Goal: Information Seeking & Learning: Find specific fact

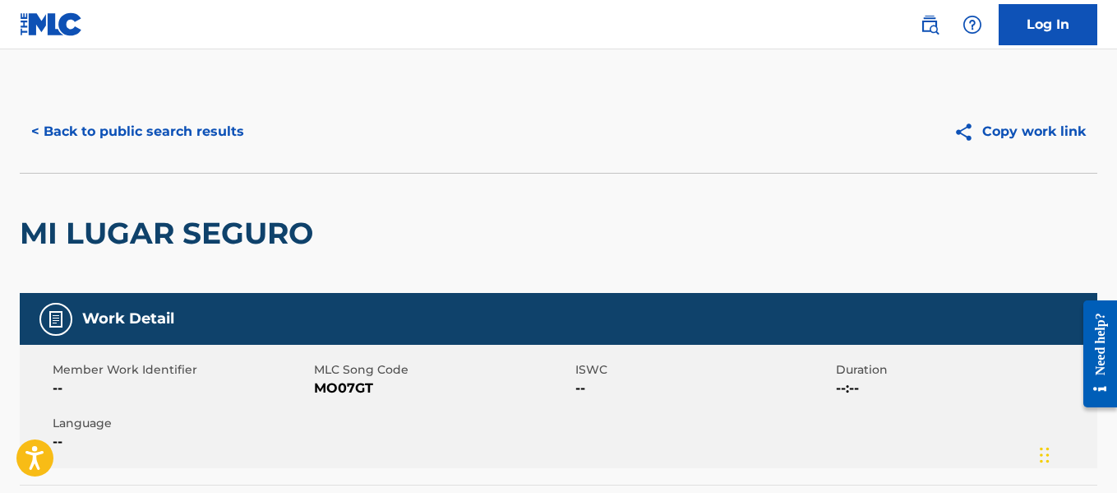
click at [147, 135] on button "< Back to public search results" at bounding box center [138, 131] width 236 height 41
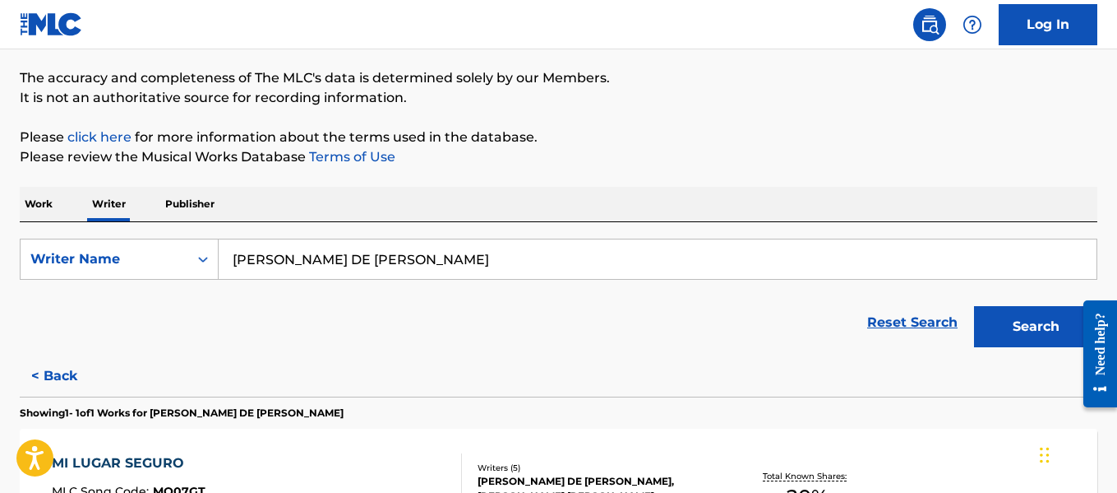
click at [524, 257] on input "[PERSON_NAME] DE [PERSON_NAME]" at bounding box center [658, 258] width 878 height 39
click at [526, 257] on input "[PERSON_NAME] DE [PERSON_NAME]" at bounding box center [658, 258] width 878 height 39
click at [528, 257] on input "[PERSON_NAME] DE [PERSON_NAME]" at bounding box center [658, 258] width 878 height 39
type input "[PERSON_NAME] DE [PERSON_NAME]"
click at [528, 257] on input "[PERSON_NAME] DE [PERSON_NAME]" at bounding box center [658, 258] width 878 height 39
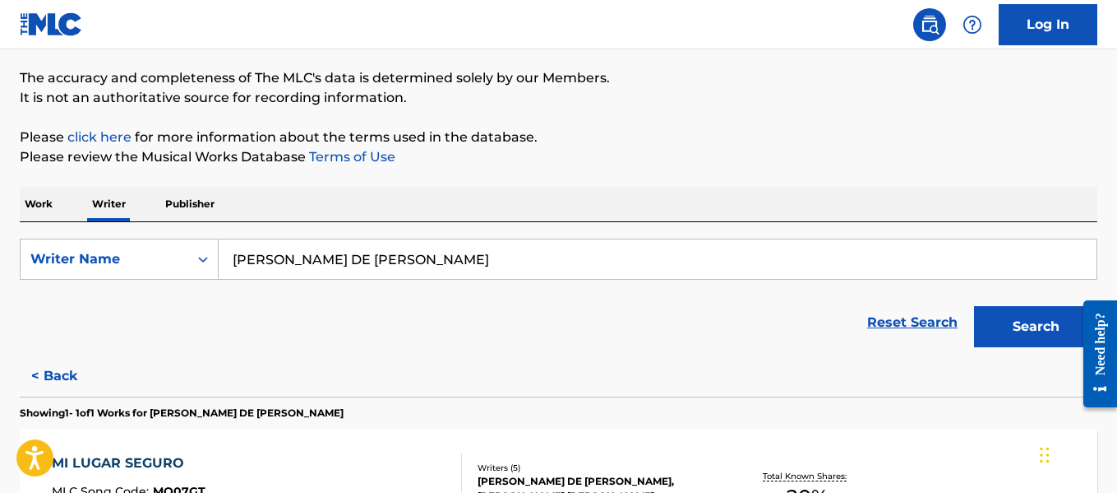
click at [528, 257] on input "[PERSON_NAME] DE [PERSON_NAME]" at bounding box center [658, 258] width 878 height 39
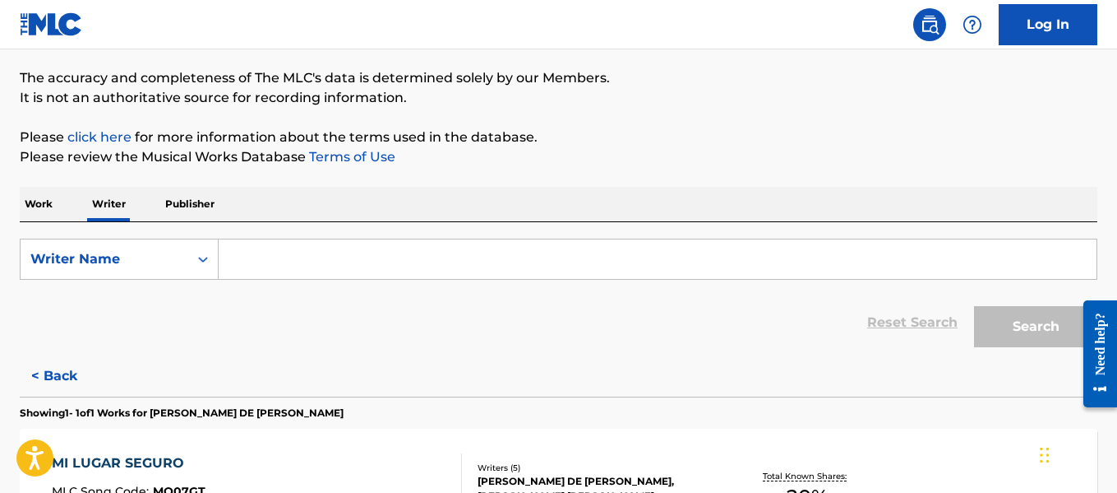
paste input "[PERSON_NAME]"
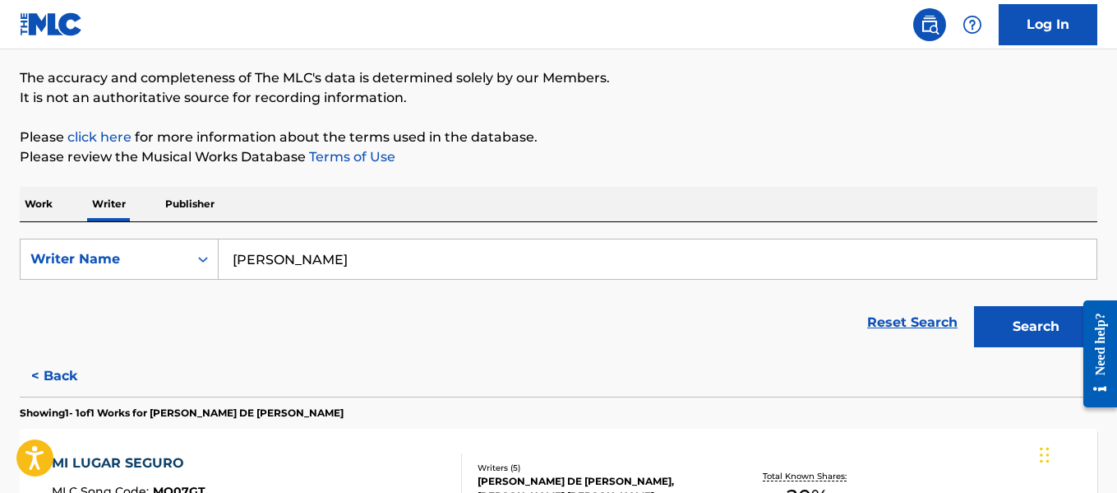
type input "[PERSON_NAME]"
click at [998, 311] on button "Search" at bounding box center [1035, 326] width 123 height 41
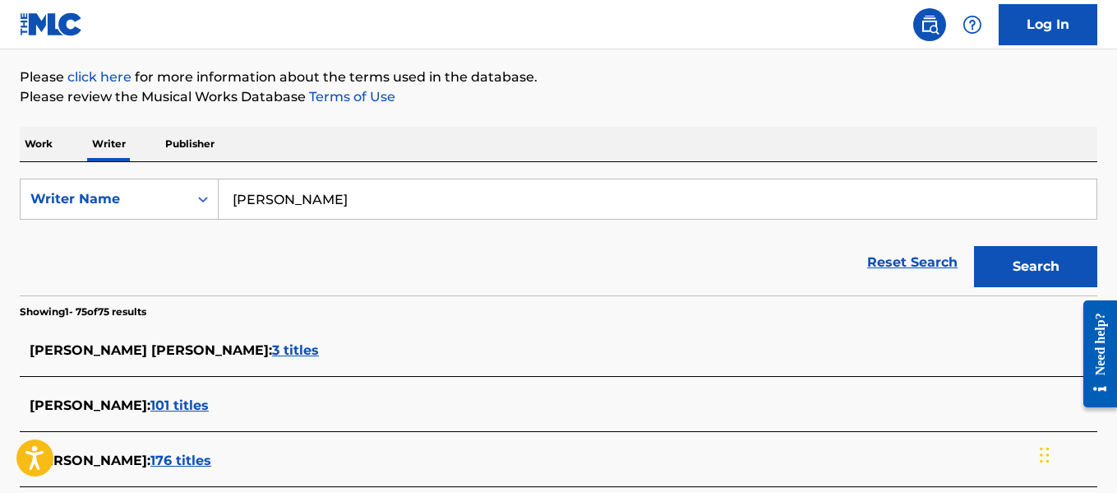
scroll to position [67, 0]
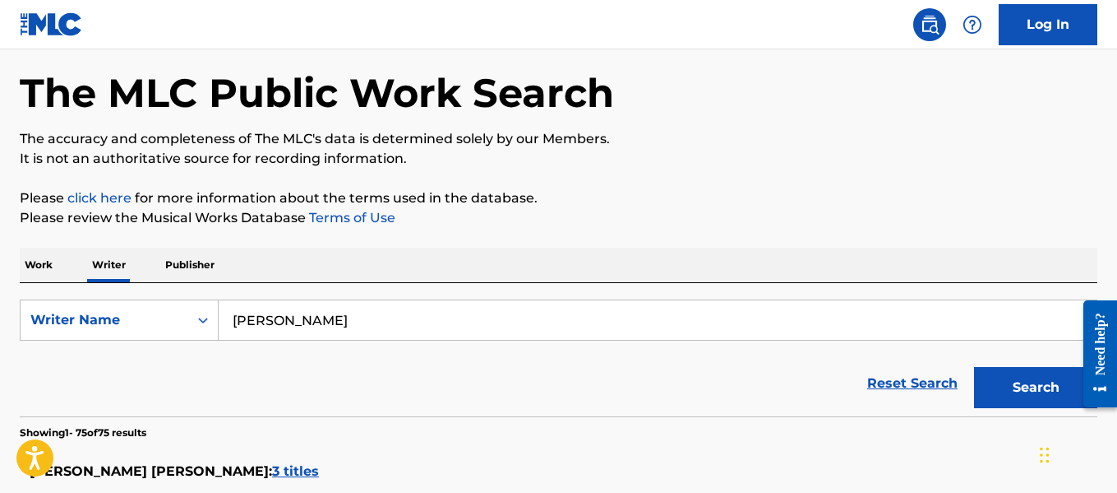
click at [402, 313] on input "[PERSON_NAME]" at bounding box center [658, 319] width 878 height 39
click at [400, 312] on input "[PERSON_NAME]" at bounding box center [658, 319] width 878 height 39
paste input "[PERSON_NAME]"
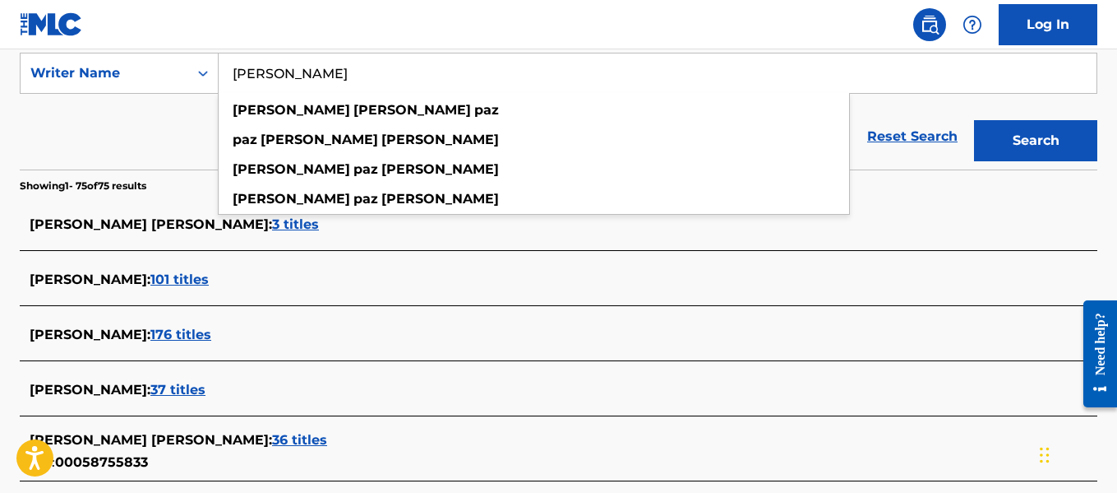
type input "[PERSON_NAME]"
click at [1055, 158] on button "Search" at bounding box center [1035, 140] width 123 height 41
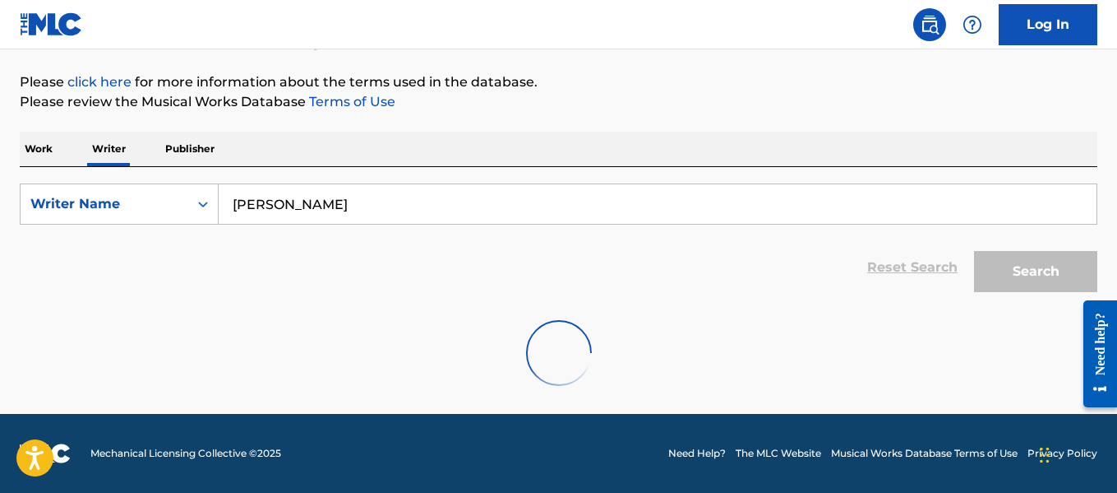
scroll to position [313, 0]
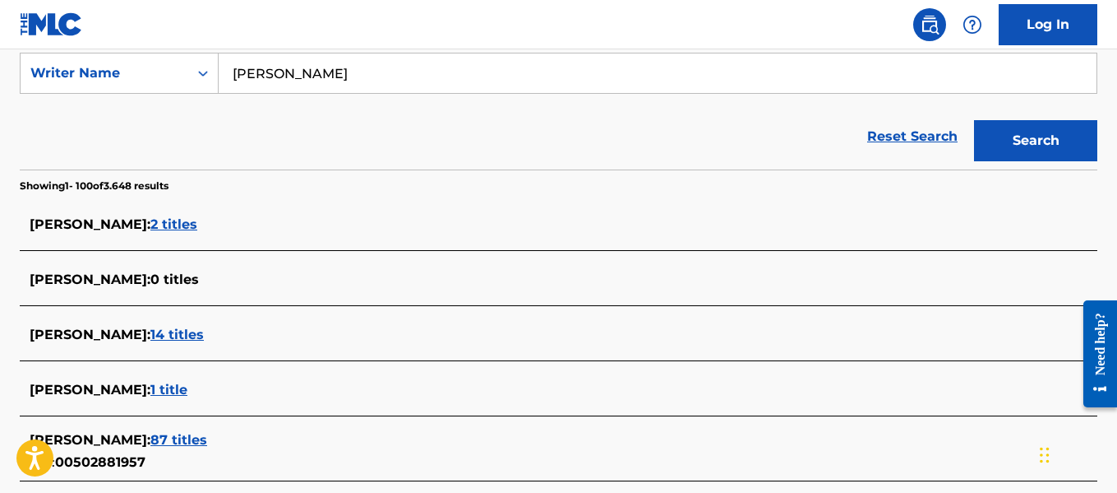
click at [634, 149] on div "Reset Search Search" at bounding box center [559, 137] width 1078 height 66
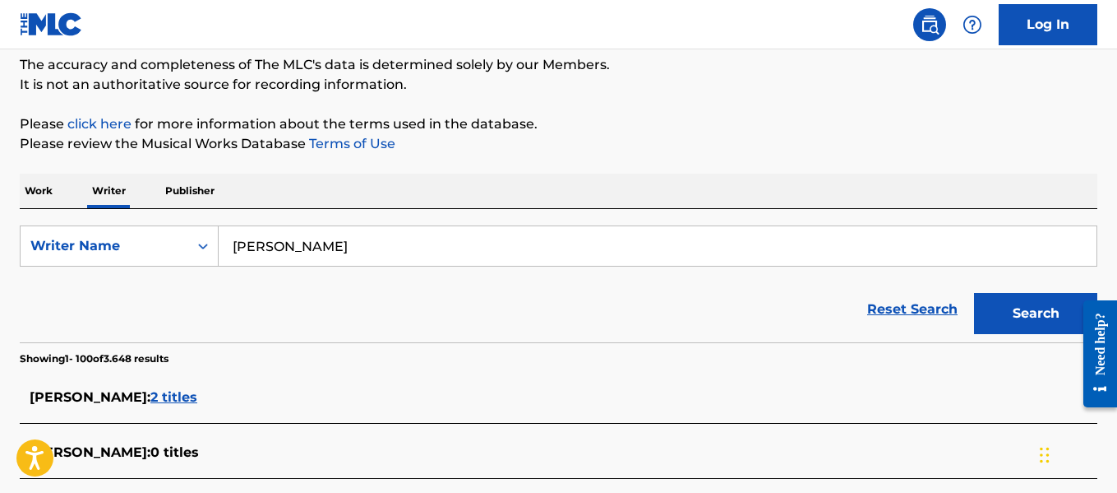
scroll to position [907, 0]
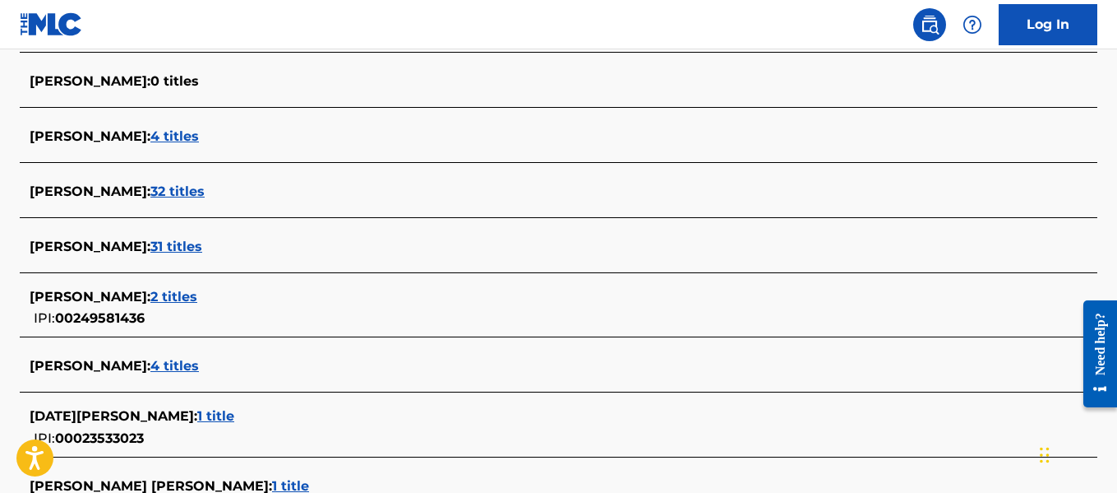
click at [202, 250] on span "31 titles" at bounding box center [176, 246] width 52 height 16
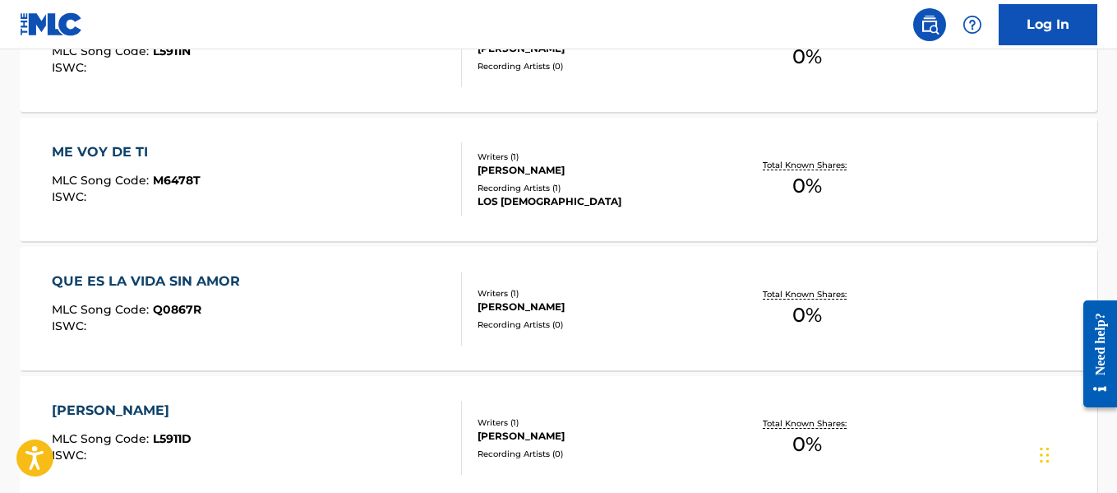
scroll to position [1520, 0]
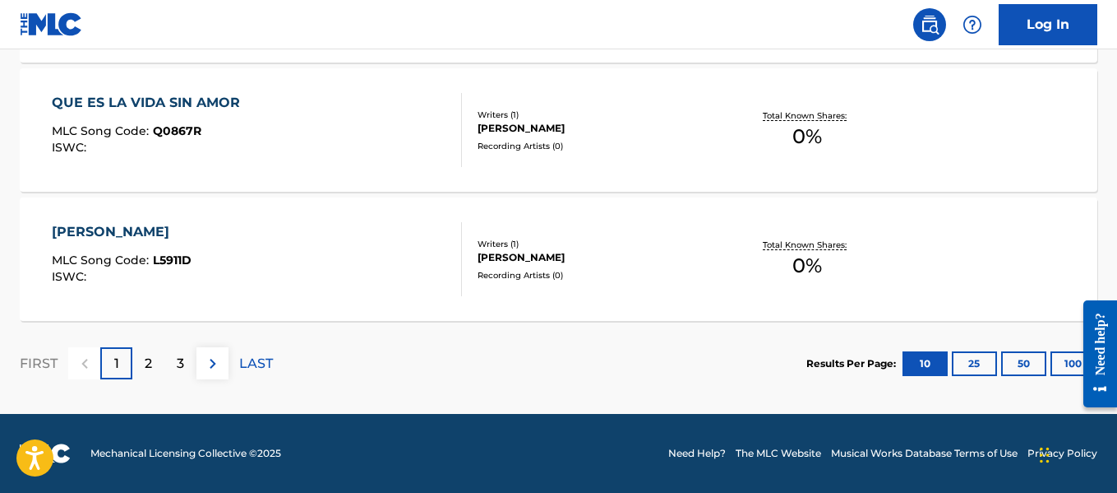
click at [1057, 365] on button "100" at bounding box center [1073, 363] width 45 height 25
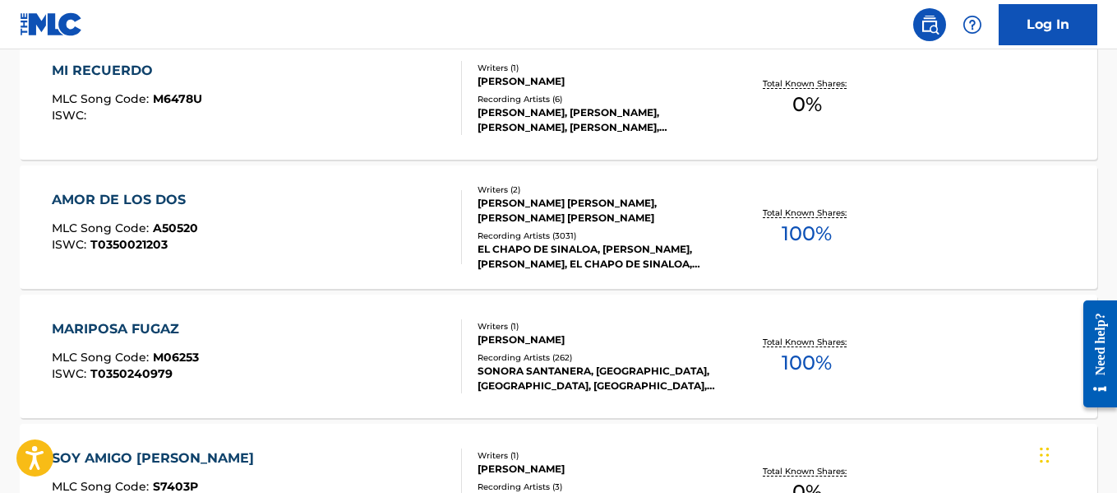
scroll to position [2973, 0]
click at [655, 252] on div "EL CHAPO DE SINALOA, [PERSON_NAME], [PERSON_NAME], EL CHAPO DE SINALOA, [PERSON…" at bounding box center [598, 256] width 240 height 30
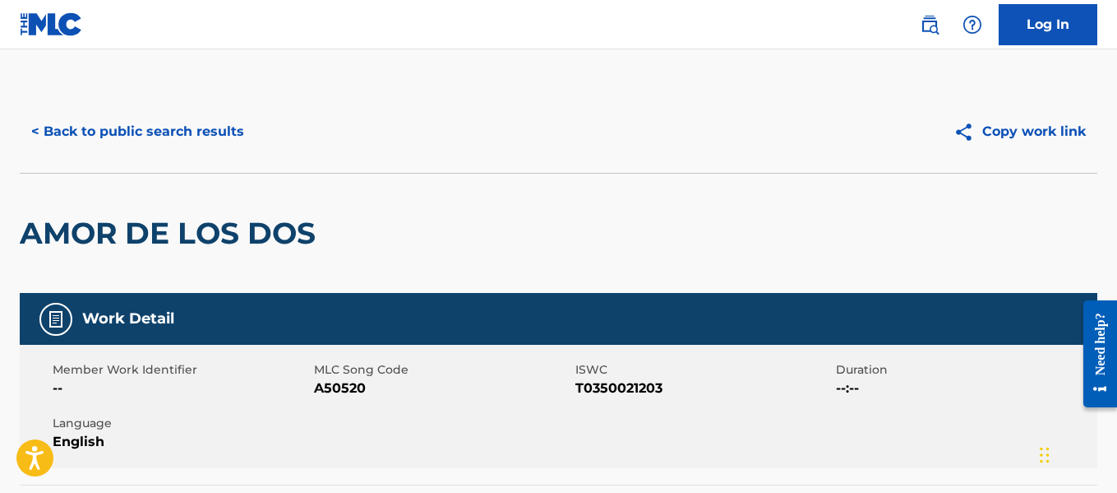
click at [159, 112] on button "< Back to public search results" at bounding box center [138, 131] width 236 height 41
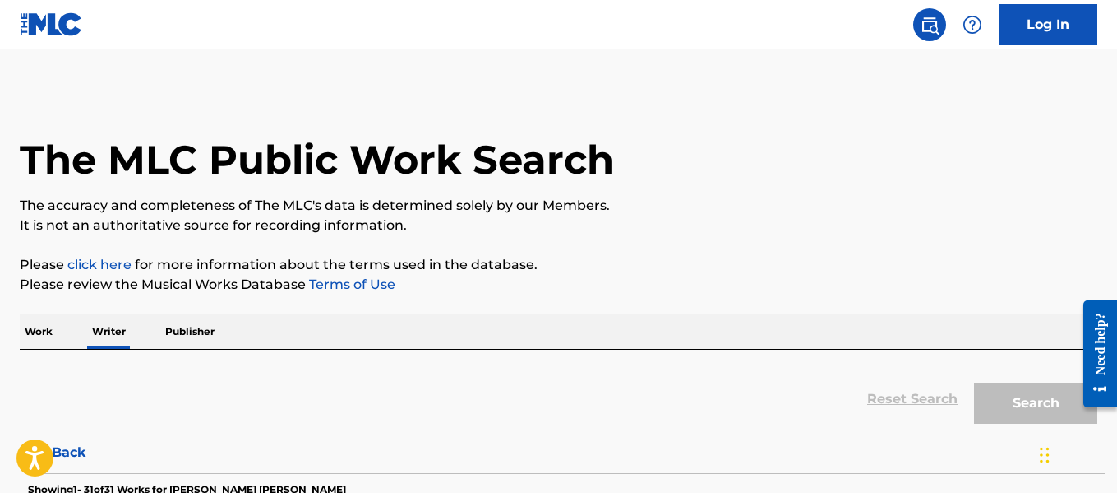
scroll to position [127, 0]
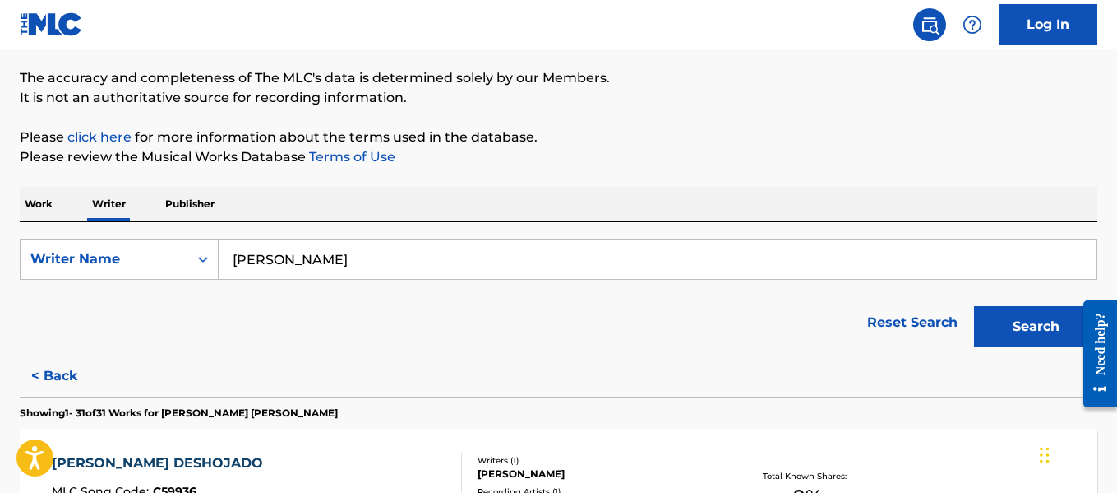
click at [431, 257] on input "[PERSON_NAME]" at bounding box center [658, 258] width 878 height 39
click at [430, 256] on input "[PERSON_NAME]" at bounding box center [658, 258] width 878 height 39
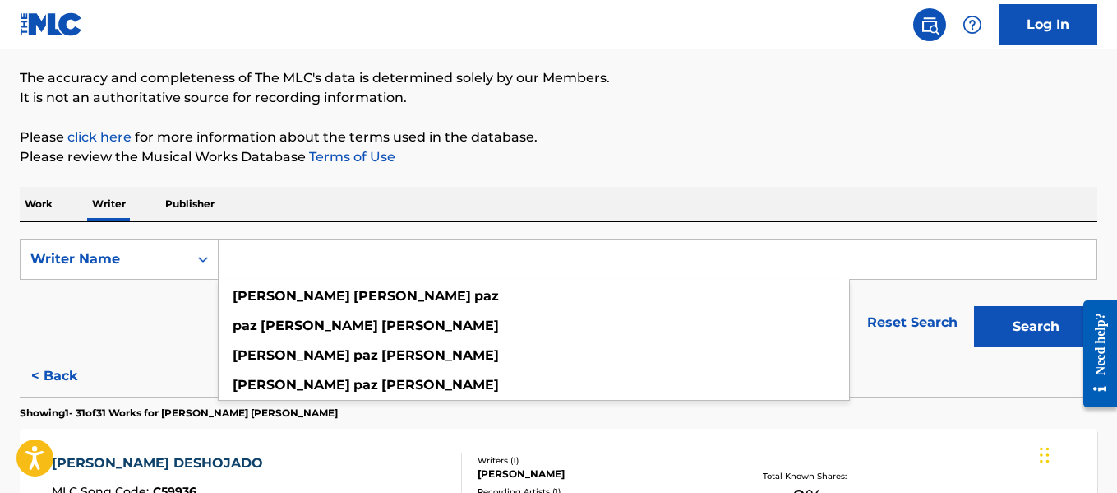
paste input "[PERSON_NAME]"
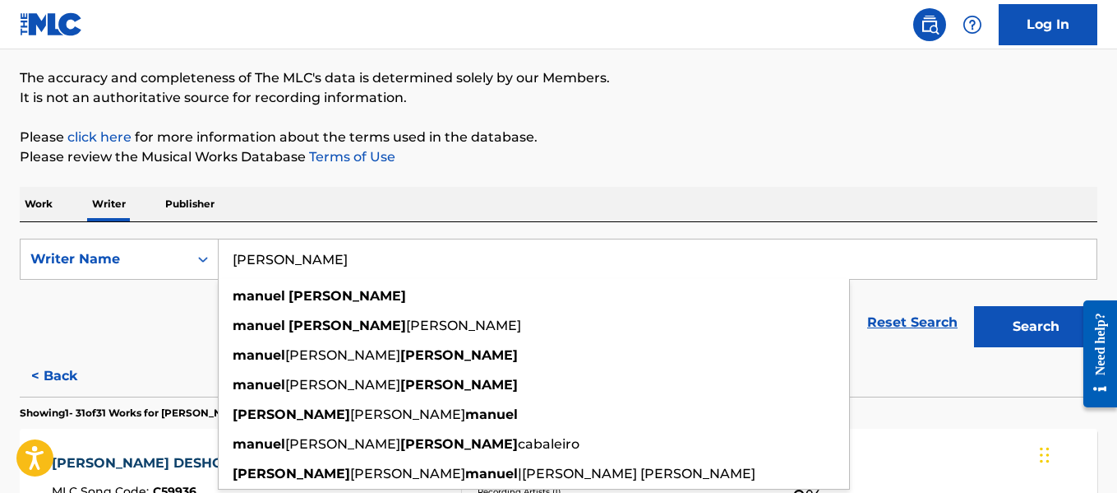
type input "[PERSON_NAME]"
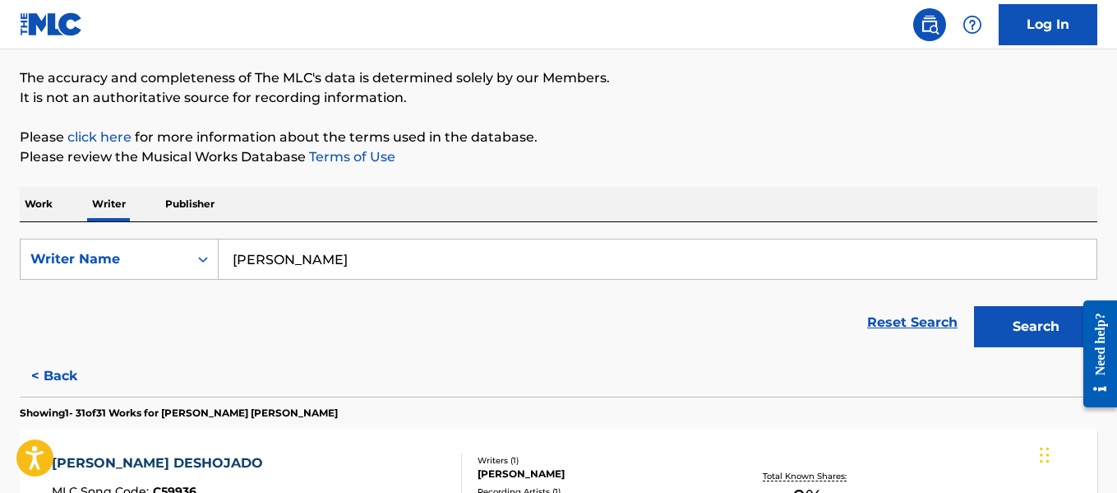
click at [1043, 335] on button "Search" at bounding box center [1035, 326] width 123 height 41
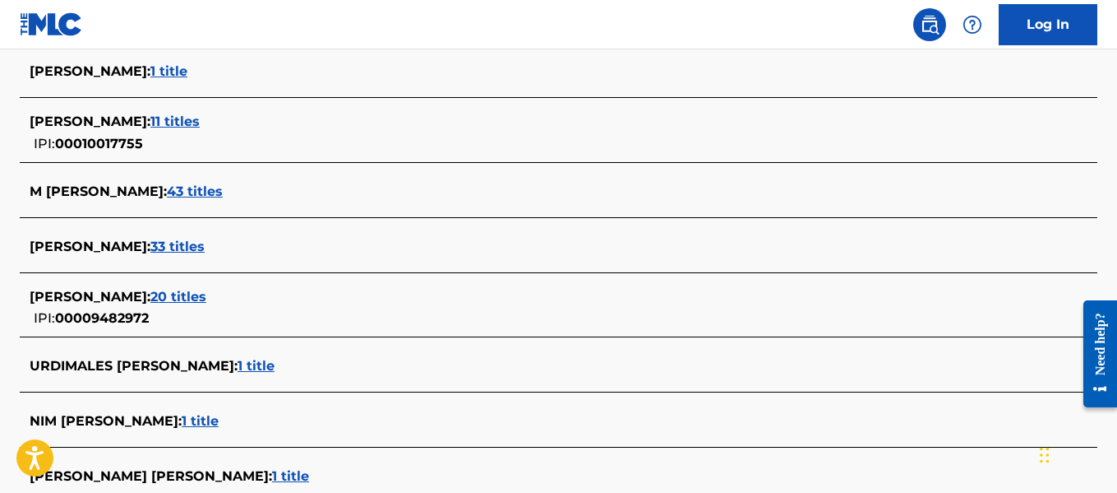
scroll to position [1578, 0]
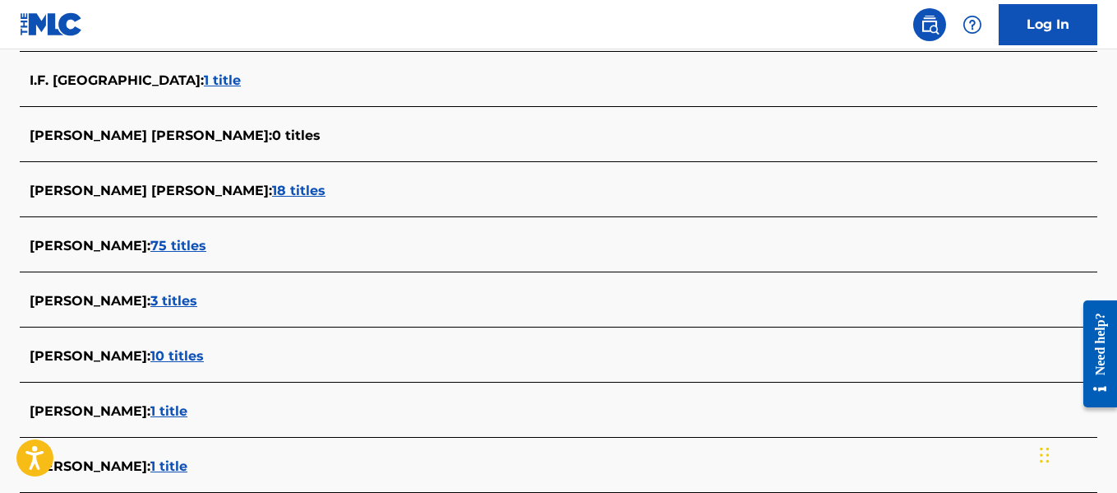
click at [193, 244] on span "75 titles" at bounding box center [178, 246] width 56 height 16
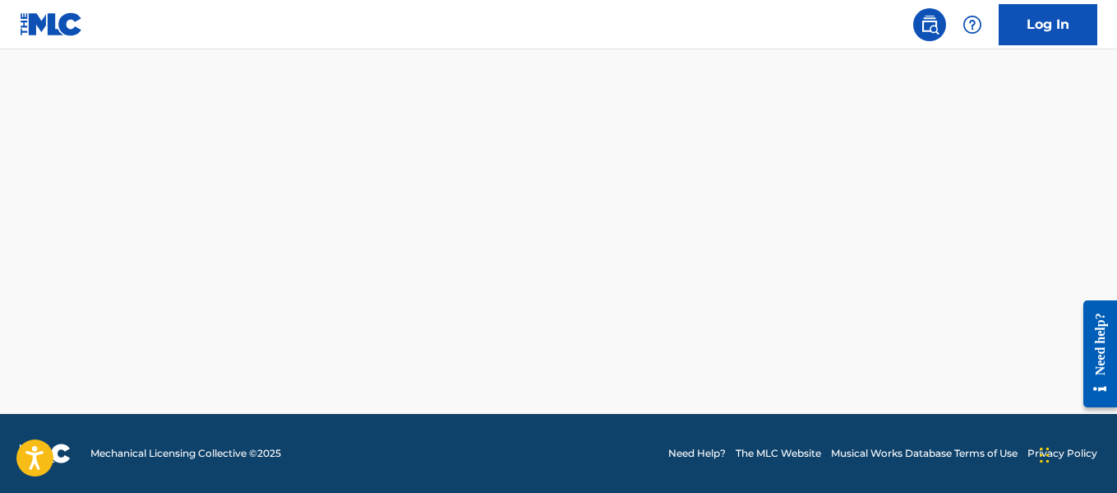
scroll to position [1520, 0]
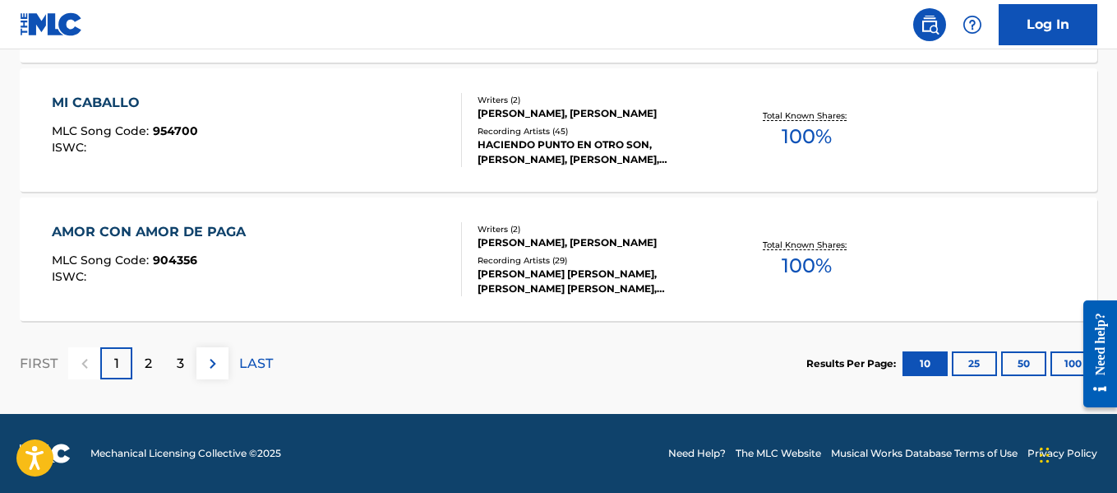
click at [1062, 368] on button "100" at bounding box center [1073, 363] width 45 height 25
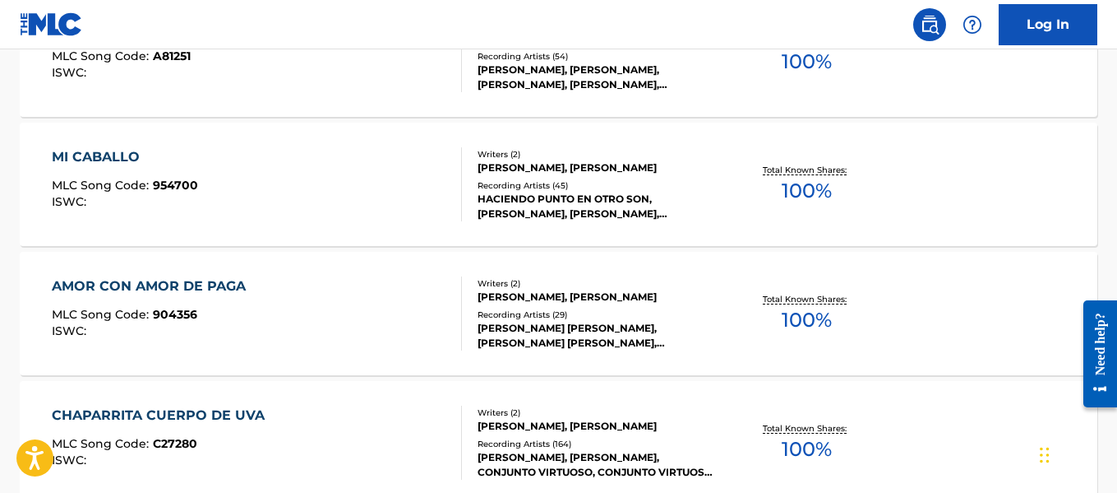
scroll to position [1090, 0]
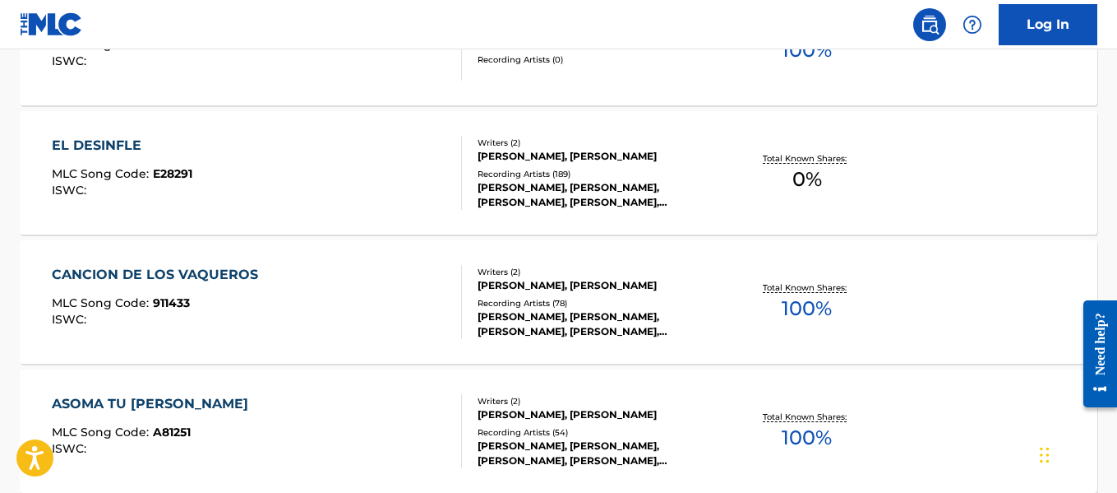
click at [655, 180] on div "[PERSON_NAME], [PERSON_NAME], [PERSON_NAME], [PERSON_NAME], [PERSON_NAME]" at bounding box center [598, 195] width 240 height 30
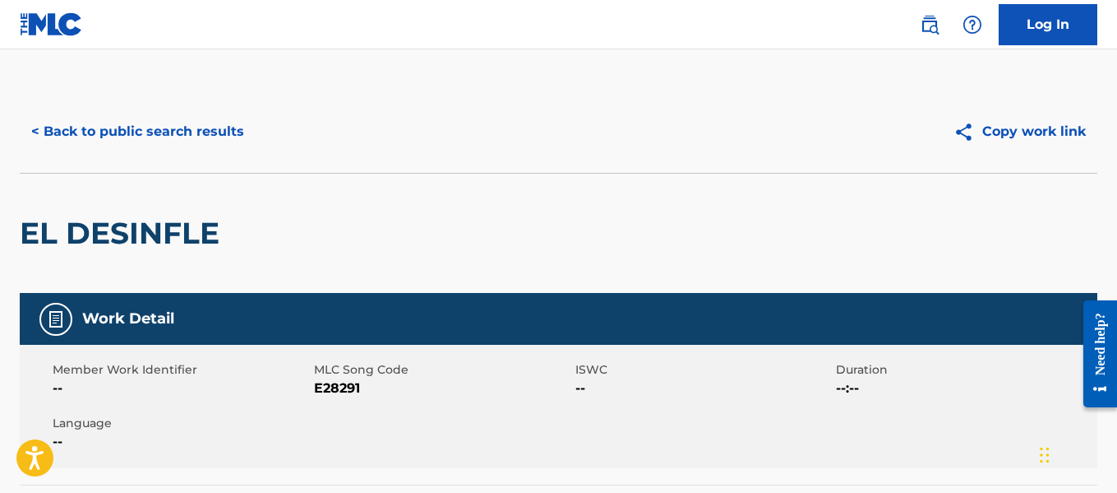
click at [85, 131] on button "< Back to public search results" at bounding box center [138, 131] width 236 height 41
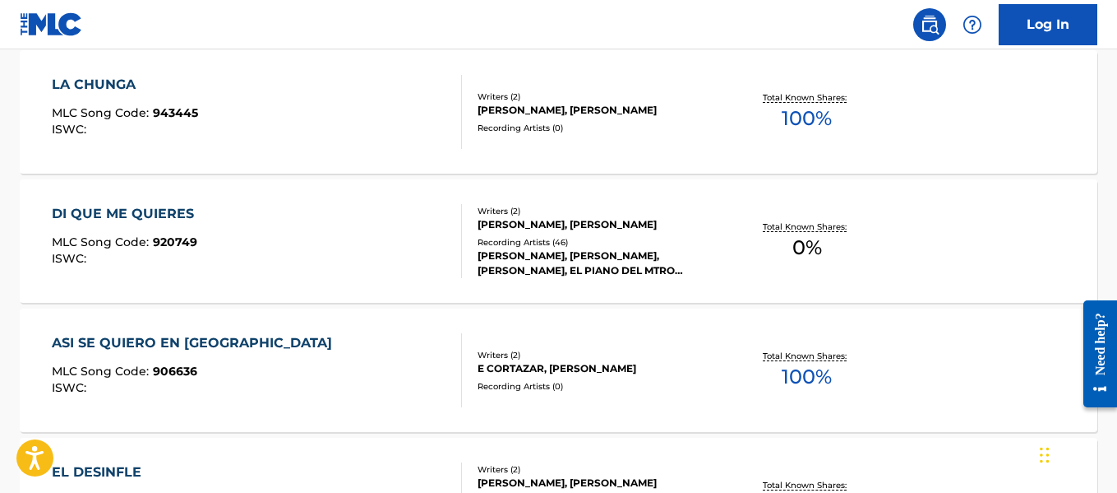
scroll to position [765, 0]
click at [534, 126] on div "Recording Artists ( 0 )" at bounding box center [598, 127] width 240 height 12
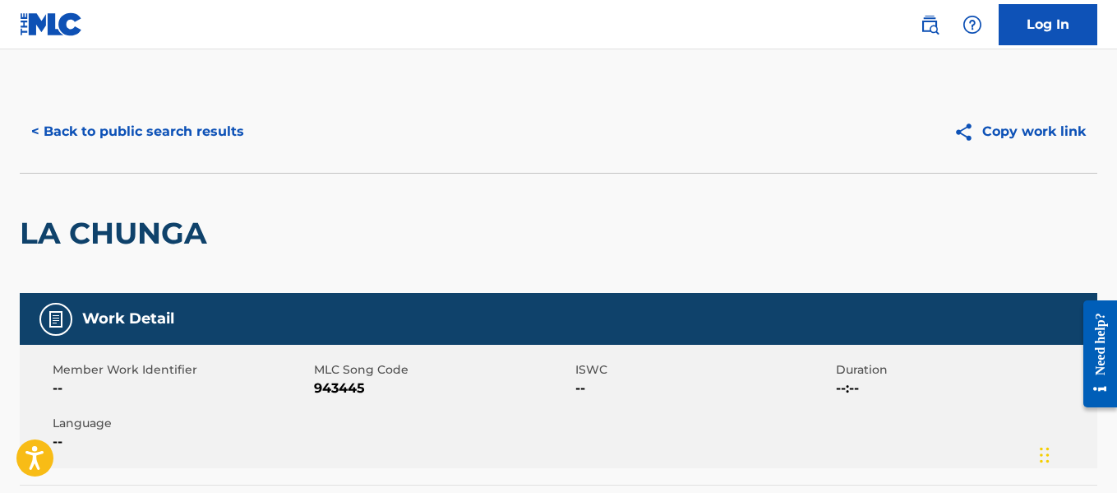
click at [175, 135] on button "< Back to public search results" at bounding box center [138, 131] width 236 height 41
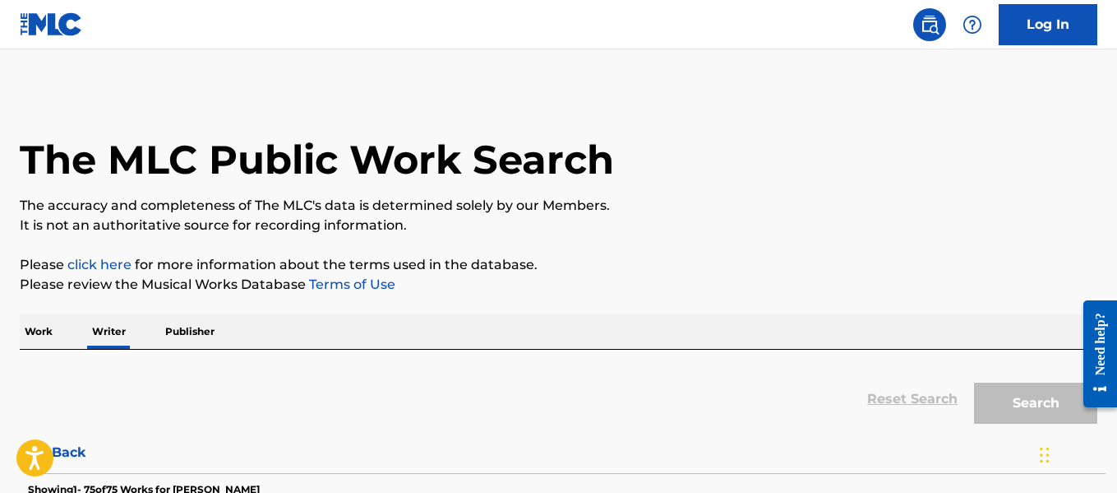
scroll to position [127, 0]
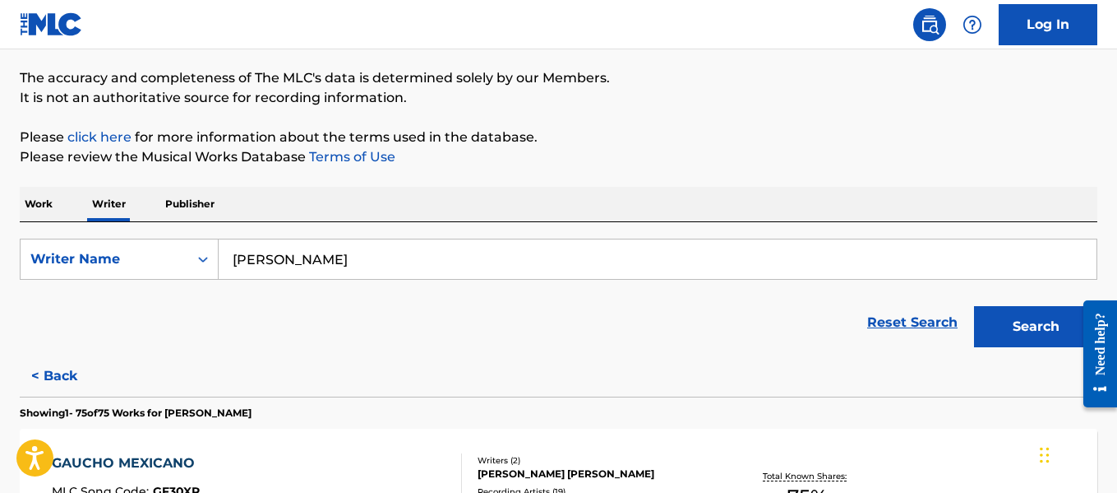
click at [620, 223] on div "SearchWithCriteria9f7ade99-a3ca-47a3-b7da-781bc6f4e0ed Writer Name [PERSON_NAME…" at bounding box center [559, 288] width 1078 height 133
click at [612, 243] on input "[PERSON_NAME]" at bounding box center [658, 258] width 878 height 39
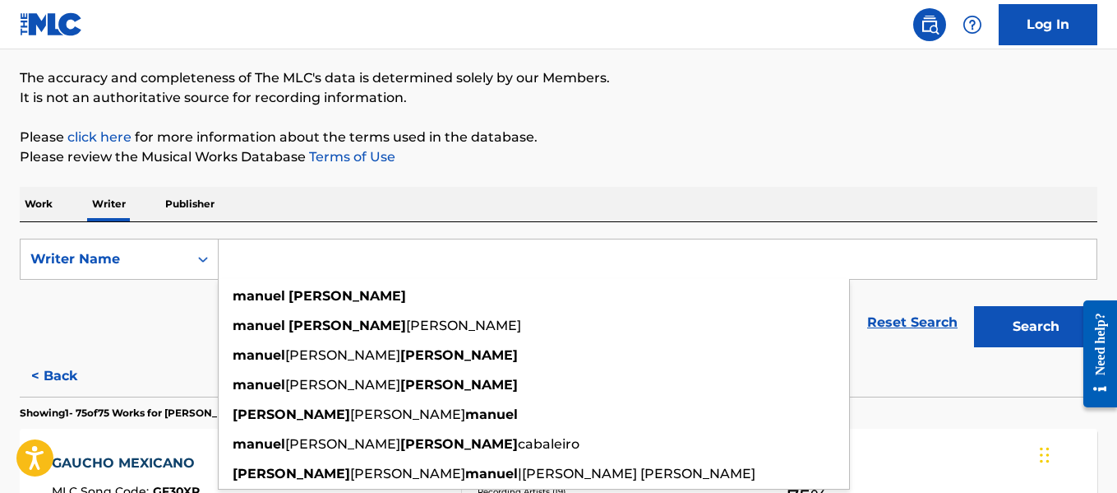
paste input "[PERSON_NAME]"
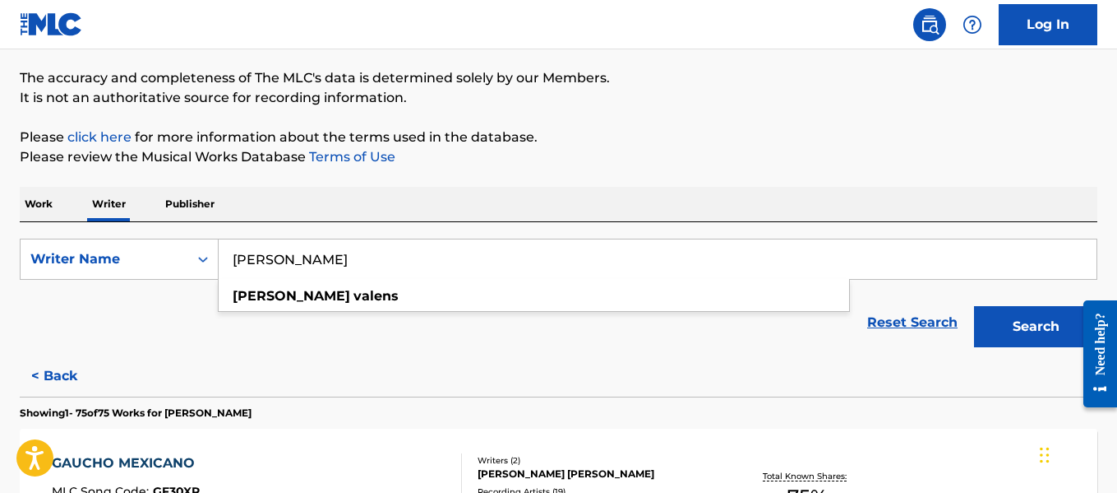
type input "[PERSON_NAME]"
click at [1019, 306] on button "Search" at bounding box center [1035, 326] width 123 height 41
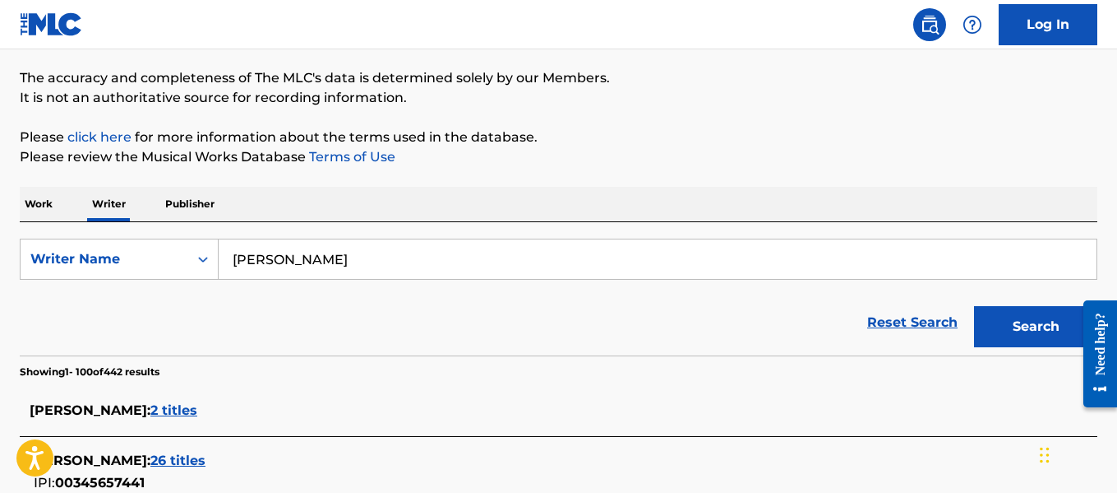
scroll to position [1095, 0]
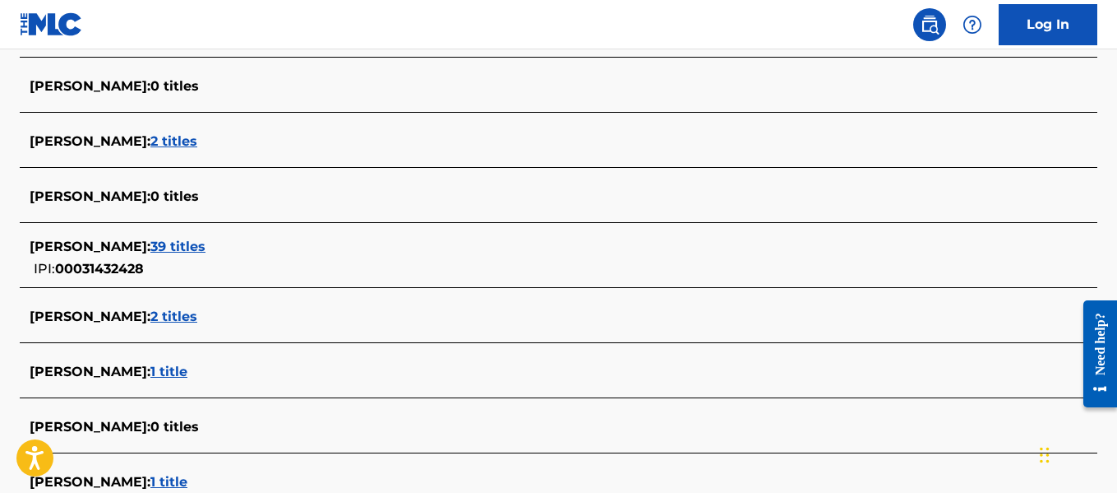
click at [198, 248] on span "39 titles" at bounding box center [177, 246] width 55 height 16
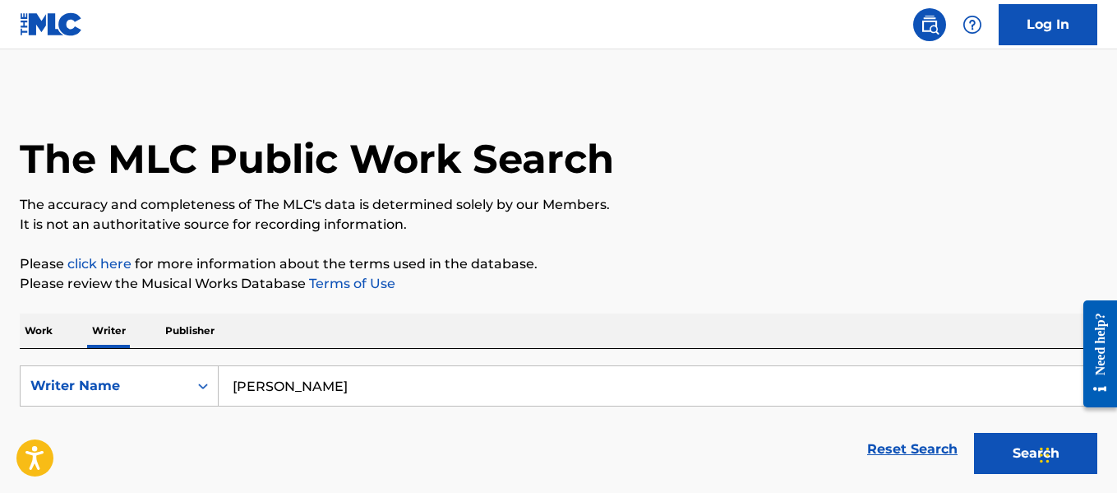
scroll to position [238, 0]
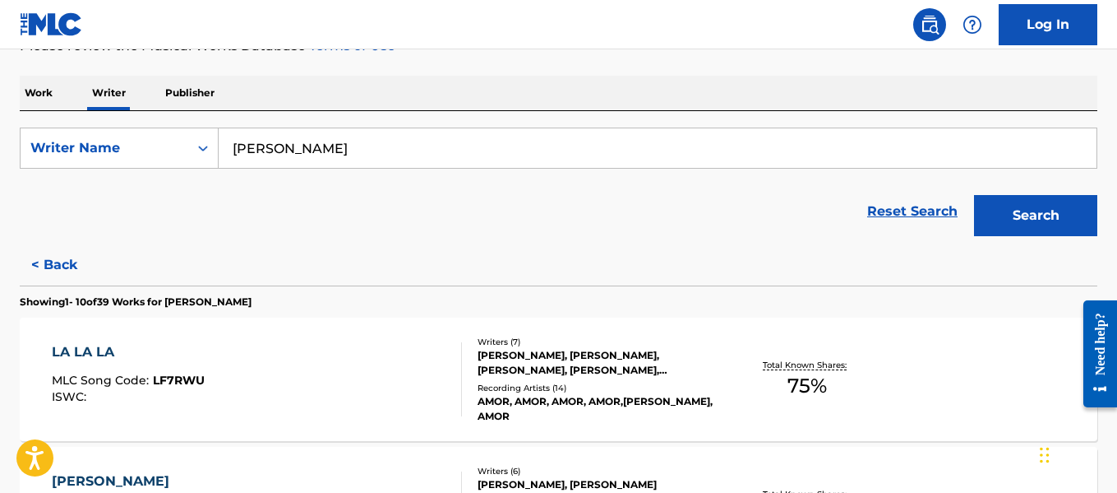
click at [71, 261] on button "< Back" at bounding box center [69, 264] width 99 height 41
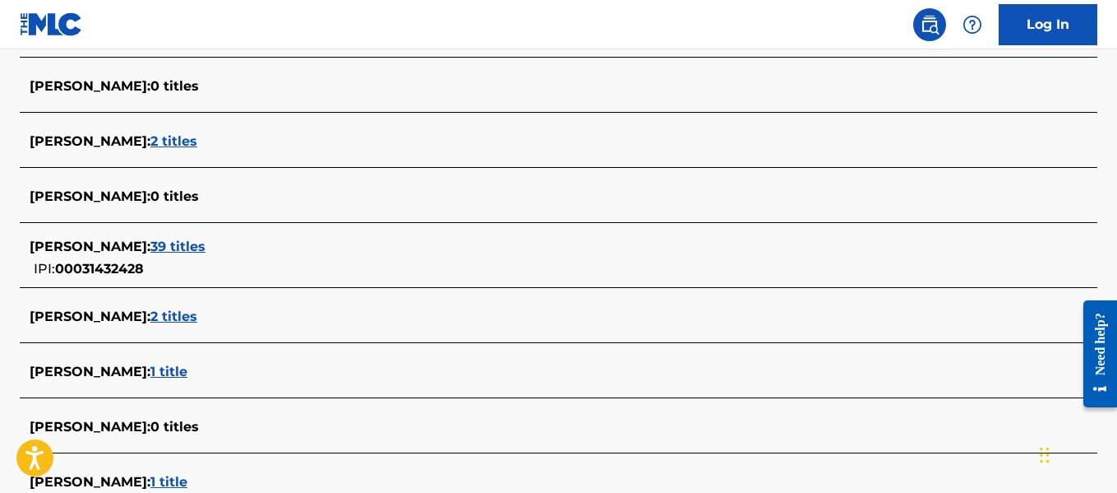
scroll to position [2231, 0]
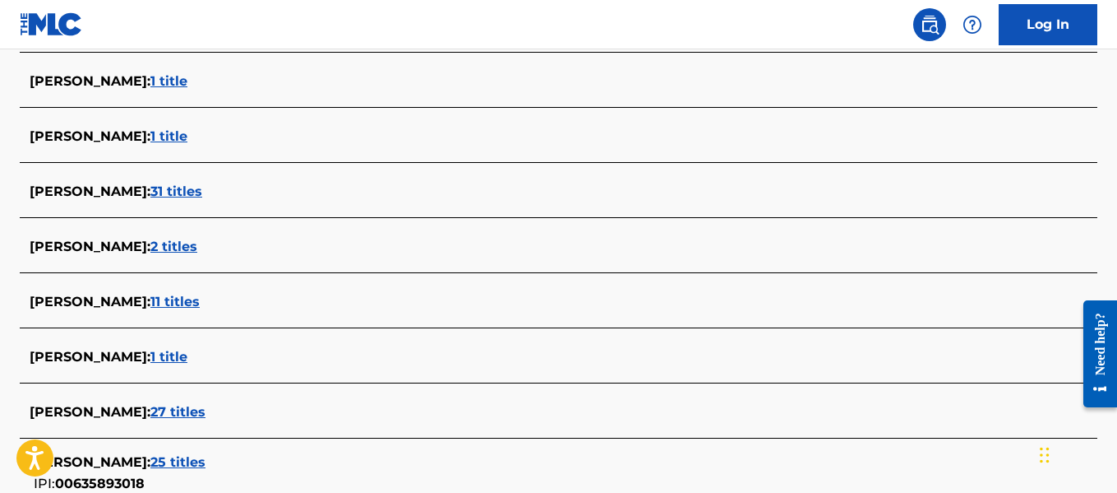
click at [160, 246] on span "2 titles" at bounding box center [173, 246] width 47 height 16
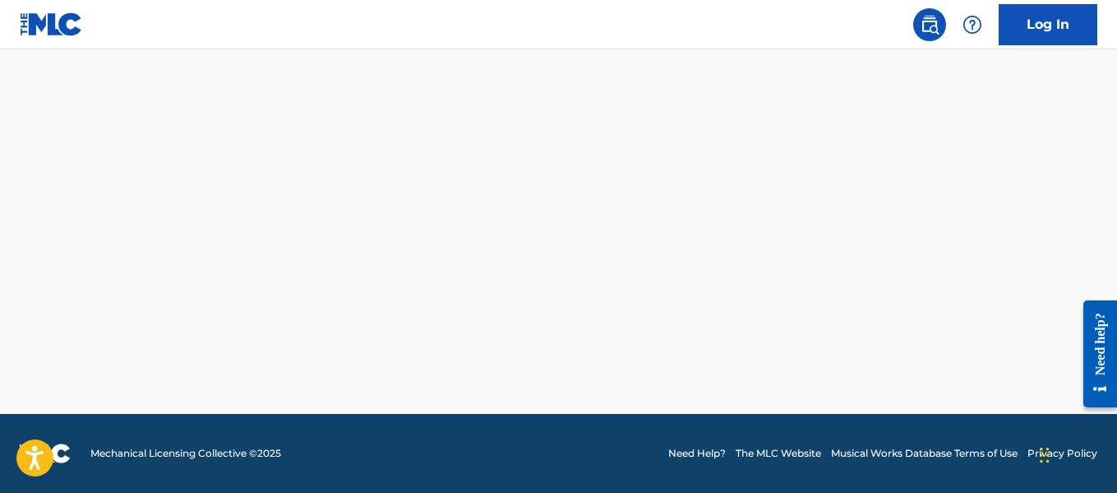
scroll to position [480, 0]
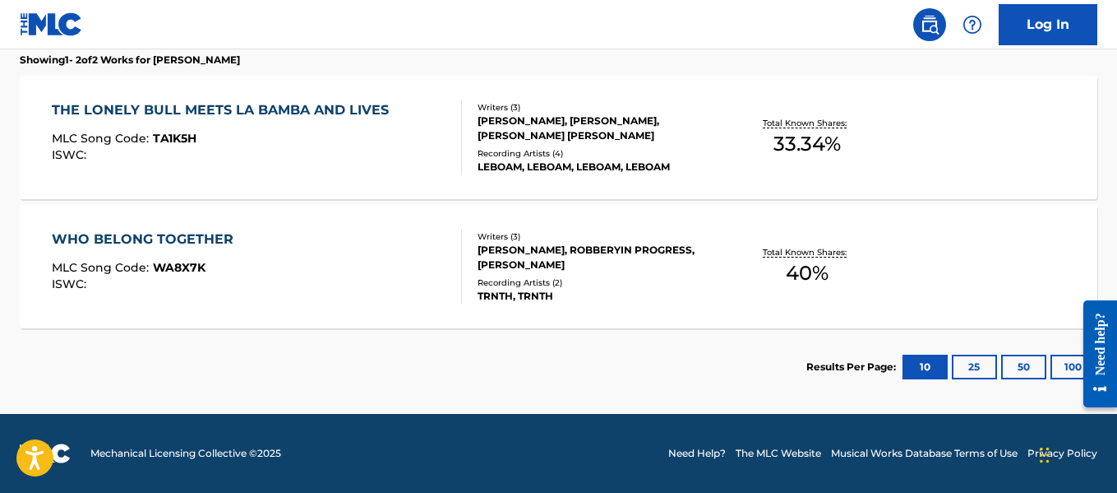
click at [1068, 363] on button "100" at bounding box center [1073, 366] width 45 height 25
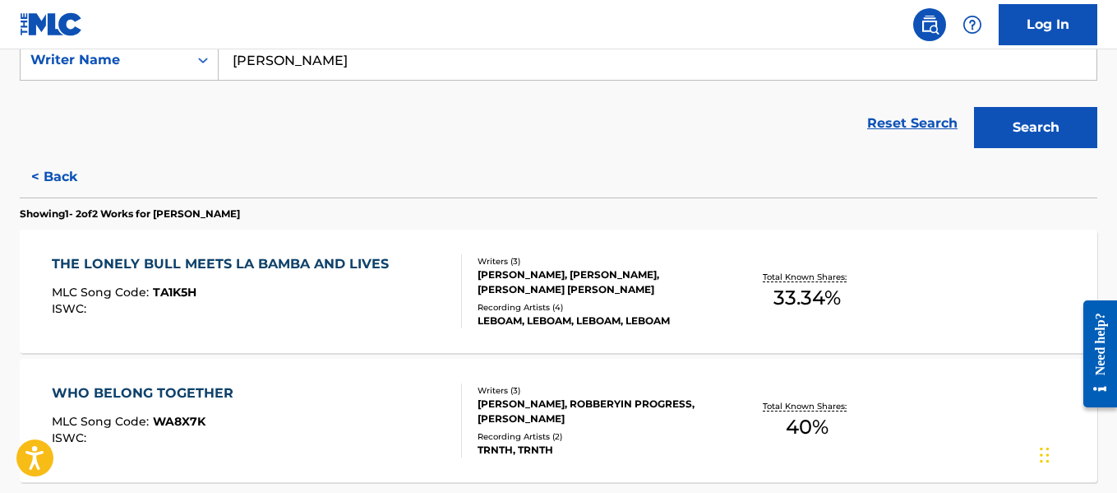
scroll to position [326, 0]
click at [35, 177] on button "< Back" at bounding box center [69, 177] width 99 height 41
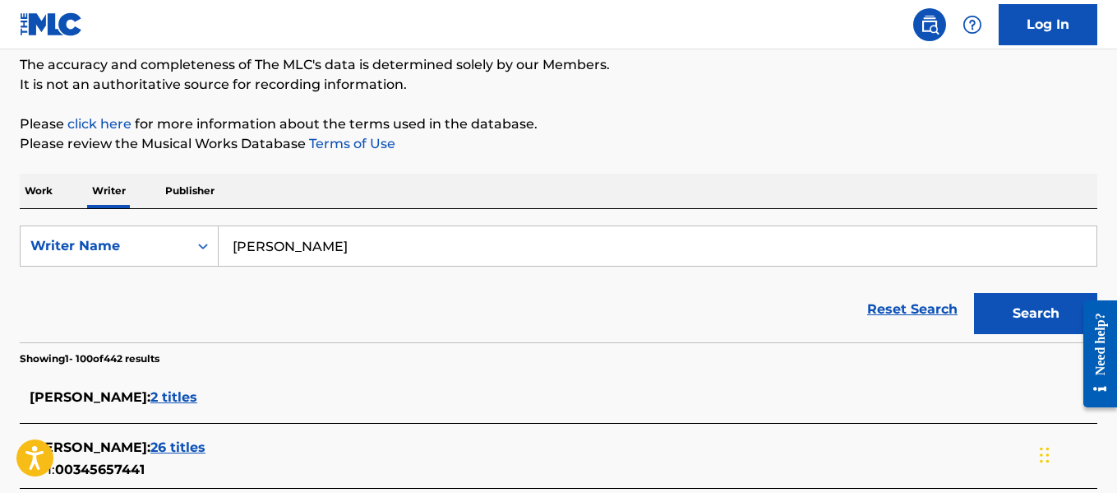
scroll to position [1095, 0]
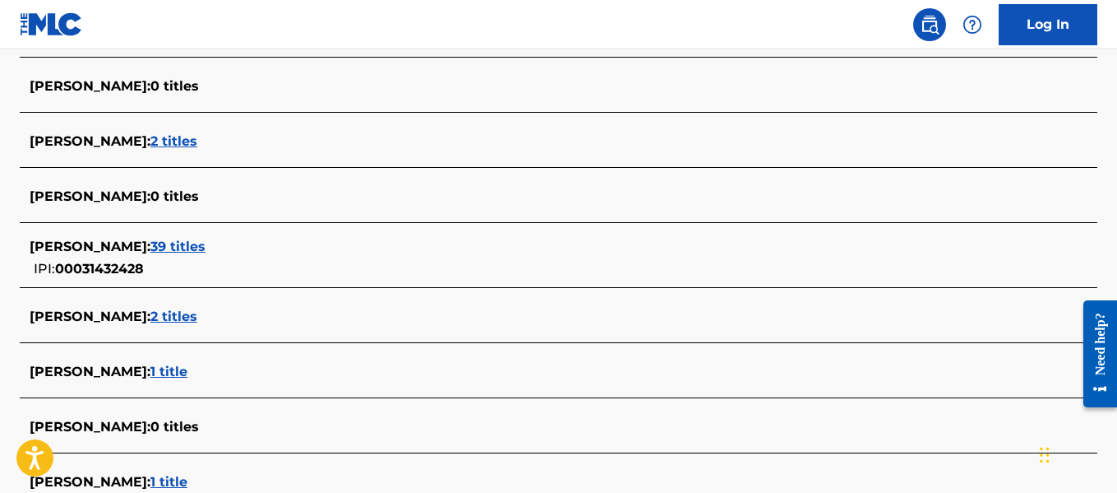
click at [169, 245] on span "39 titles" at bounding box center [177, 246] width 55 height 16
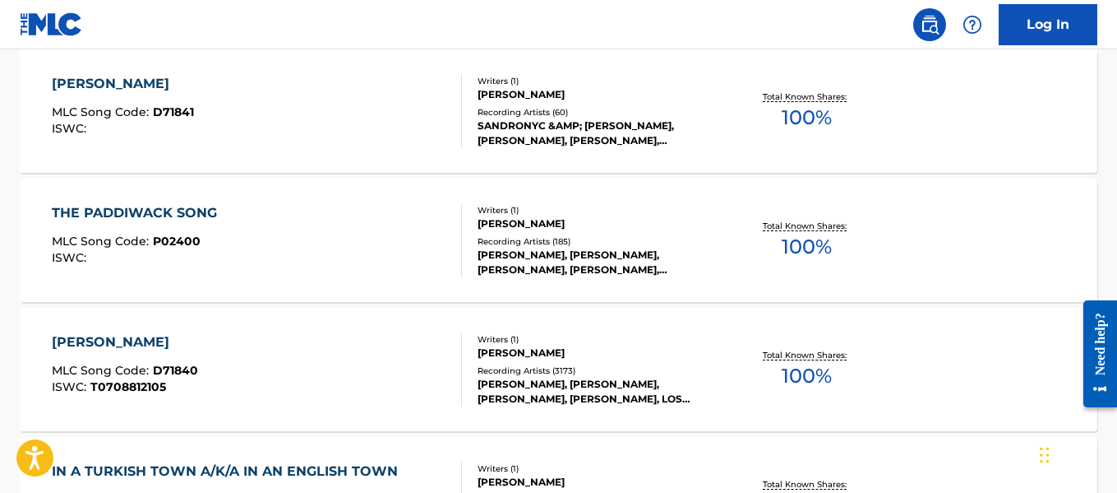
scroll to position [1424, 0]
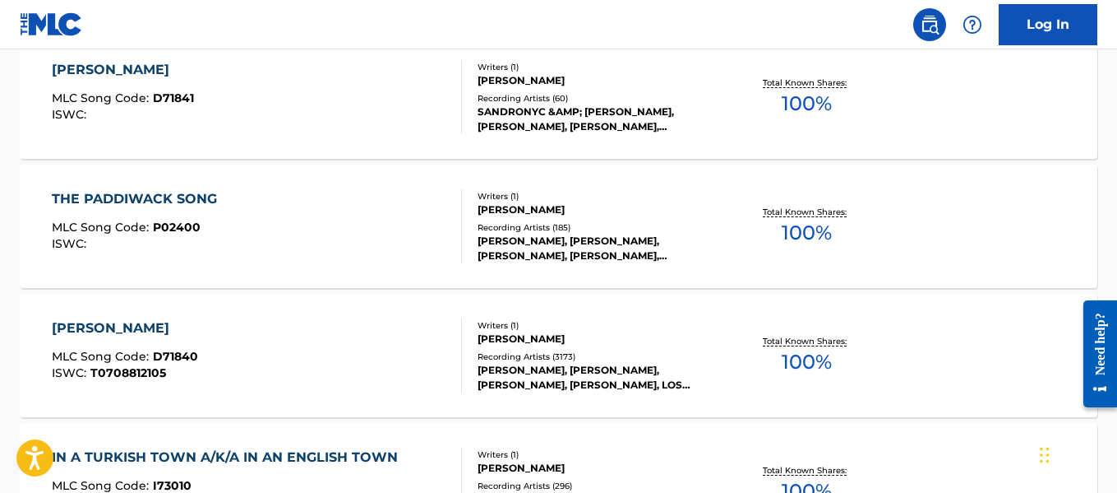
click at [596, 251] on div "[PERSON_NAME], [PERSON_NAME], [PERSON_NAME], [PERSON_NAME], [PERSON_NAME]" at bounding box center [598, 249] width 240 height 30
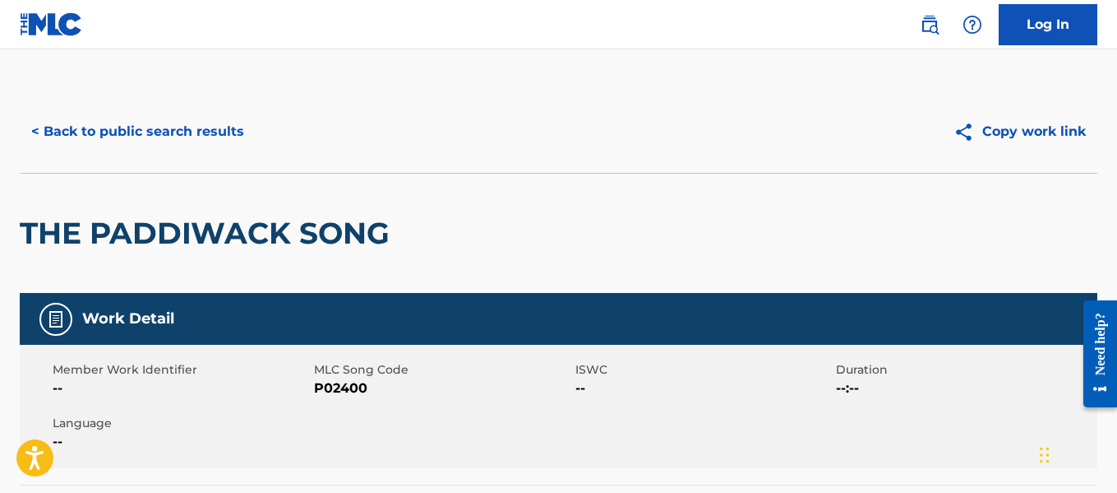
click at [85, 140] on button "< Back to public search results" at bounding box center [138, 131] width 236 height 41
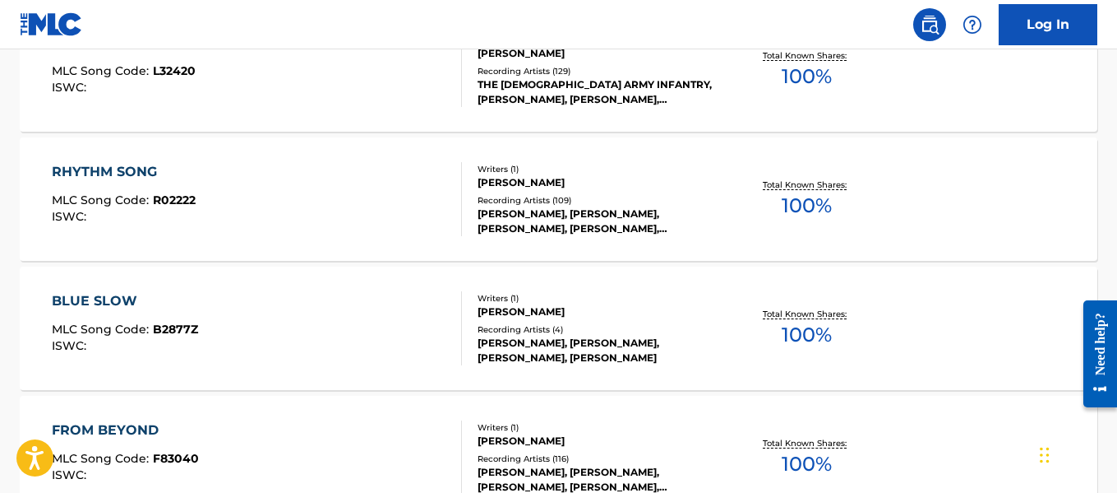
scroll to position [3088, 0]
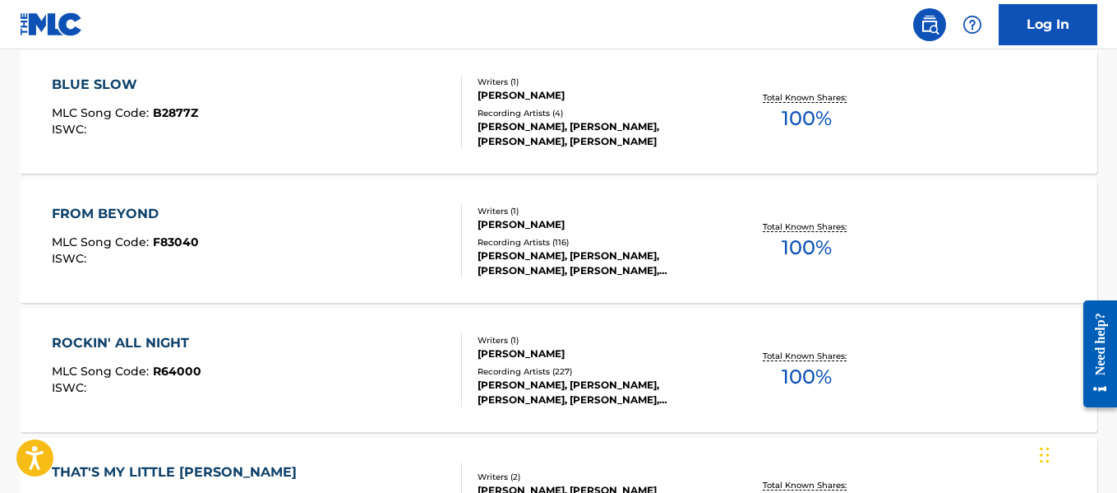
click at [434, 213] on div "FROM BEYOND MLC Song Code : F83040 ISWC :" at bounding box center [256, 241] width 409 height 74
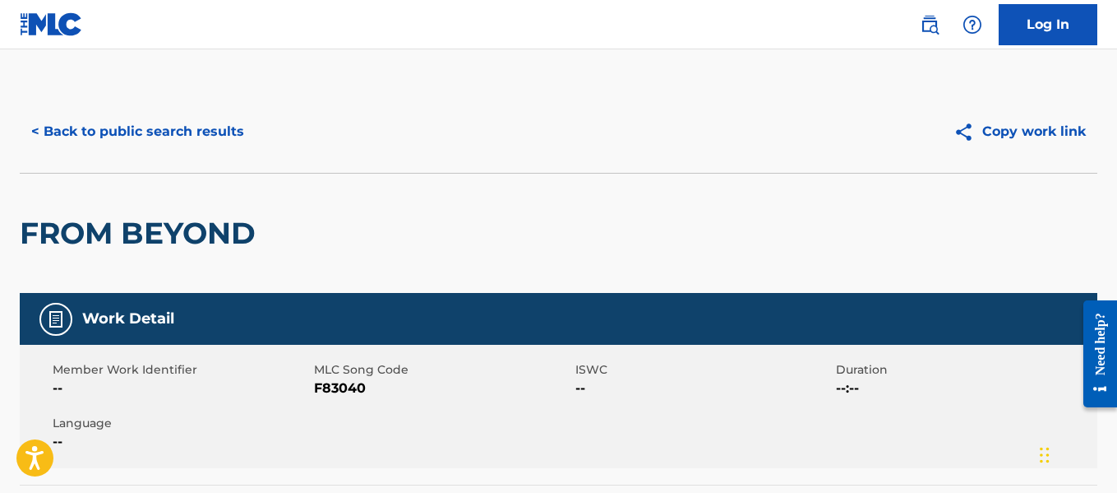
click at [165, 113] on button "< Back to public search results" at bounding box center [138, 131] width 236 height 41
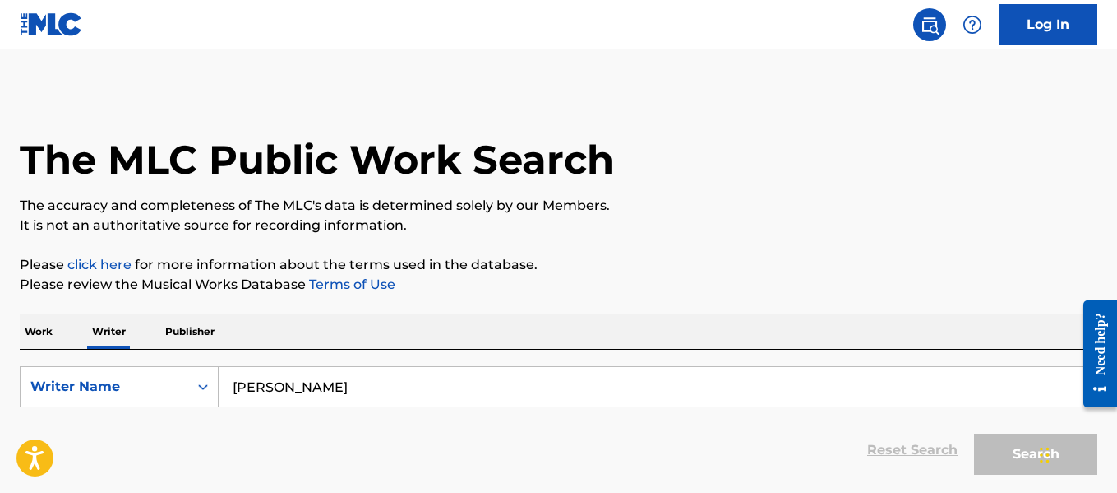
scroll to position [127, 0]
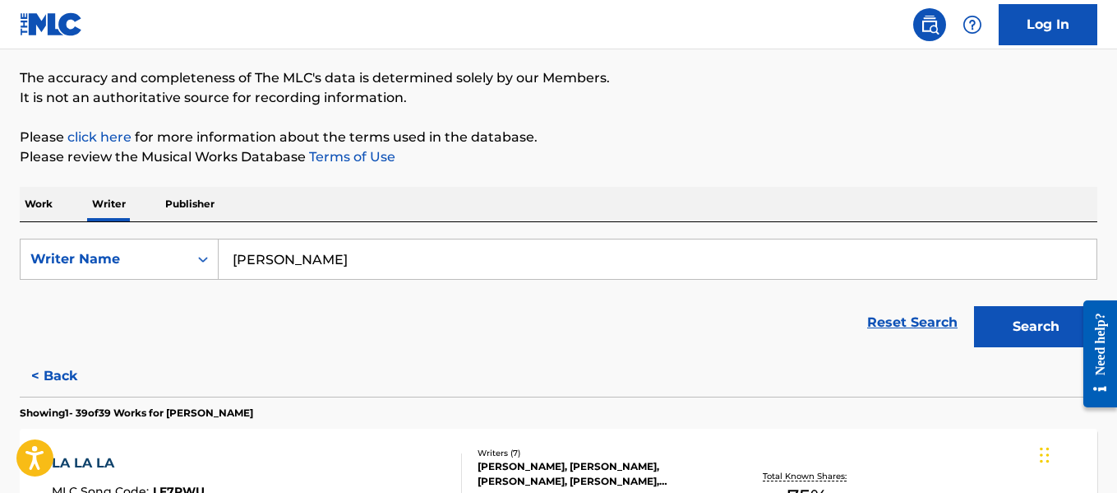
click at [393, 234] on div "SearchWithCriteria9f7ade99-a3ca-47a3-b7da-781bc6f4e0ed Writer Name [PERSON_NAME…" at bounding box center [559, 288] width 1078 height 133
click at [398, 261] on input "[PERSON_NAME]" at bounding box center [658, 258] width 878 height 39
click at [398, 260] on input "[PERSON_NAME]" at bounding box center [658, 258] width 878 height 39
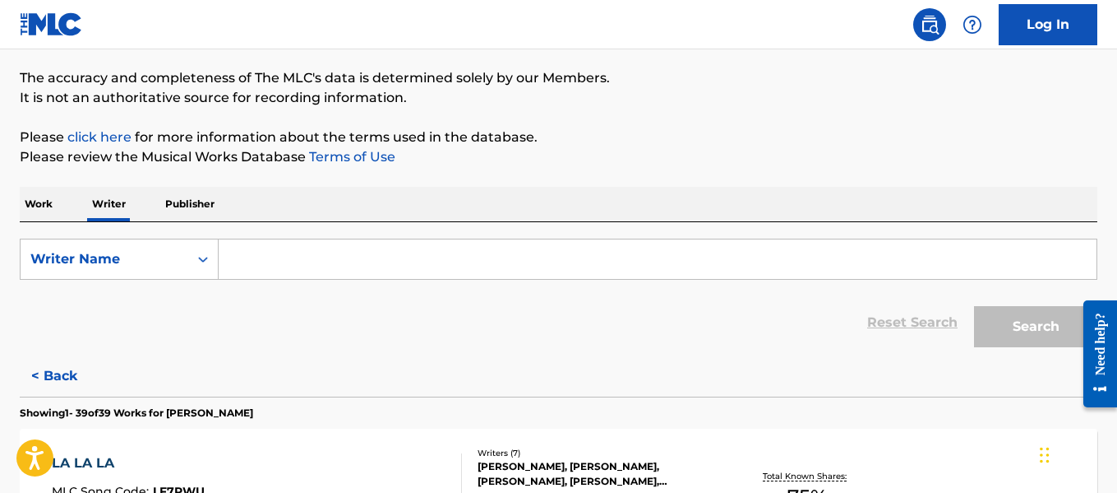
paste input "[PERSON_NAME]"
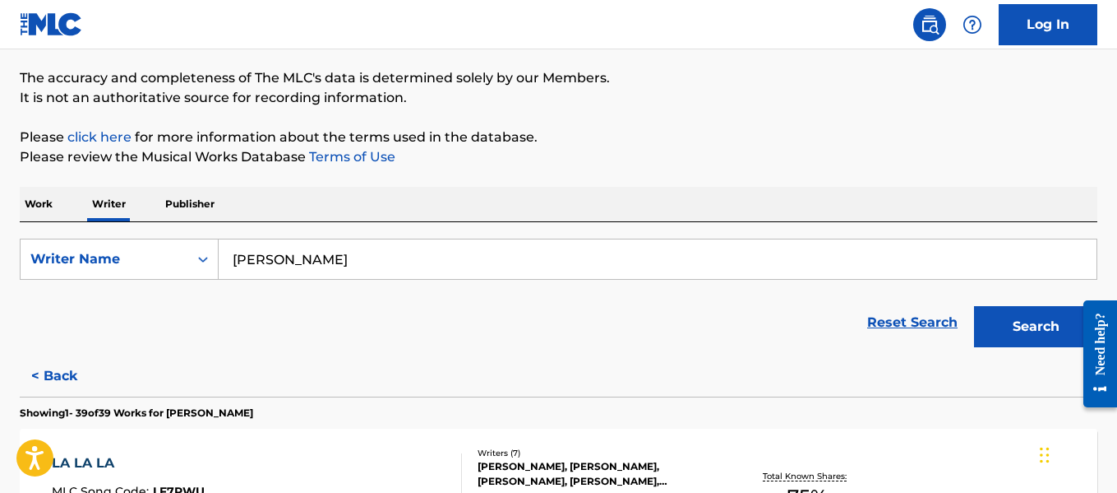
type input "[PERSON_NAME]"
click at [983, 308] on button "Search" at bounding box center [1035, 326] width 123 height 41
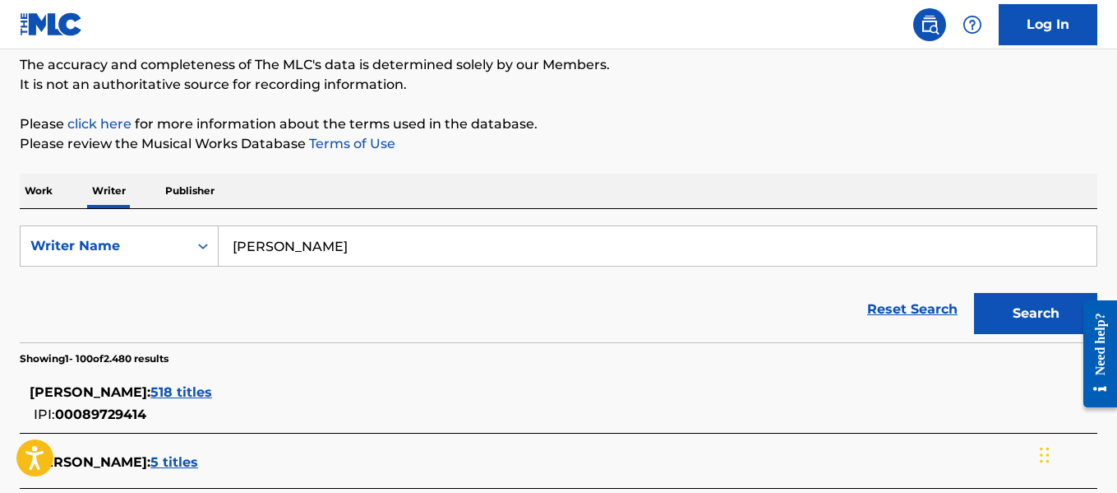
scroll to position [2480, 0]
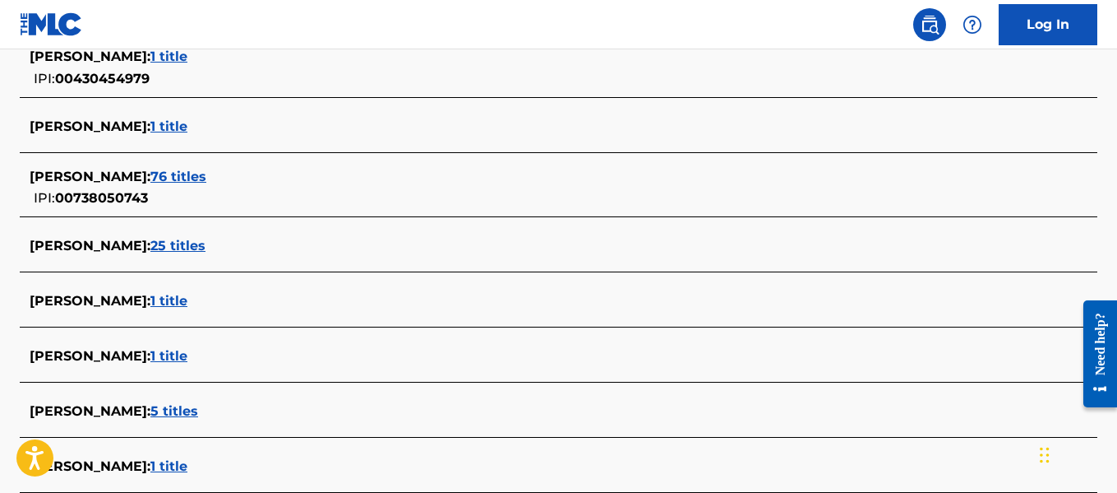
click at [206, 249] on span "25 titles" at bounding box center [177, 246] width 55 height 16
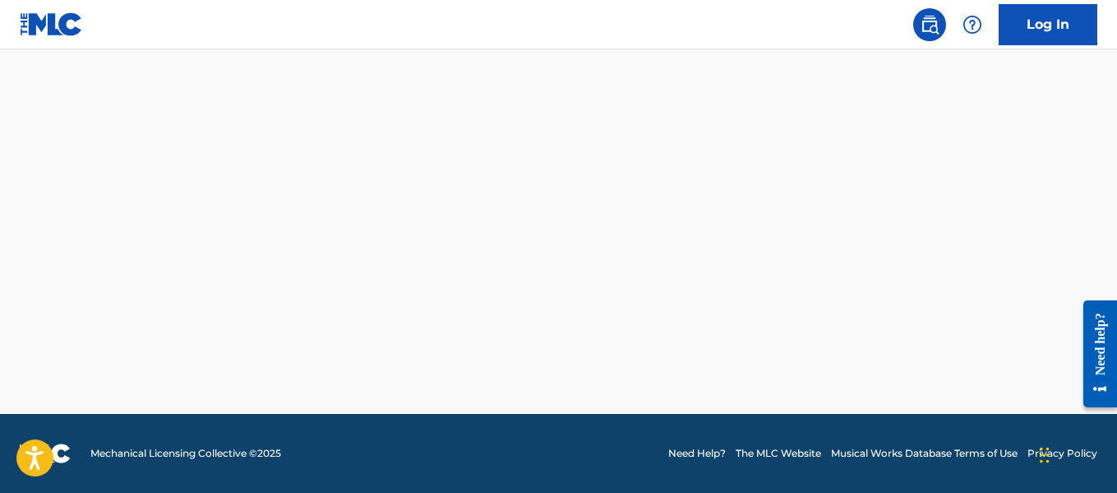
scroll to position [1520, 0]
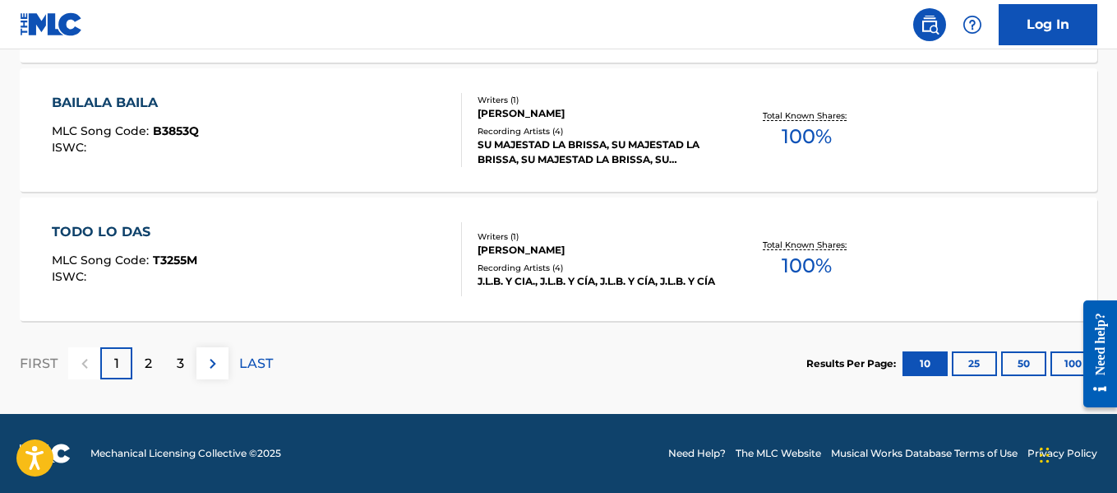
click at [1074, 368] on div at bounding box center [1094, 353] width 46 height 132
click at [1066, 359] on button "100" at bounding box center [1073, 363] width 45 height 25
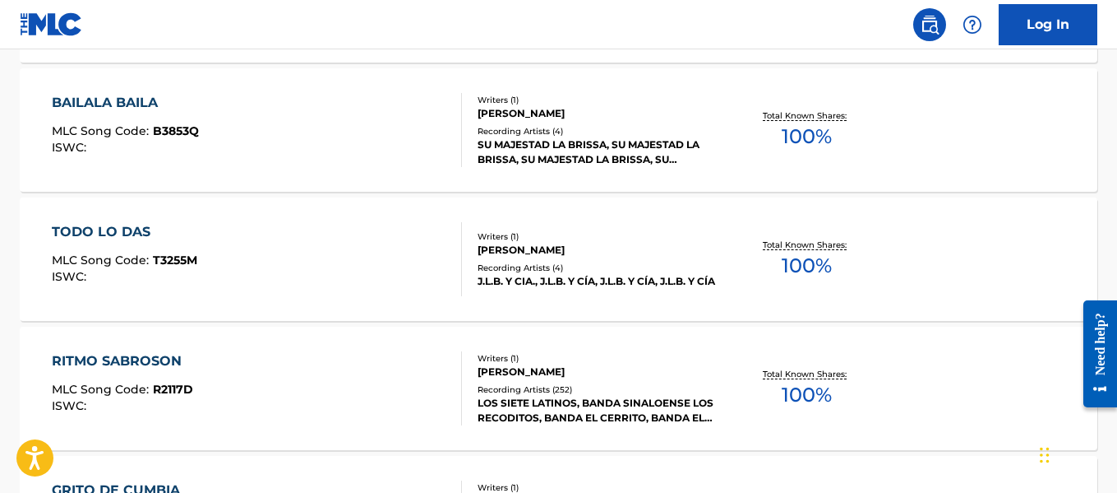
scroll to position [294, 0]
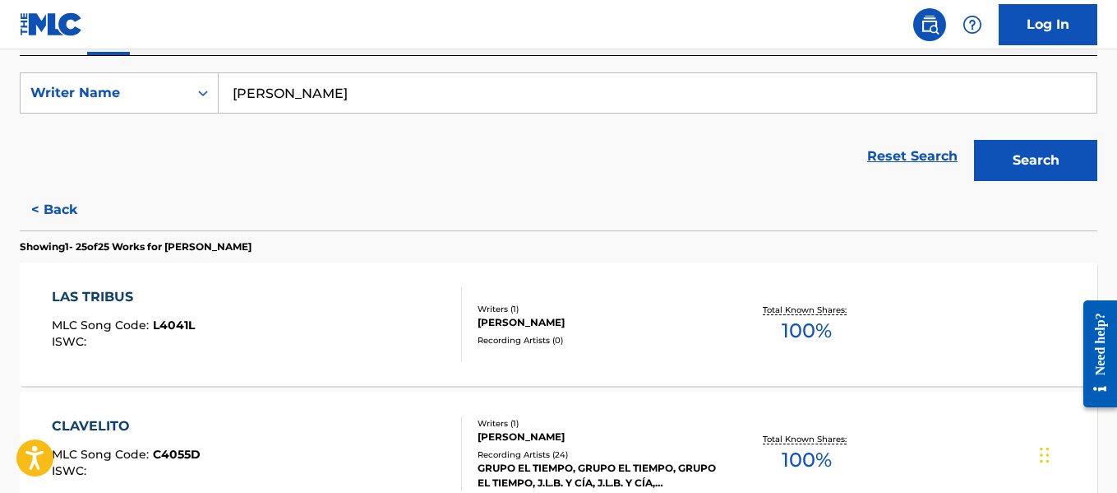
click at [361, 97] on input "[PERSON_NAME]" at bounding box center [658, 92] width 878 height 39
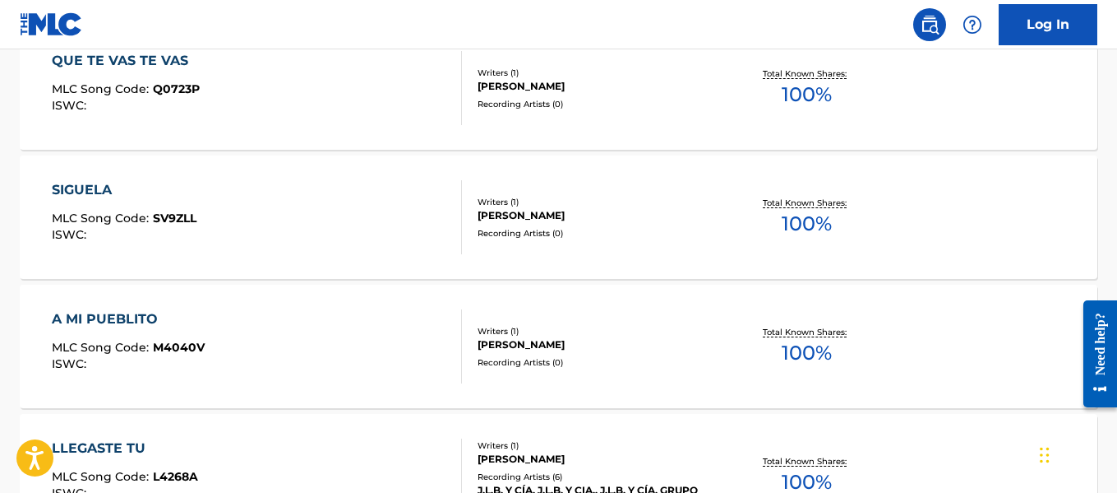
scroll to position [2077, 0]
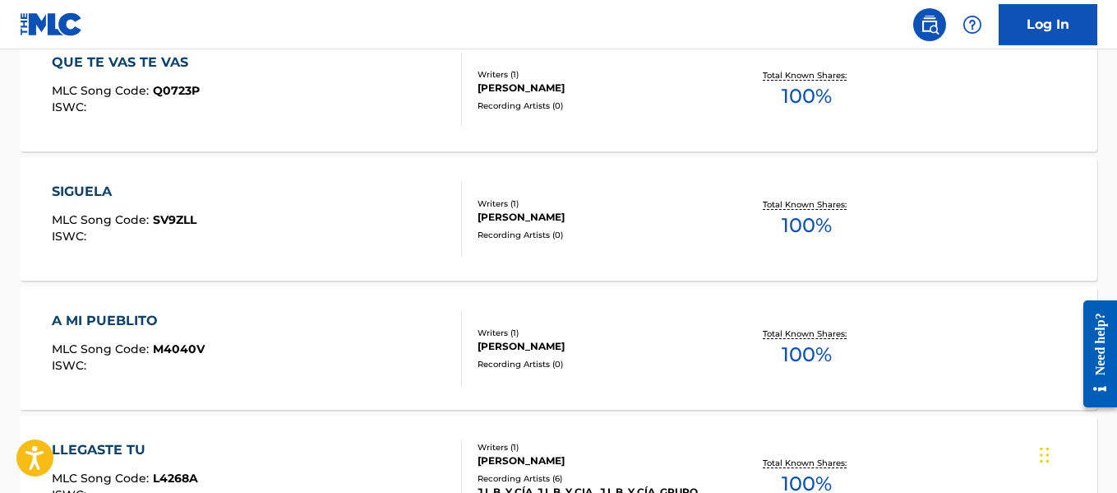
click at [567, 325] on div "A MI PUEBLITO MLC Song Code : M4040V ISWC : Writers ( 1 ) [PERSON_NAME] Recordi…" at bounding box center [559, 347] width 1078 height 123
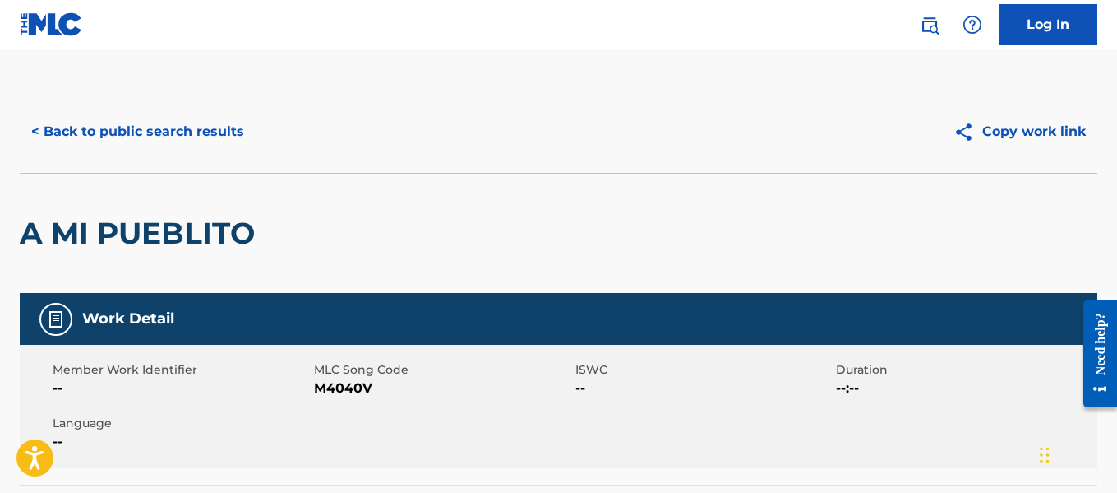
click at [142, 132] on button "< Back to public search results" at bounding box center [138, 131] width 236 height 41
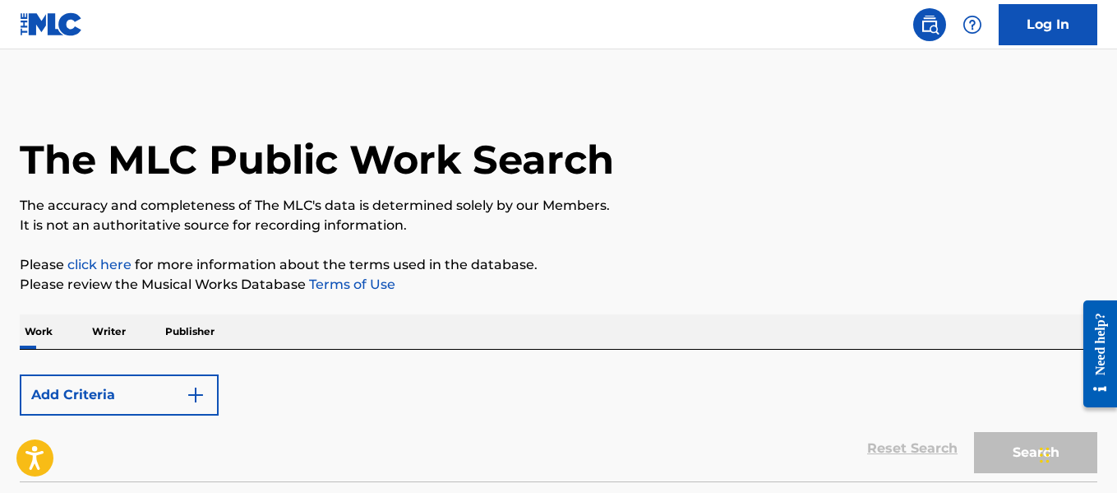
scroll to position [127, 0]
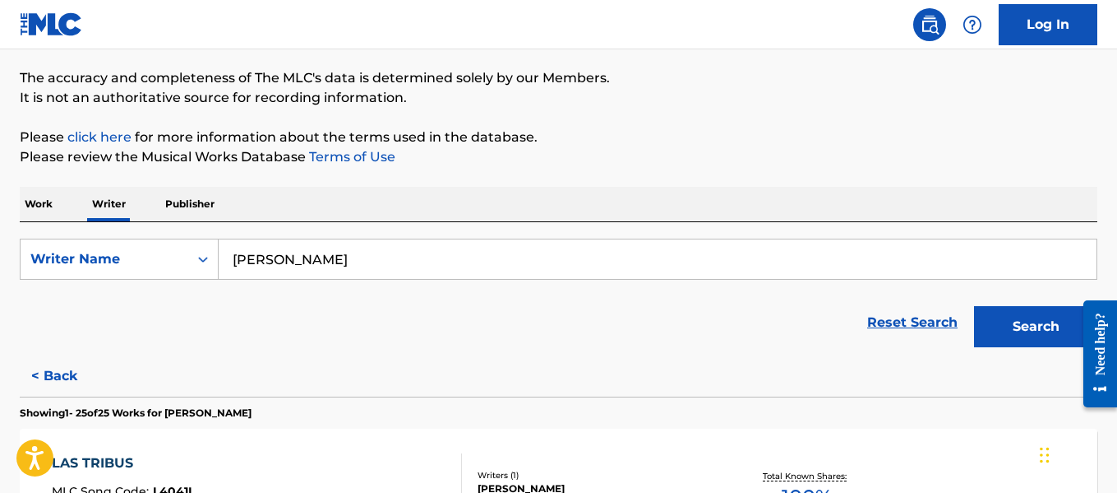
click at [767, 271] on input "[PERSON_NAME]" at bounding box center [658, 258] width 878 height 39
click at [767, 270] on input "[PERSON_NAME]" at bounding box center [658, 258] width 878 height 39
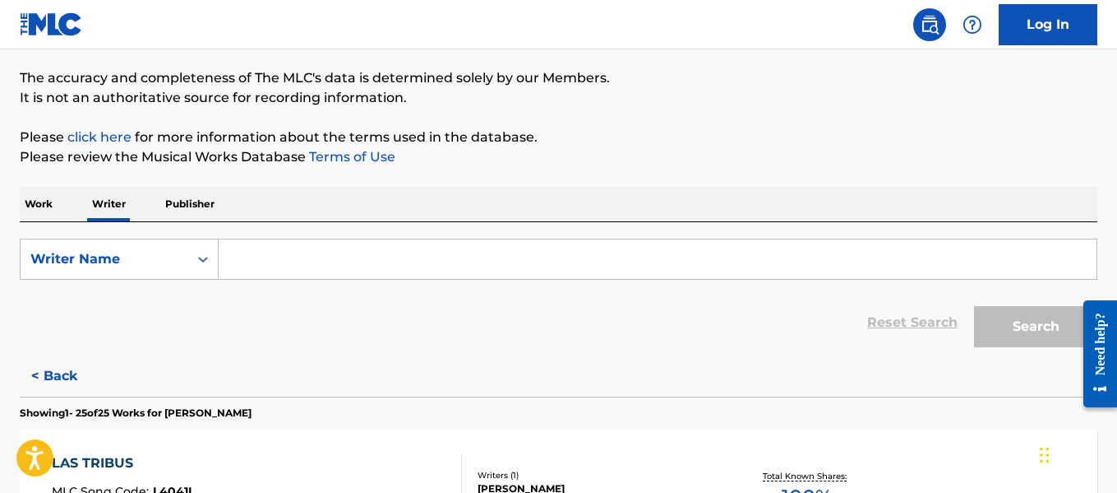
paste input "[PERSON_NAME]"
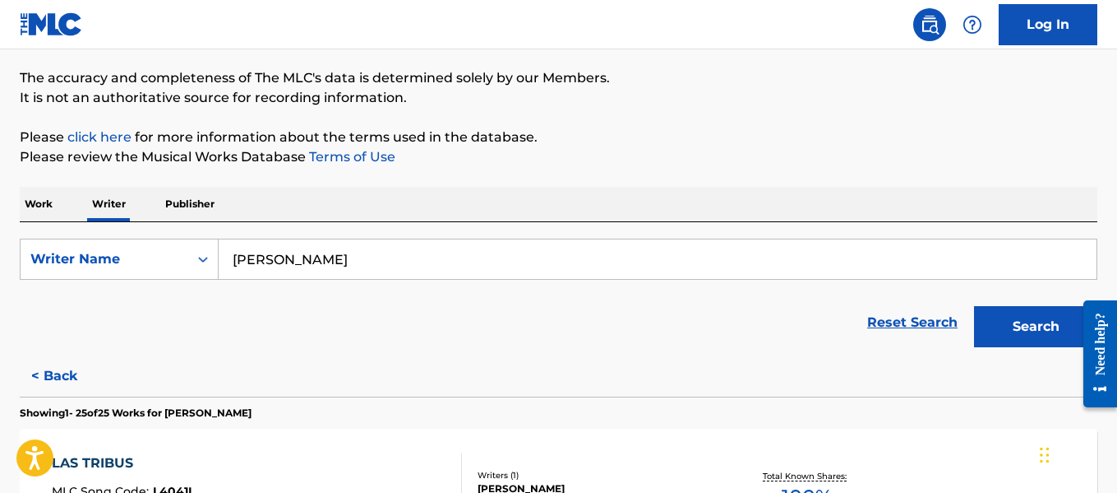
type input "[PERSON_NAME]"
click at [1003, 326] on button "Search" at bounding box center [1035, 326] width 123 height 41
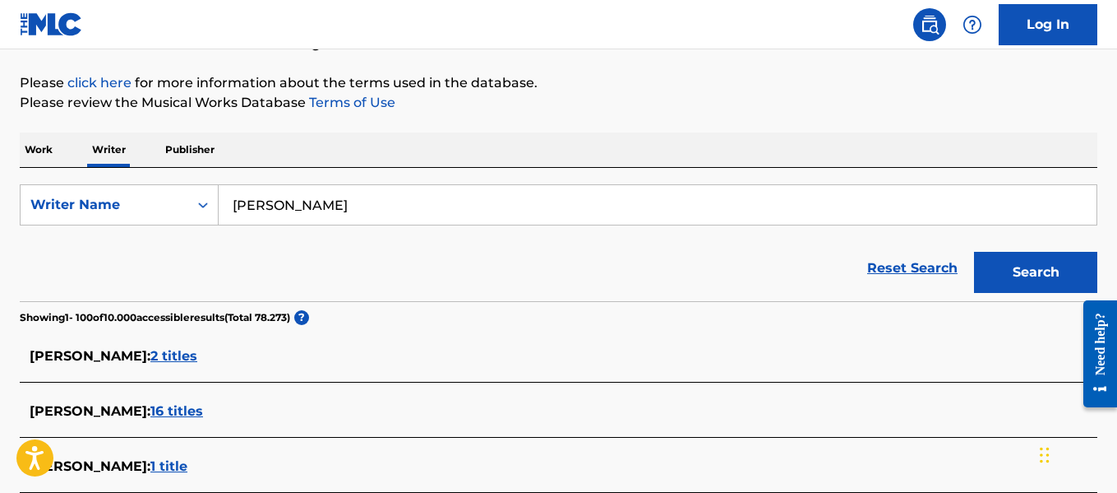
scroll to position [210, 0]
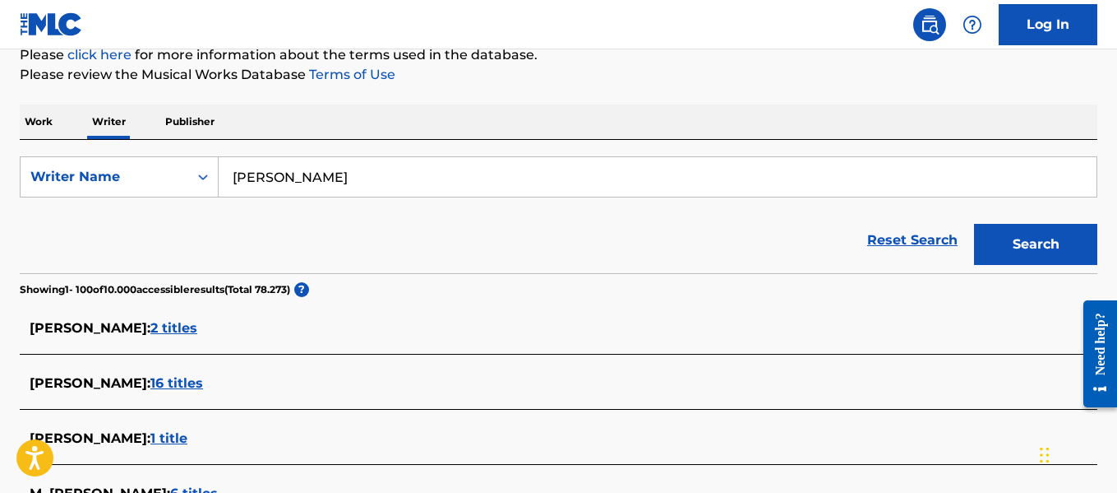
click at [337, 180] on input "[PERSON_NAME]" at bounding box center [658, 176] width 878 height 39
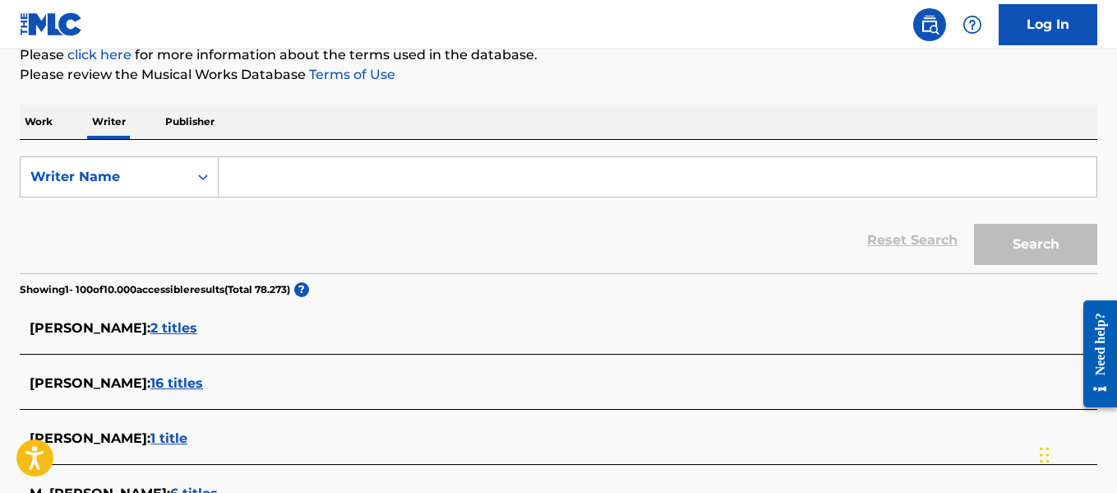
paste input "[PERSON_NAME] [PERSON_NAME]"
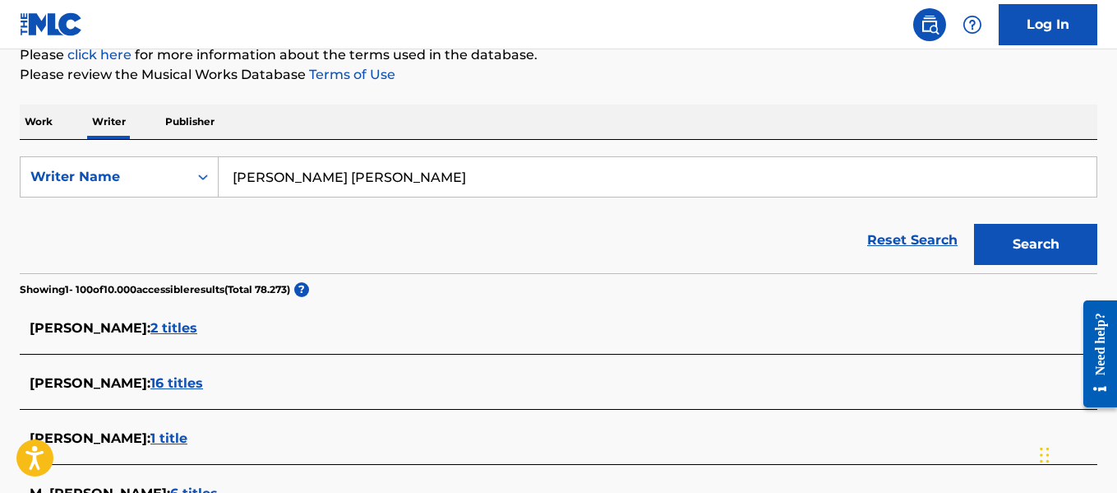
type input "[PERSON_NAME] [PERSON_NAME]"
click at [1048, 242] on button "Search" at bounding box center [1035, 244] width 123 height 41
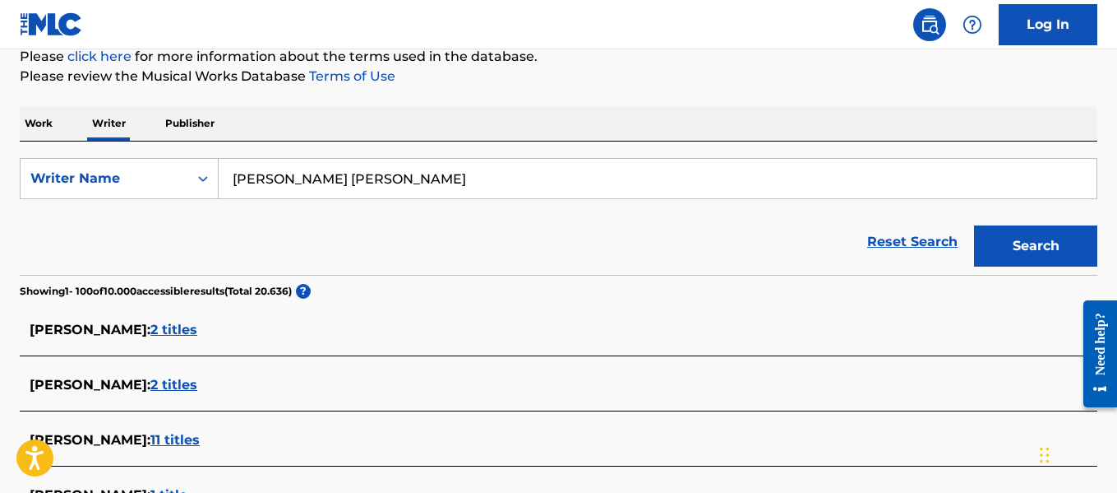
click at [536, 172] on input "[PERSON_NAME] [PERSON_NAME]" at bounding box center [658, 178] width 878 height 39
click at [536, 171] on input "[PERSON_NAME] [PERSON_NAME]" at bounding box center [658, 178] width 878 height 39
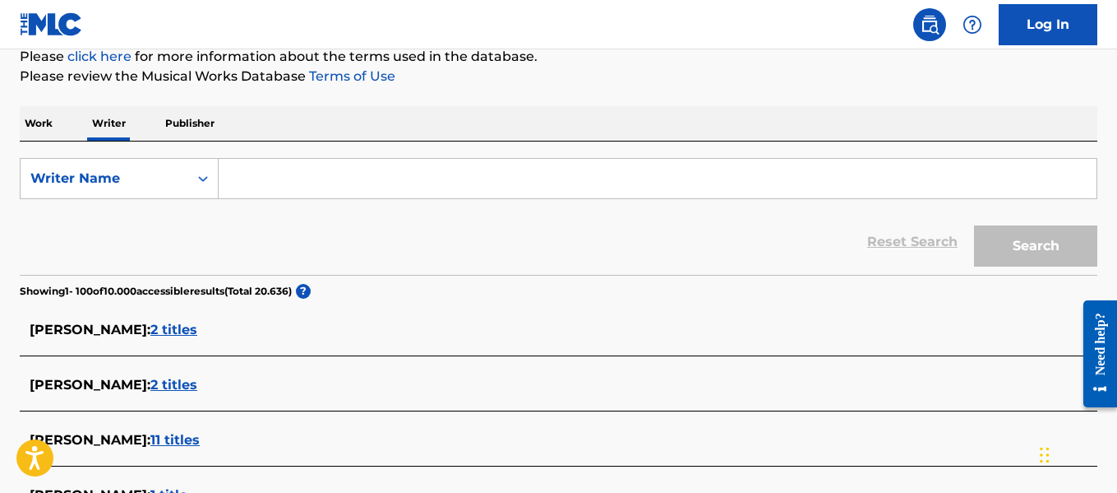
paste input "saltillense"
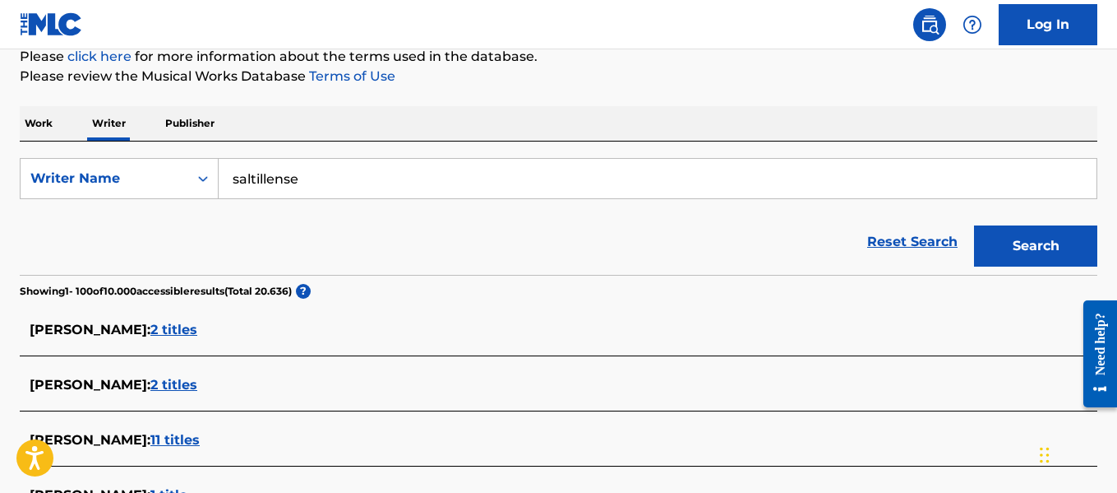
type input "saltillense"
click at [296, 187] on input "saltillense" at bounding box center [658, 178] width 878 height 39
click at [295, 187] on input "saltillense" at bounding box center [658, 178] width 878 height 39
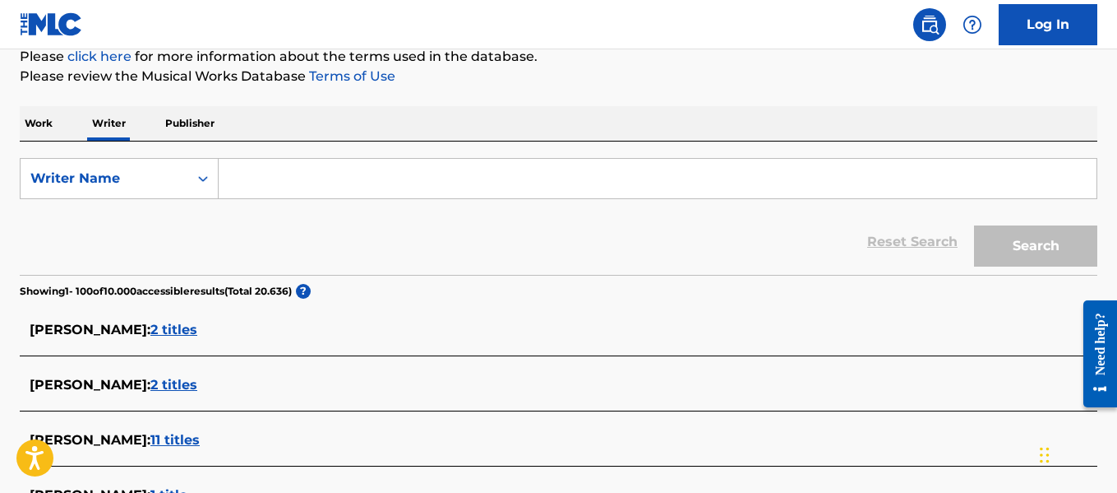
paste input "YAMDER B. [PERSON_NAME]"
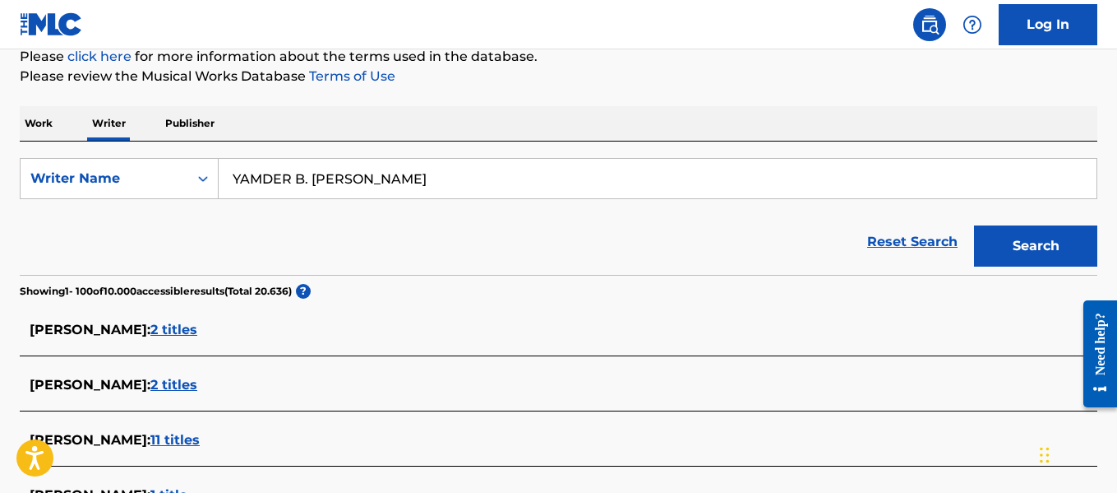
type input "YAMDER B. [PERSON_NAME]"
click at [1039, 249] on button "Search" at bounding box center [1035, 245] width 123 height 41
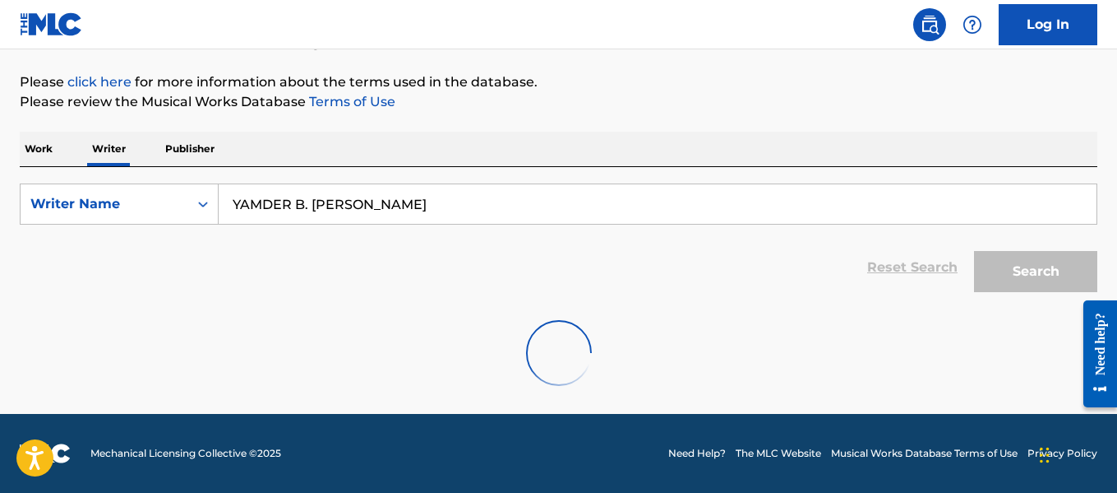
scroll to position [183, 0]
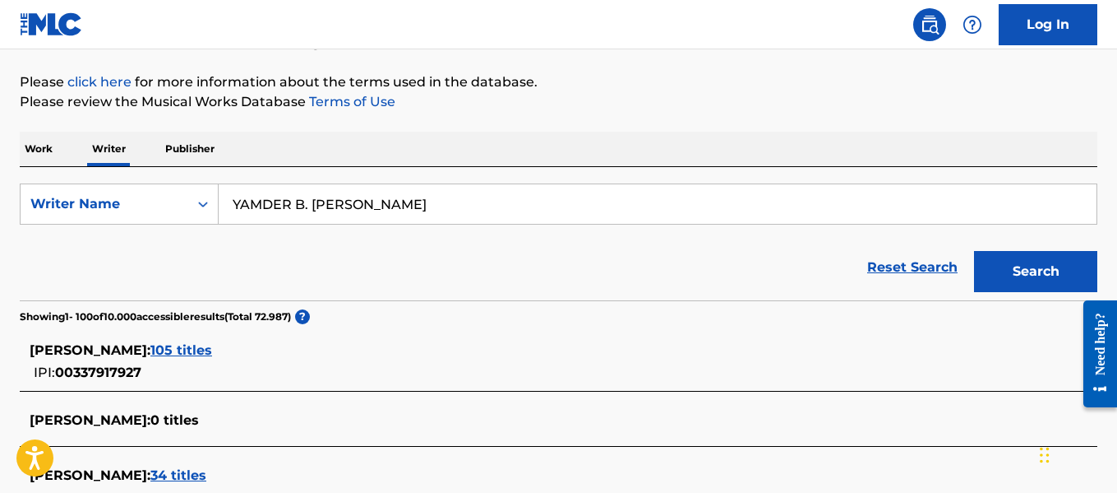
click at [337, 194] on input "YAMDER B. [PERSON_NAME]" at bounding box center [658, 203] width 878 height 39
click at [337, 193] on input "YAMDER B. [PERSON_NAME]" at bounding box center [658, 203] width 878 height 39
paste input "[PERSON_NAME]"
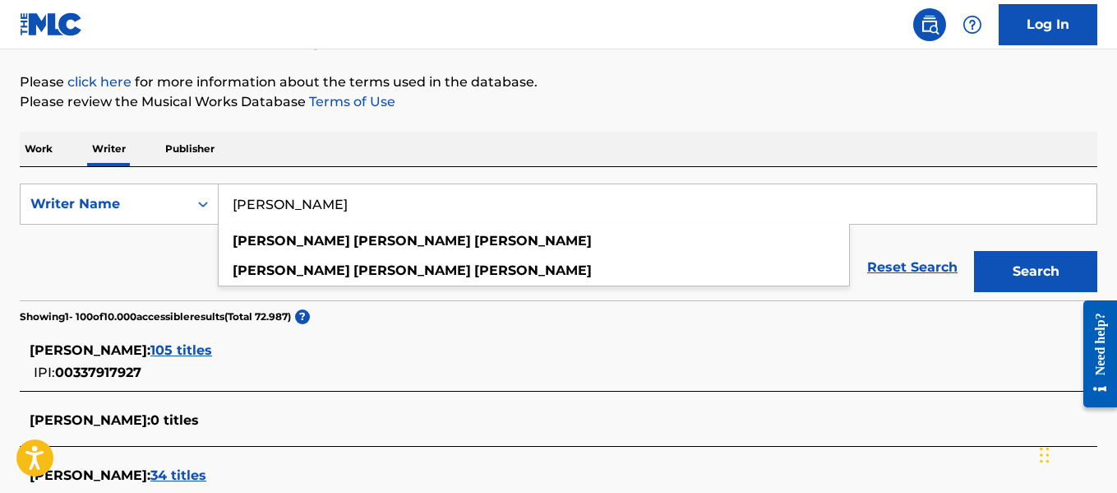
type input "[PERSON_NAME]"
click at [1014, 257] on button "Search" at bounding box center [1035, 271] width 123 height 41
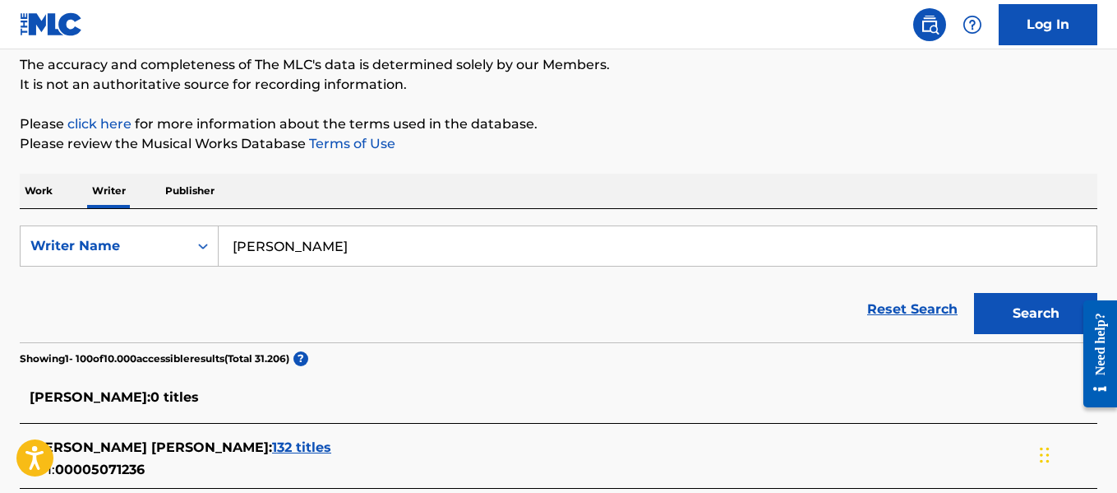
scroll to position [801, 0]
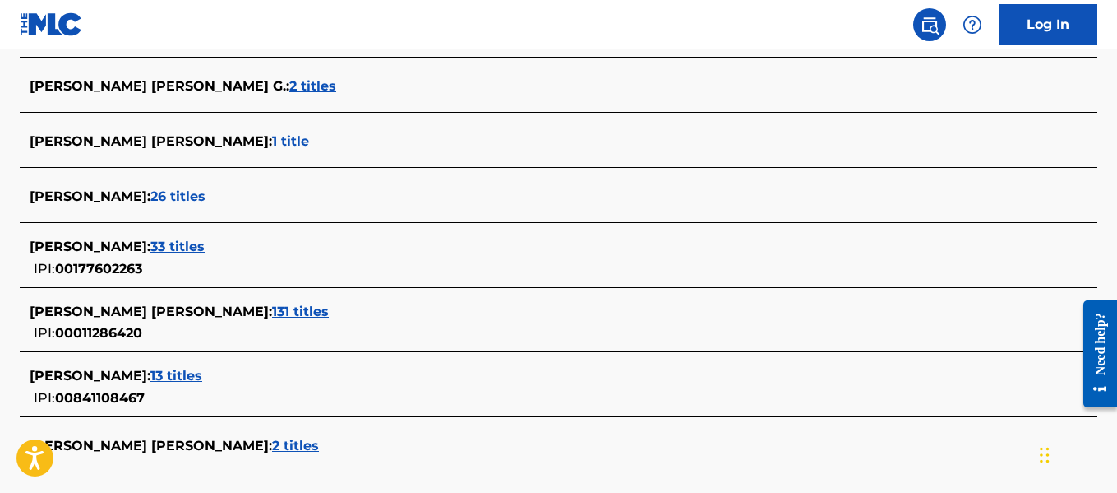
click at [277, 235] on div "[PERSON_NAME] : 33 titles IPI: 00177602263" at bounding box center [559, 258] width 1078 height 58
click at [205, 248] on span "33 titles" at bounding box center [177, 246] width 54 height 16
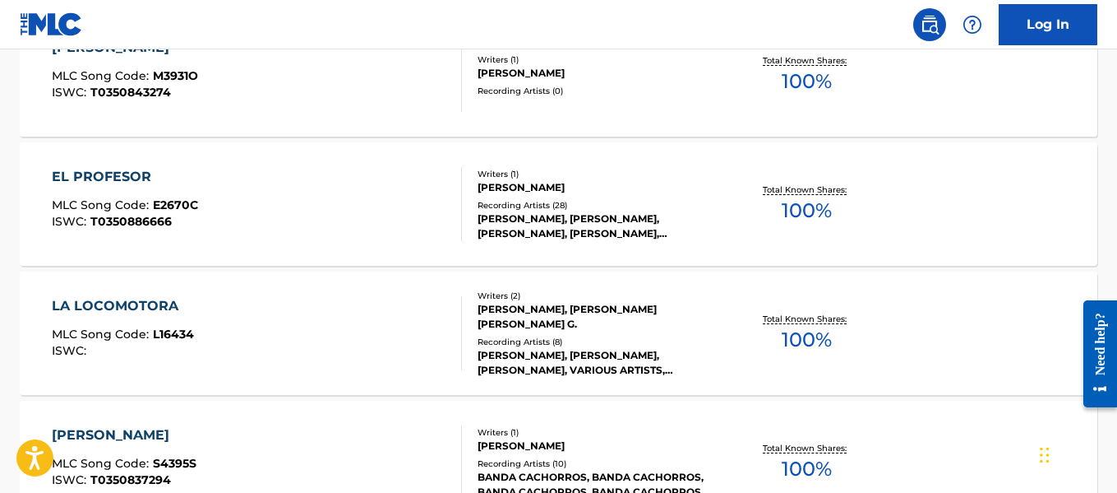
click at [683, 239] on div "[PERSON_NAME], [PERSON_NAME], [PERSON_NAME], [PERSON_NAME], [PERSON_NAME] Y [PE…" at bounding box center [598, 226] width 240 height 30
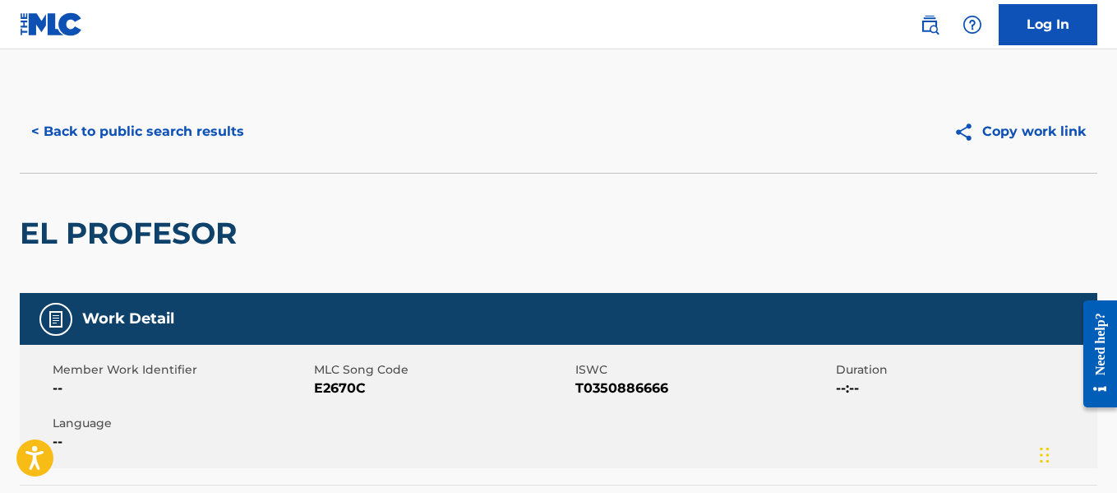
click at [59, 127] on button "< Back to public search results" at bounding box center [138, 131] width 236 height 41
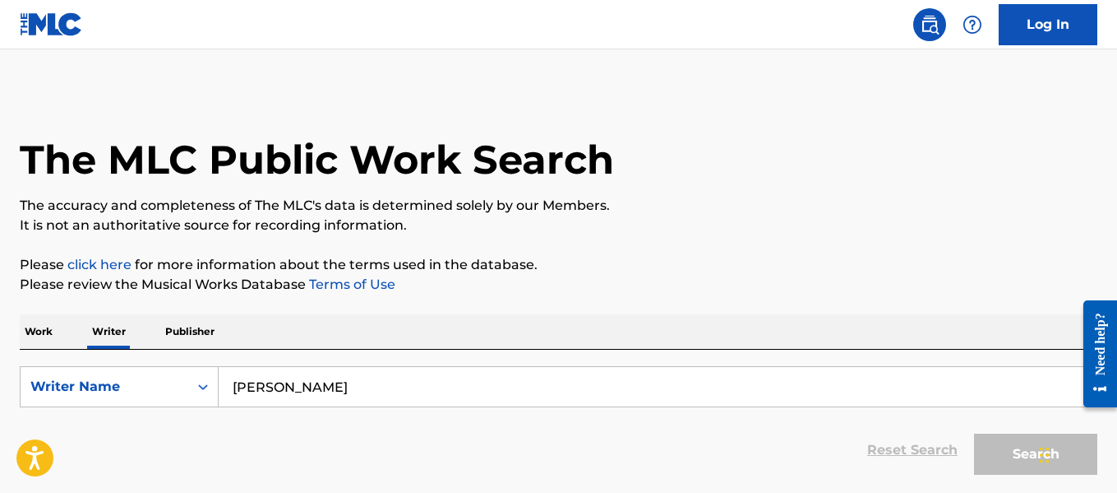
scroll to position [127, 0]
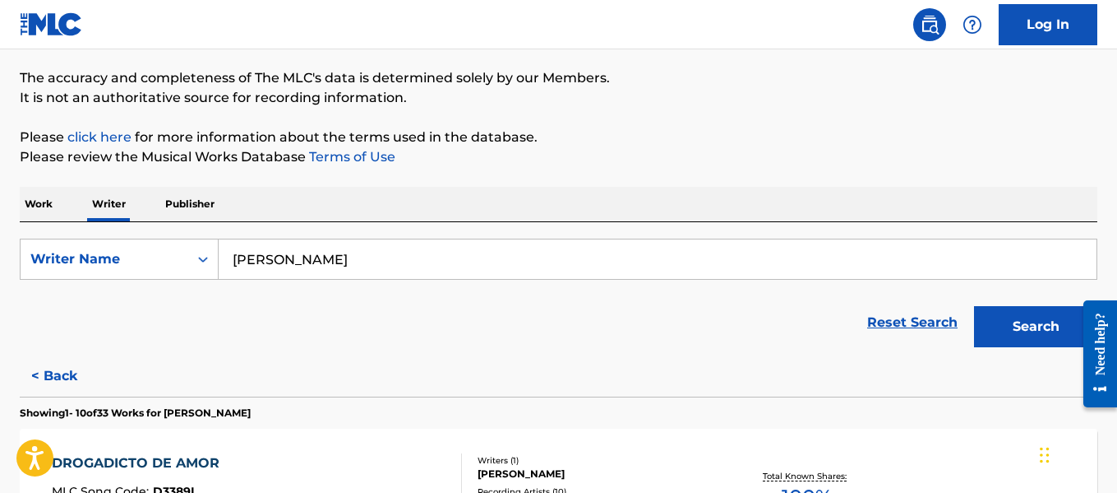
click at [444, 267] on input "[PERSON_NAME]" at bounding box center [658, 258] width 878 height 39
click at [444, 266] on input "[PERSON_NAME]" at bounding box center [658, 258] width 878 height 39
click at [443, 266] on input "[PERSON_NAME]" at bounding box center [658, 258] width 878 height 39
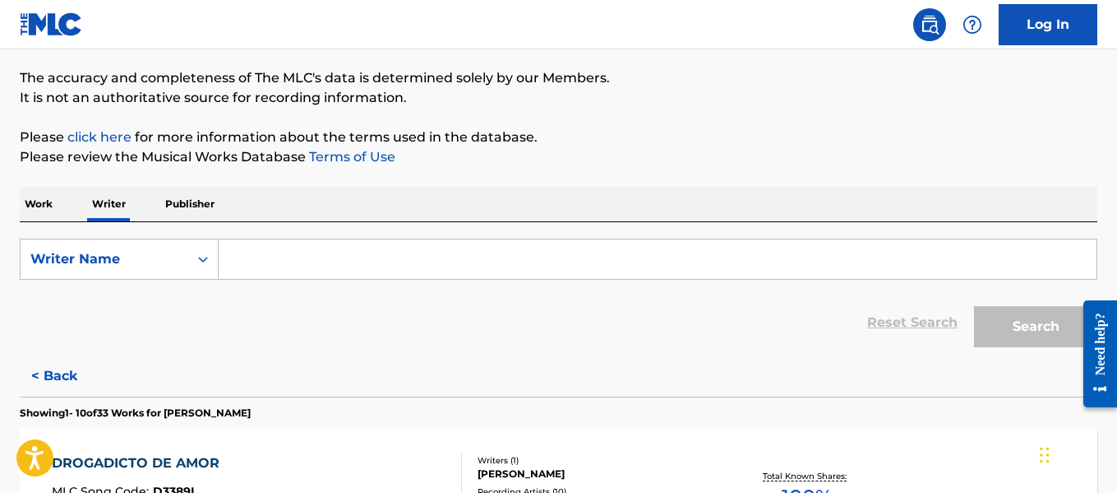
paste input "[PERSON_NAME]"
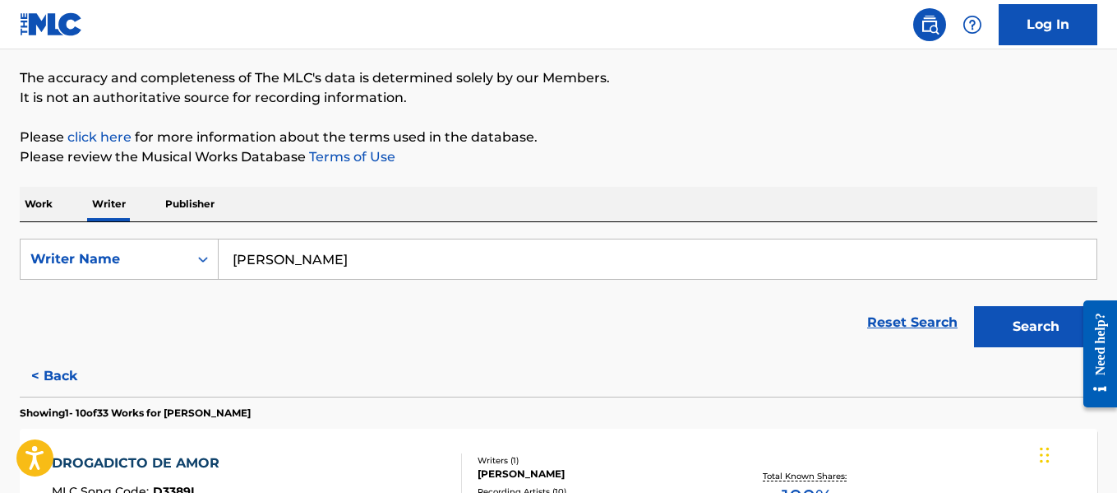
type input "[PERSON_NAME]"
click at [1048, 340] on button "Search" at bounding box center [1035, 326] width 123 height 41
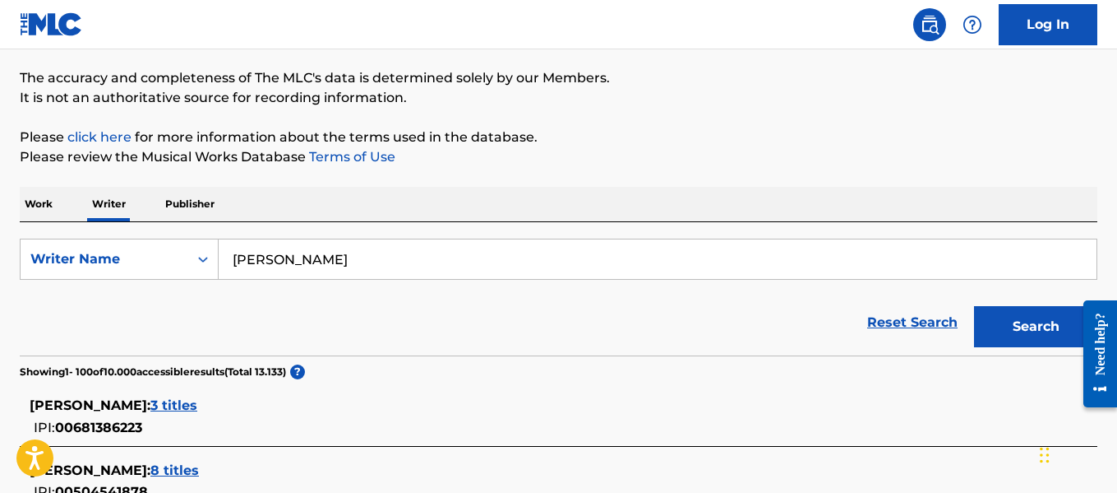
click at [294, 264] on input "[PERSON_NAME]" at bounding box center [658, 258] width 878 height 39
click at [294, 263] on input "[PERSON_NAME]" at bounding box center [658, 258] width 878 height 39
paste input "[PERSON_NAME]"
type input "[PERSON_NAME]"
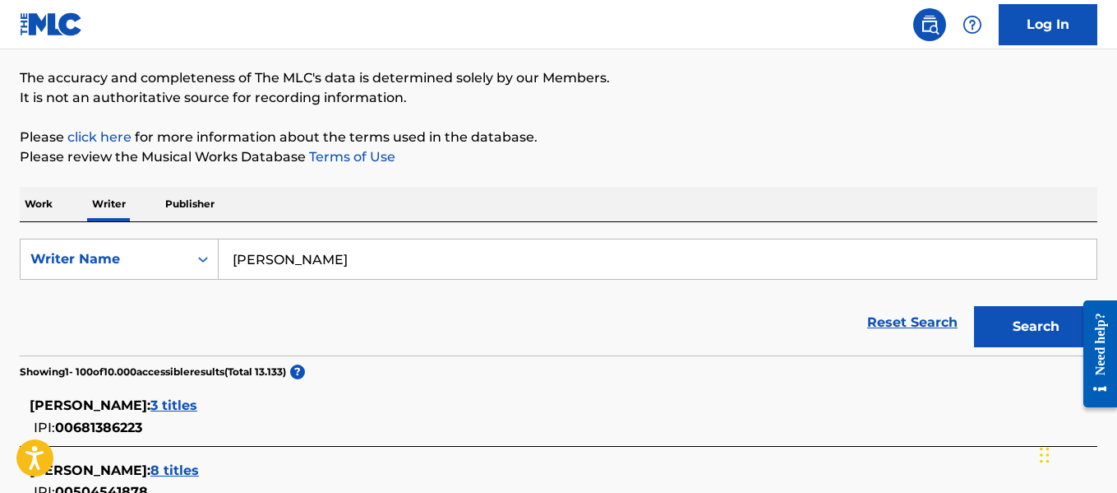
click at [986, 328] on button "Search" at bounding box center [1035, 326] width 123 height 41
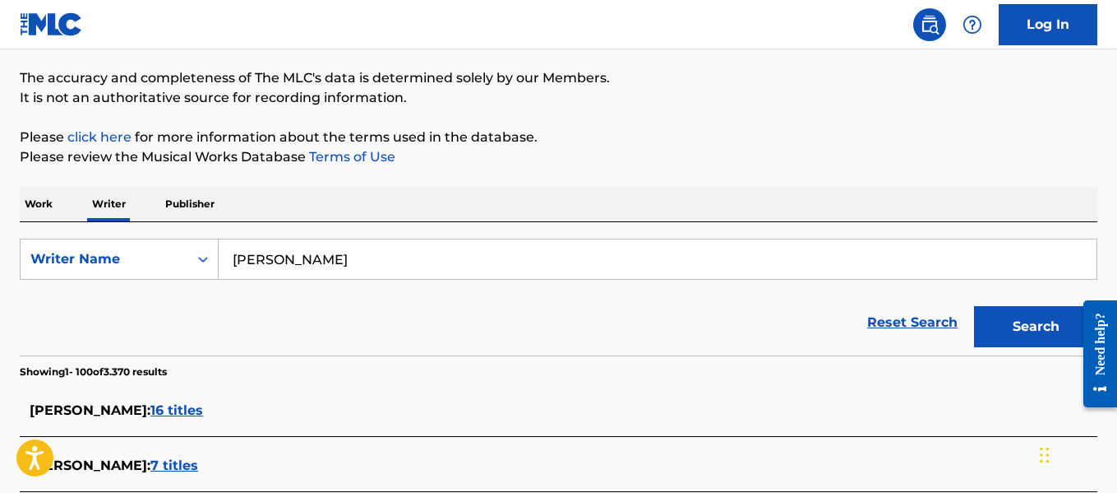
click at [197, 407] on span "16 titles" at bounding box center [176, 410] width 53 height 16
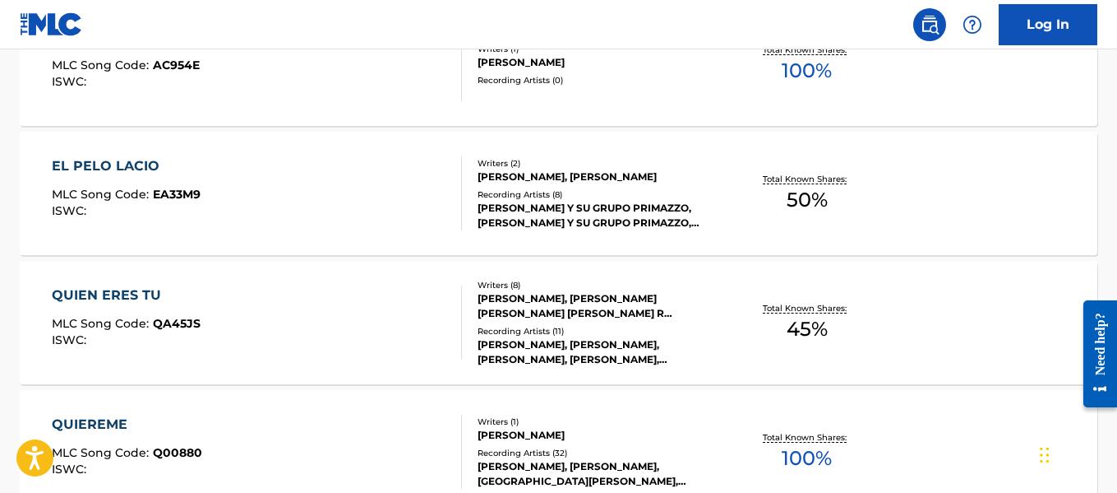
scroll to position [1134, 0]
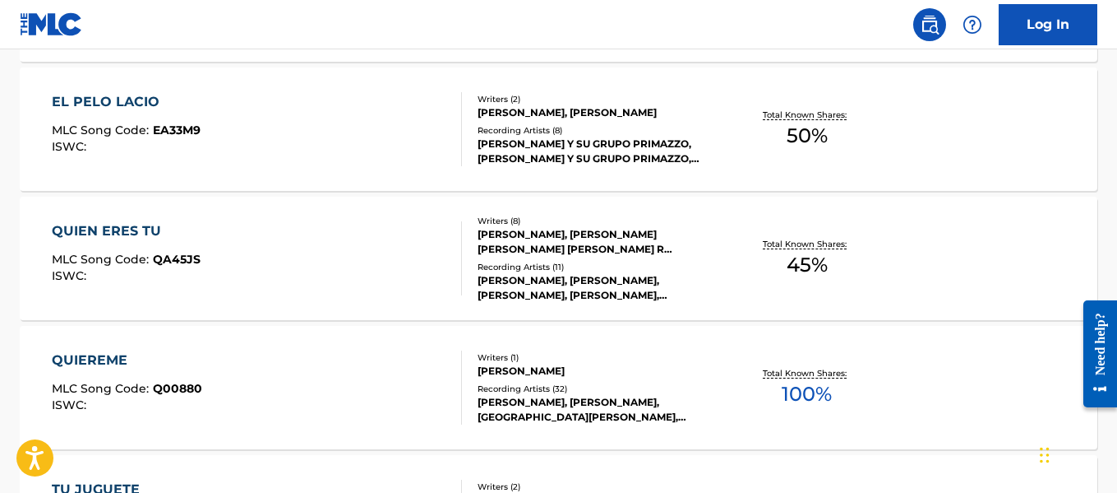
click at [621, 370] on div "[PERSON_NAME]" at bounding box center [598, 370] width 240 height 15
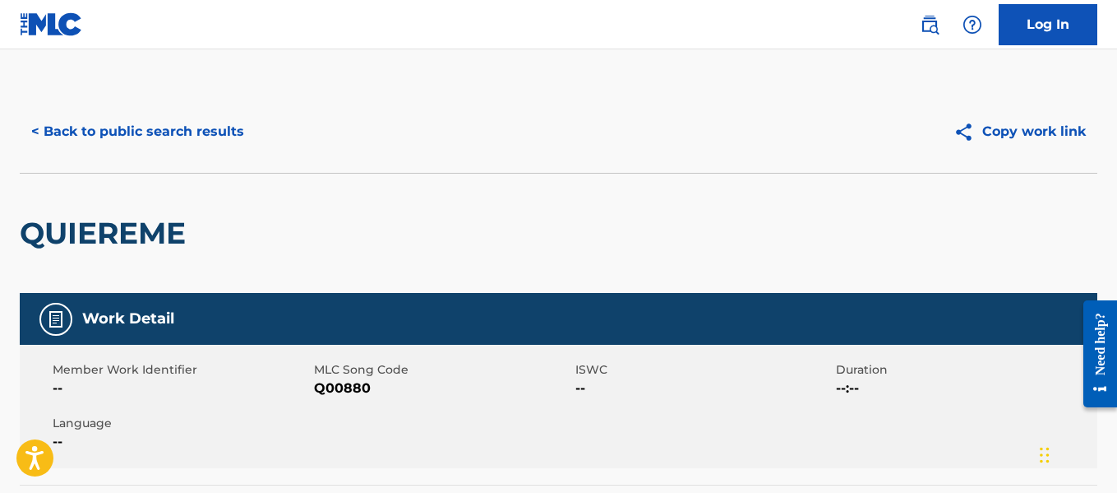
click at [139, 132] on button "< Back to public search results" at bounding box center [138, 131] width 236 height 41
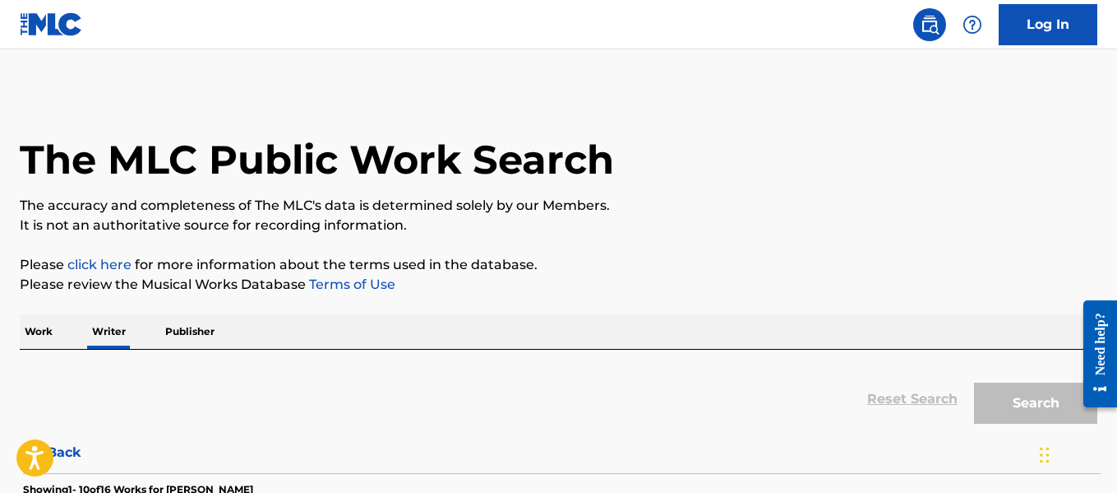
scroll to position [127, 0]
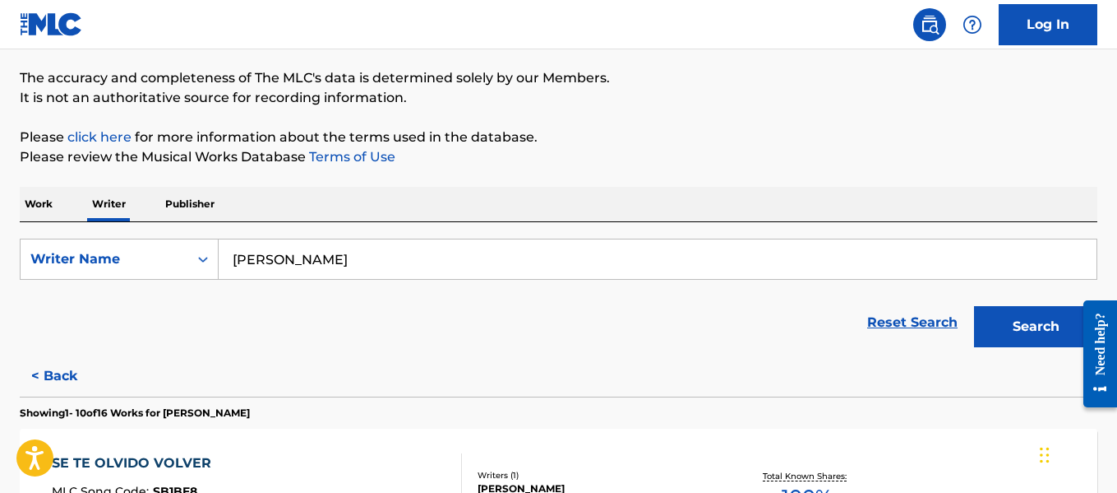
click at [511, 258] on input "[PERSON_NAME]" at bounding box center [658, 258] width 878 height 39
paste input "[PERSON_NAME]"
type input "[PERSON_NAME]"
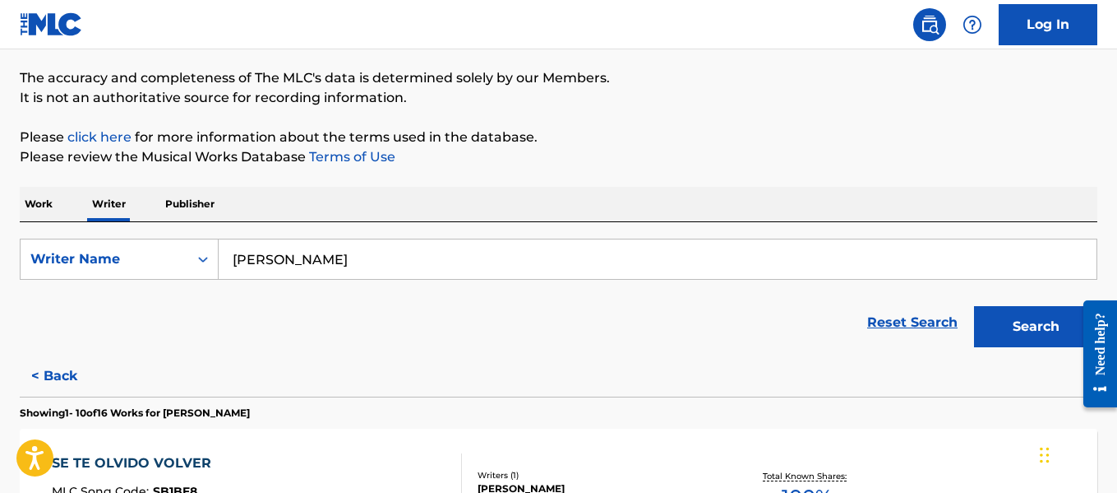
click at [1008, 336] on button "Search" at bounding box center [1035, 326] width 123 height 41
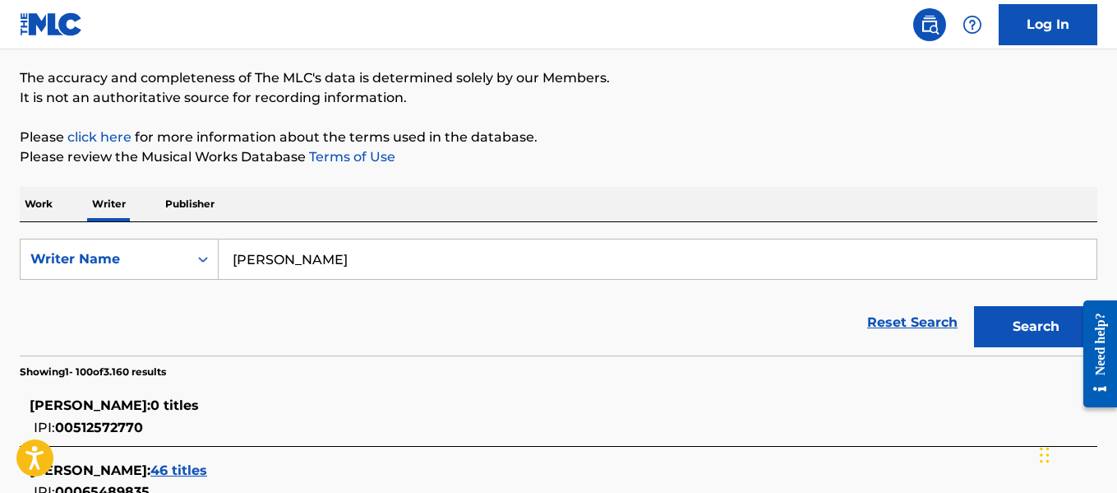
click at [405, 257] on input "[PERSON_NAME]" at bounding box center [658, 258] width 878 height 39
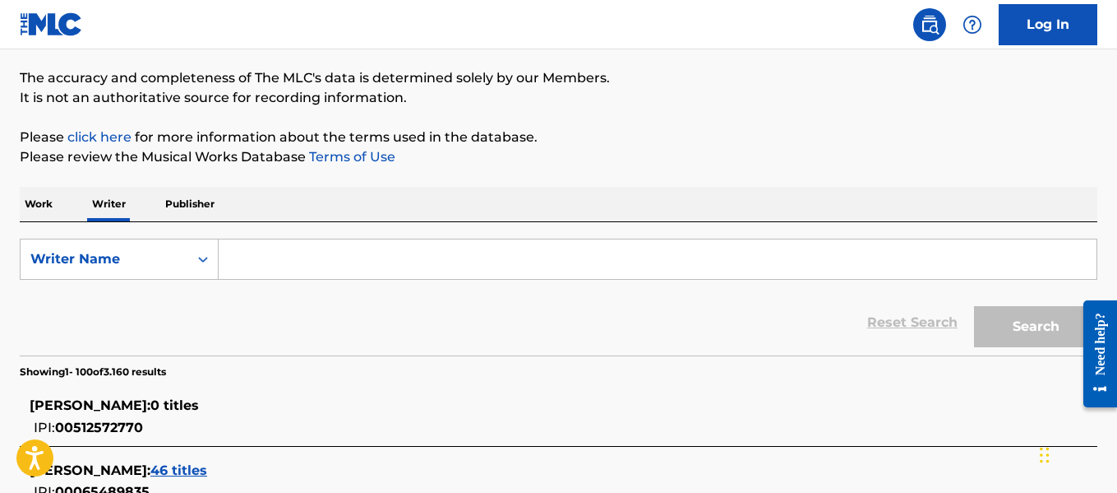
paste input "[PERSON_NAME] [PERSON_NAME]"
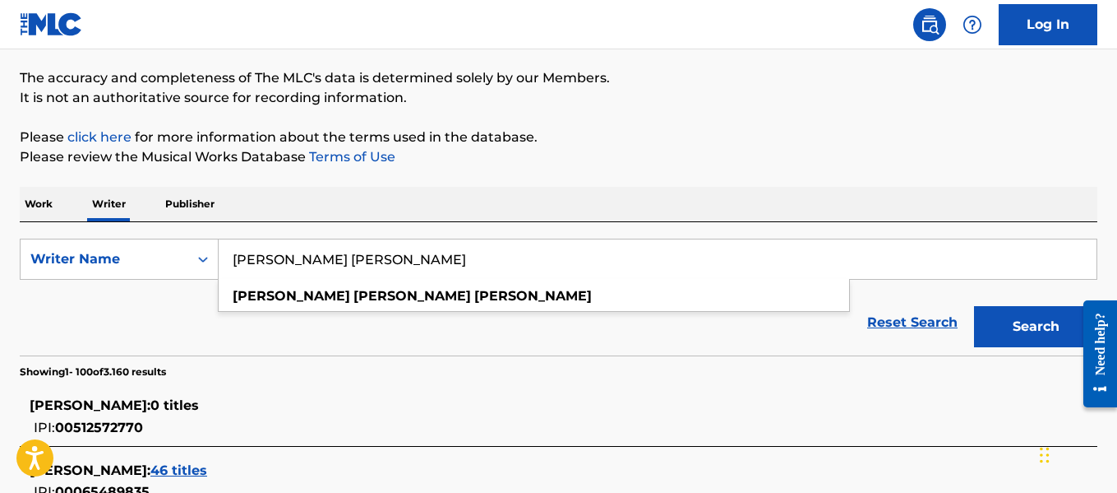
type input "[PERSON_NAME] [PERSON_NAME]"
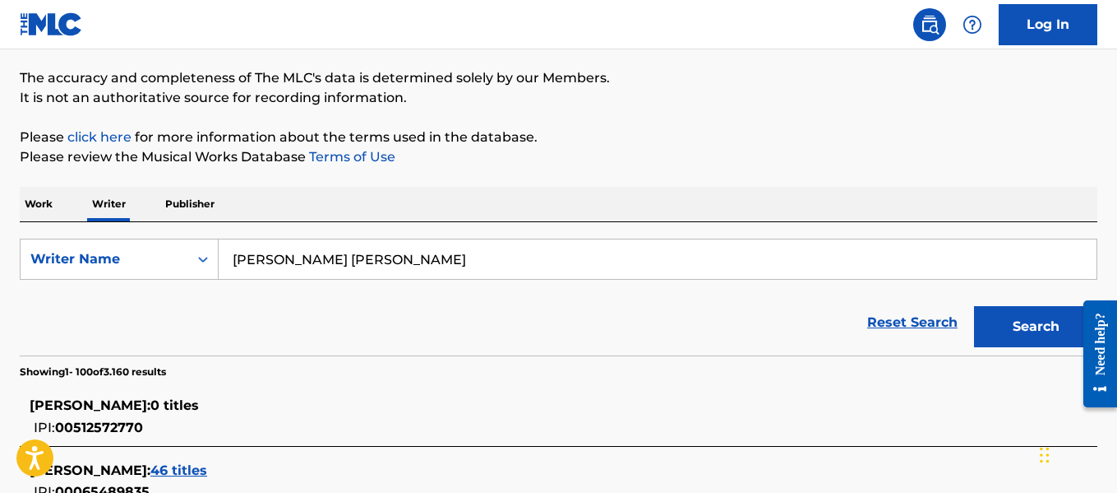
click at [1032, 316] on button "Search" at bounding box center [1035, 326] width 123 height 41
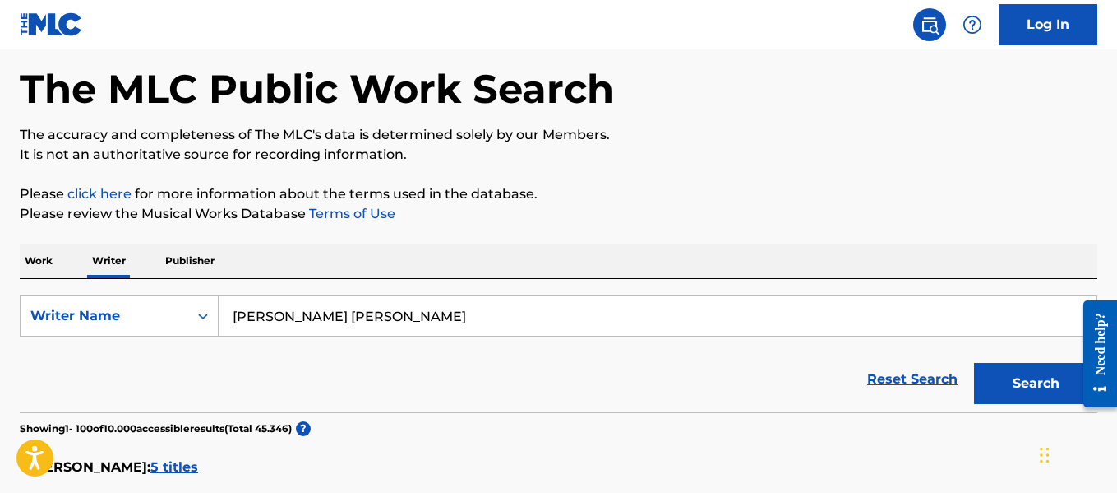
scroll to position [58, 0]
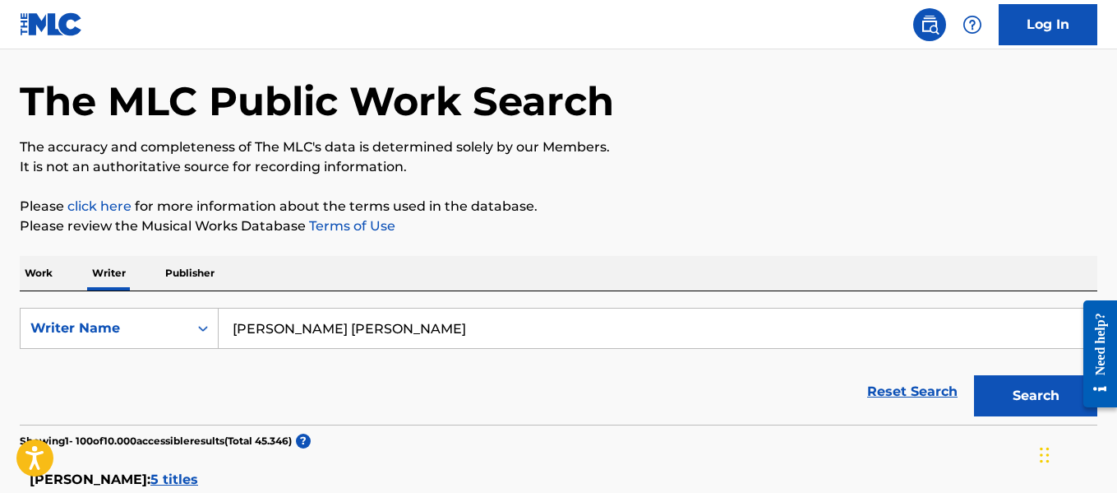
click at [390, 328] on input "[PERSON_NAME] [PERSON_NAME]" at bounding box center [658, 327] width 878 height 39
click at [390, 327] on input "[PERSON_NAME] [PERSON_NAME]" at bounding box center [658, 327] width 878 height 39
paste input "[PERSON_NAME]"
click at [974, 375] on button "Search" at bounding box center [1035, 395] width 123 height 41
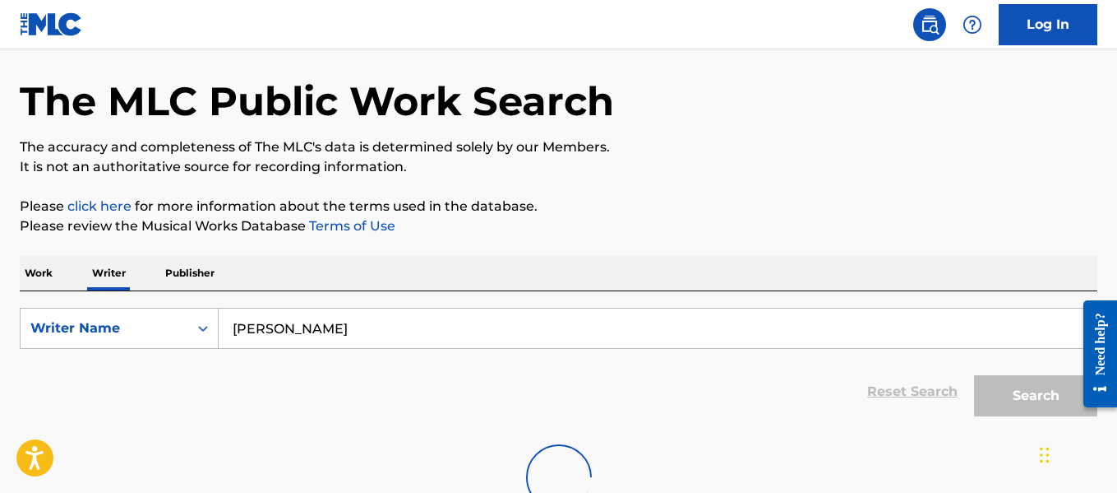
scroll to position [183, 0]
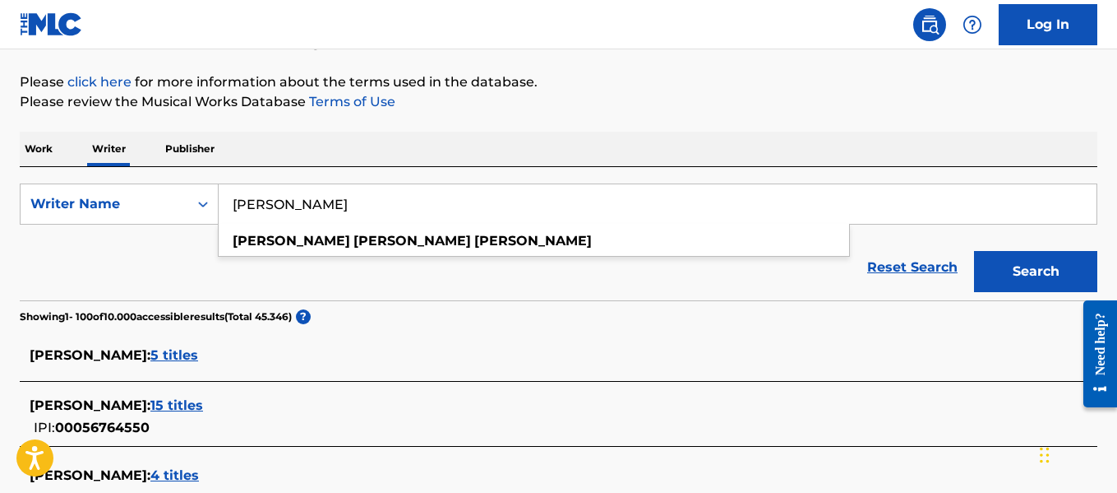
click at [477, 199] on input "[PERSON_NAME]" at bounding box center [658, 203] width 878 height 39
drag, startPoint x: 367, startPoint y: 202, endPoint x: 292, endPoint y: 206, distance: 74.9
click at [292, 206] on input "[PERSON_NAME]" at bounding box center [658, 203] width 878 height 39
drag, startPoint x: 289, startPoint y: 202, endPoint x: 181, endPoint y: 203, distance: 107.7
click at [181, 203] on div "SearchWithCriteria9f7ade99-a3ca-47a3-b7da-781bc6f4e0ed Writer Name [PERSON_NAME…" at bounding box center [559, 203] width 1078 height 41
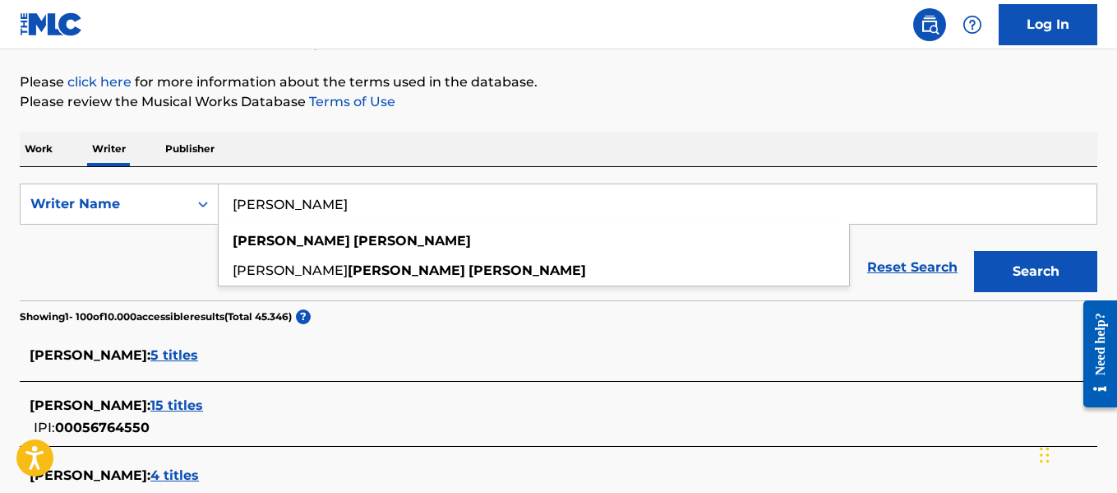
type input "[PERSON_NAME]"
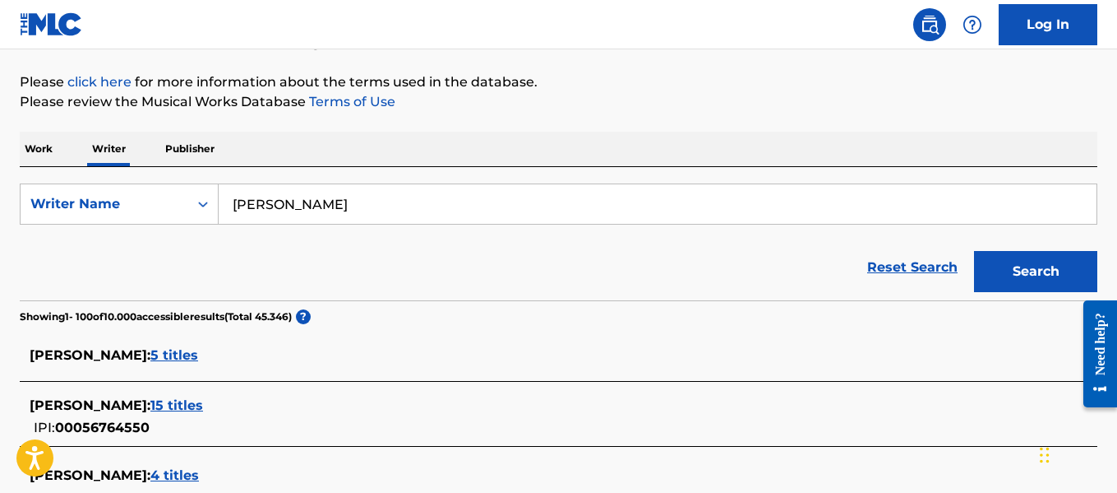
click at [1012, 261] on button "Search" at bounding box center [1035, 271] width 123 height 41
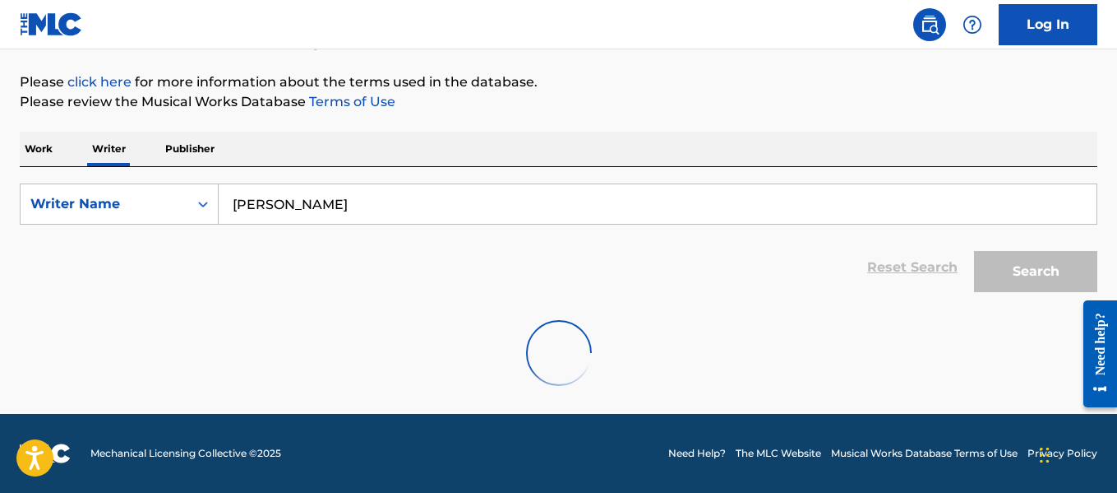
click at [442, 197] on input "[PERSON_NAME]" at bounding box center [658, 203] width 878 height 39
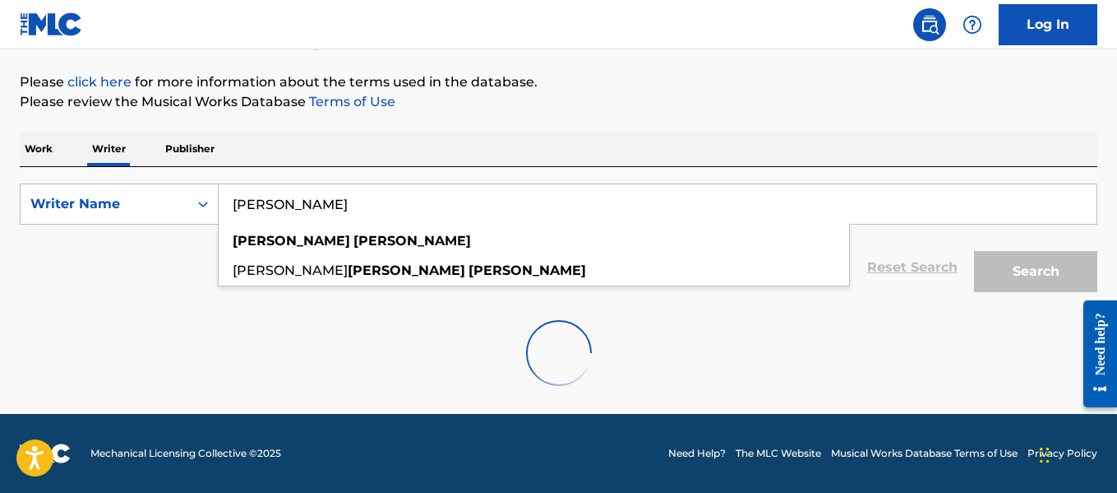
click at [442, 197] on input "[PERSON_NAME]" at bounding box center [658, 203] width 878 height 39
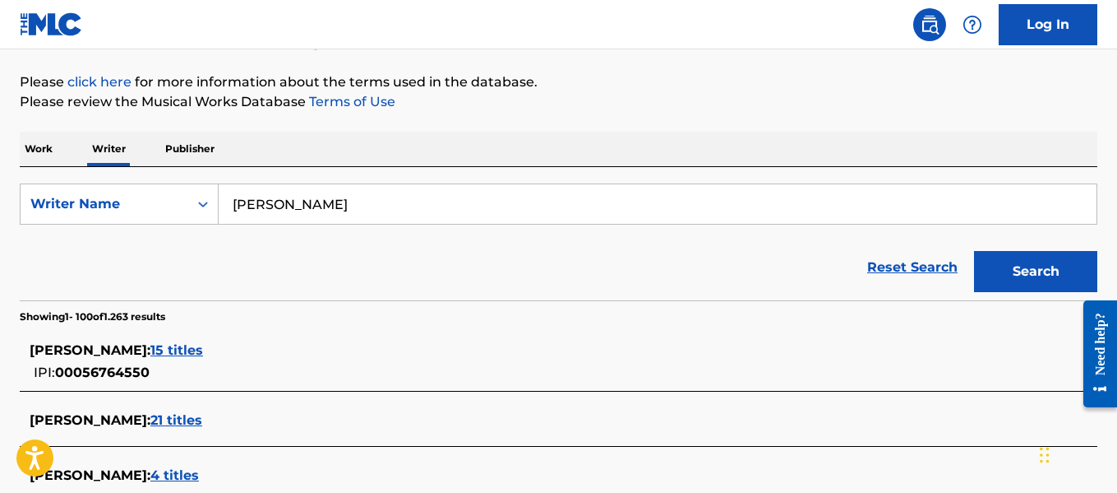
scroll to position [1086, 0]
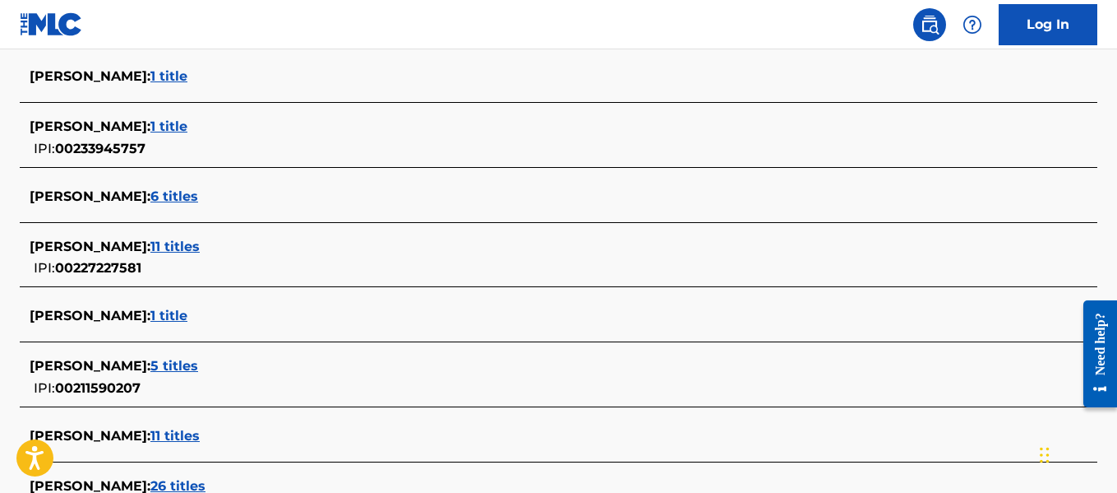
click at [200, 244] on span "11 titles" at bounding box center [174, 246] width 49 height 16
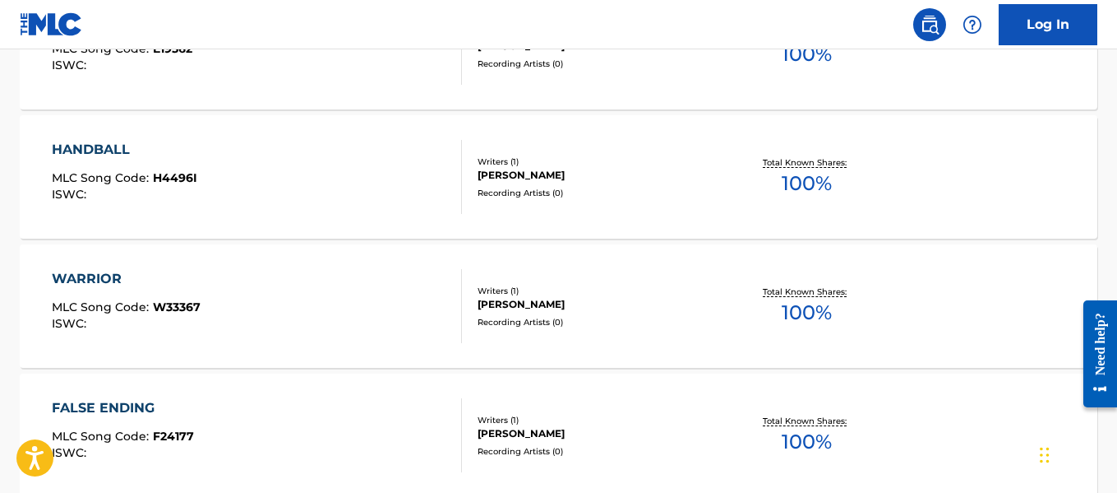
click at [479, 178] on div "[PERSON_NAME]" at bounding box center [598, 175] width 240 height 15
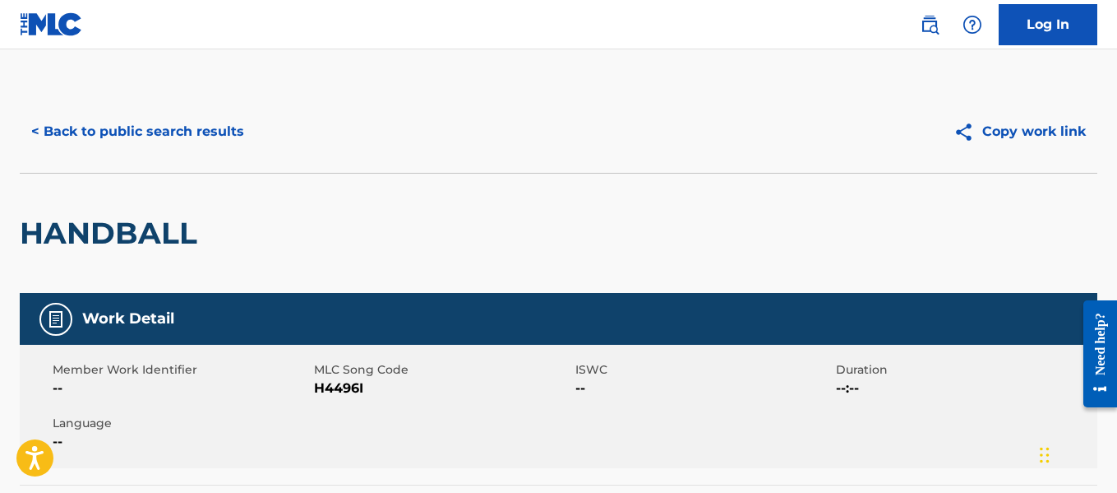
click at [222, 124] on button "< Back to public search results" at bounding box center [138, 131] width 236 height 41
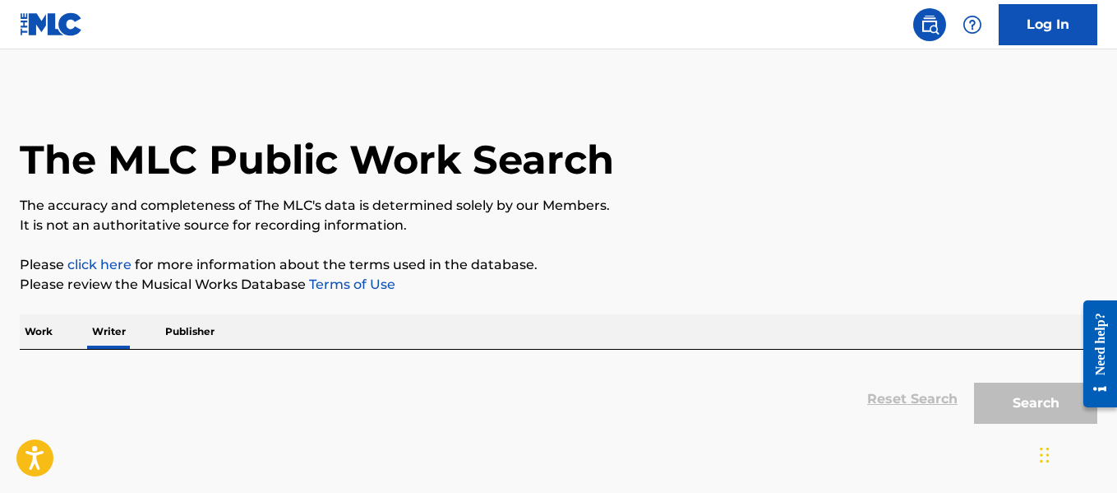
scroll to position [127, 0]
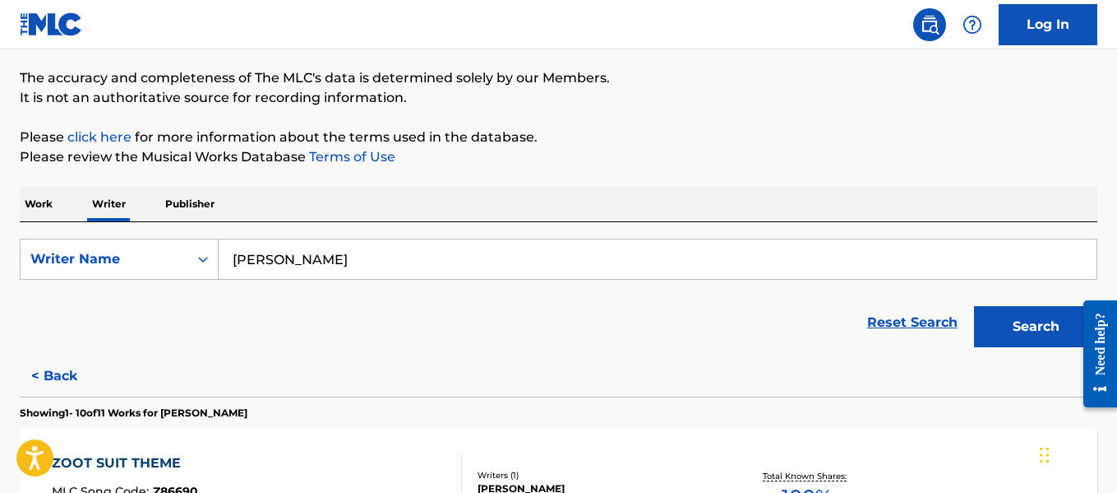
click at [383, 266] on input "[PERSON_NAME]" at bounding box center [658, 258] width 878 height 39
click at [383, 265] on input "[PERSON_NAME]" at bounding box center [658, 258] width 878 height 39
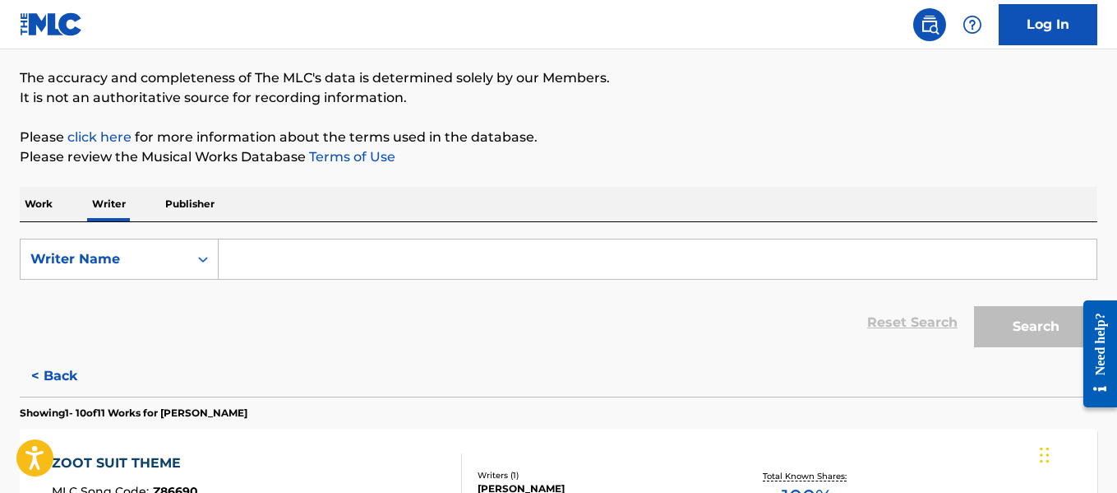
paste input "[PERSON_NAME]"
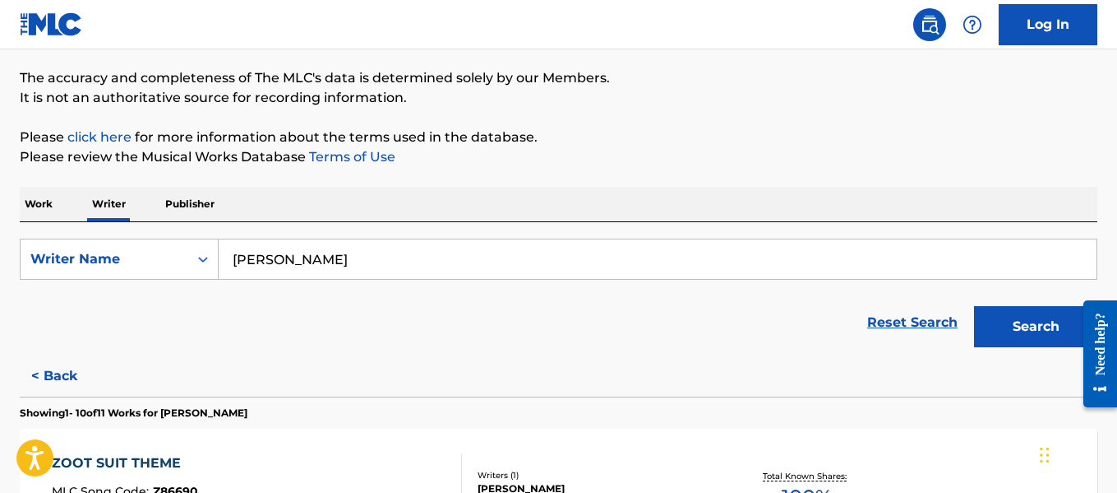
type input "[PERSON_NAME]"
click at [1045, 328] on button "Search" at bounding box center [1035, 326] width 123 height 41
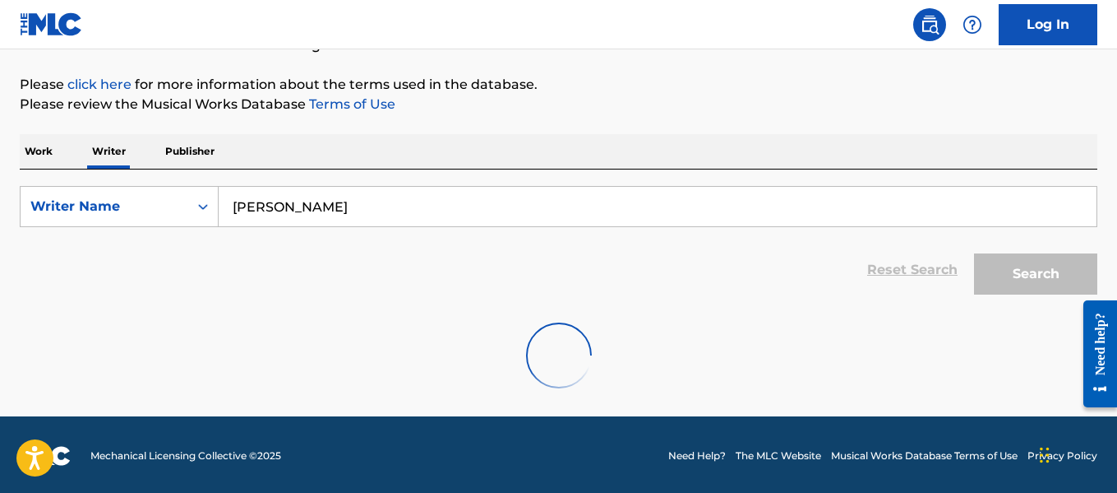
scroll to position [183, 0]
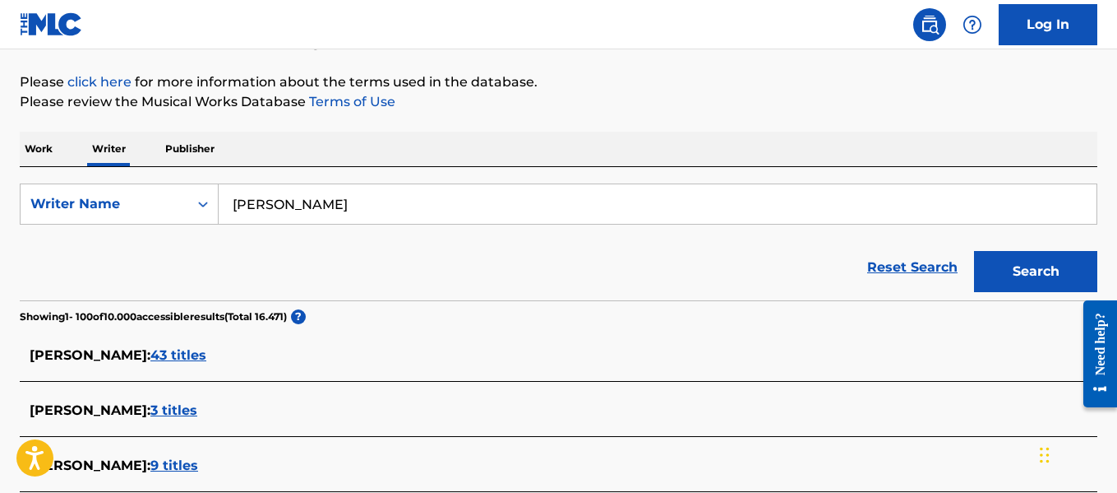
click at [150, 354] on span "43 titles" at bounding box center [178, 355] width 56 height 16
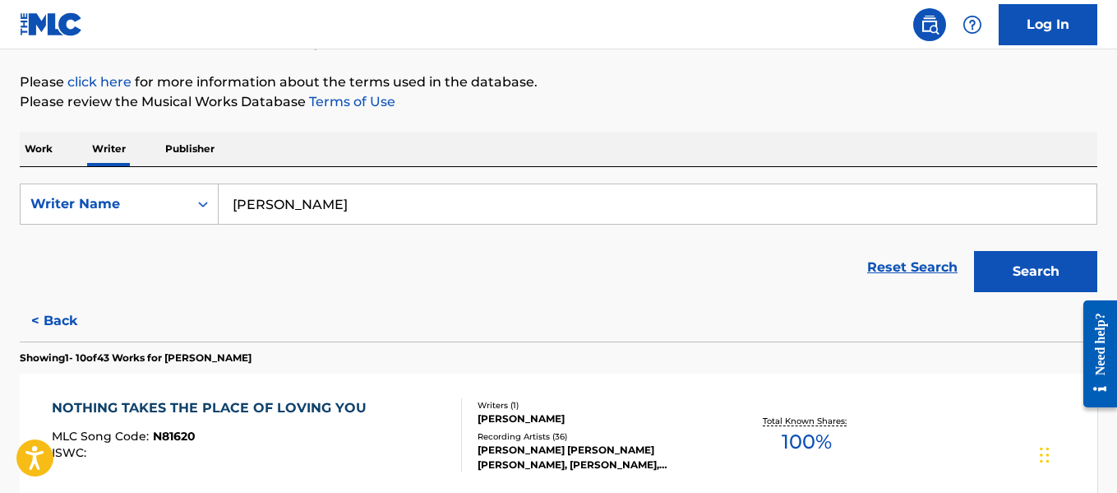
drag, startPoint x: 137, startPoint y: 354, endPoint x: 697, endPoint y: 283, distance: 564.4
click at [697, 283] on div "Reset Search Search" at bounding box center [559, 267] width 1078 height 66
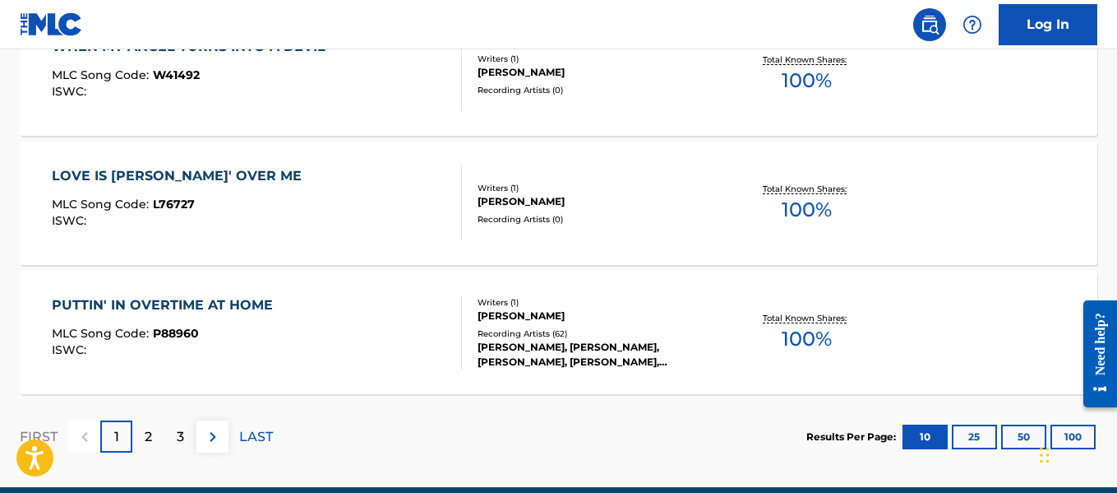
scroll to position [1520, 0]
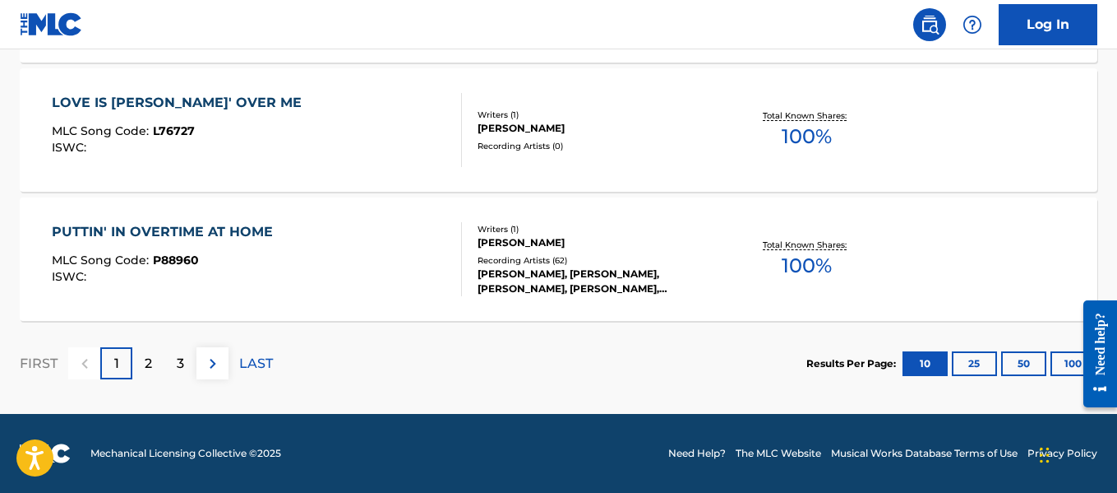
click at [1061, 362] on button "100" at bounding box center [1073, 363] width 45 height 25
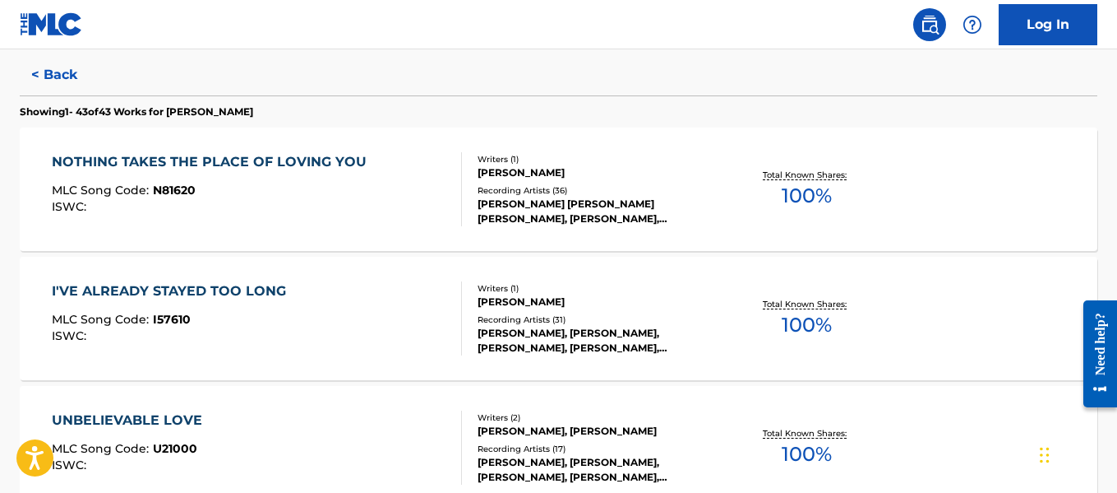
scroll to position [346, 0]
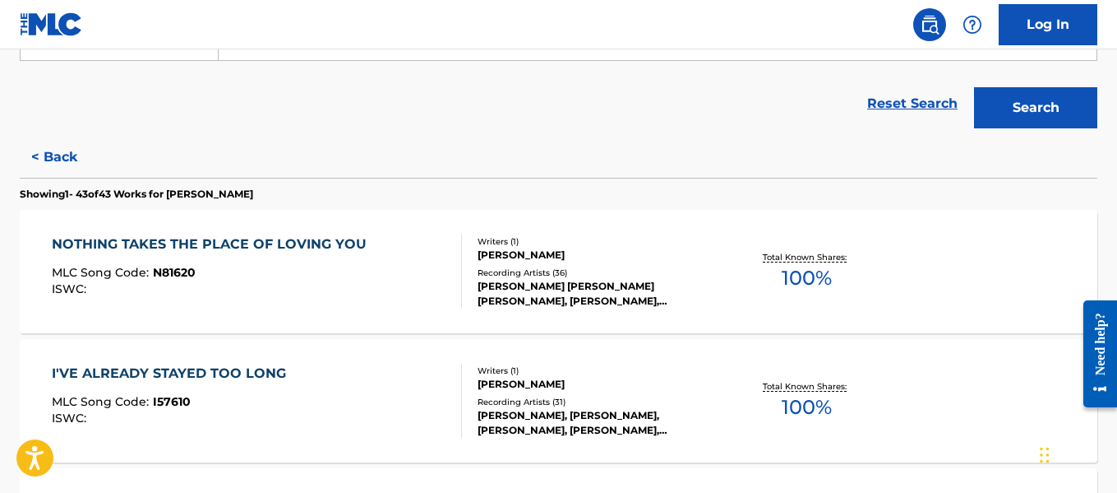
drag, startPoint x: 49, startPoint y: 158, endPoint x: 397, endPoint y: 241, distance: 358.4
click at [49, 157] on button "< Back" at bounding box center [69, 156] width 99 height 41
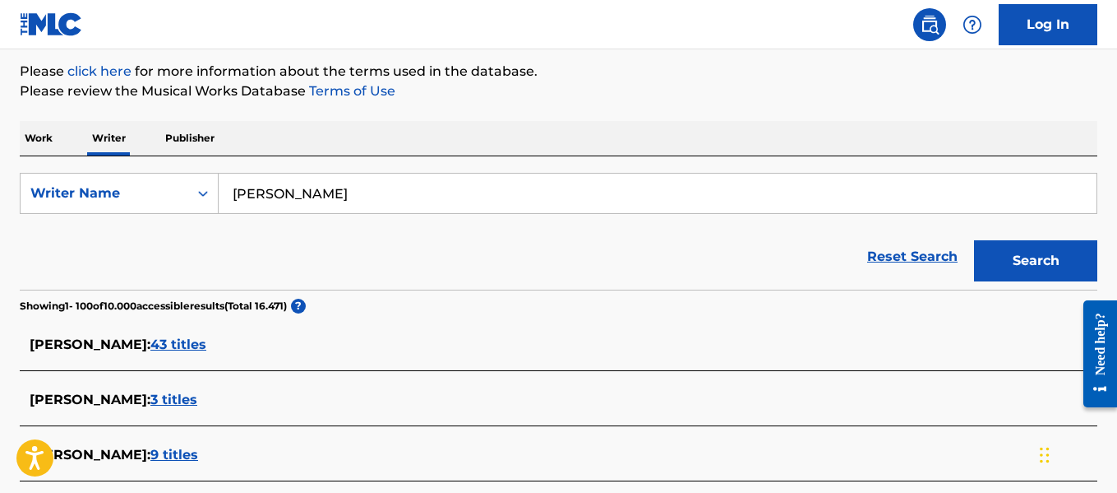
scroll to position [0, 0]
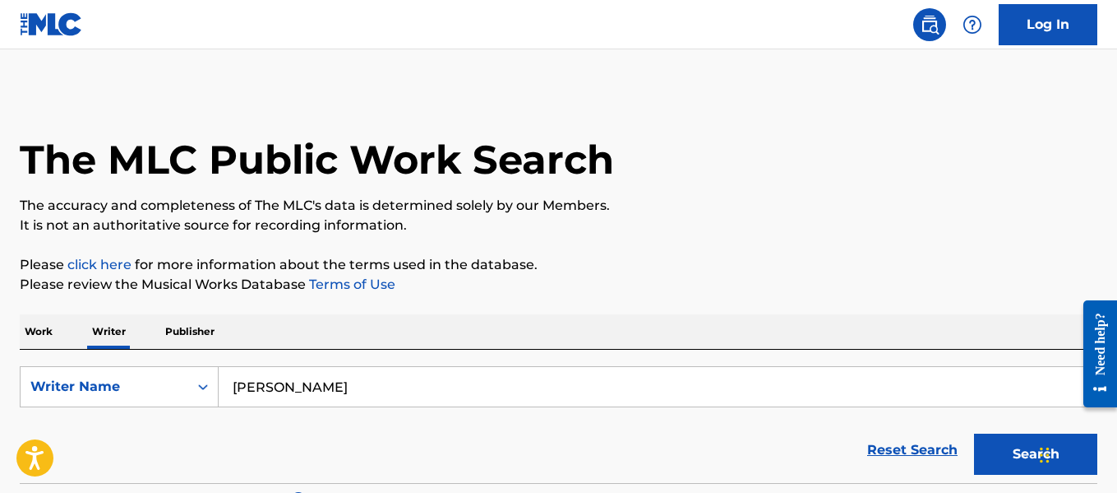
click at [308, 372] on input "[PERSON_NAME]" at bounding box center [658, 386] width 878 height 39
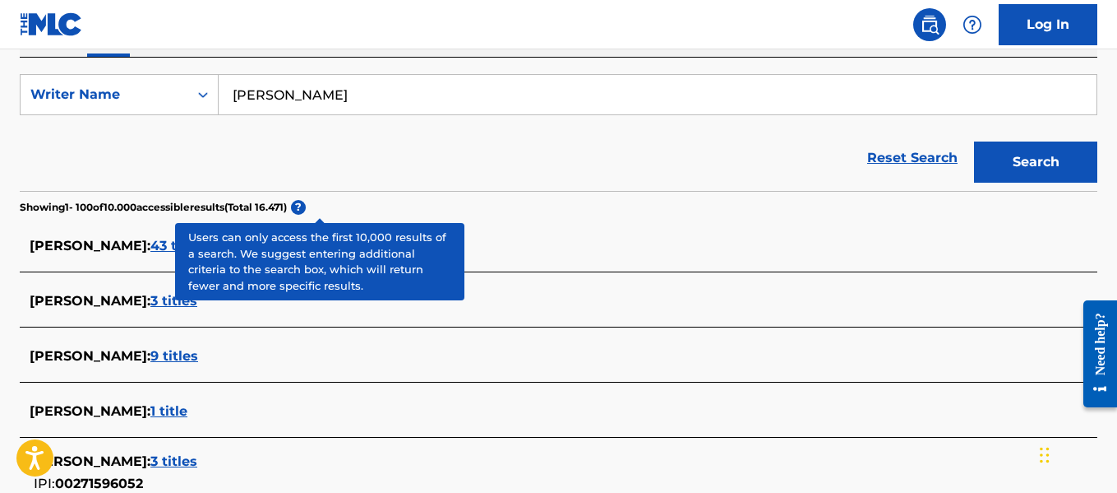
click at [150, 238] on span "43 titles" at bounding box center [178, 246] width 56 height 16
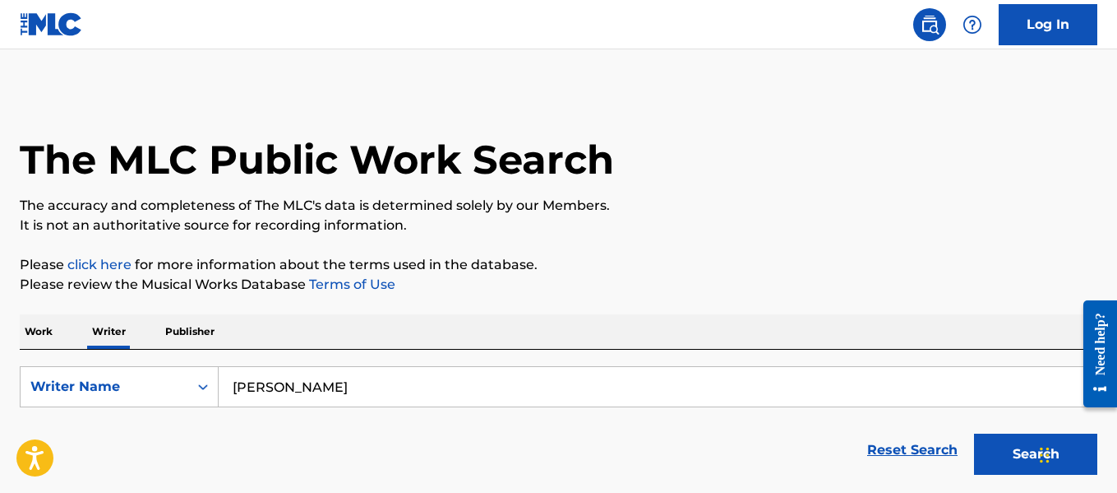
scroll to position [127, 0]
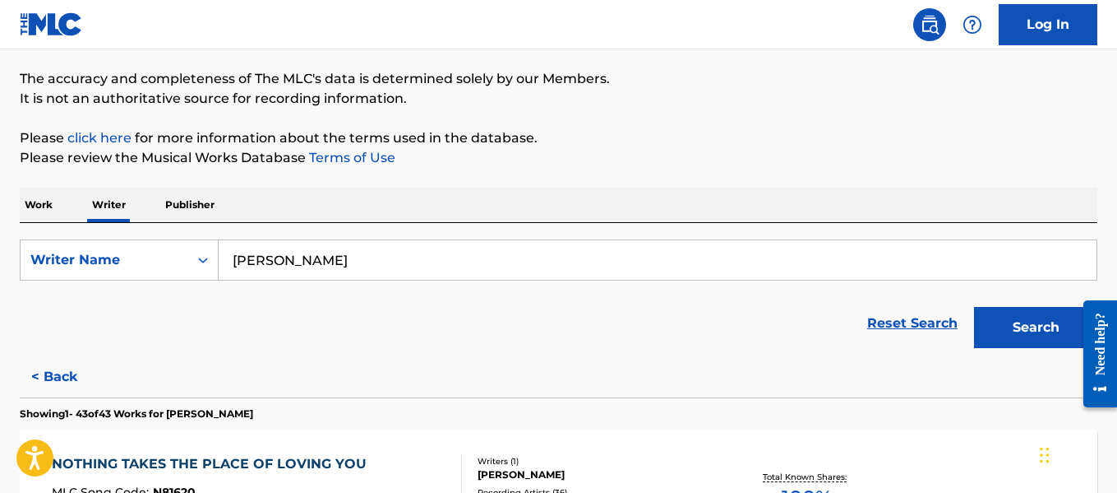
click at [323, 255] on input "[PERSON_NAME]" at bounding box center [658, 259] width 878 height 39
paste input "[PERSON_NAME]"
click at [1002, 313] on button "Search" at bounding box center [1035, 327] width 123 height 41
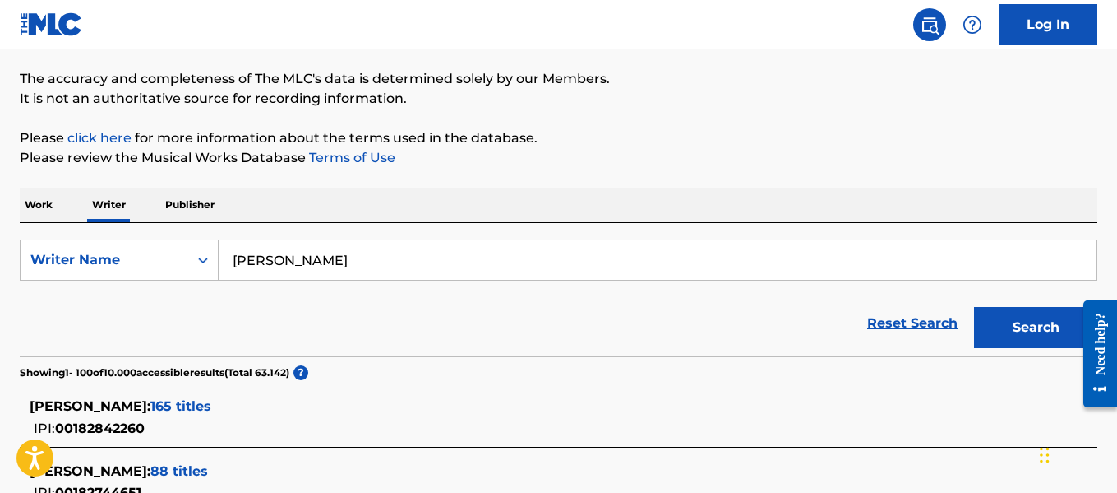
click at [346, 260] on input "[PERSON_NAME]" at bounding box center [658, 259] width 878 height 39
click at [345, 260] on input "[PERSON_NAME]" at bounding box center [658, 259] width 878 height 39
click at [464, 259] on input "[PERSON_NAME]" at bounding box center [658, 259] width 878 height 39
click at [974, 307] on button "Search" at bounding box center [1035, 327] width 123 height 41
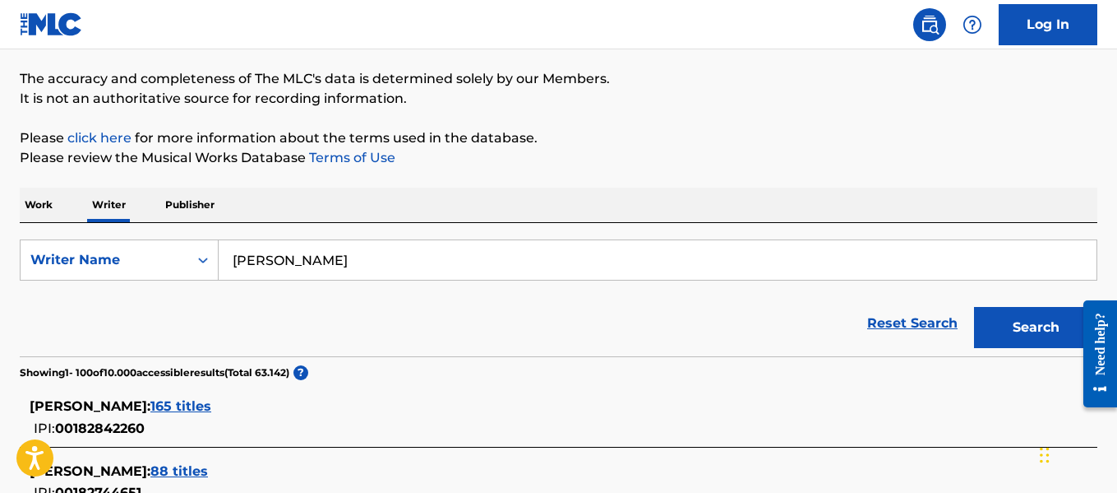
click at [437, 271] on input "[PERSON_NAME]" at bounding box center [658, 259] width 878 height 39
type input "J"
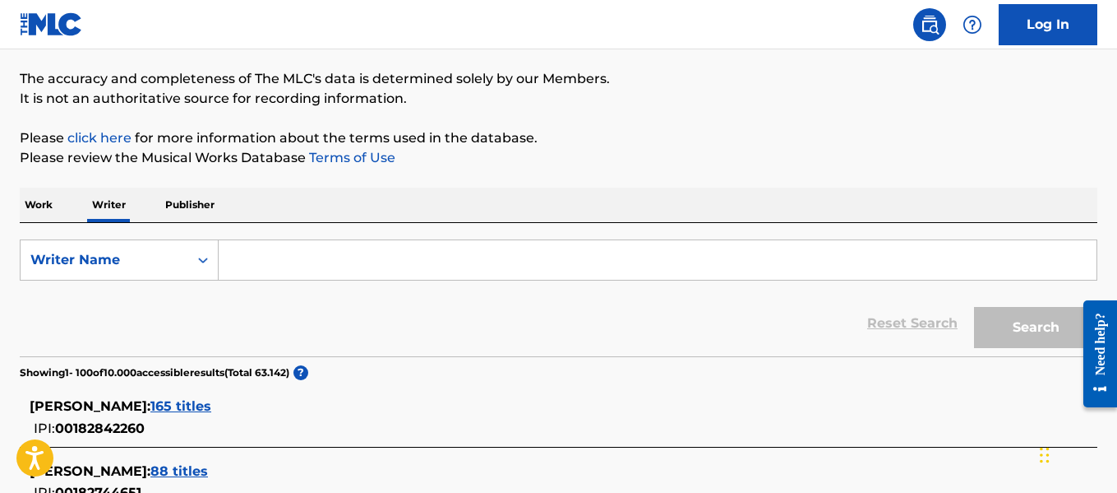
paste input "[PERSON_NAME]"
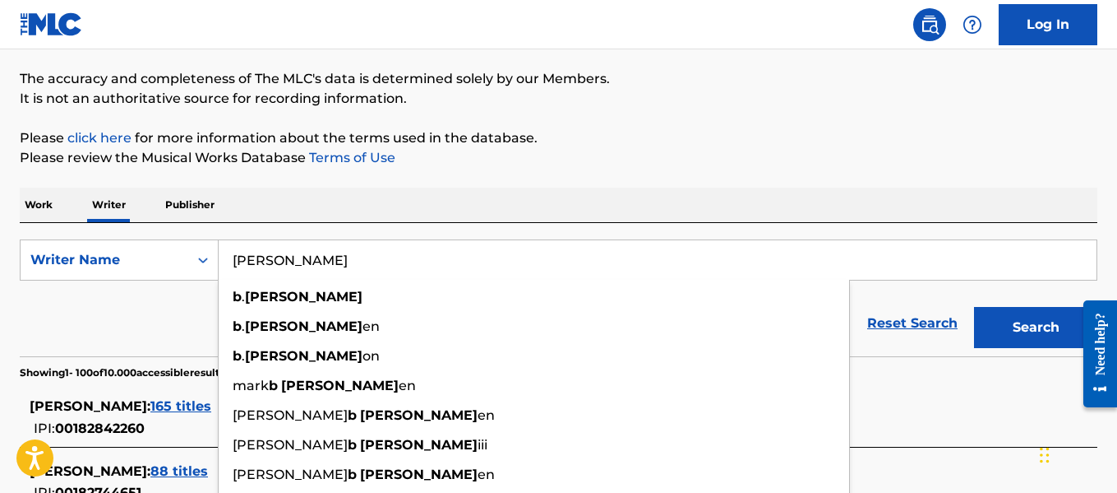
click at [1002, 313] on button "Search" at bounding box center [1035, 327] width 123 height 41
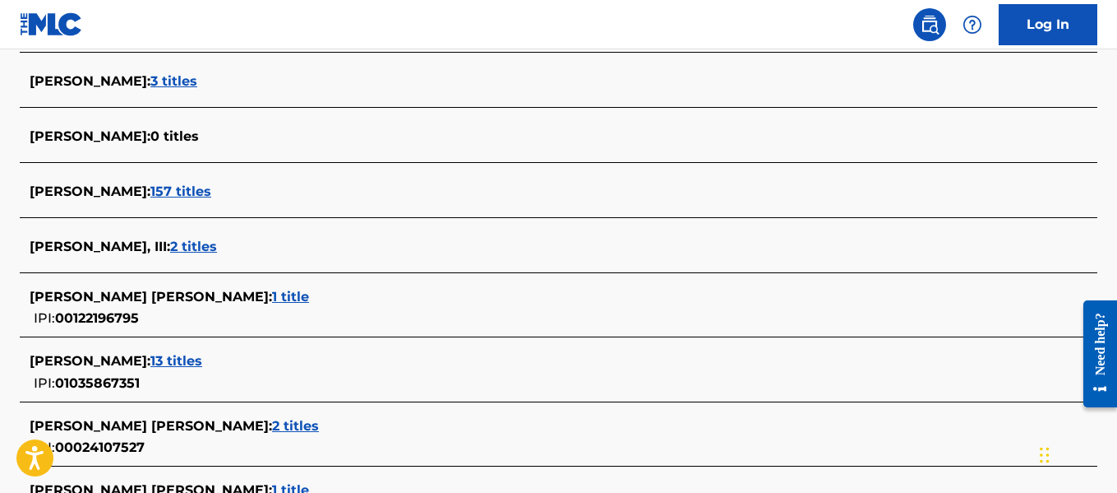
scroll to position [141, 0]
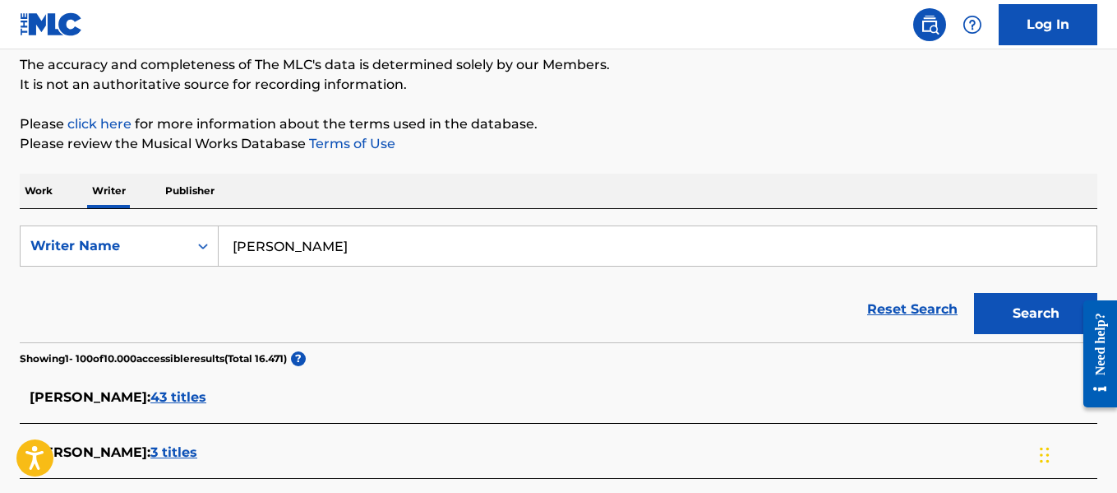
click at [383, 239] on input "[PERSON_NAME]" at bounding box center [658, 245] width 878 height 39
paste input "[PERSON_NAME]"
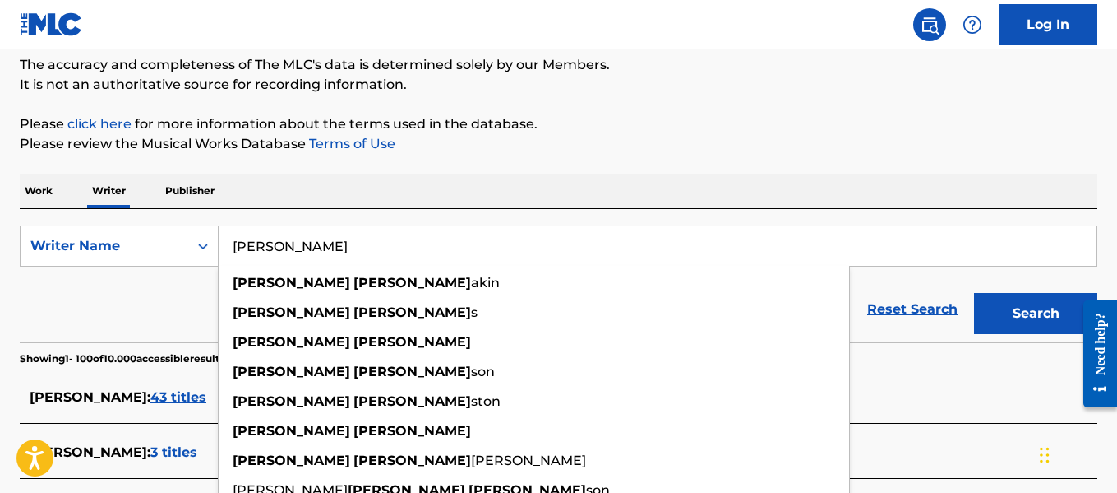
type input "[PERSON_NAME]"
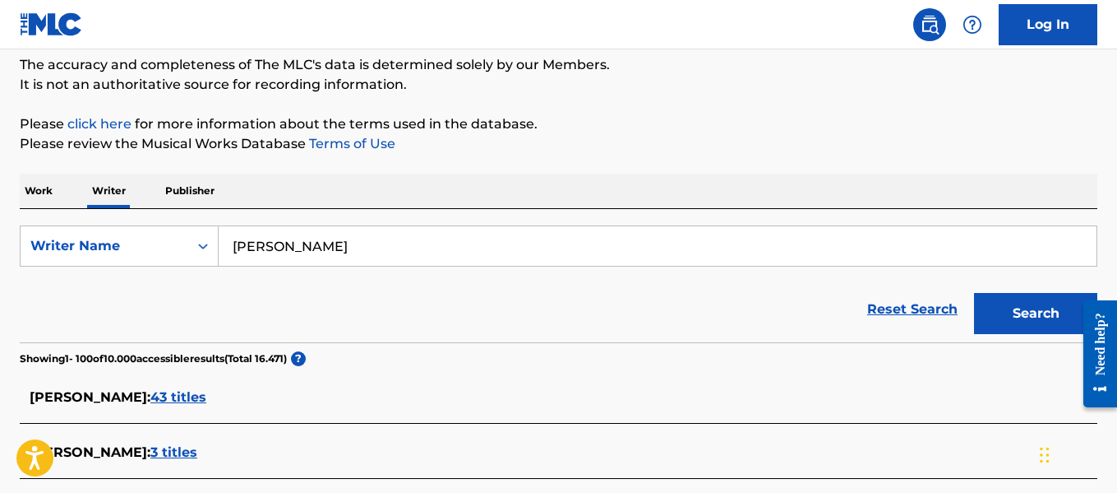
drag, startPoint x: 988, startPoint y: 298, endPoint x: 655, endPoint y: 232, distance: 338.8
click at [655, 232] on input "[PERSON_NAME]" at bounding box center [658, 245] width 878 height 39
click at [1053, 302] on button "Search" at bounding box center [1035, 313] width 123 height 41
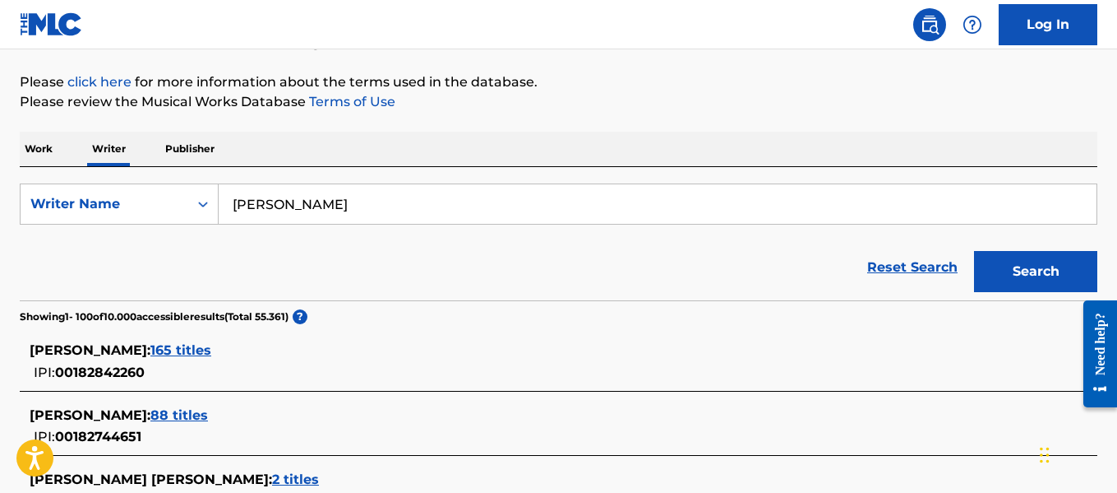
scroll to position [900, 0]
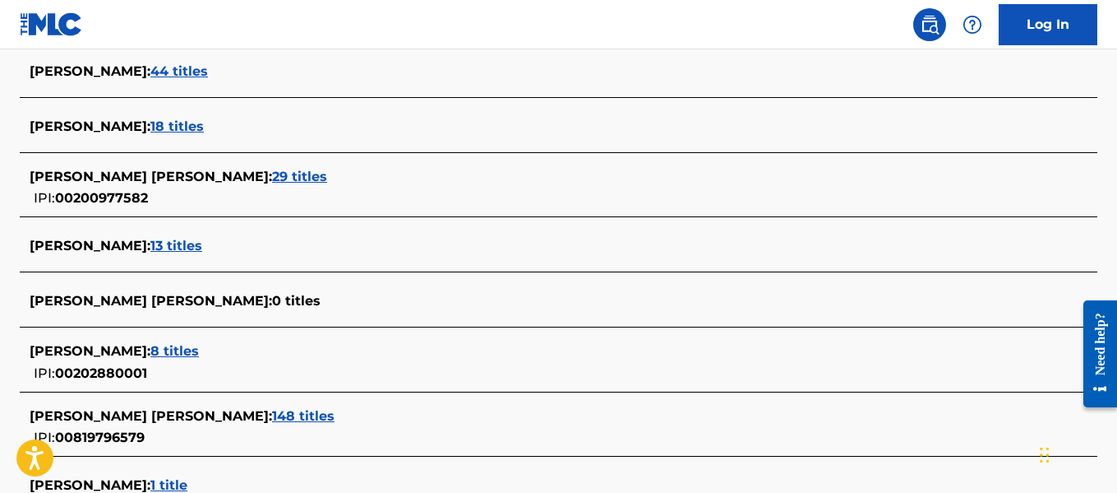
click at [160, 349] on span "8 titles" at bounding box center [174, 351] width 49 height 16
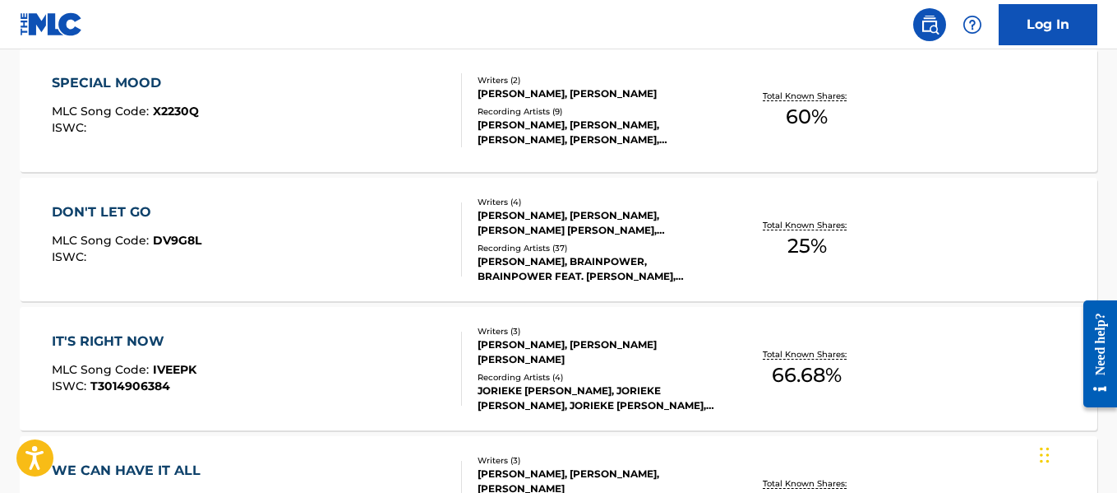
scroll to position [511, 0]
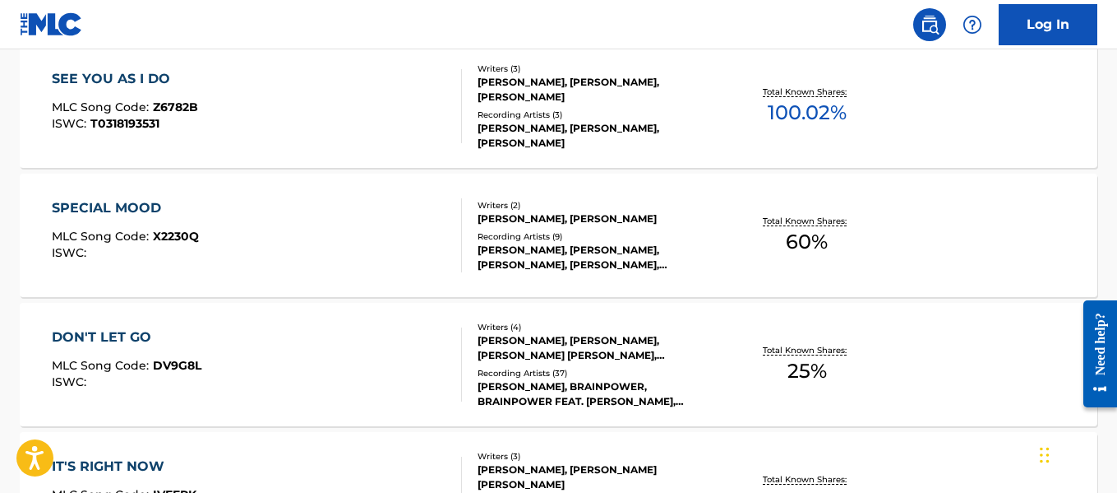
click at [624, 123] on div "[PERSON_NAME], [PERSON_NAME], [PERSON_NAME]" at bounding box center [598, 136] width 240 height 30
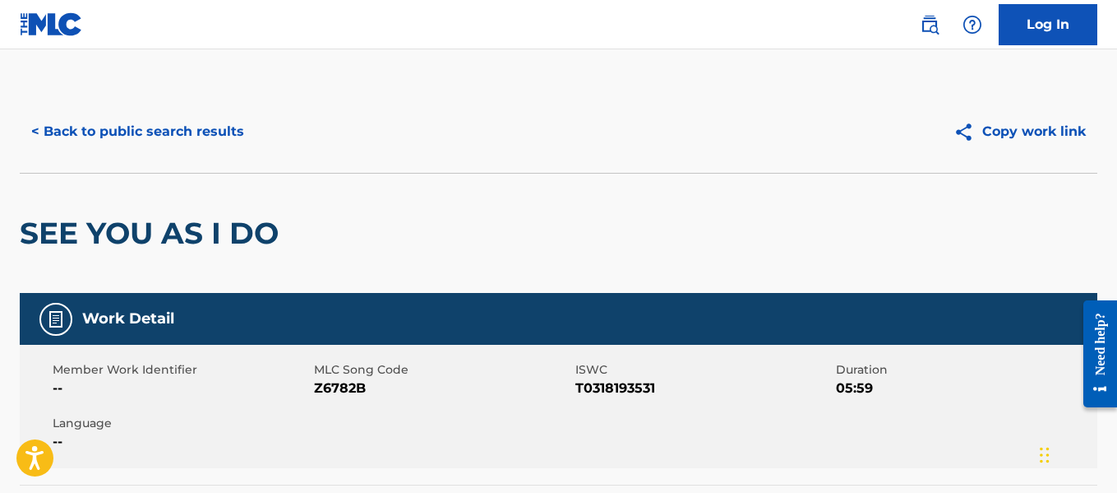
click at [211, 132] on button "< Back to public search results" at bounding box center [138, 131] width 236 height 41
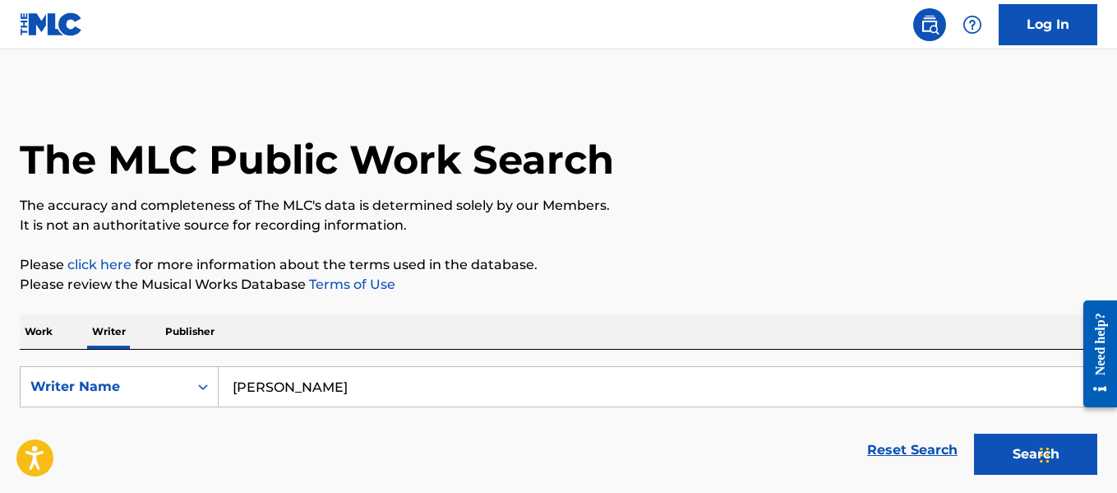
scroll to position [127, 0]
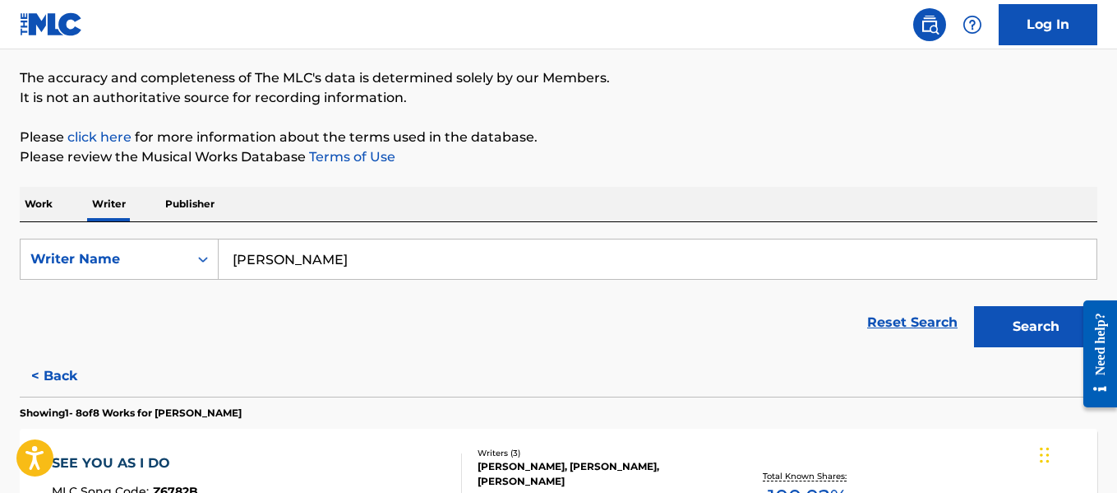
click at [451, 276] on input "[PERSON_NAME]" at bounding box center [658, 258] width 878 height 39
click at [451, 275] on input "[PERSON_NAME]" at bounding box center [658, 258] width 878 height 39
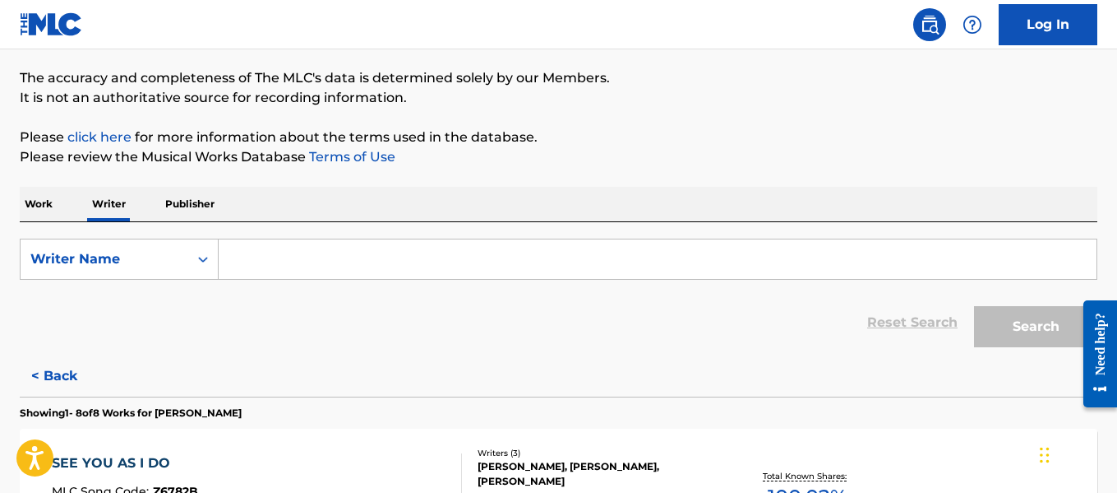
paste input "[PERSON_NAME]"
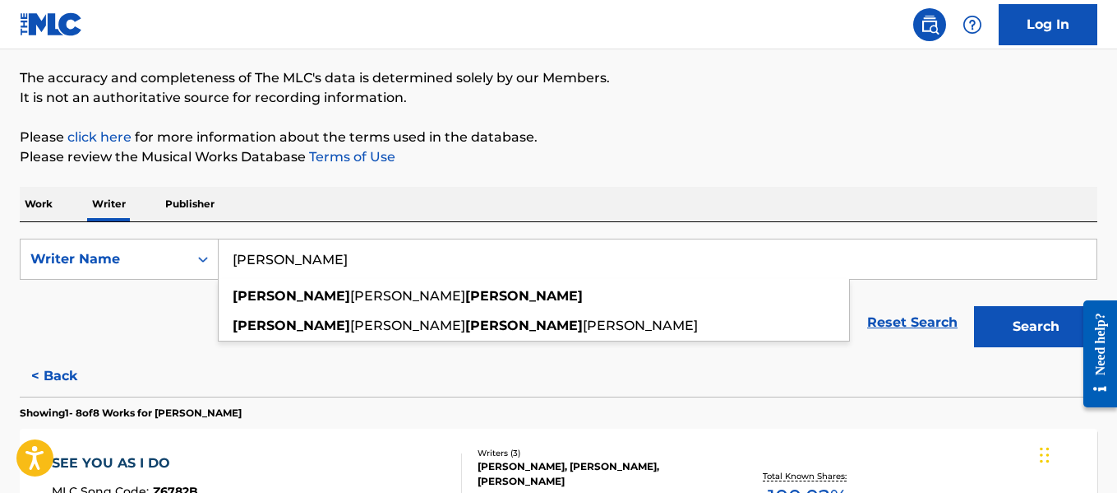
type input "[PERSON_NAME]"
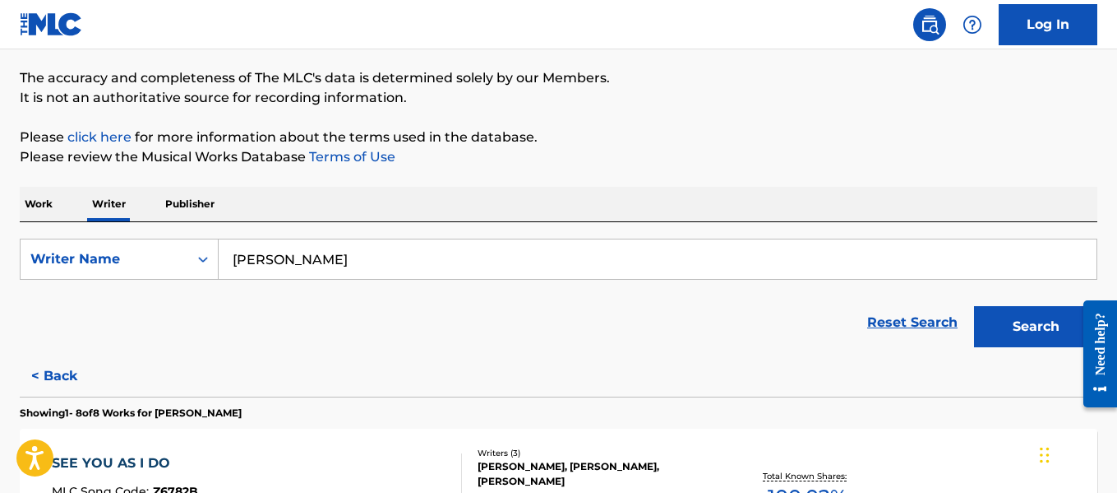
click at [987, 310] on button "Search" at bounding box center [1035, 326] width 123 height 41
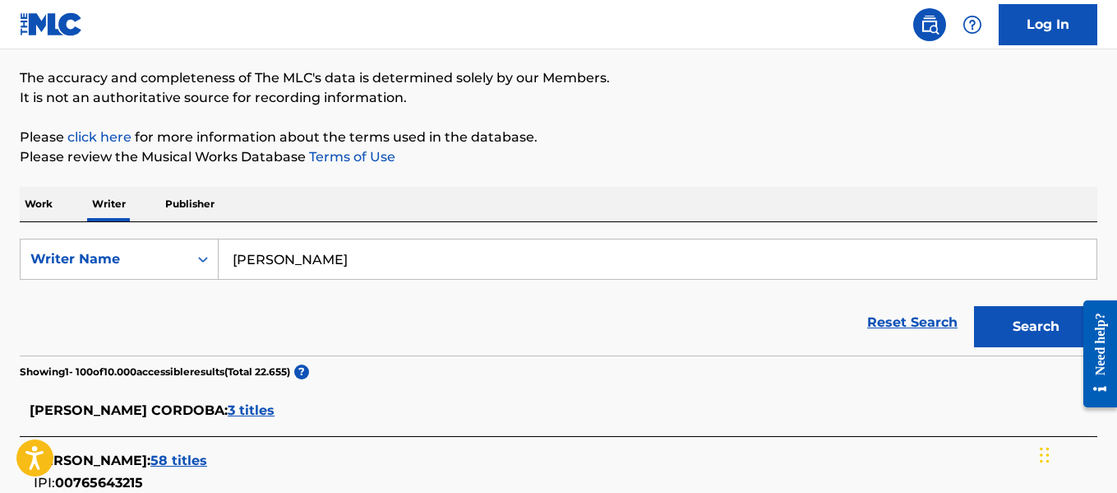
click at [409, 267] on input "[PERSON_NAME]" at bounding box center [658, 258] width 878 height 39
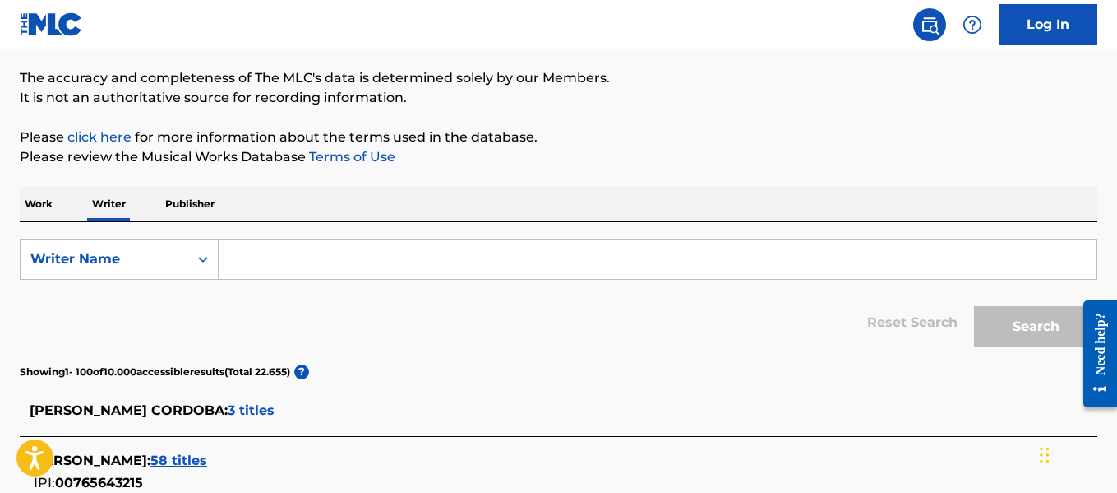
paste input "[PERSON_NAME]"
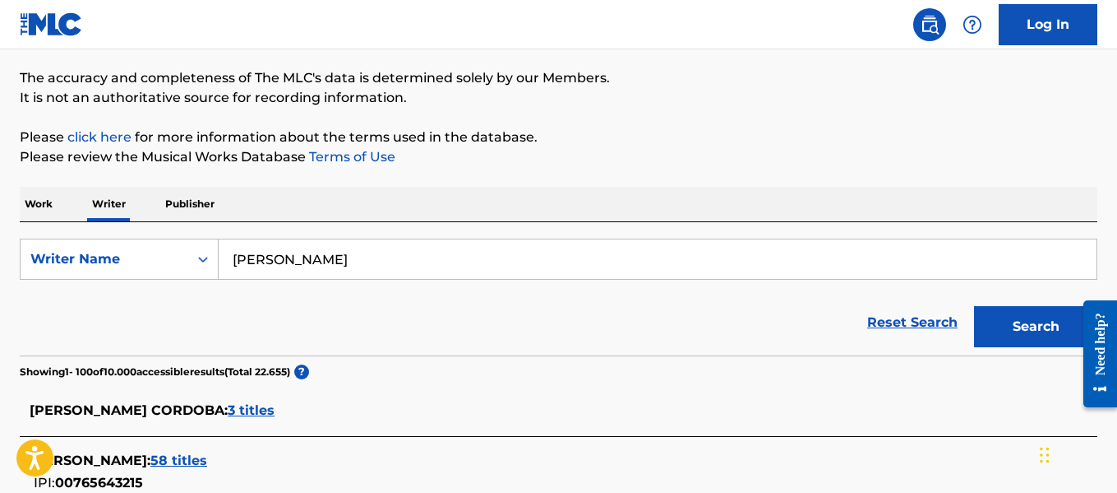
click at [979, 318] on button "Search" at bounding box center [1035, 326] width 123 height 41
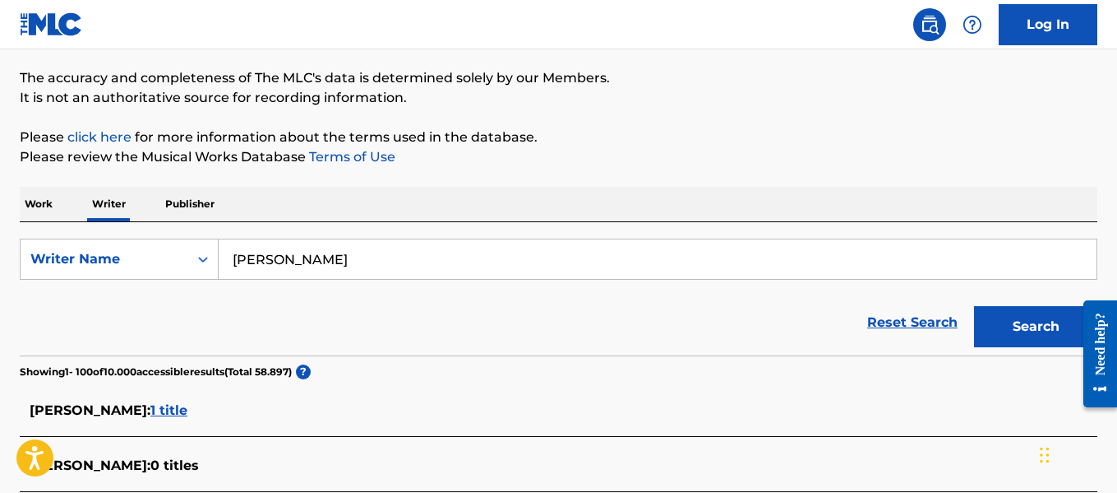
click at [501, 263] on input "[PERSON_NAME]" at bounding box center [658, 258] width 878 height 39
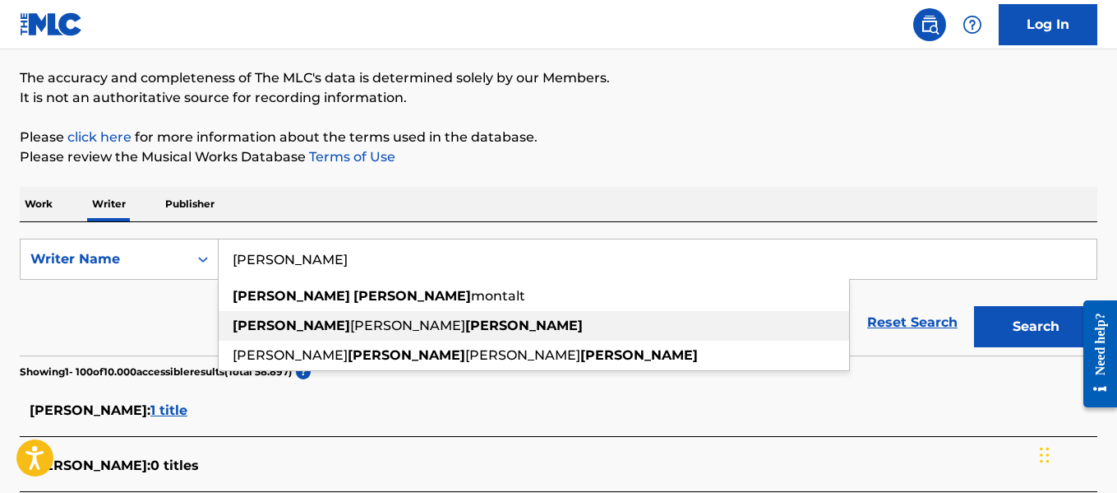
click at [465, 319] on strong "[PERSON_NAME]" at bounding box center [524, 325] width 118 height 16
type input "[PERSON_NAME]"
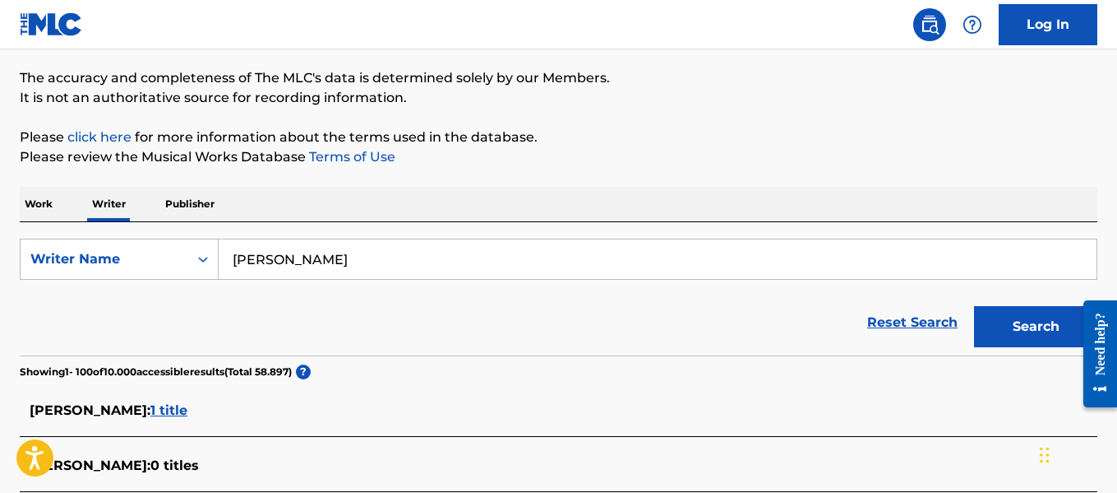
click at [975, 324] on button "Search" at bounding box center [1035, 326] width 123 height 41
click at [331, 263] on input "[PERSON_NAME]" at bounding box center [658, 258] width 878 height 39
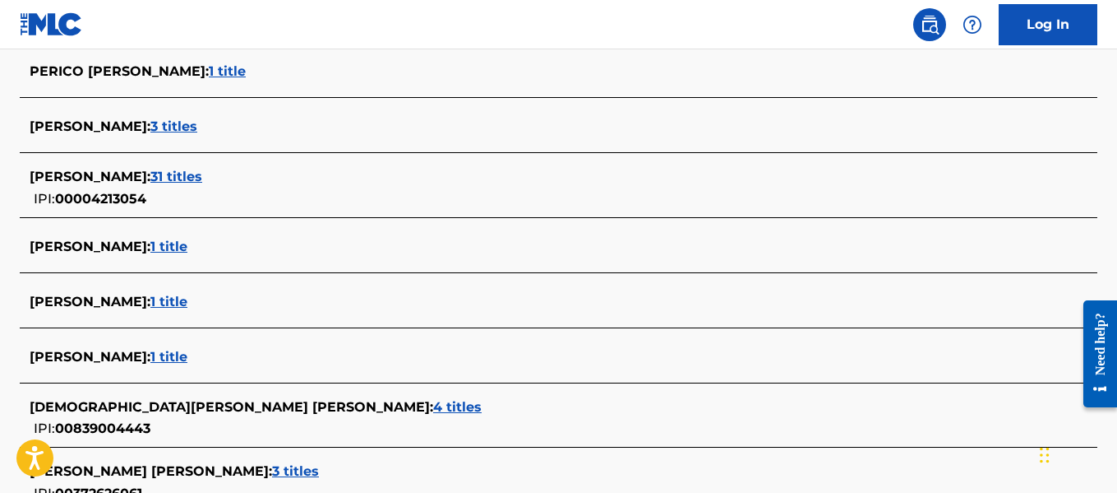
click at [187, 240] on span "1 title" at bounding box center [168, 246] width 37 height 16
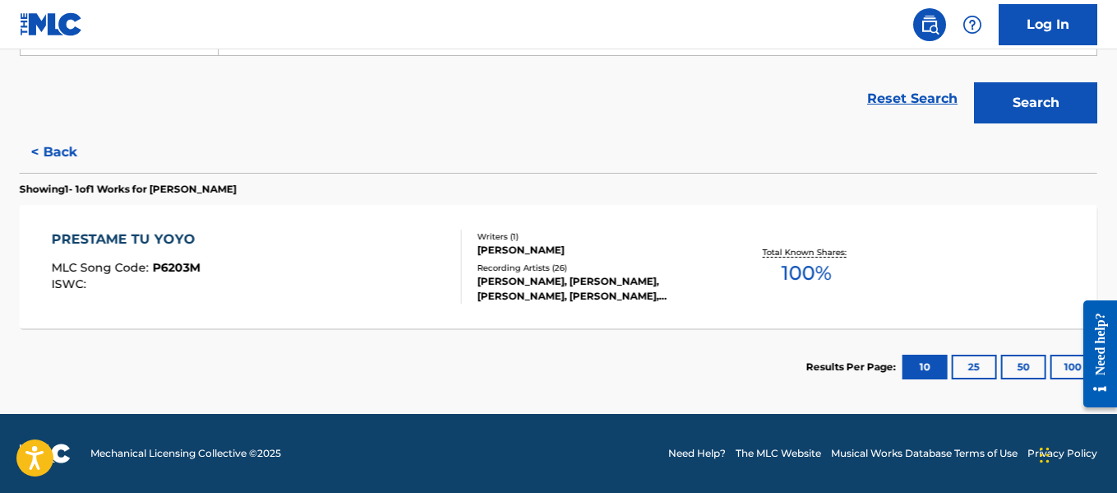
scroll to position [351, 0]
click at [449, 245] on div at bounding box center [454, 266] width 13 height 74
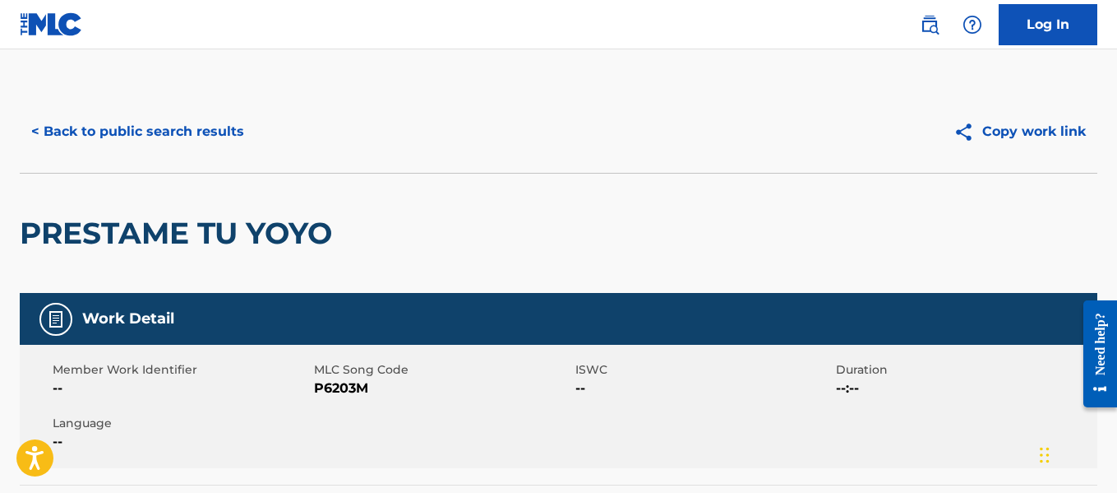
click at [226, 132] on button "< Back to public search results" at bounding box center [138, 131] width 236 height 41
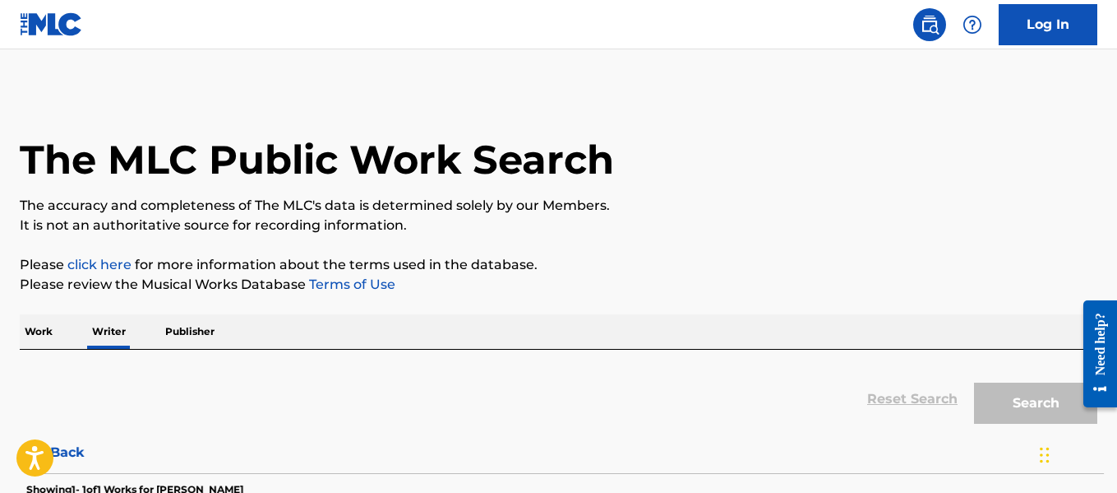
scroll to position [127, 0]
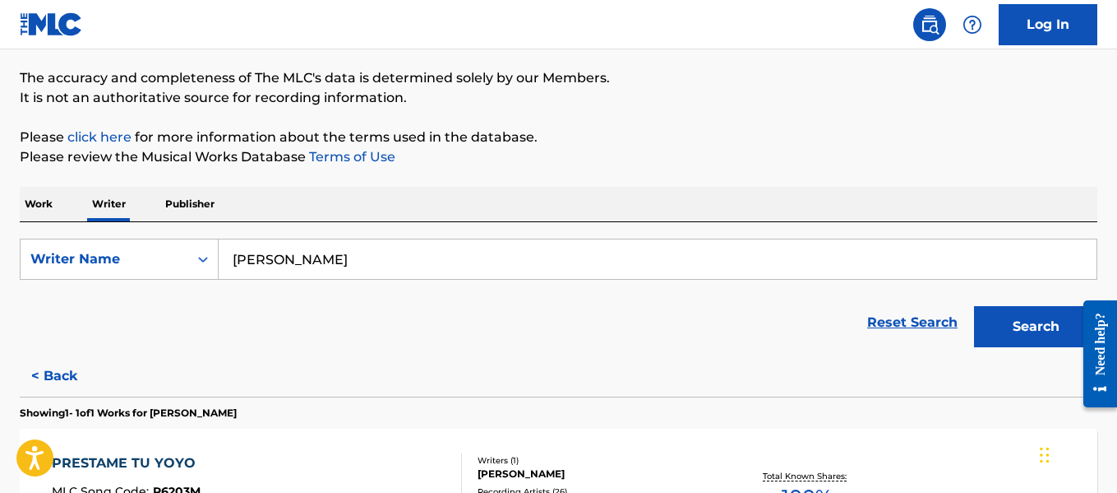
click at [485, 269] on input "[PERSON_NAME]" at bounding box center [658, 258] width 878 height 39
click at [484, 270] on input "[PERSON_NAME]" at bounding box center [658, 258] width 878 height 39
type input "[PERSON_NAME]"
click at [466, 294] on div "Reset Search Search" at bounding box center [559, 322] width 1078 height 66
click at [438, 268] on input "[PERSON_NAME]" at bounding box center [658, 258] width 878 height 39
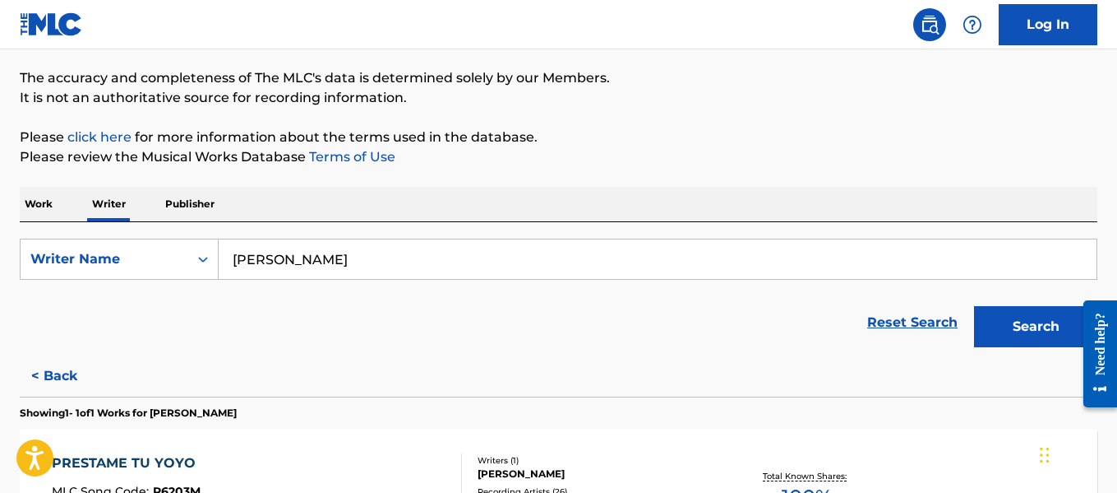
click at [438, 268] on input "[PERSON_NAME]" at bounding box center [658, 258] width 878 height 39
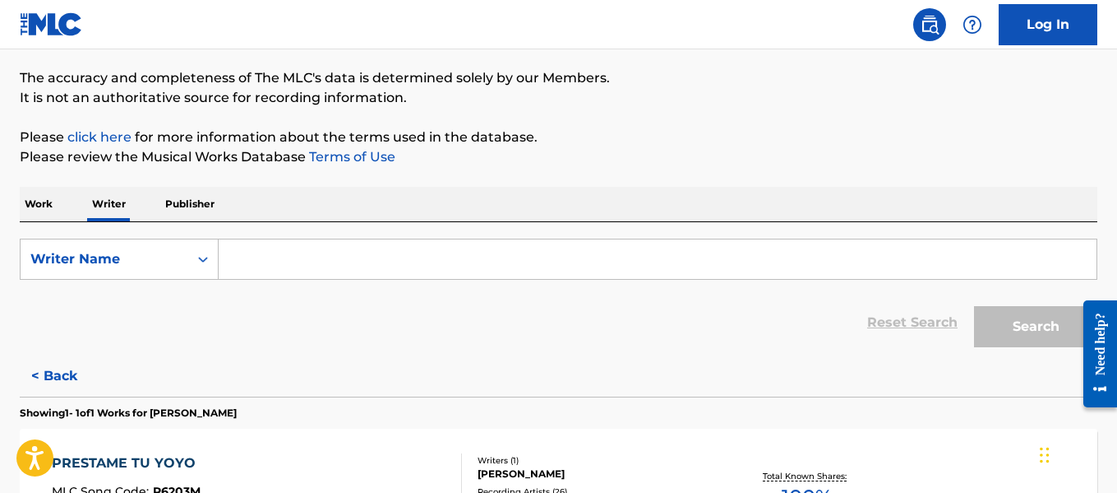
paste input "[PERSON_NAME]"
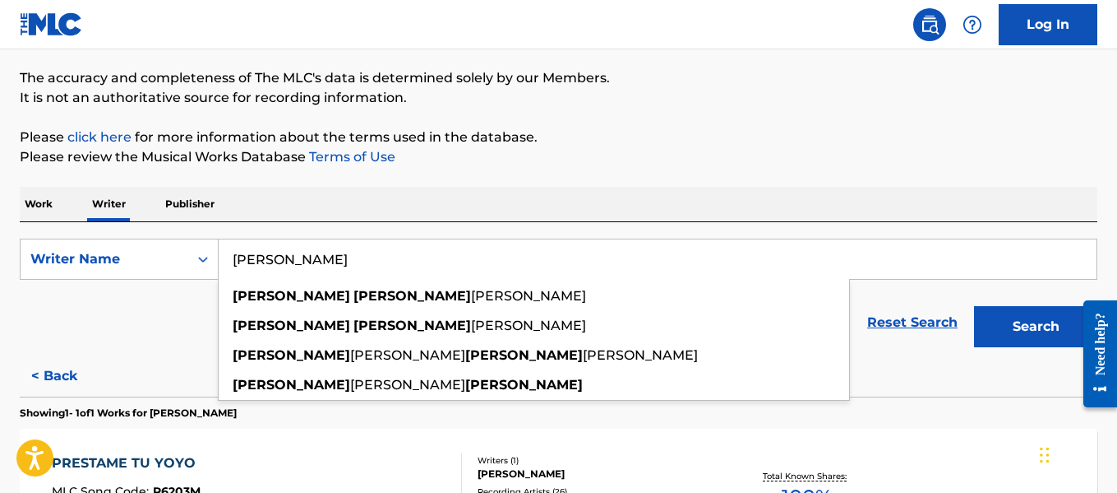
type input "[PERSON_NAME]"
click at [355, 252] on input "[PERSON_NAME]" at bounding box center [658, 258] width 878 height 39
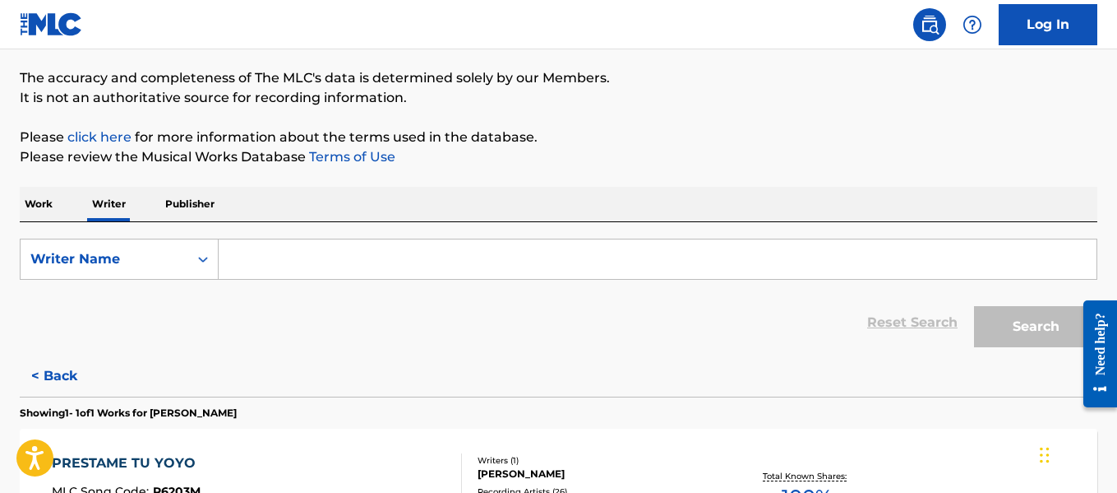
paste input "[PERSON_NAME]"
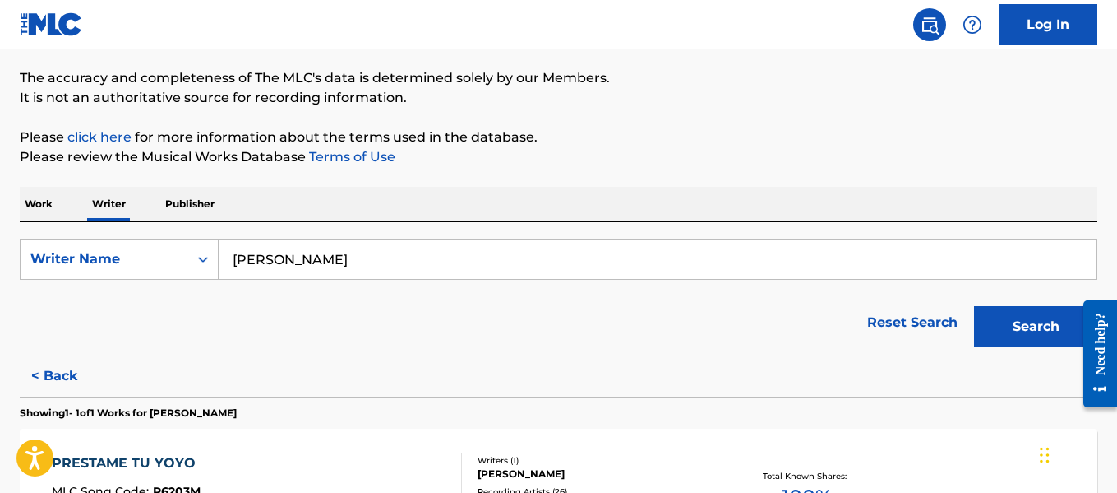
click at [1032, 320] on button "Search" at bounding box center [1035, 326] width 123 height 41
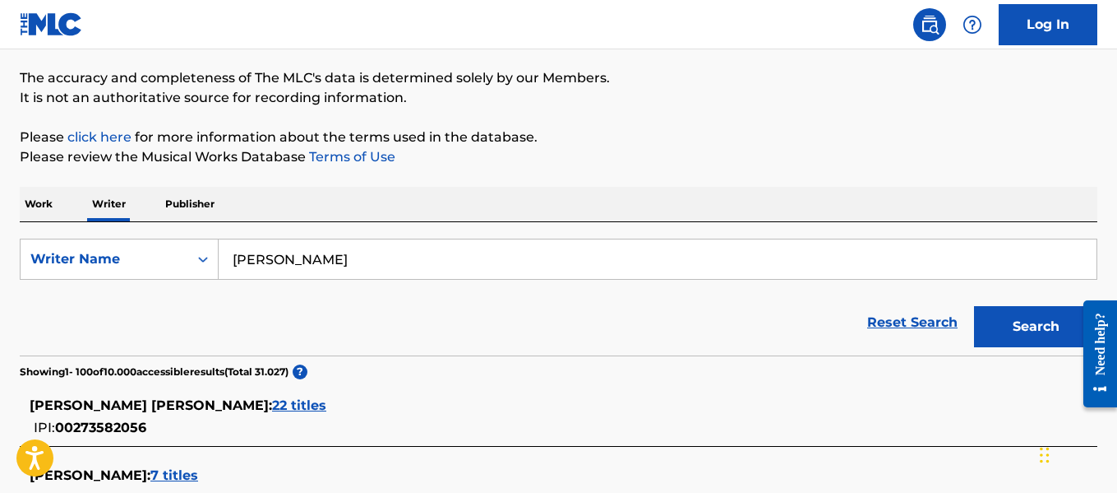
click at [382, 258] on input "[PERSON_NAME]" at bounding box center [658, 258] width 878 height 39
type input "[PERSON_NAME] [PERSON_NAME]"
click at [974, 306] on button "Search" at bounding box center [1035, 326] width 123 height 41
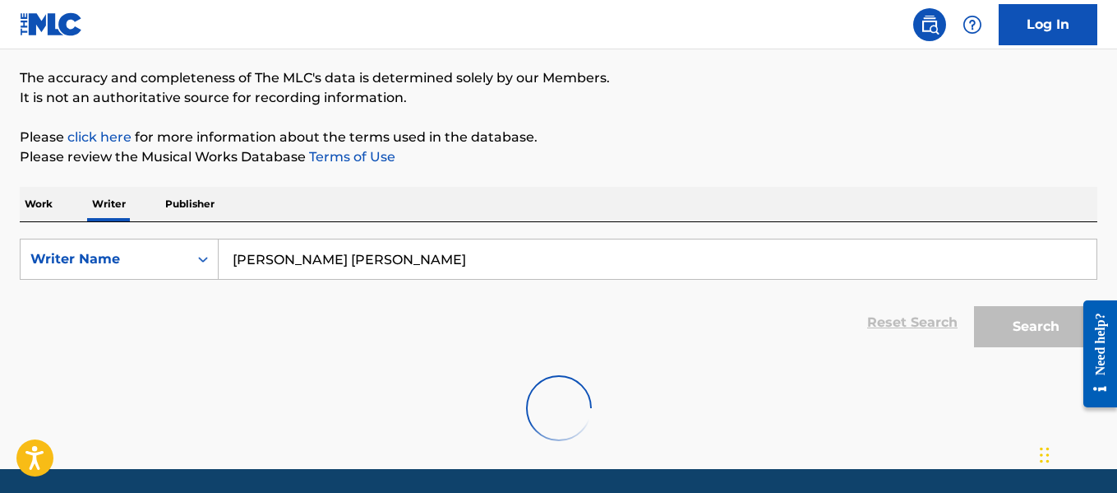
click at [289, 259] on input "[PERSON_NAME] [PERSON_NAME]" at bounding box center [658, 258] width 878 height 39
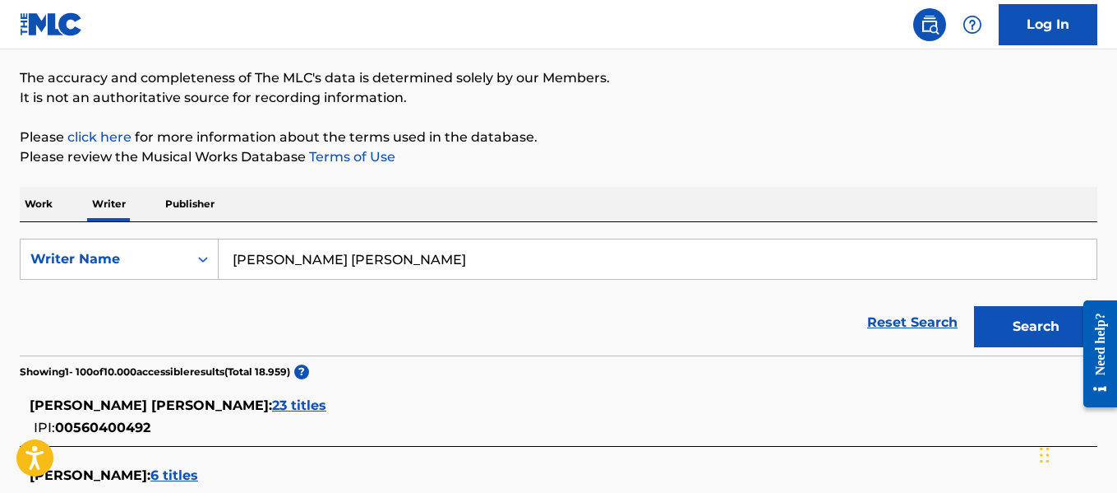
click at [363, 245] on input "[PERSON_NAME] [PERSON_NAME]" at bounding box center [658, 258] width 878 height 39
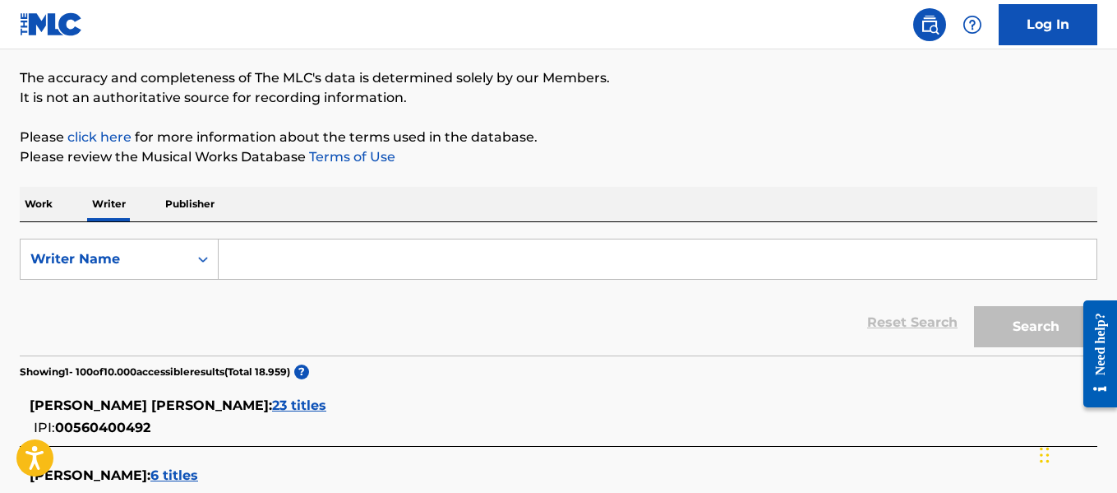
paste input "[PERSON_NAME]"
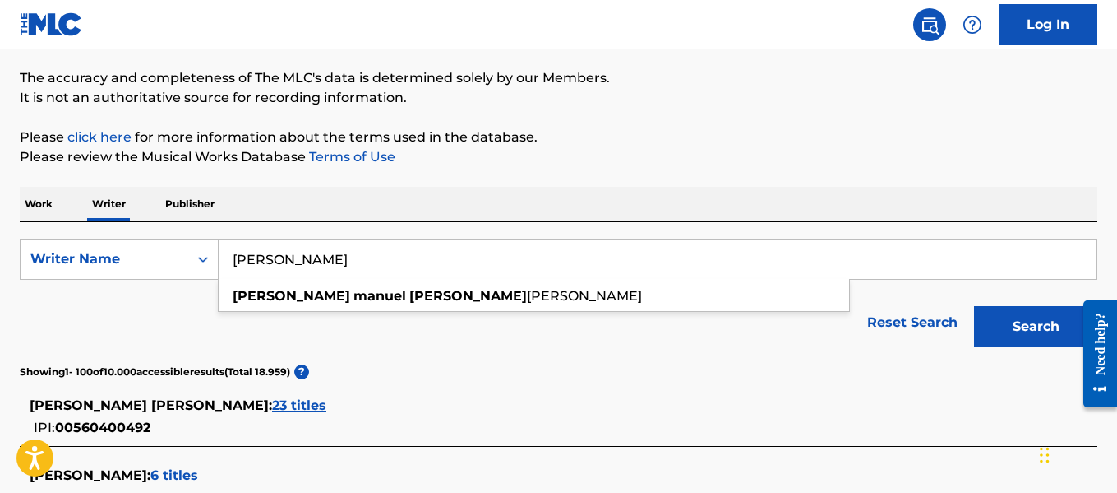
type input "[PERSON_NAME]"
click at [991, 313] on button "Search" at bounding box center [1035, 326] width 123 height 41
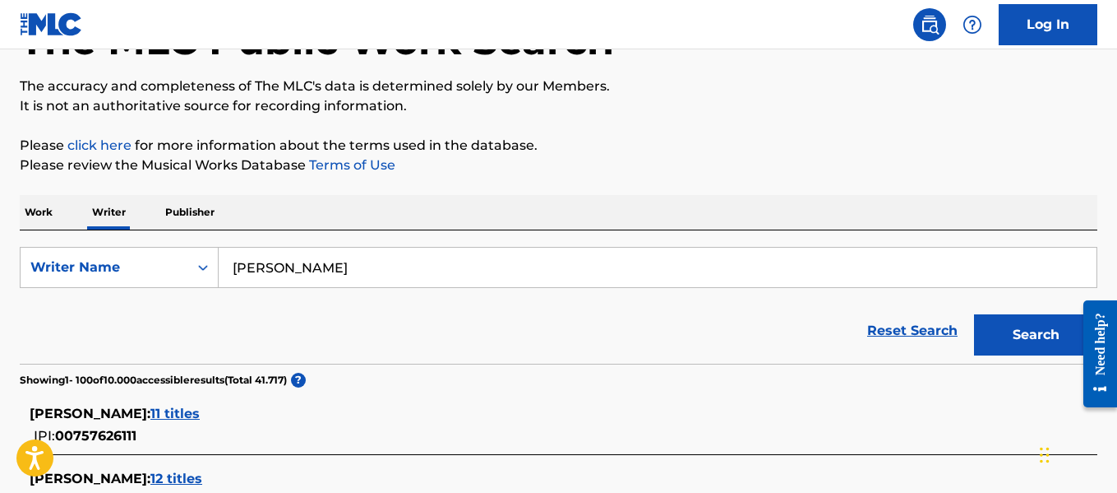
scroll to position [247, 0]
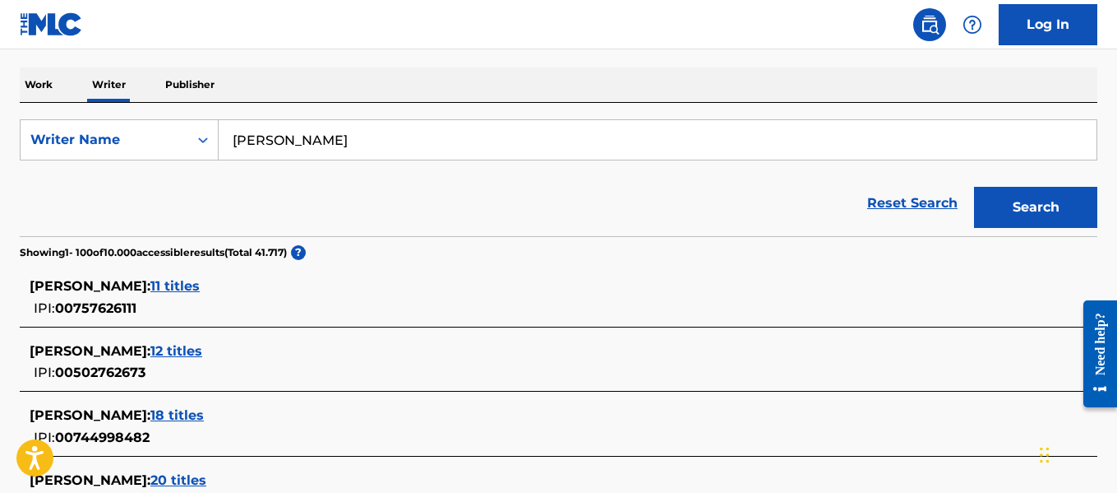
click at [374, 113] on div "SearchWithCriteria9f7ade99-a3ca-47a3-b7da-781bc6f4e0ed Writer Name [PERSON_NAME…" at bounding box center [559, 169] width 1078 height 133
click at [372, 141] on input "[PERSON_NAME]" at bounding box center [658, 139] width 878 height 39
paste input "[PERSON_NAME]"
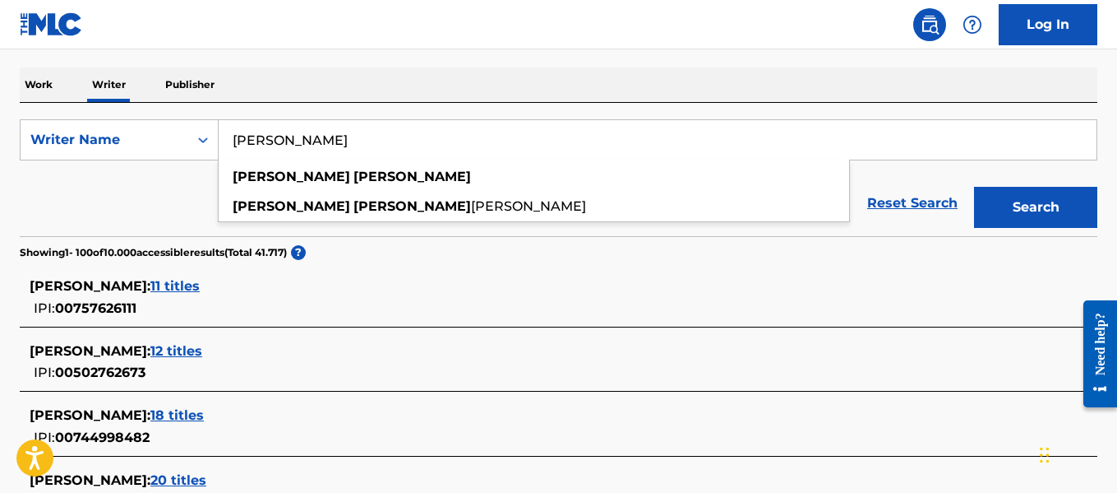
type input "[PERSON_NAME]"
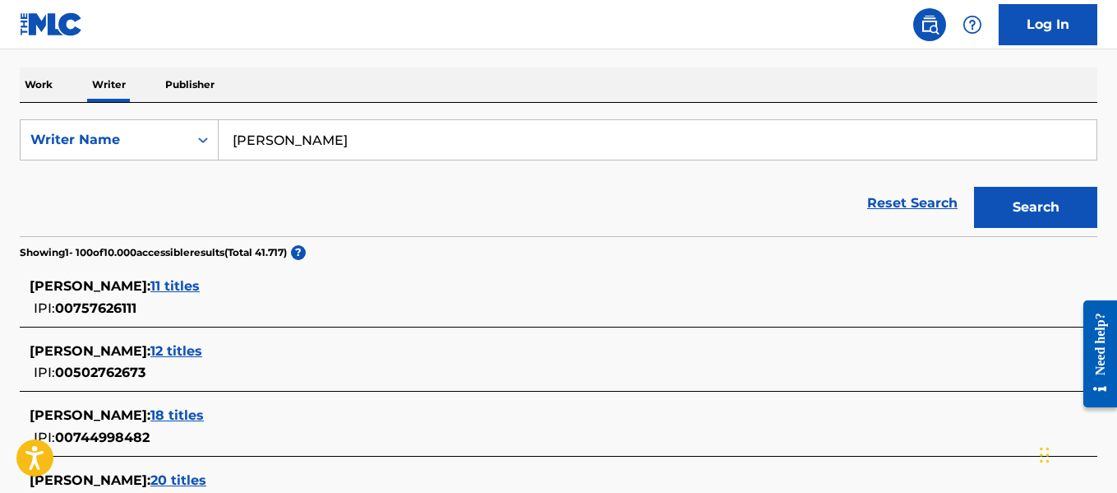
click at [1057, 217] on button "Search" at bounding box center [1035, 207] width 123 height 41
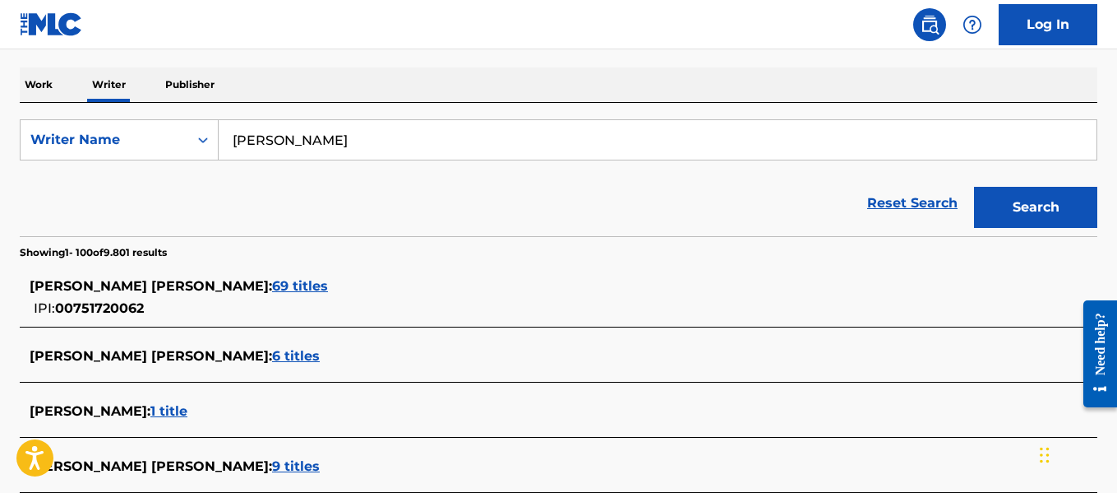
click at [974, 206] on div "Search" at bounding box center [1032, 203] width 132 height 66
click at [983, 206] on button "Search" at bounding box center [1035, 207] width 123 height 41
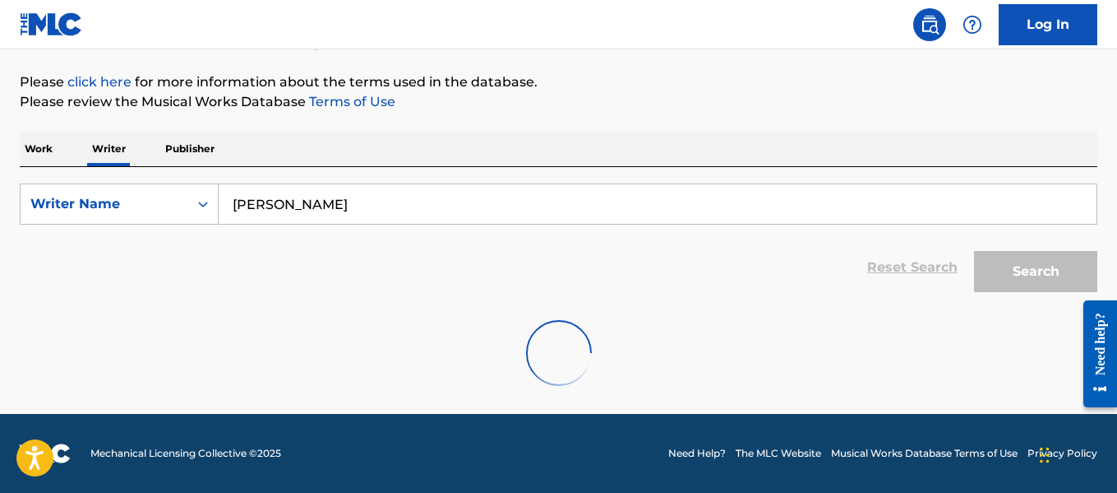
click at [414, 205] on input "[PERSON_NAME]" at bounding box center [658, 203] width 878 height 39
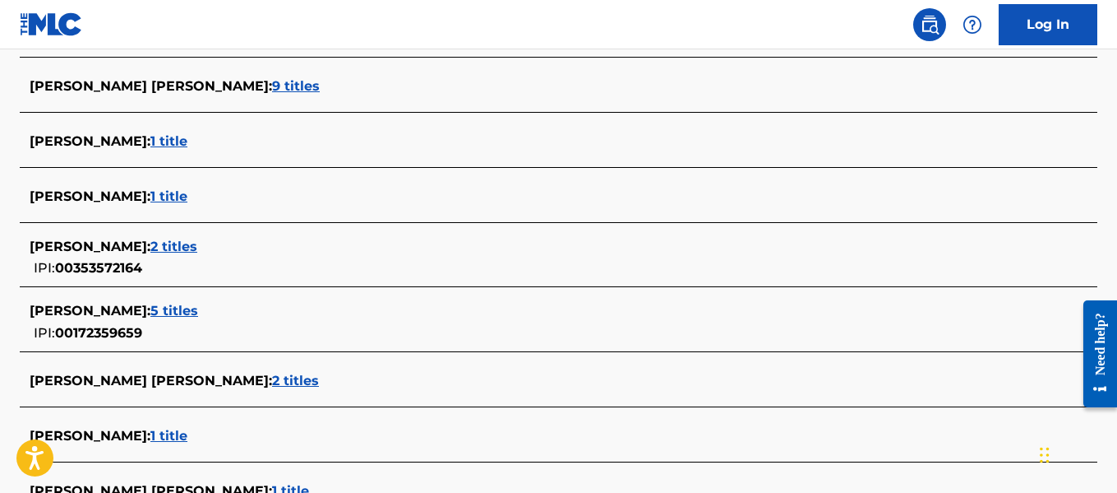
scroll to position [1625, 0]
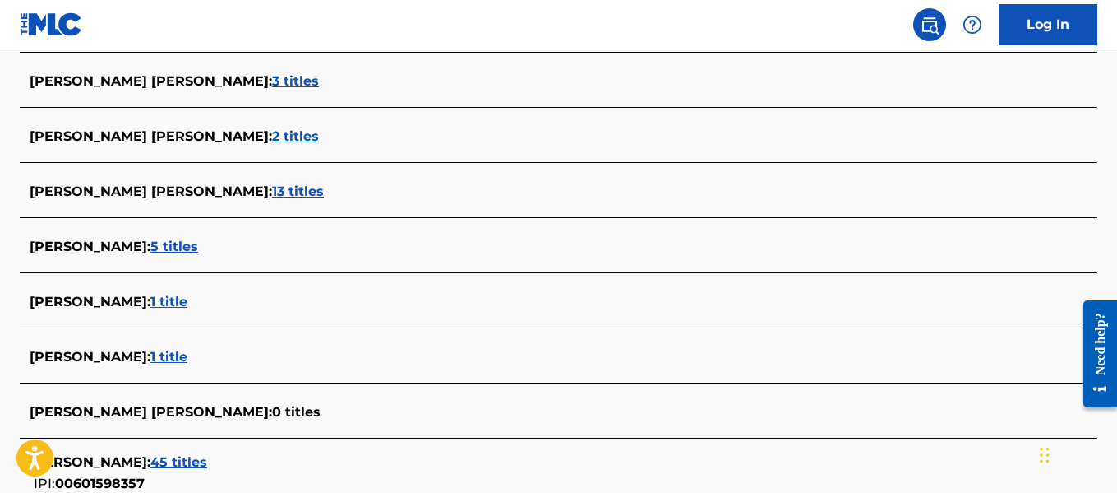
click at [198, 239] on span "5 titles" at bounding box center [174, 246] width 48 height 16
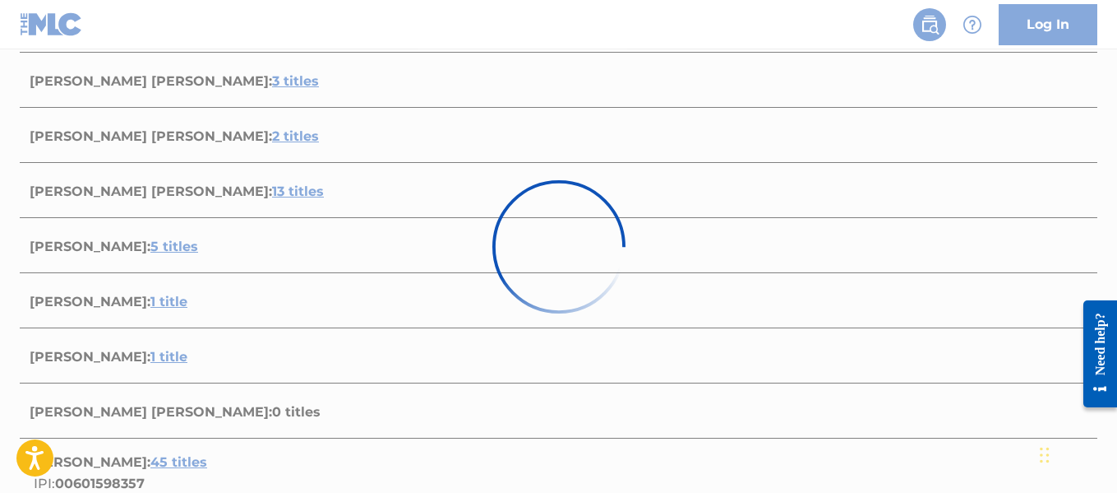
scroll to position [867, 0]
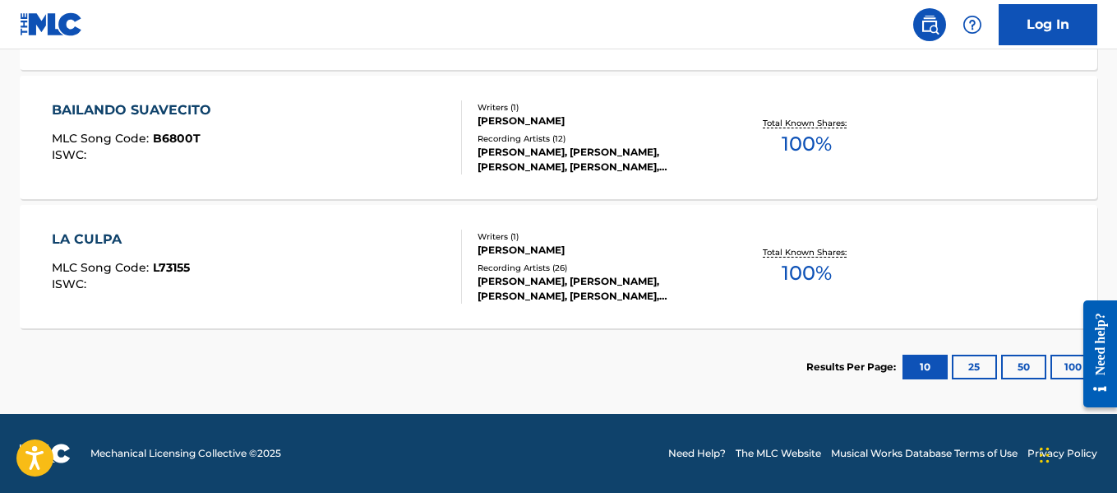
click at [439, 157] on div "BAILANDO SUAVECITO MLC Song Code : B6800T ISWC :" at bounding box center [256, 137] width 409 height 74
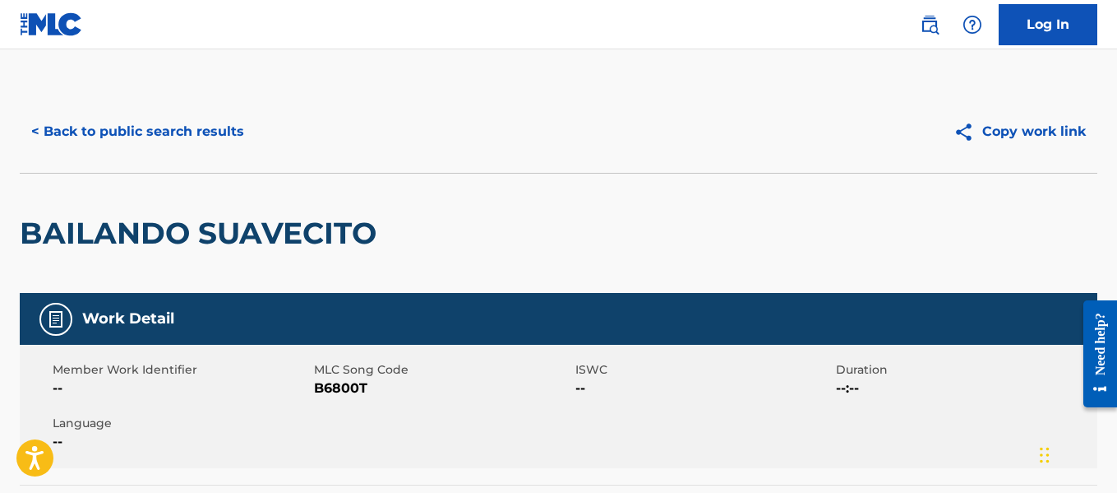
click at [160, 122] on button "< Back to public search results" at bounding box center [138, 131] width 236 height 41
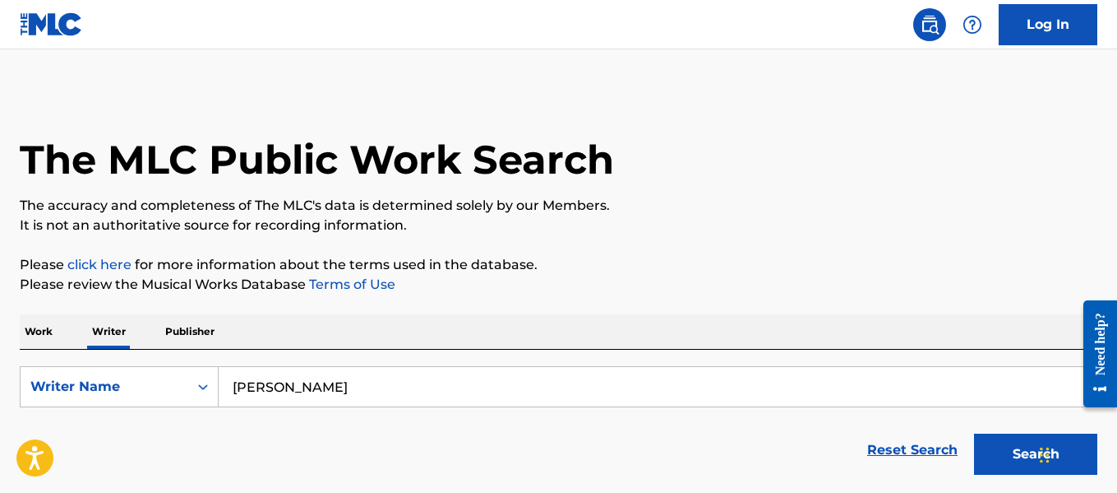
scroll to position [127, 0]
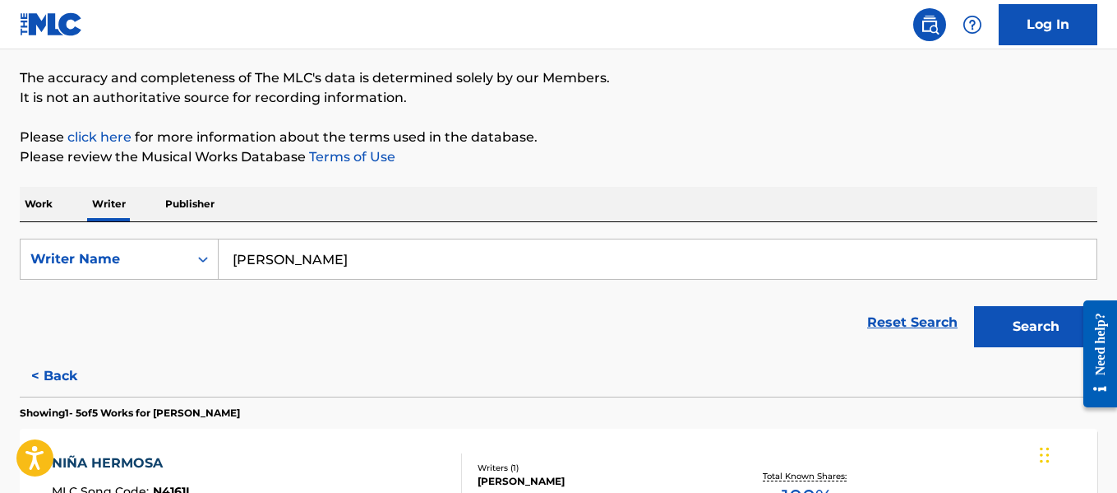
click at [595, 274] on input "[PERSON_NAME]" at bounding box center [658, 258] width 878 height 39
click at [594, 274] on input "[PERSON_NAME]" at bounding box center [658, 258] width 878 height 39
click at [593, 273] on input "[PERSON_NAME]" at bounding box center [658, 258] width 878 height 39
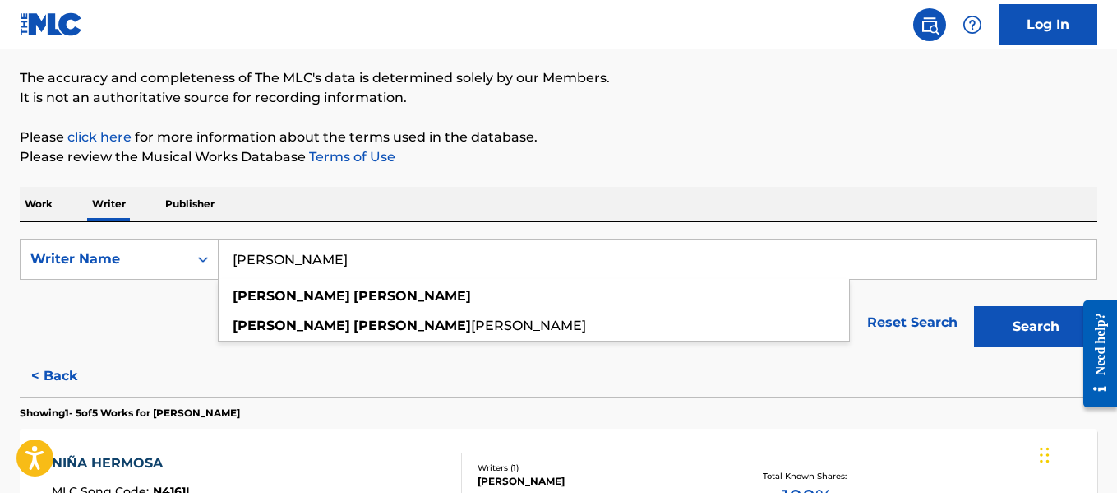
paste input "[PERSON_NAME]"
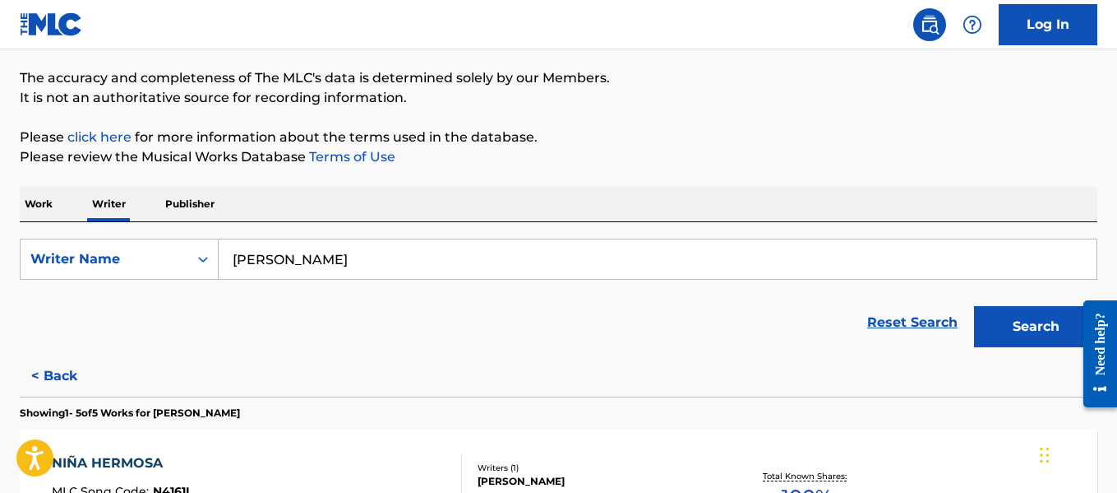
type input "[PERSON_NAME]"
click at [1046, 341] on button "Search" at bounding box center [1035, 326] width 123 height 41
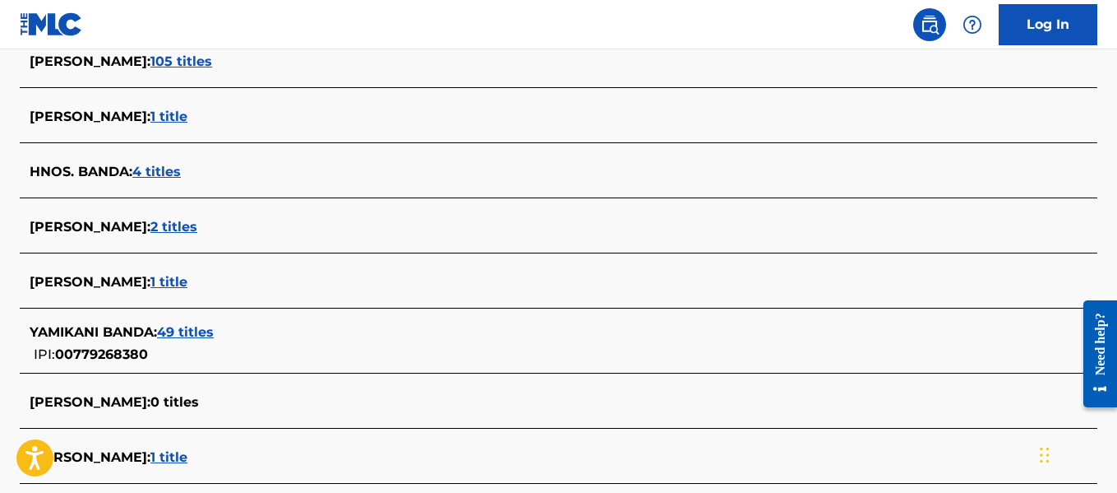
scroll to position [0, 0]
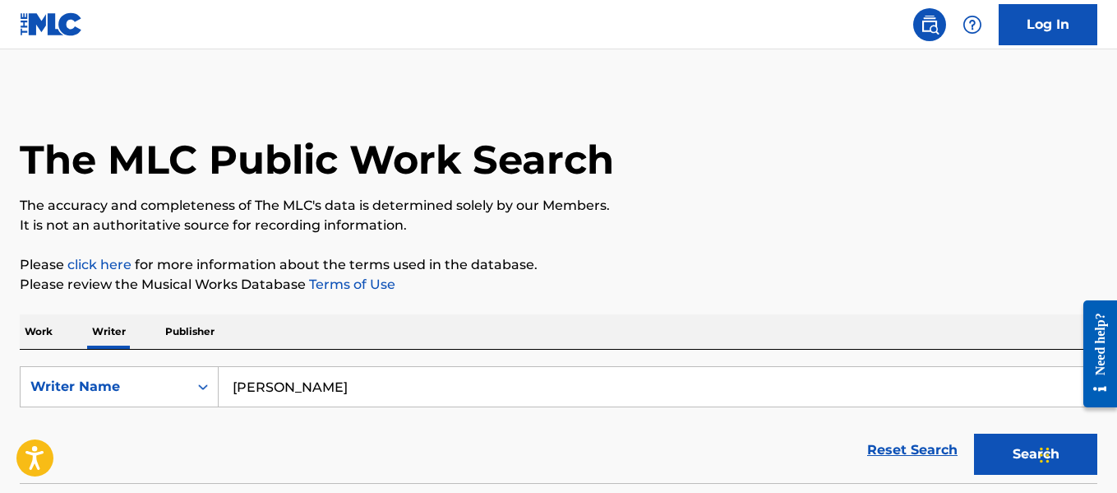
click at [325, 382] on input "[PERSON_NAME]" at bounding box center [658, 386] width 878 height 39
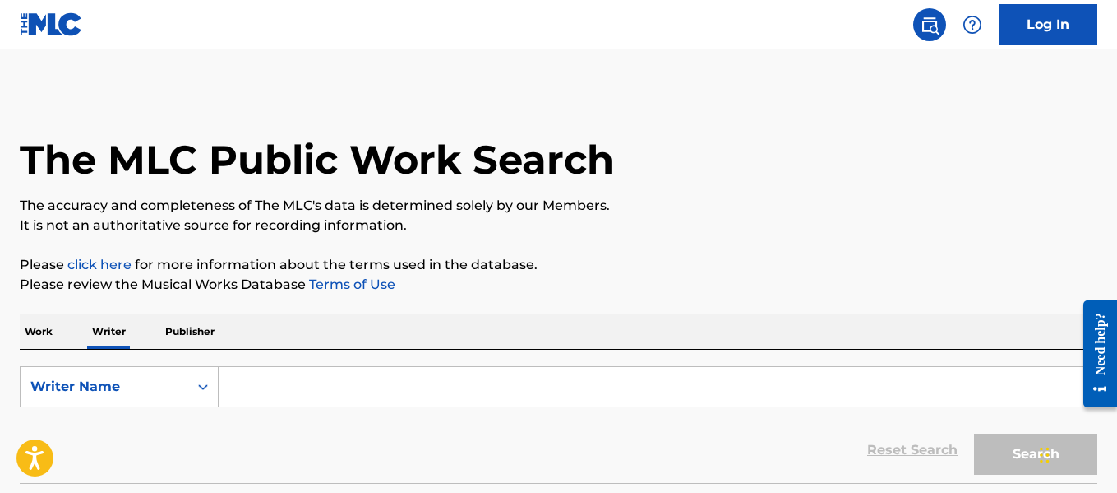
paste input "[PERSON_NAME]"
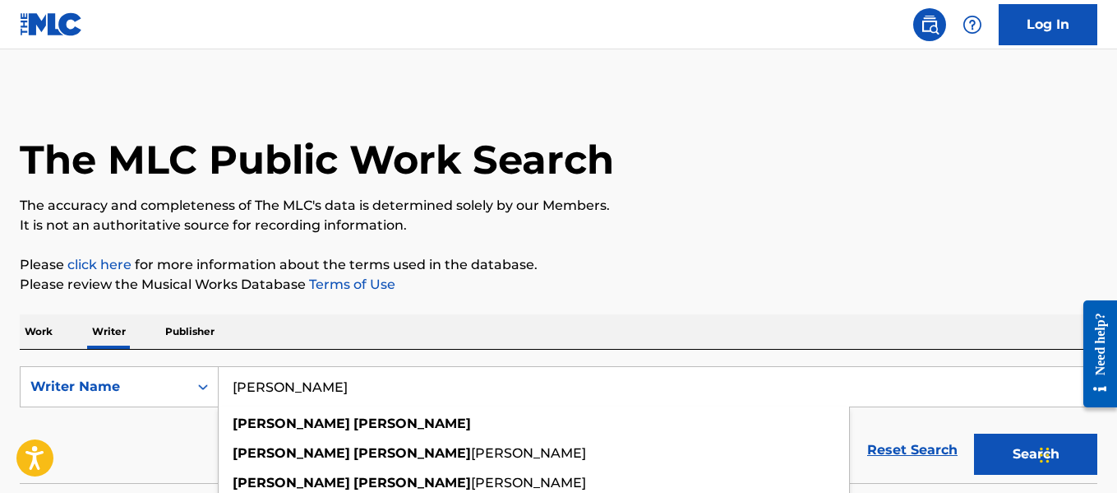
type input "[PERSON_NAME]"
click at [974, 433] on button "Search" at bounding box center [1035, 453] width 123 height 41
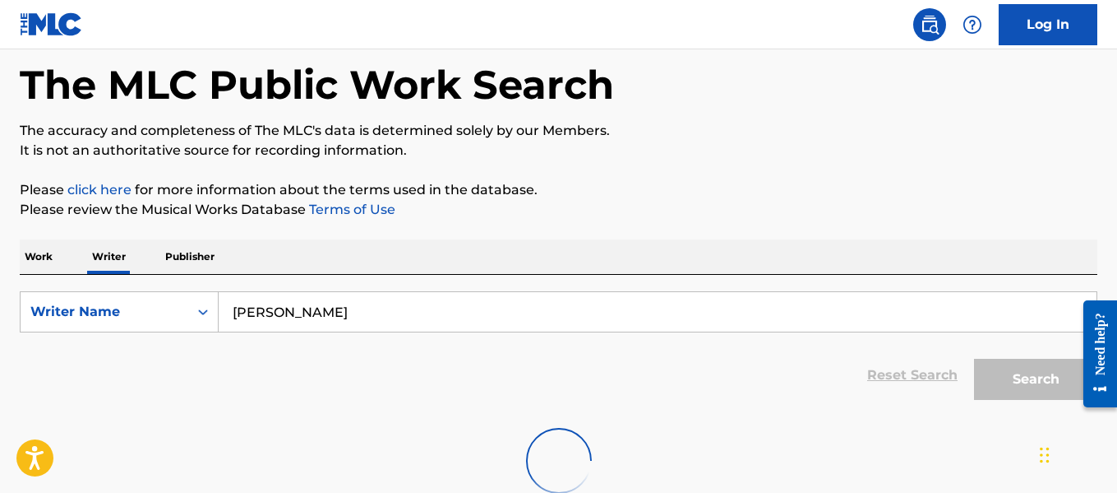
scroll to position [164, 0]
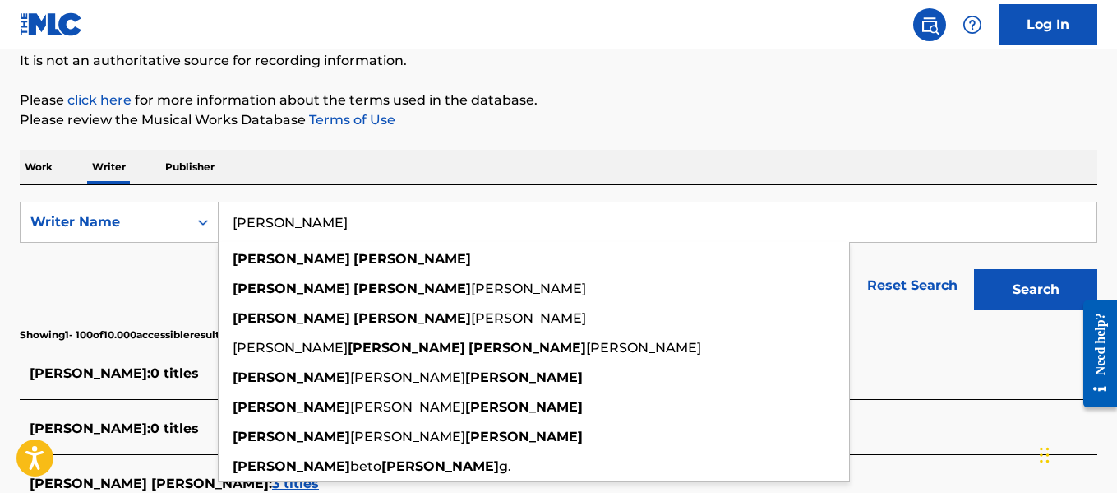
click at [987, 290] on button "Search" at bounding box center [1035, 289] width 123 height 41
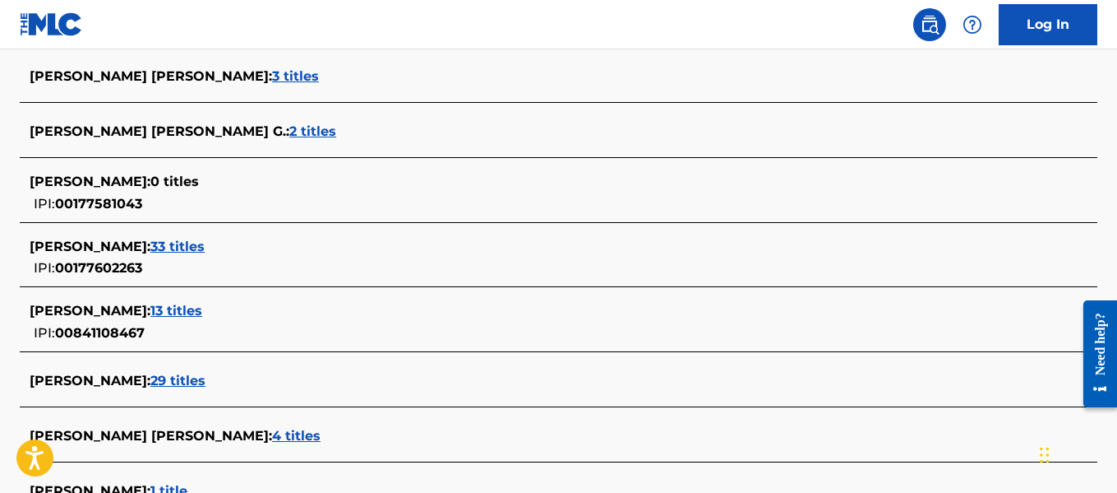
scroll to position [1386, 0]
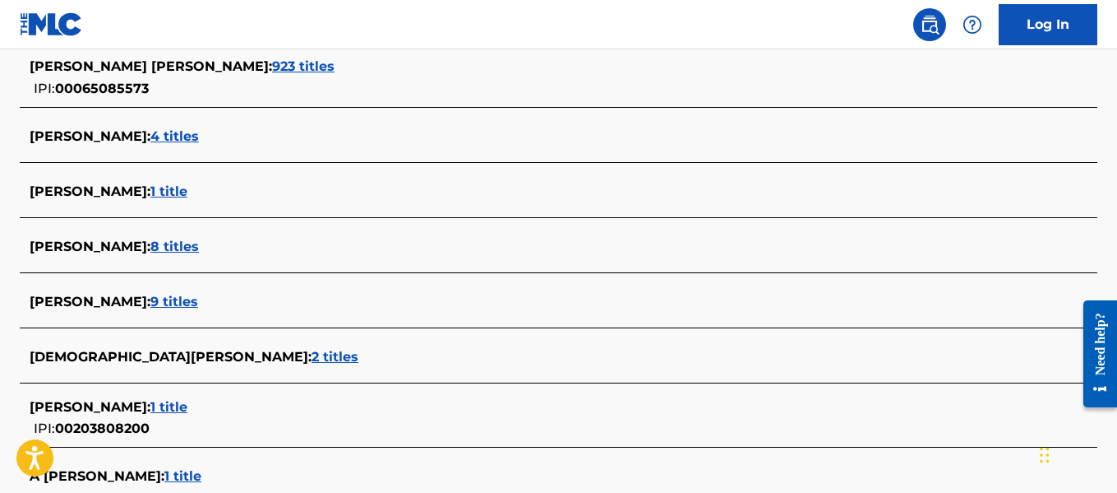
click at [199, 249] on span "8 titles" at bounding box center [174, 246] width 49 height 16
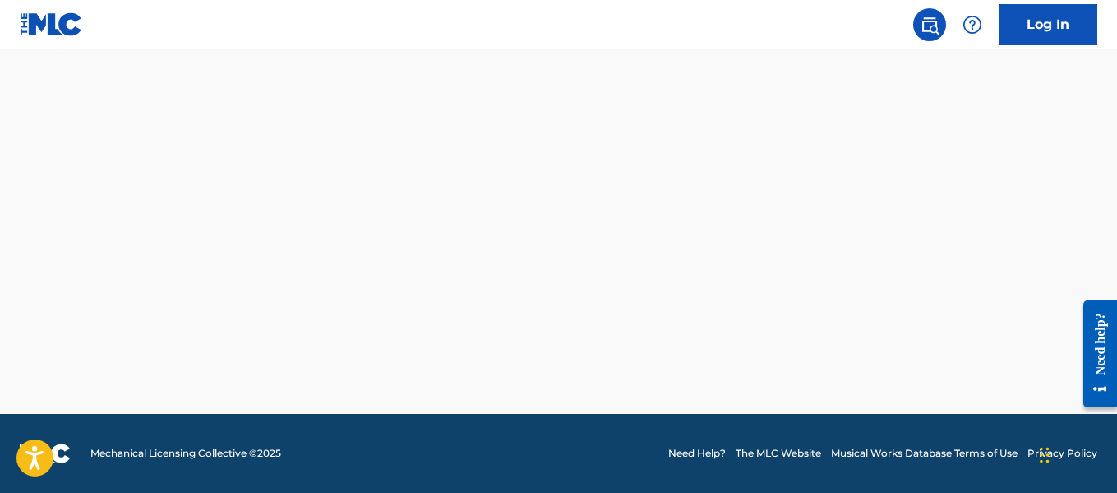
scroll to position [1255, 0]
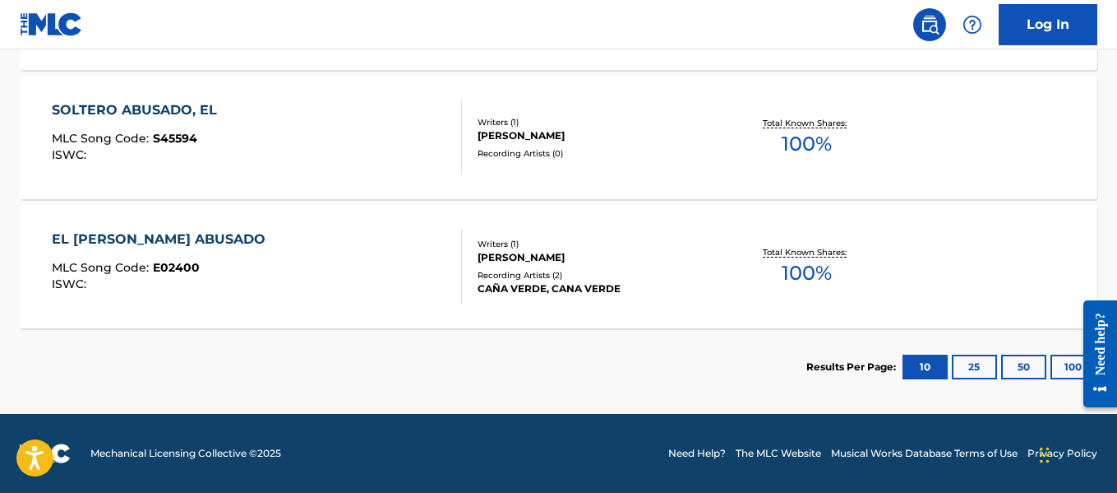
drag, startPoint x: 2142, startPoint y: 657, endPoint x: 1072, endPoint y: 369, distance: 1107.8
click at [1072, 369] on div at bounding box center [1094, 353] width 46 height 132
click at [1062, 370] on button "100" at bounding box center [1073, 366] width 45 height 25
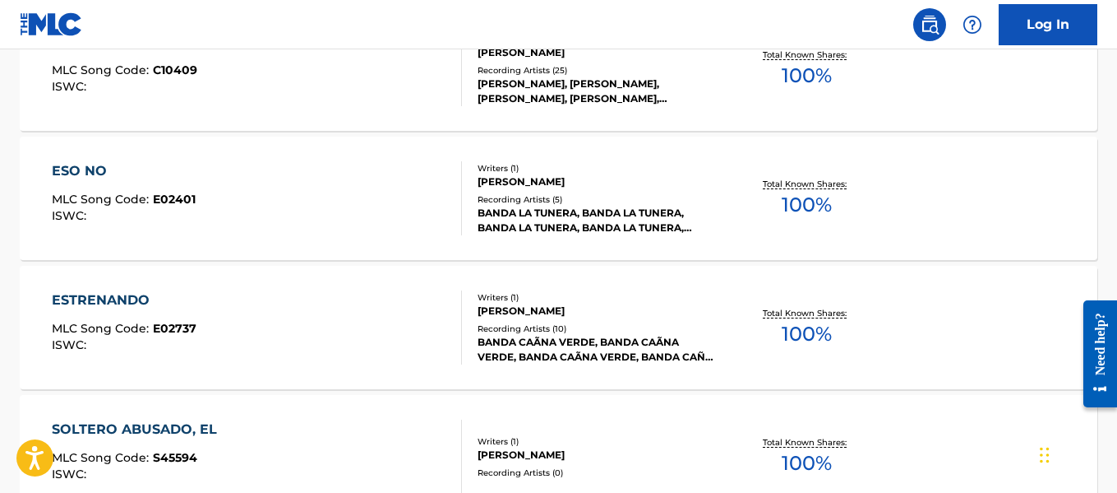
scroll to position [935, 0]
click at [575, 95] on div "[PERSON_NAME], [PERSON_NAME], [PERSON_NAME], [PERSON_NAME], [PERSON_NAME]" at bounding box center [598, 92] width 240 height 30
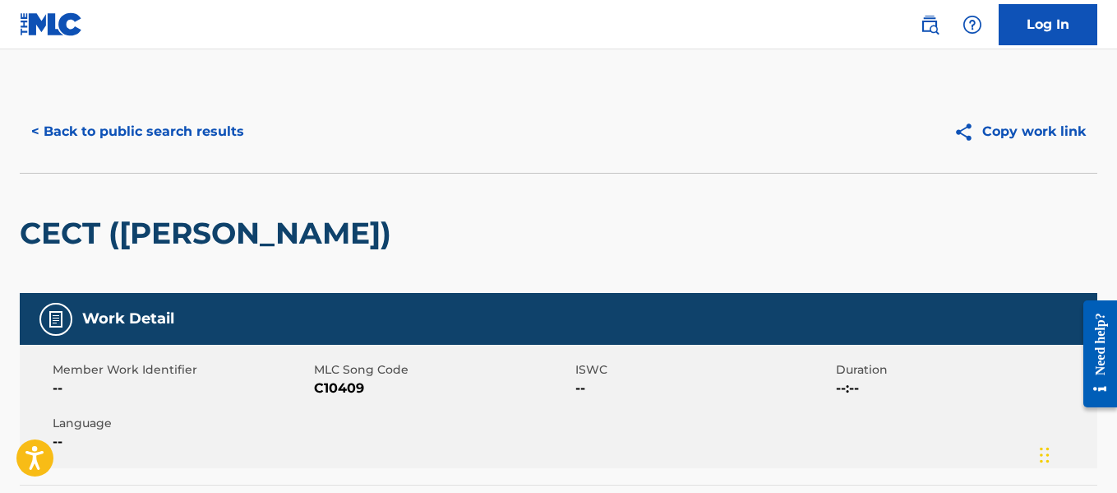
click at [165, 135] on button "< Back to public search results" at bounding box center [138, 131] width 236 height 41
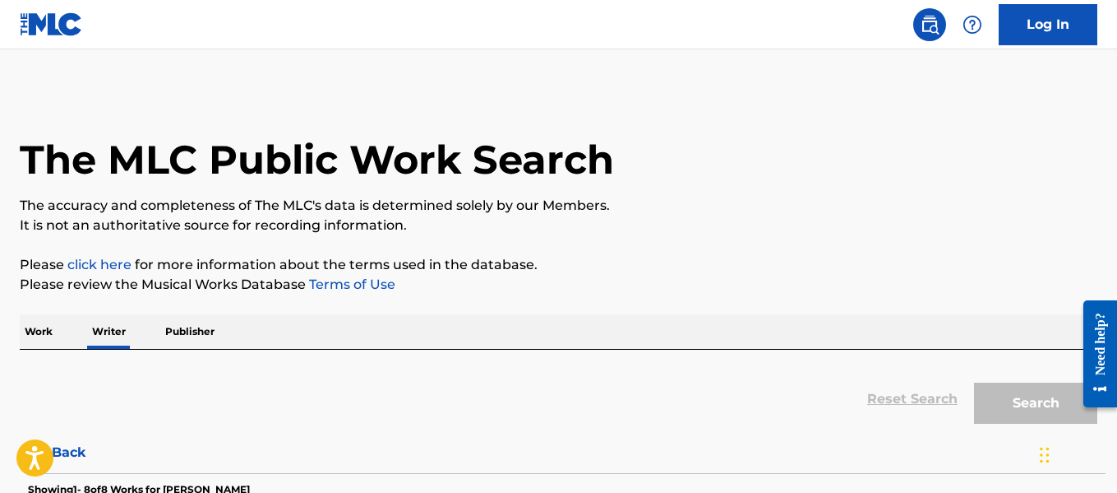
scroll to position [127, 0]
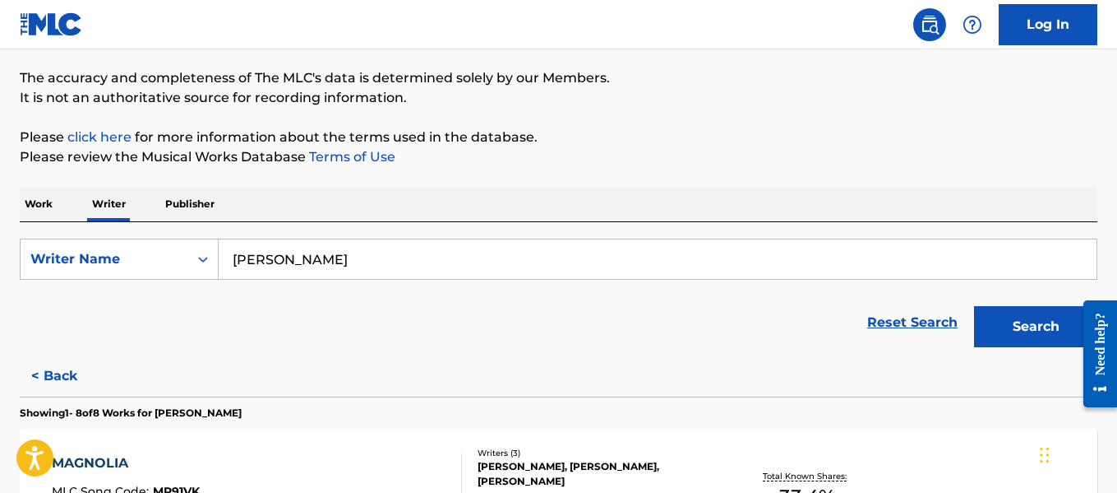
click at [445, 257] on input "[PERSON_NAME]" at bounding box center [658, 258] width 878 height 39
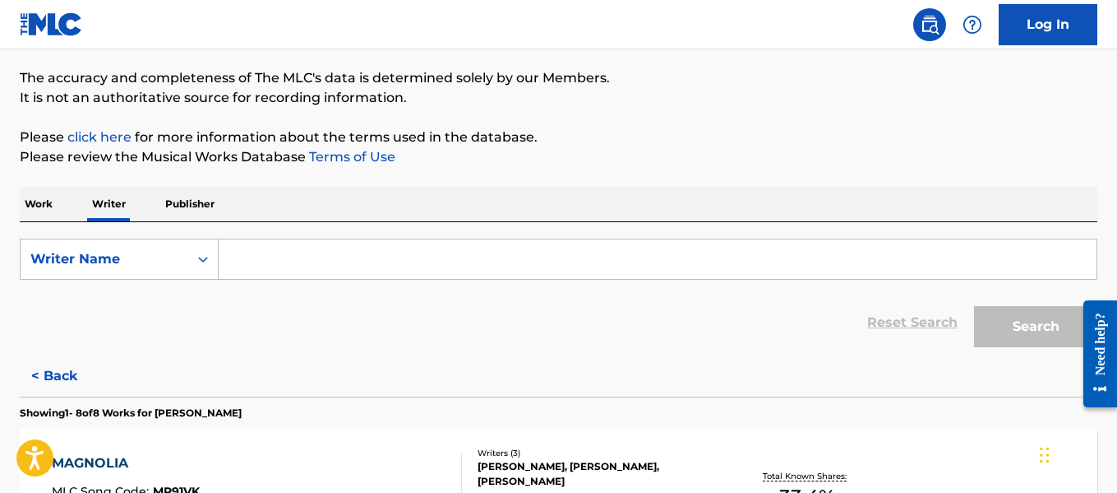
paste input "[PERSON_NAME]"
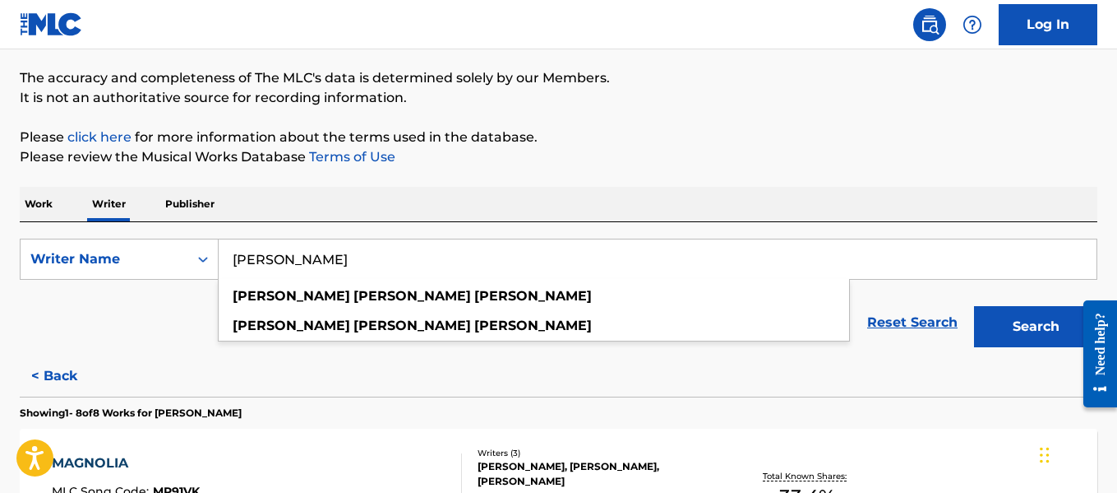
type input "[PERSON_NAME]"
click at [1004, 327] on button "Search" at bounding box center [1035, 326] width 123 height 41
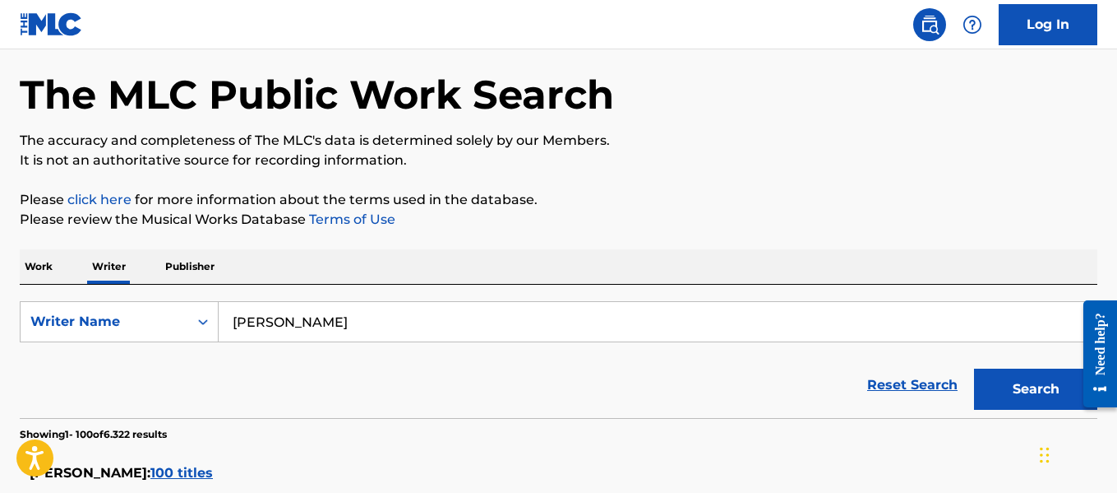
scroll to position [0, 0]
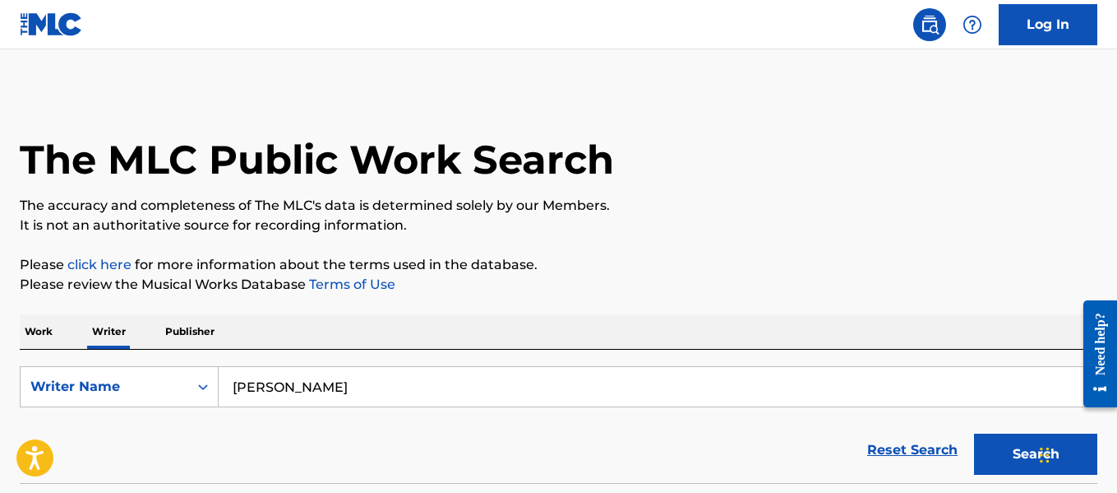
click at [460, 380] on input "[PERSON_NAME]" at bounding box center [658, 386] width 878 height 39
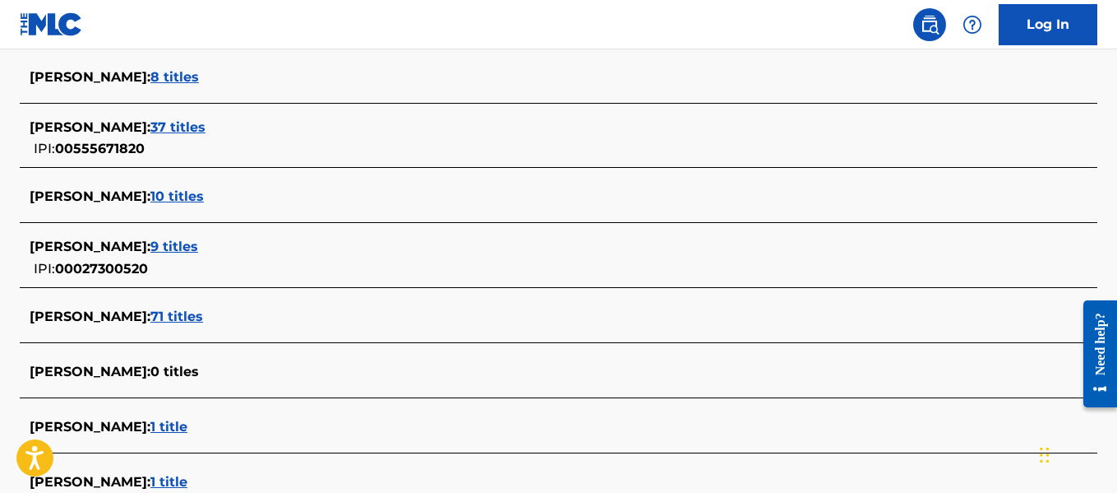
click at [198, 248] on span "9 titles" at bounding box center [174, 246] width 48 height 16
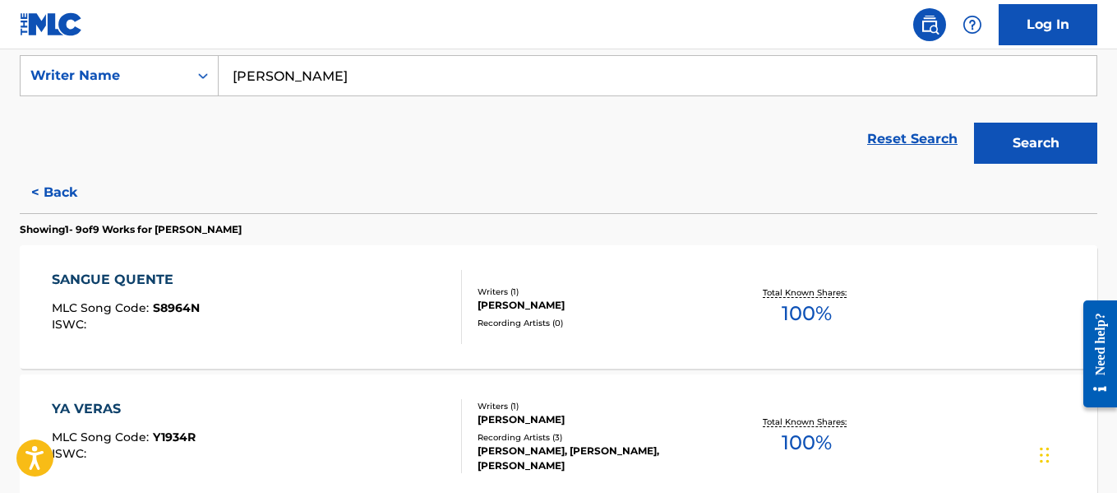
scroll to position [249, 0]
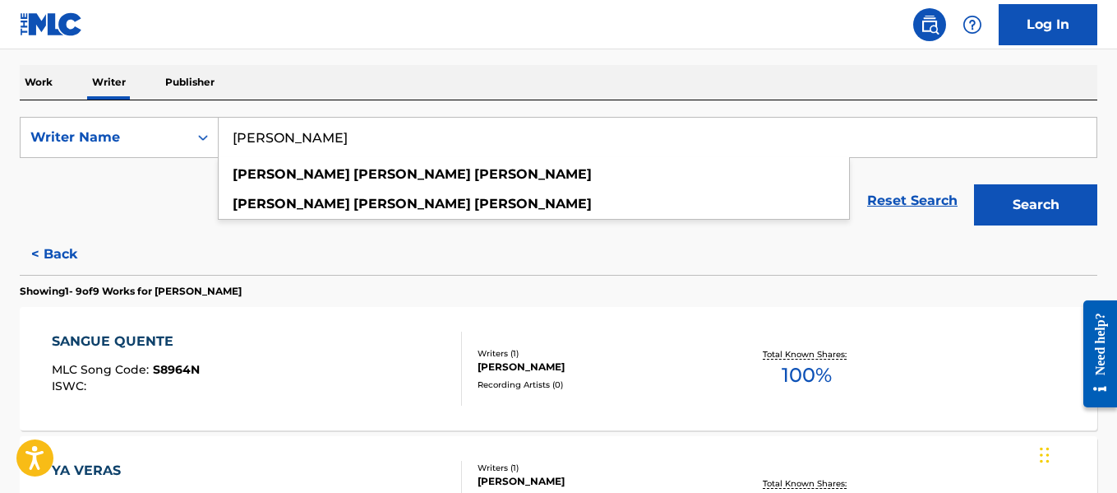
click at [382, 146] on input "[PERSON_NAME]" at bounding box center [658, 137] width 878 height 39
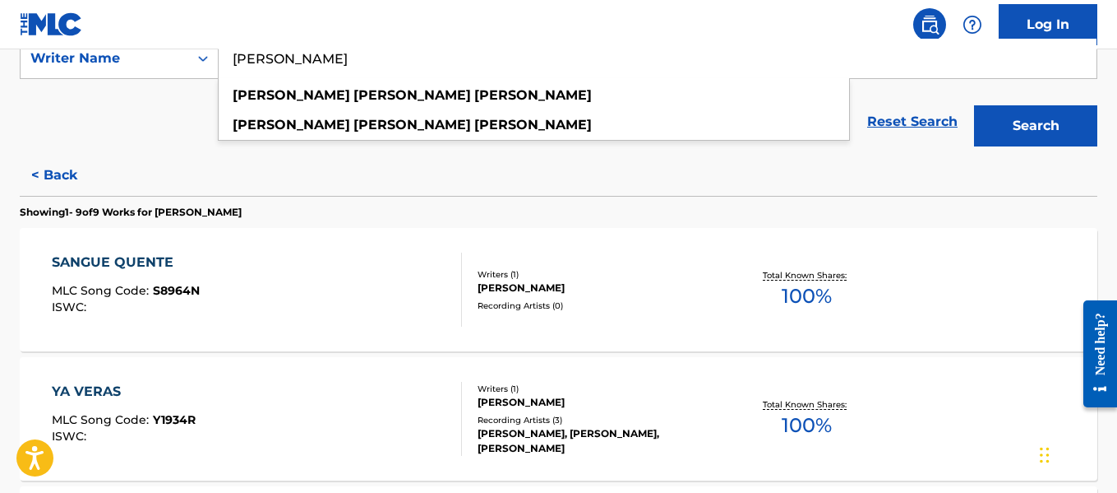
scroll to position [331, 0]
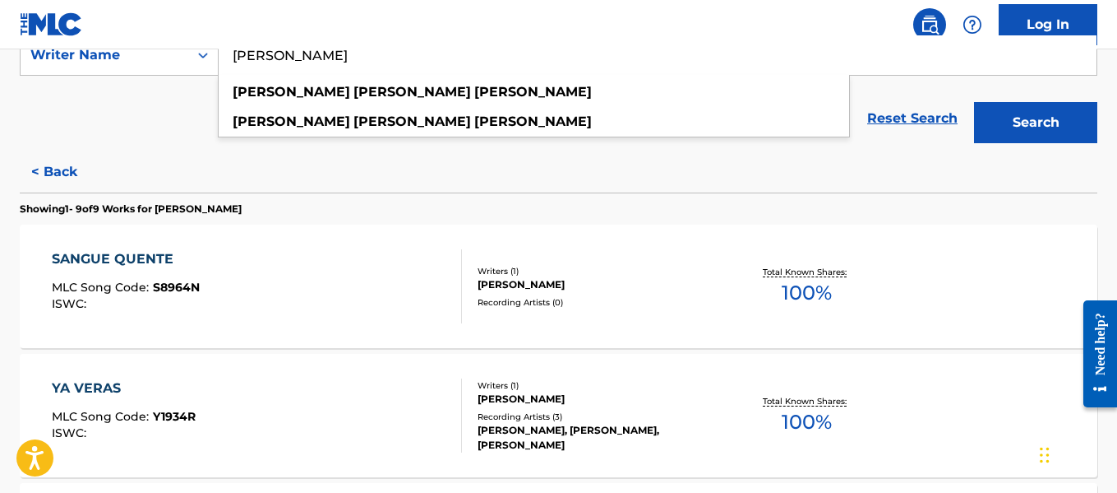
click at [58, 165] on button "< Back" at bounding box center [69, 171] width 99 height 41
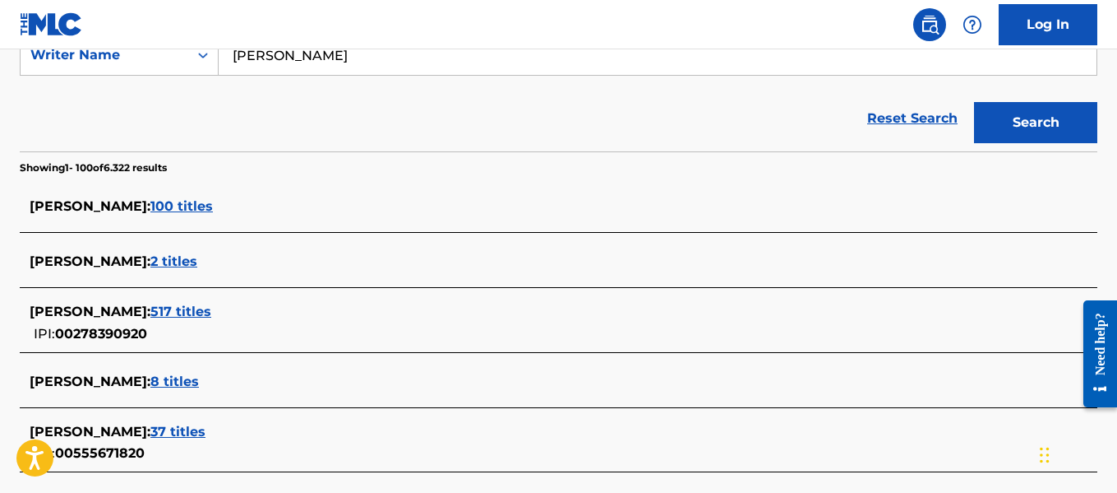
scroll to position [636, 0]
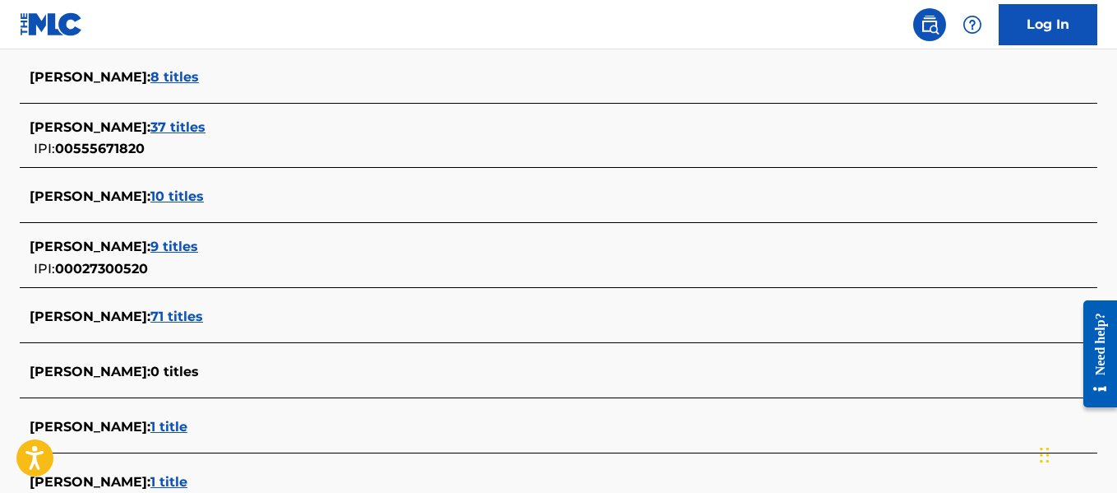
click at [203, 313] on span "71 titles" at bounding box center [176, 316] width 53 height 16
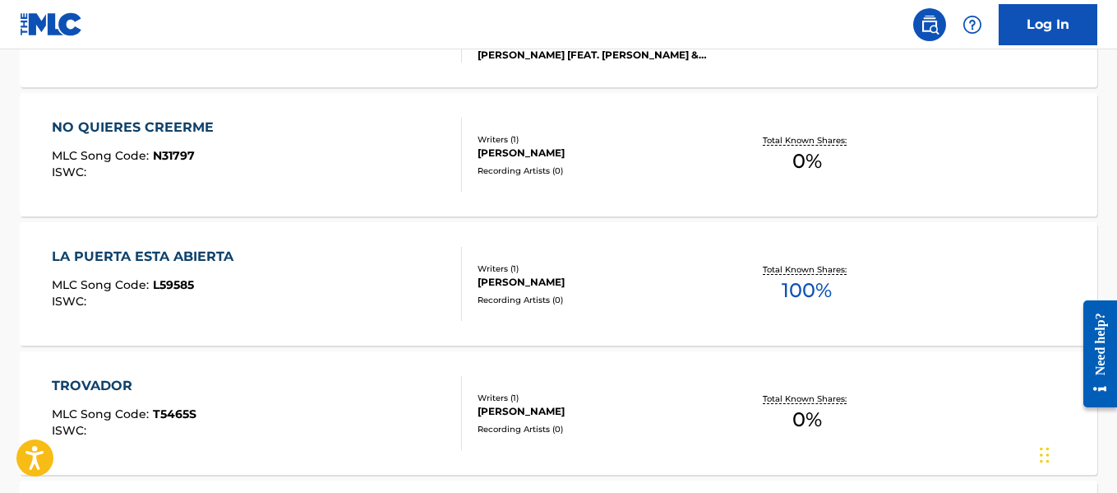
scroll to position [851, 0]
click at [516, 287] on div "[PERSON_NAME]" at bounding box center [598, 281] width 240 height 15
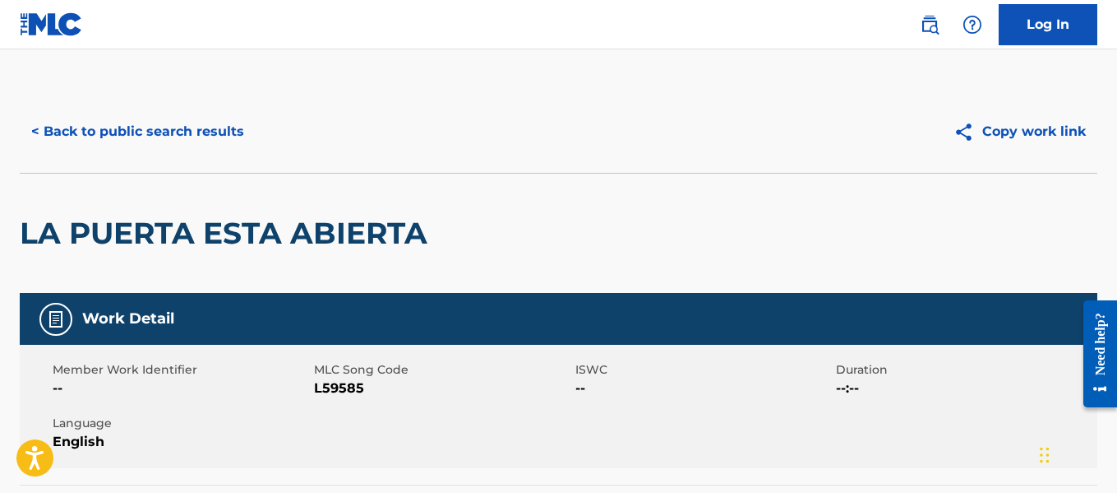
click at [209, 137] on button "< Back to public search results" at bounding box center [138, 131] width 236 height 41
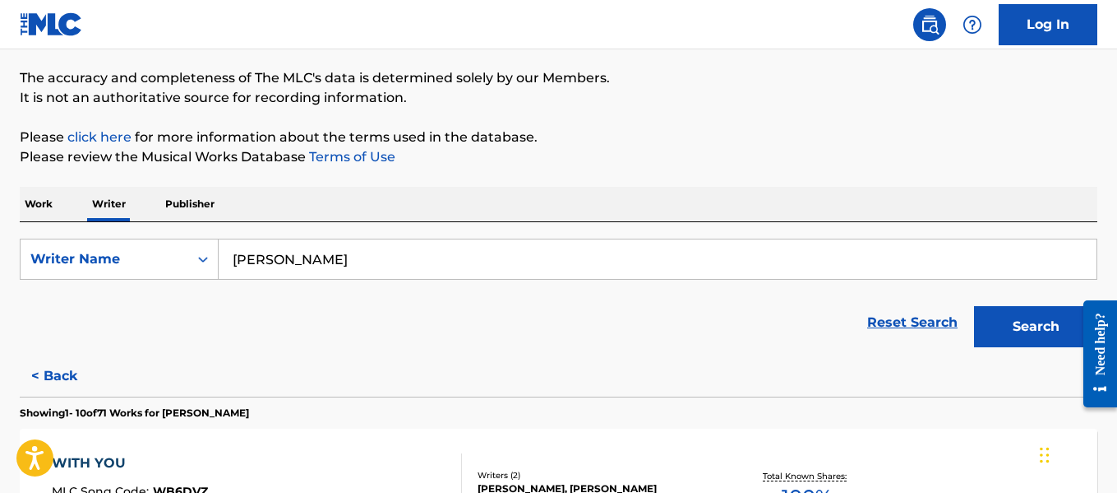
click at [561, 280] on form "SearchWithCriteria9f7ade99-a3ca-47a3-b7da-781bc6f4e0ed Writer Name [PERSON_NAME…" at bounding box center [559, 296] width 1078 height 117
click at [548, 261] on input "[PERSON_NAME]" at bounding box center [658, 258] width 878 height 39
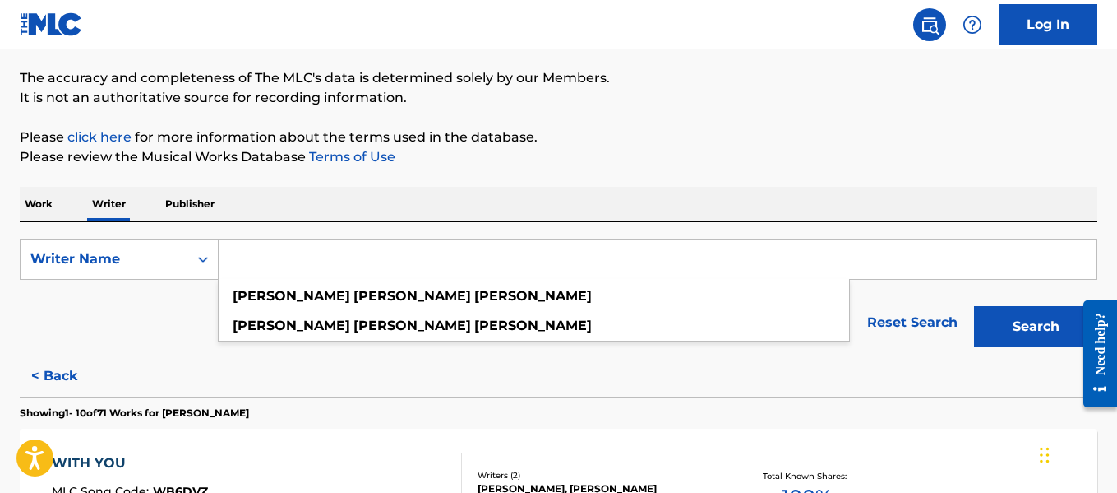
paste input "[PERSON_NAME]"
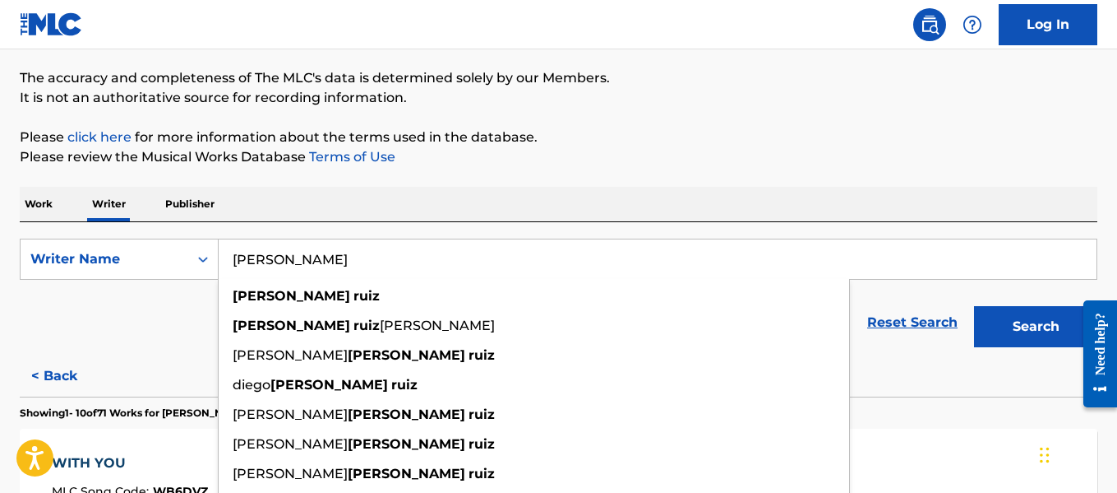
type input "[PERSON_NAME]"
click at [992, 322] on button "Search" at bounding box center [1035, 326] width 123 height 41
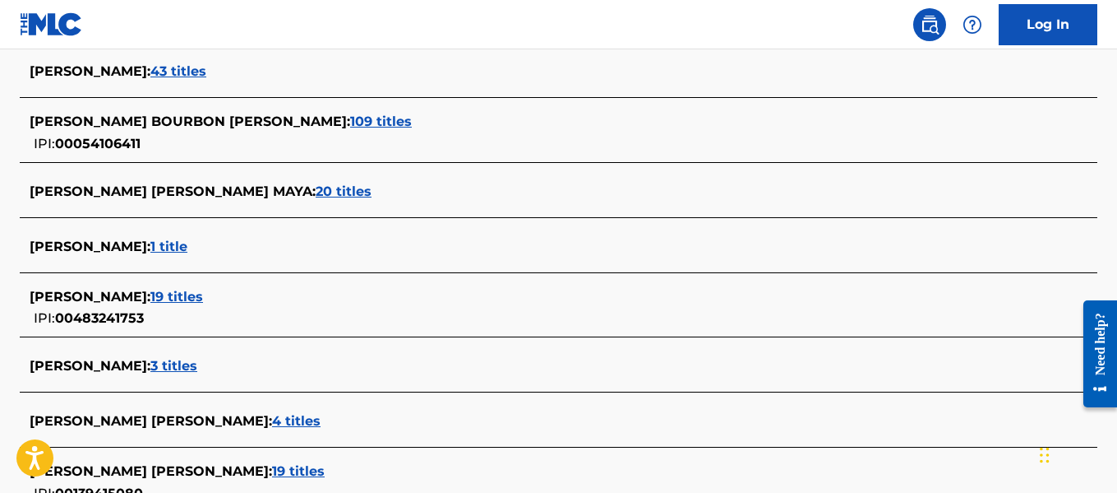
scroll to position [141, 0]
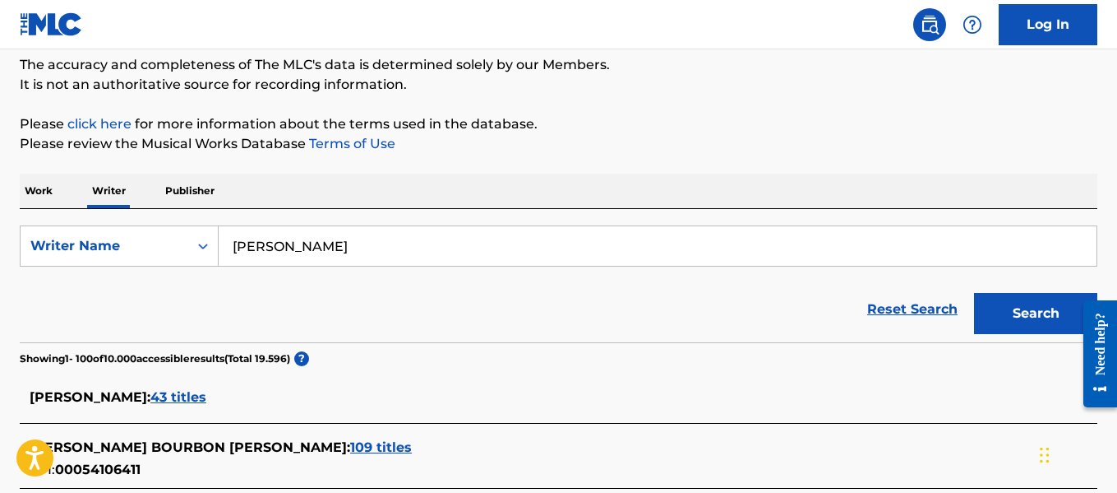
click at [193, 391] on span "43 titles" at bounding box center [178, 397] width 56 height 16
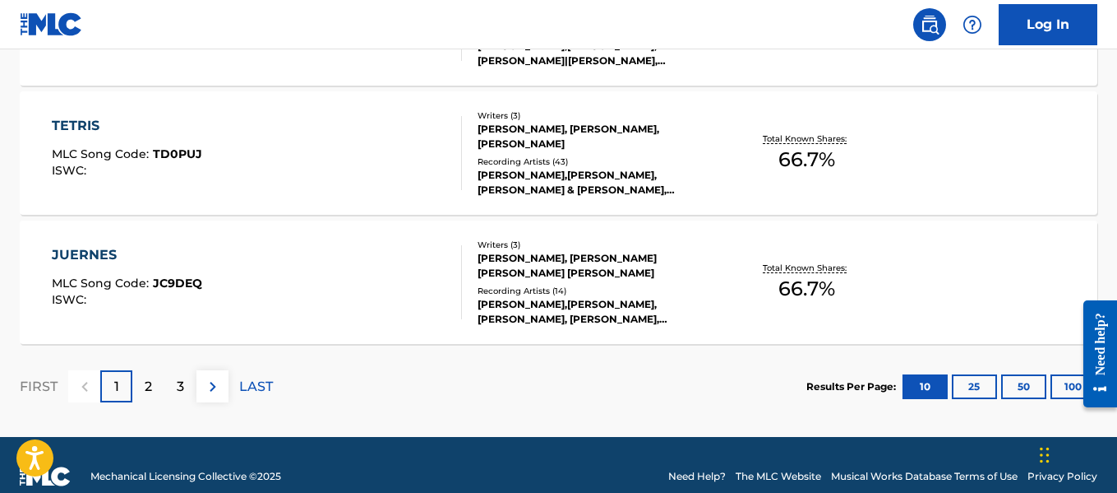
scroll to position [1498, 0]
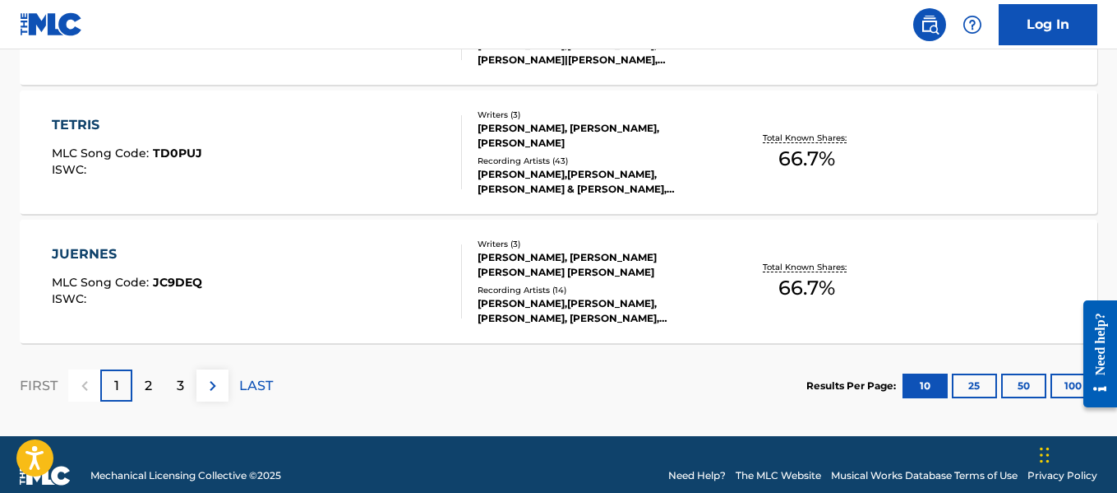
click at [1062, 379] on button "100" at bounding box center [1073, 385] width 45 height 25
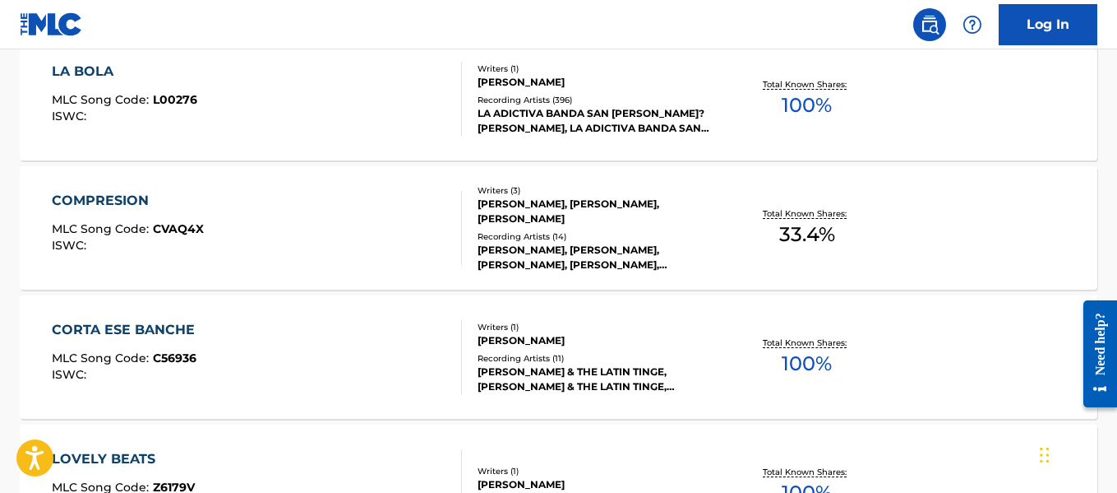
scroll to position [2066, 0]
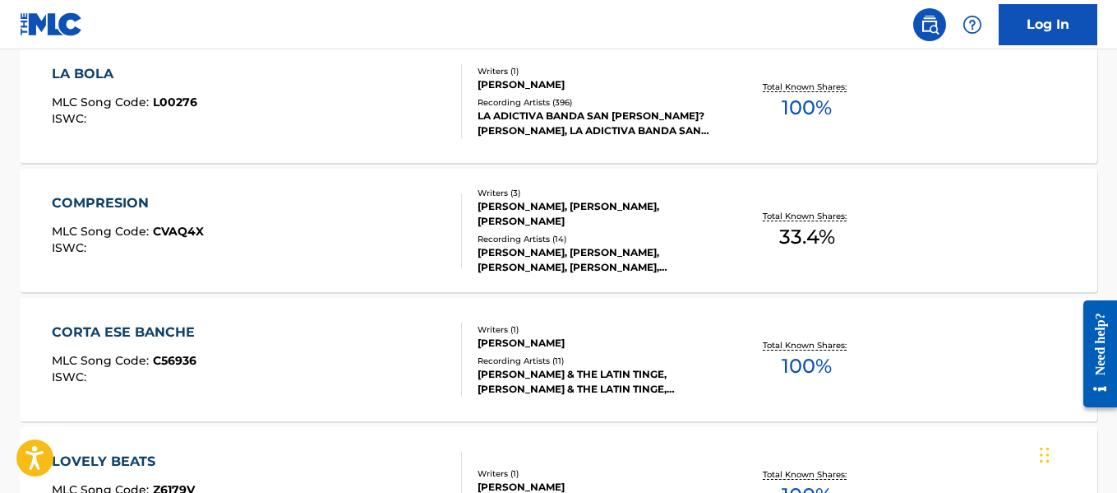
click at [608, 126] on div "LA ADICTIVA BANDA SAN [PERSON_NAME]? [PERSON_NAME], LA ADICTIVA BANDA SAN [PERS…" at bounding box center [598, 124] width 240 height 30
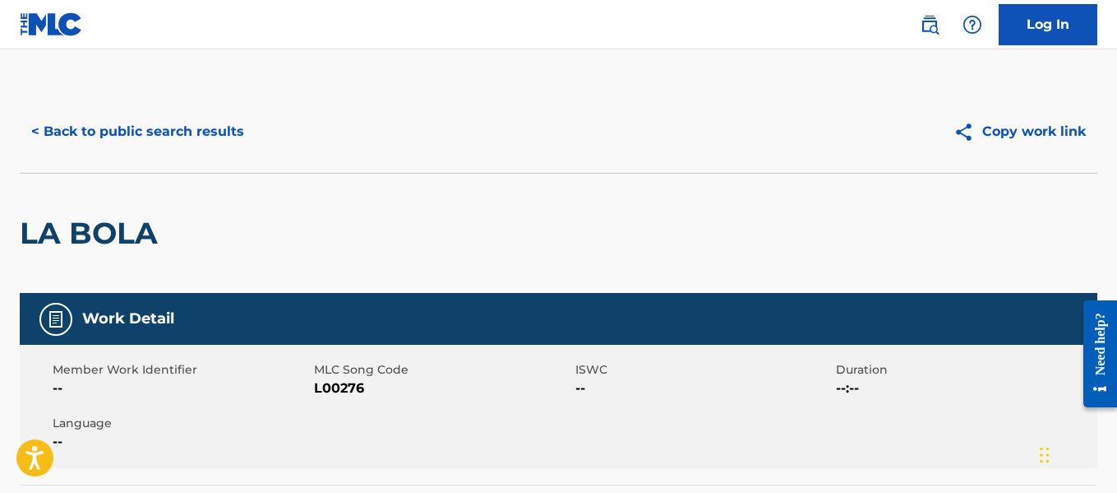
click at [183, 135] on button "< Back to public search results" at bounding box center [138, 131] width 236 height 41
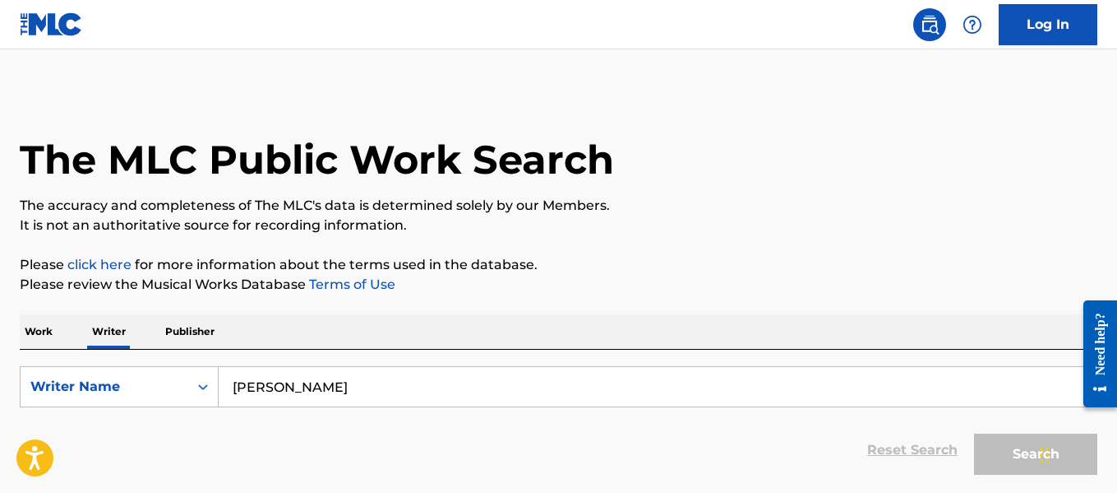
scroll to position [127, 0]
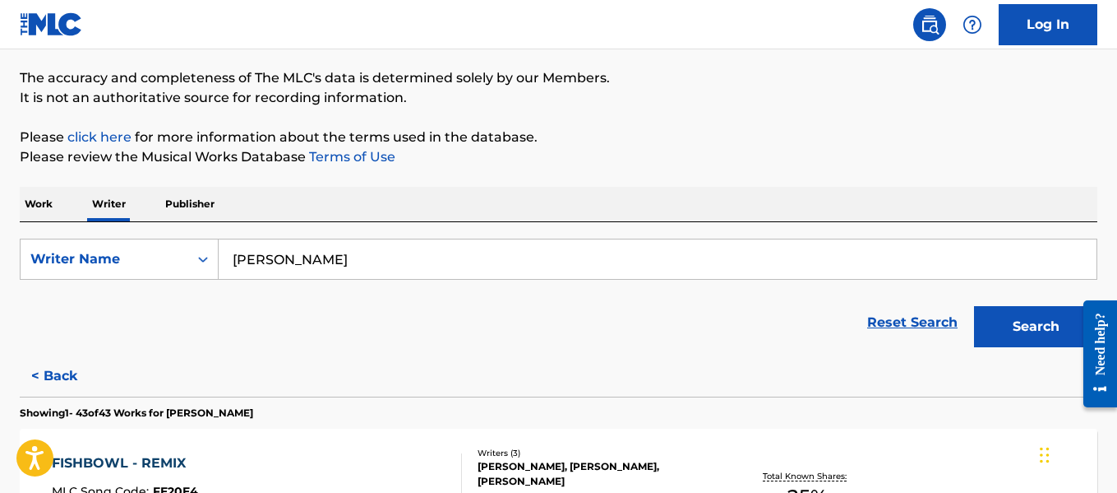
click at [414, 265] on input "[PERSON_NAME]" at bounding box center [658, 258] width 878 height 39
click at [414, 264] on input "[PERSON_NAME]" at bounding box center [658, 258] width 878 height 39
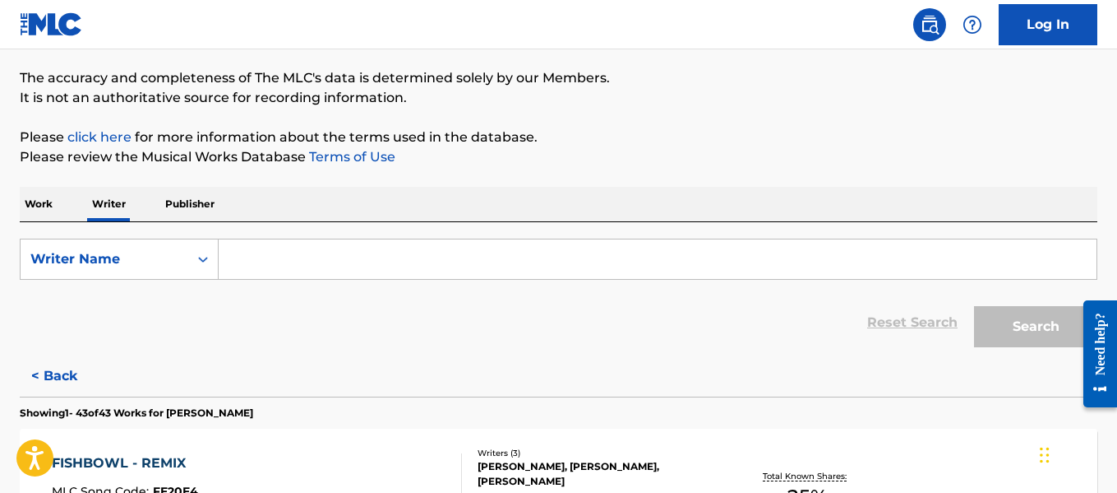
paste input "[PERSON_NAME]"
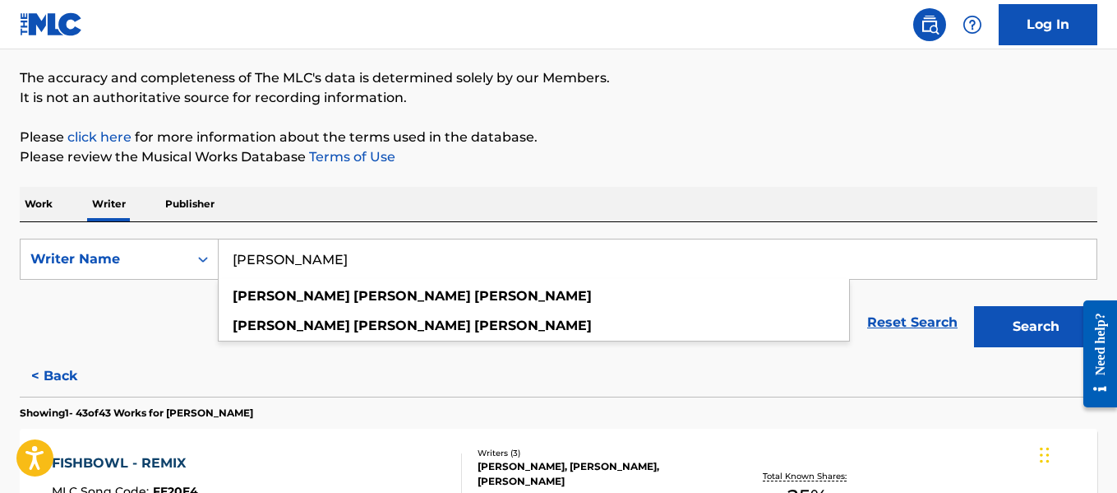
type input "[PERSON_NAME]"
click at [1017, 325] on button "Search" at bounding box center [1035, 326] width 123 height 41
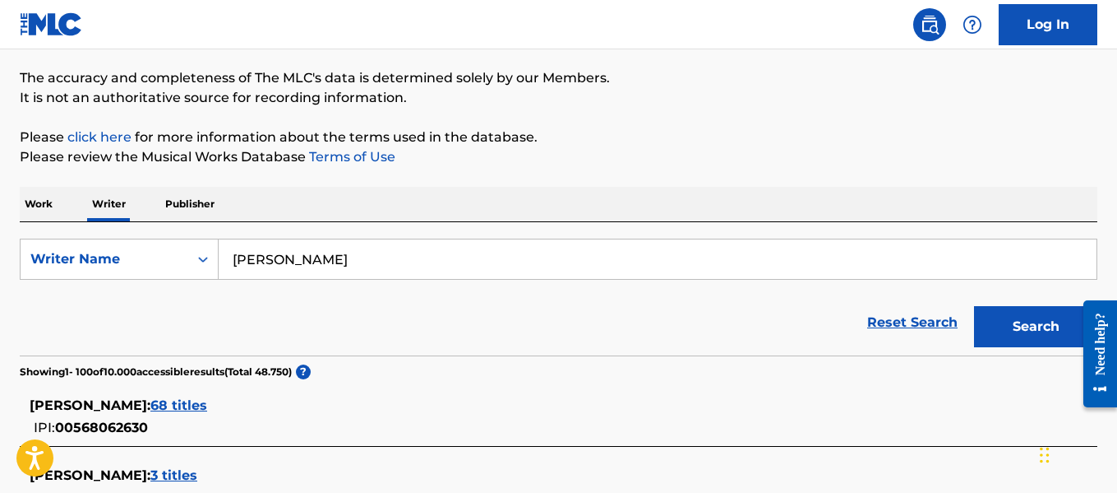
scroll to position [2415, 0]
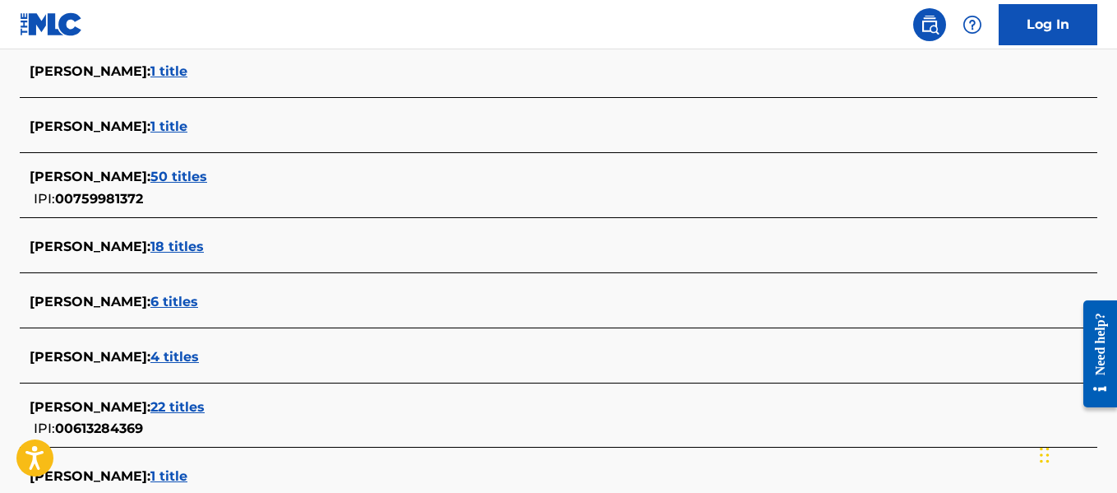
click at [204, 242] on span "18 titles" at bounding box center [176, 246] width 53 height 16
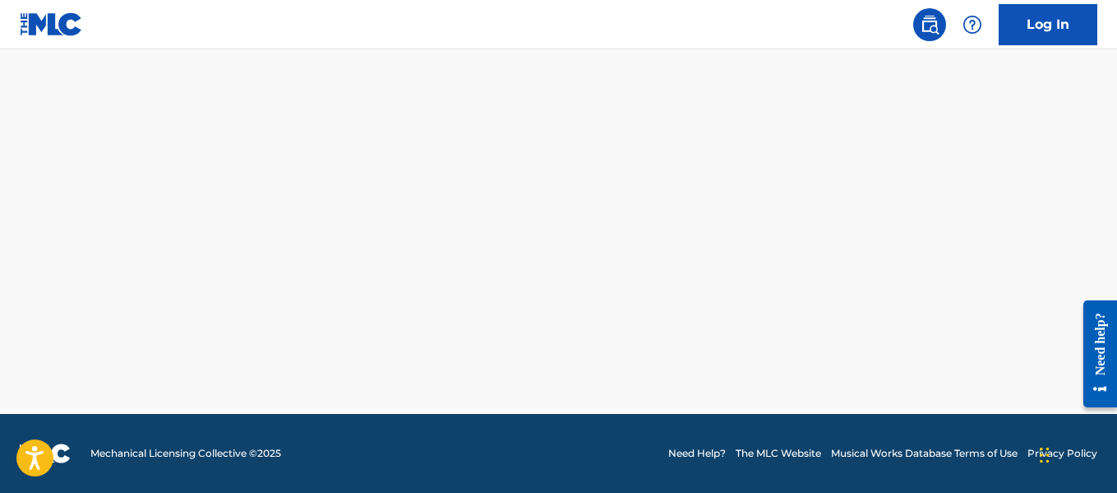
scroll to position [1520, 0]
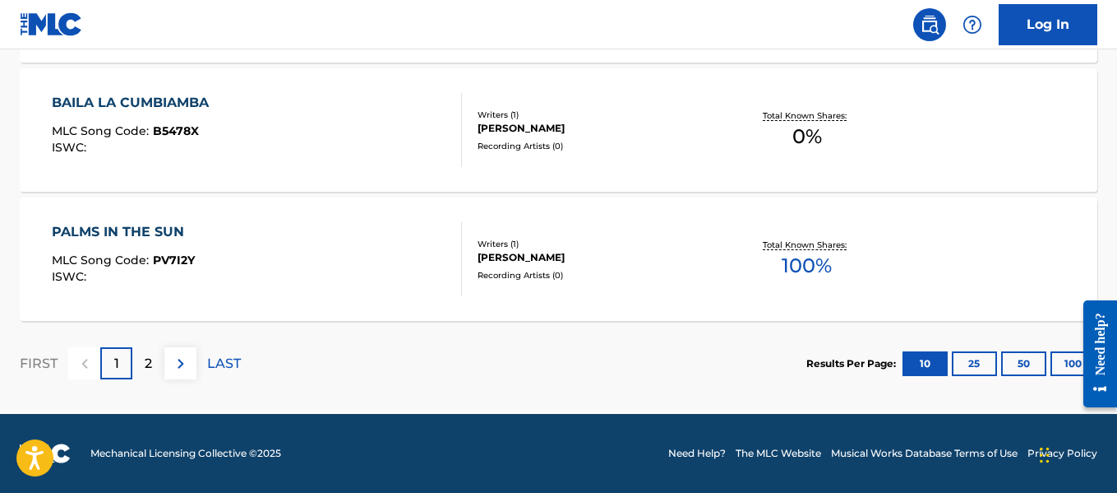
click at [1062, 367] on button "100" at bounding box center [1073, 363] width 45 height 25
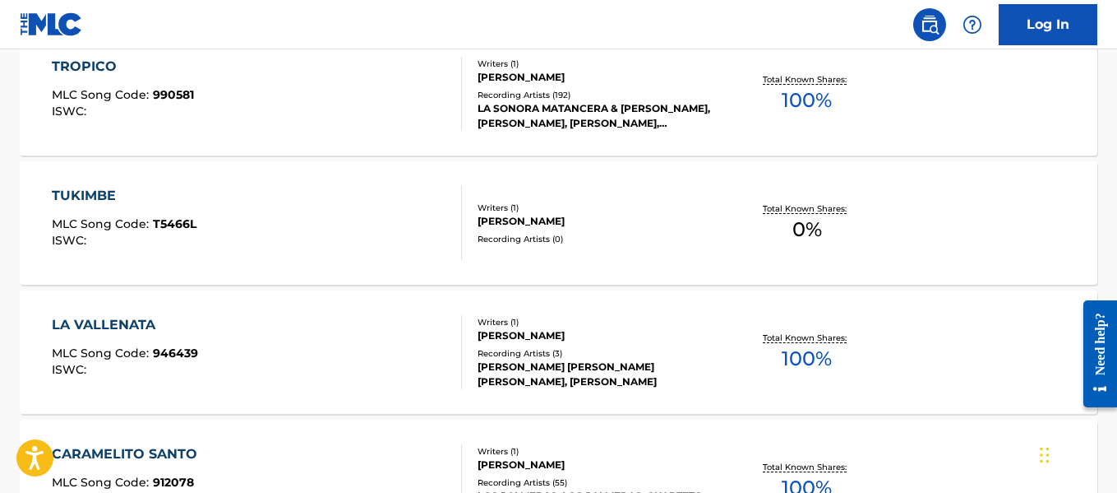
scroll to position [2334, 0]
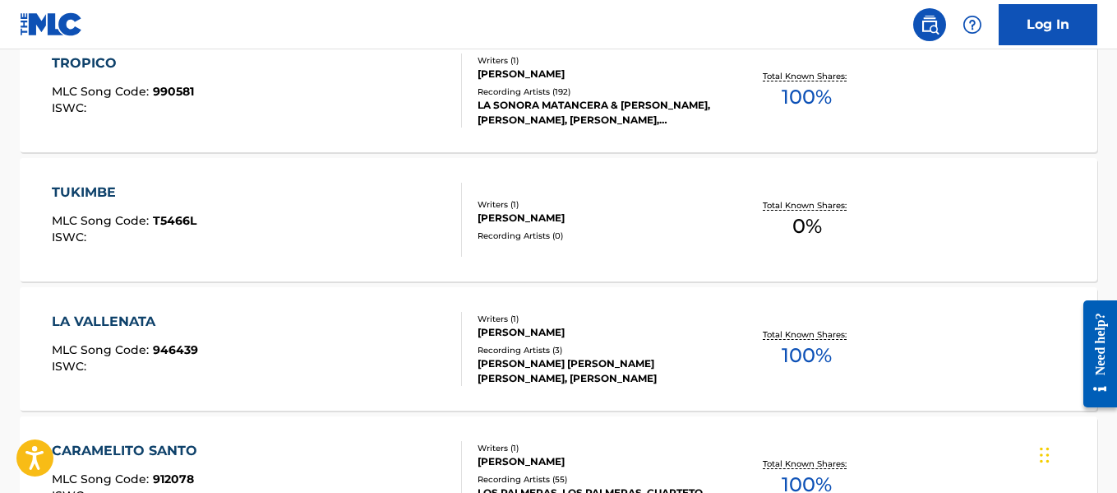
click at [446, 340] on div "LA VALLENATA MLC Song Code : 946439 ISWC :" at bounding box center [256, 349] width 409 height 74
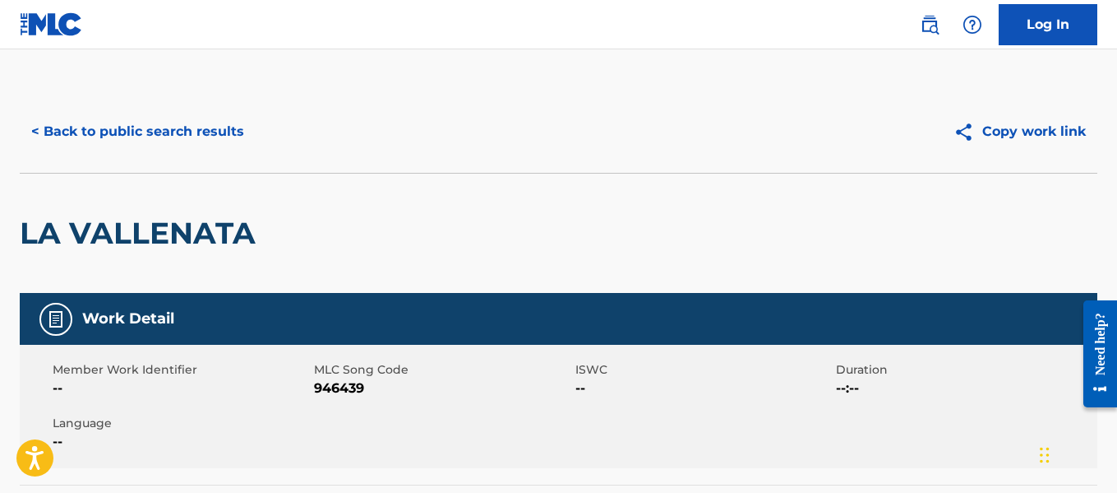
click at [220, 131] on button "< Back to public search results" at bounding box center [138, 131] width 236 height 41
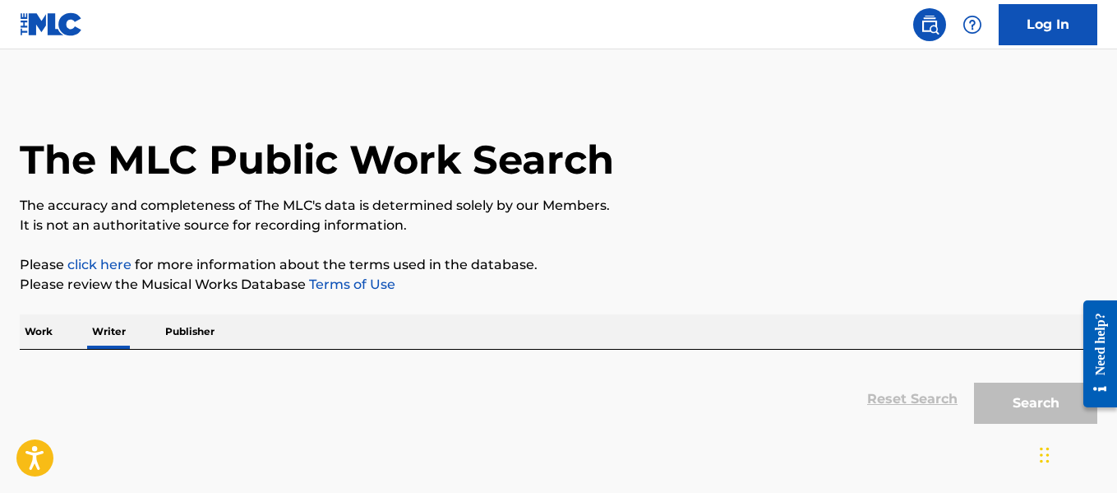
scroll to position [127, 0]
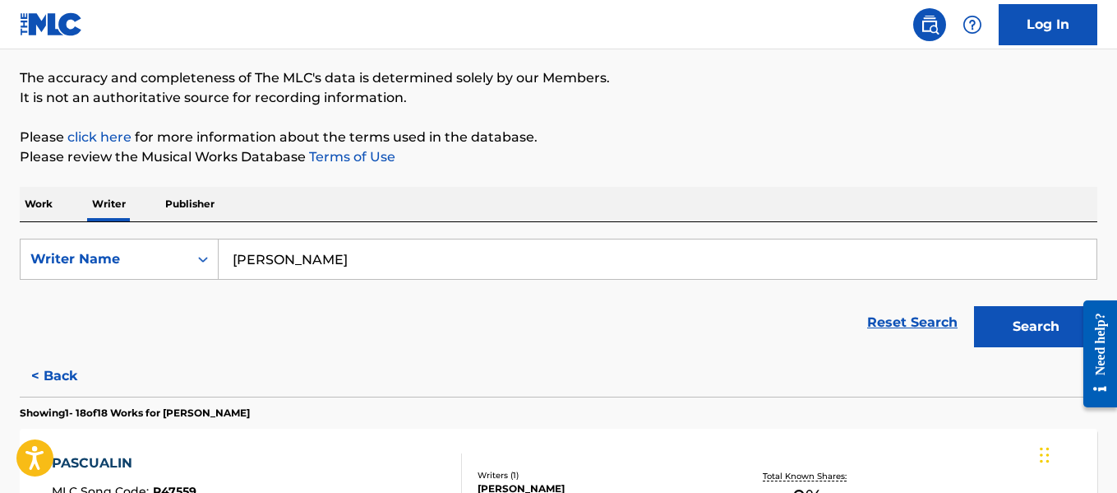
click at [470, 255] on input "[PERSON_NAME]" at bounding box center [658, 258] width 878 height 39
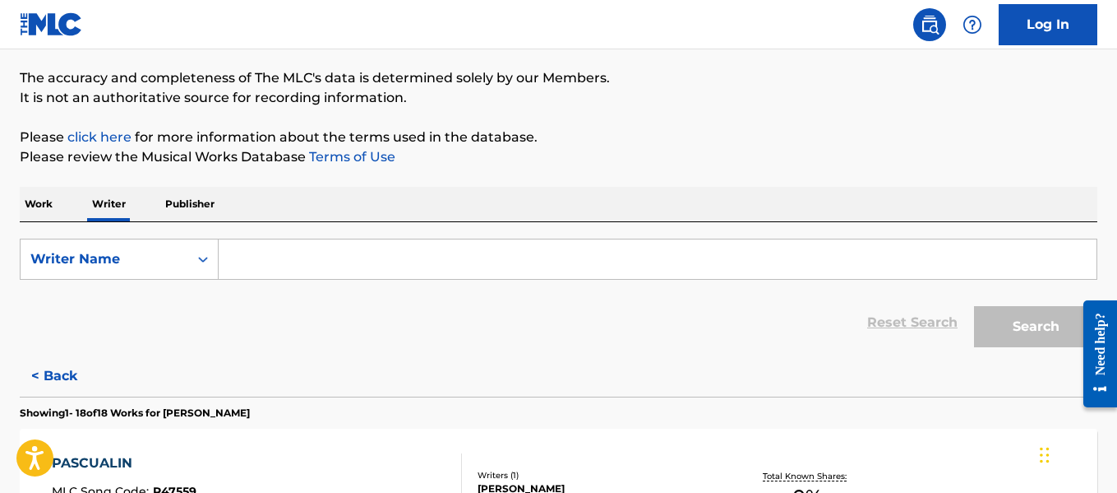
paste input "[PERSON_NAME] [PERSON_NAME]"
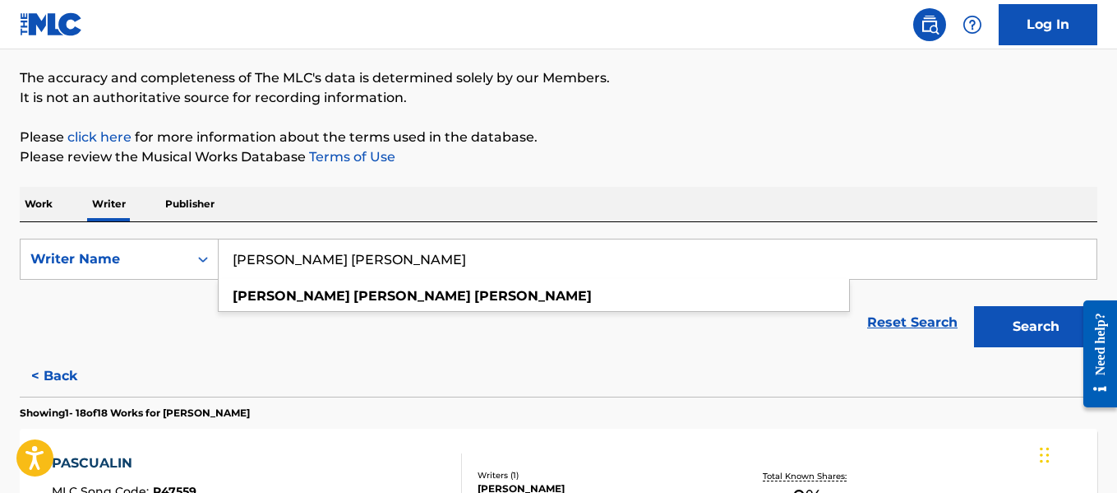
type input "[PERSON_NAME] [PERSON_NAME]"
click at [1005, 339] on button "Search" at bounding box center [1035, 326] width 123 height 41
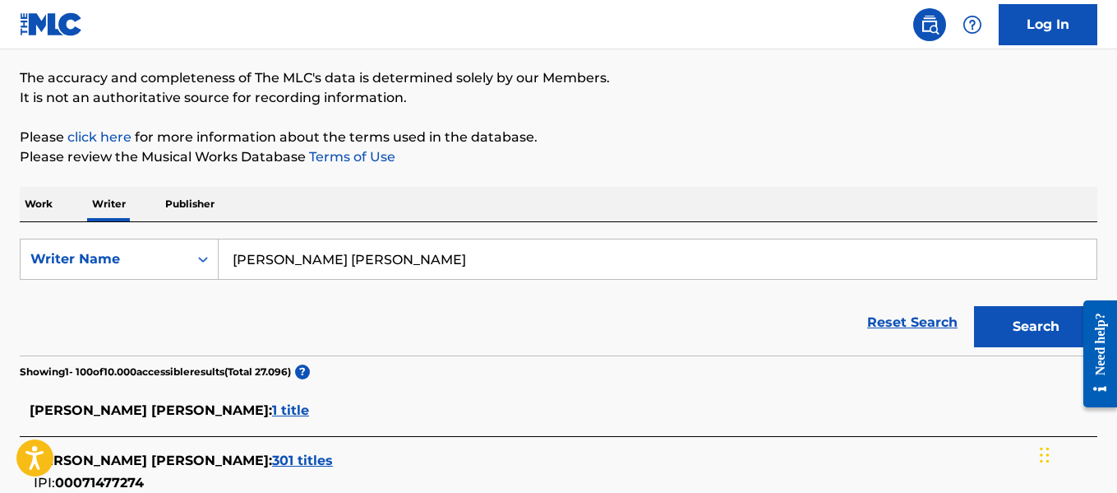
scroll to position [752, 0]
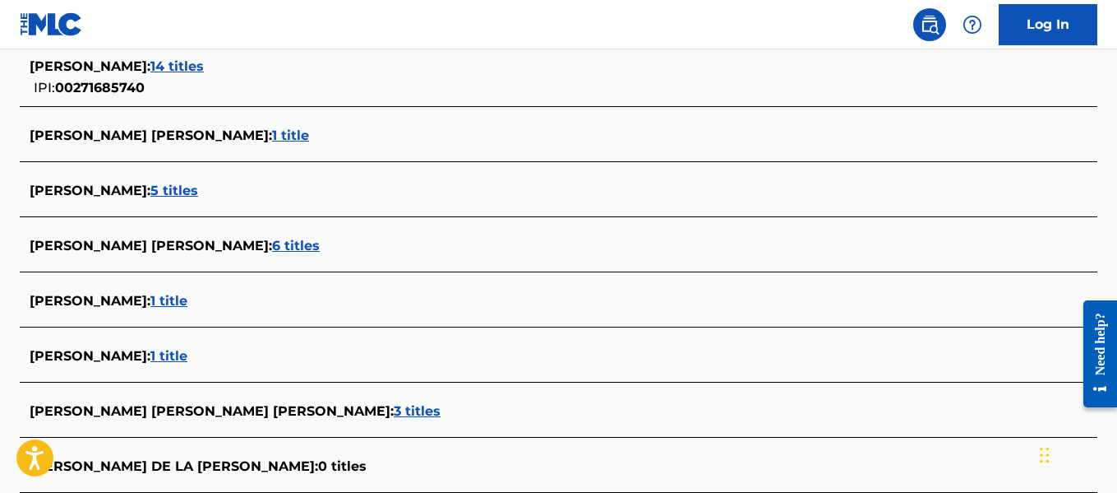
click at [272, 248] on span "6 titles" at bounding box center [296, 246] width 48 height 16
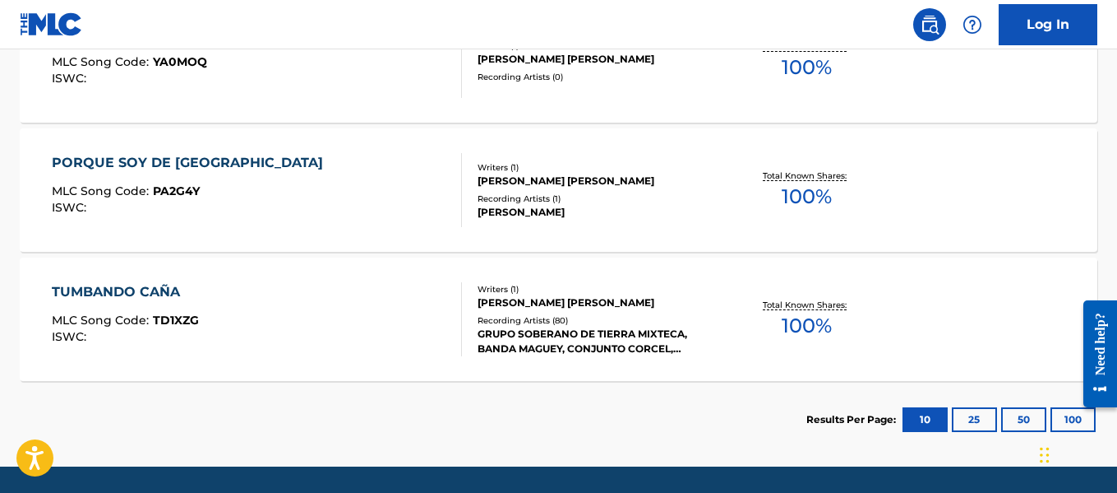
scroll to position [945, 0]
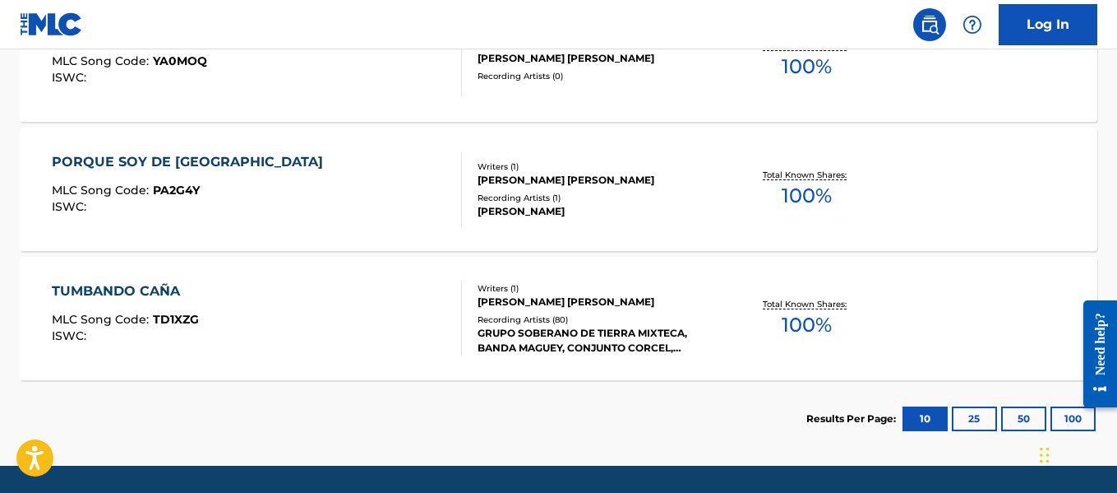
click at [585, 300] on div "[PERSON_NAME] [PERSON_NAME]" at bounding box center [598, 301] width 240 height 15
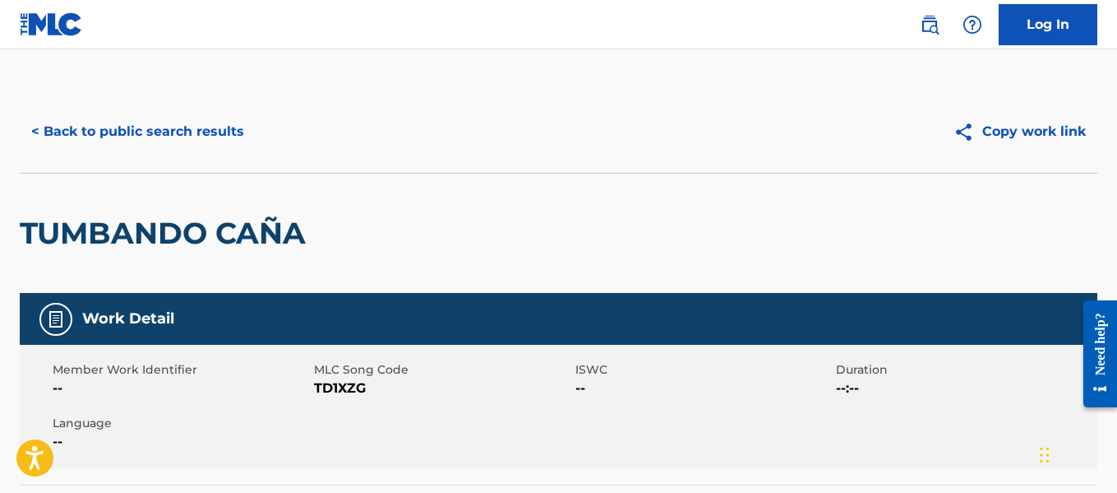
click at [224, 132] on button "< Back to public search results" at bounding box center [138, 131] width 236 height 41
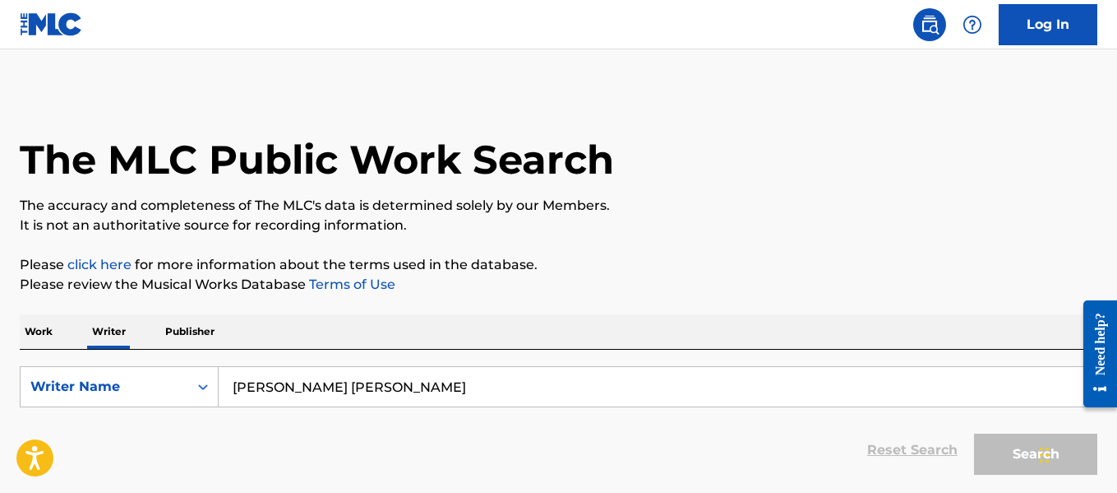
scroll to position [127, 0]
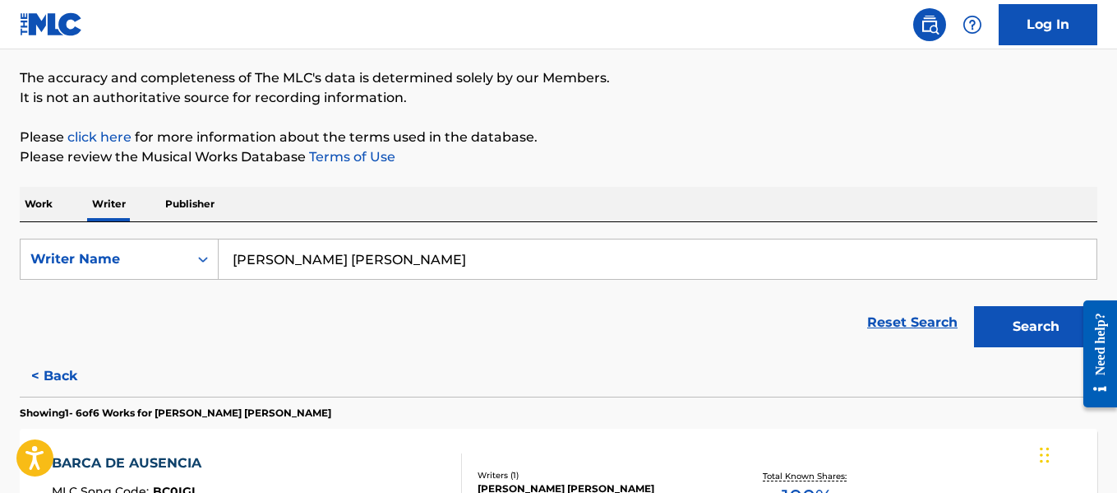
click at [534, 265] on input "[PERSON_NAME] [PERSON_NAME]" at bounding box center [658, 258] width 878 height 39
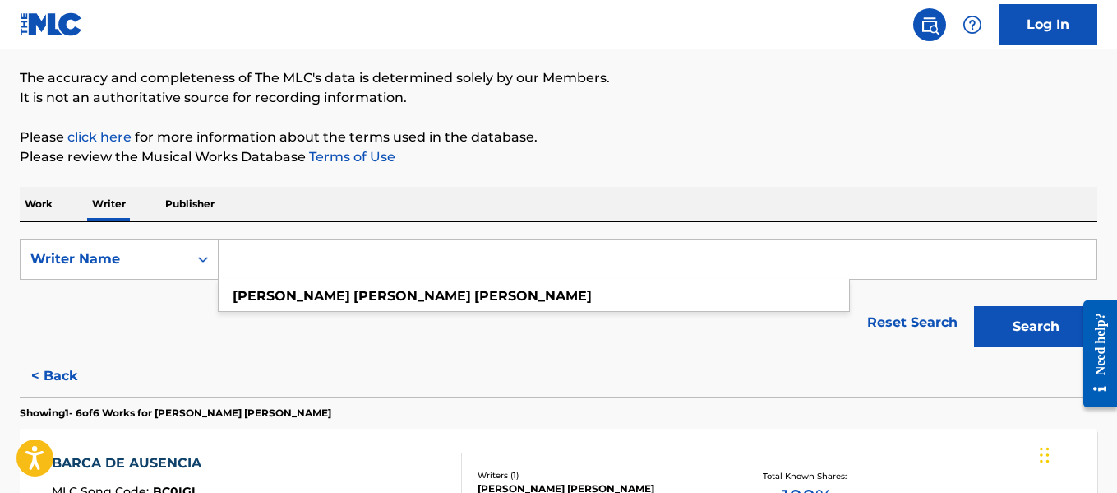
paste input "[PERSON_NAME]"
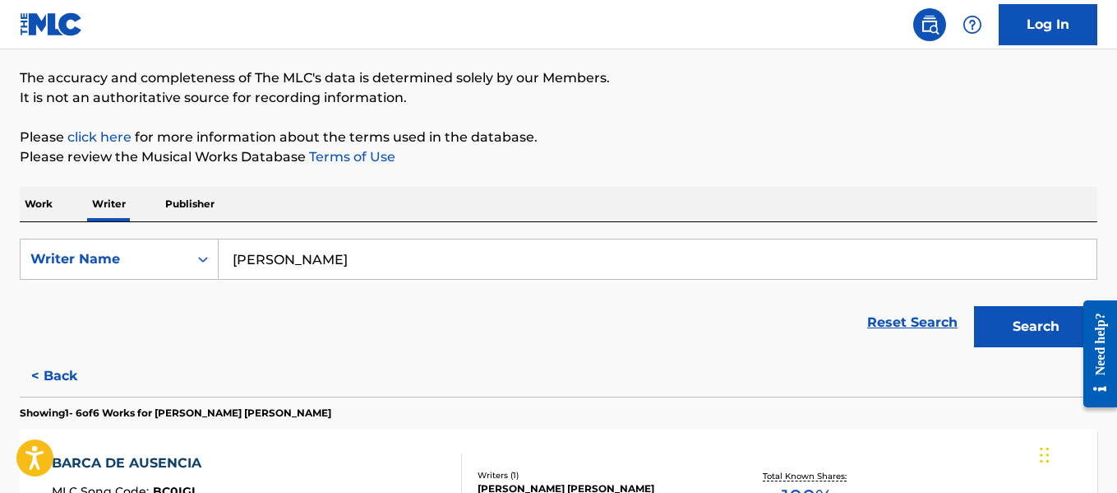
type input "[PERSON_NAME]"
click at [1001, 308] on button "Search" at bounding box center [1035, 326] width 123 height 41
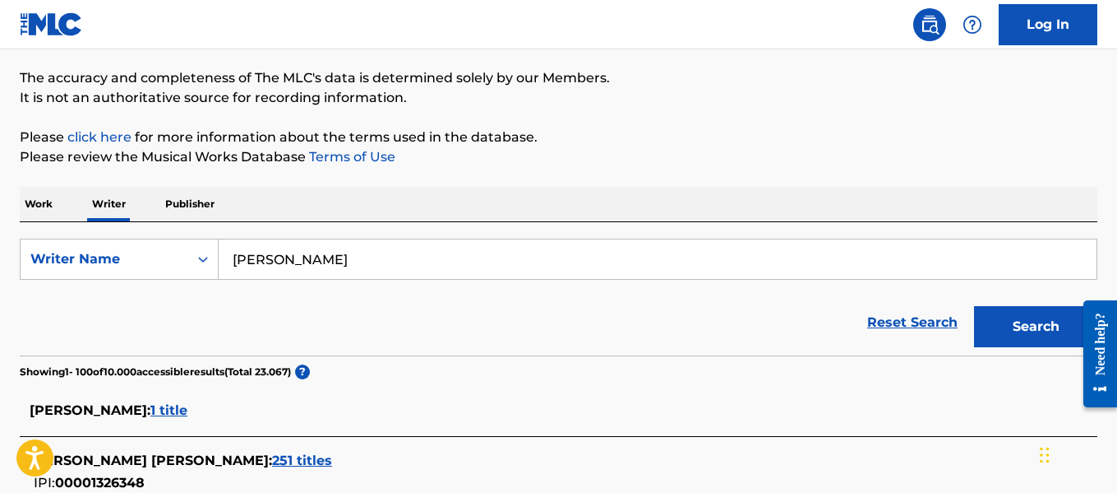
scroll to position [411, 0]
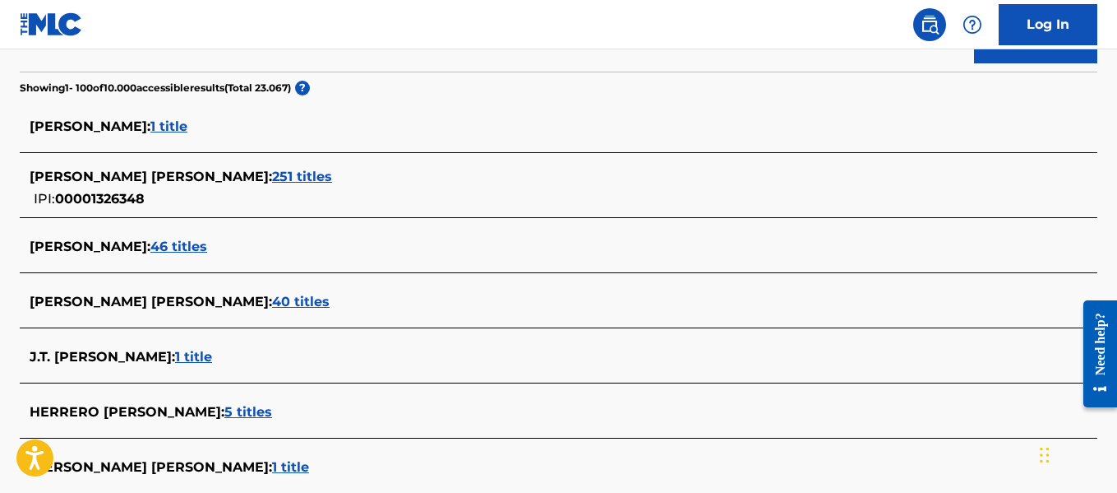
click at [207, 251] on span "46 titles" at bounding box center [178, 246] width 57 height 16
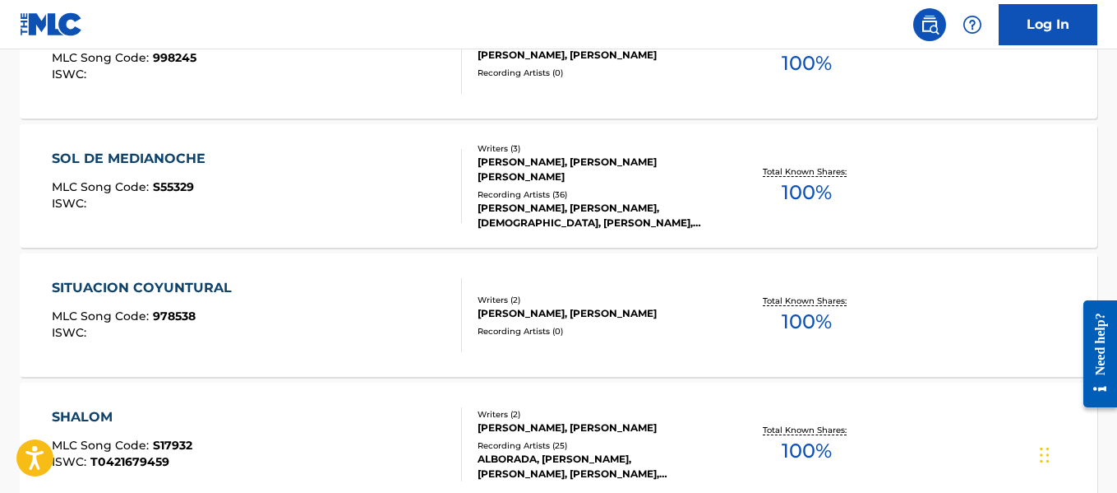
scroll to position [1520, 0]
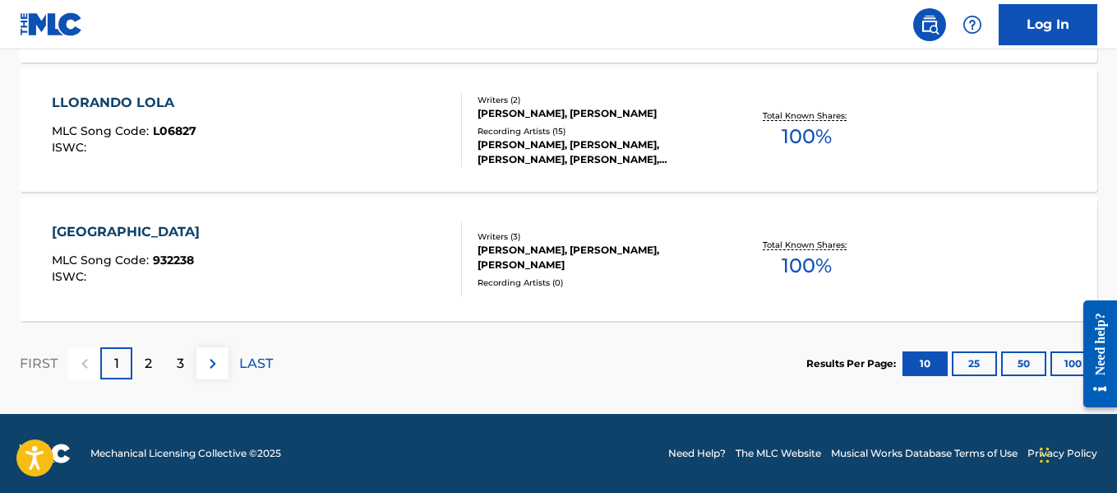
click at [1066, 364] on button "100" at bounding box center [1073, 363] width 45 height 25
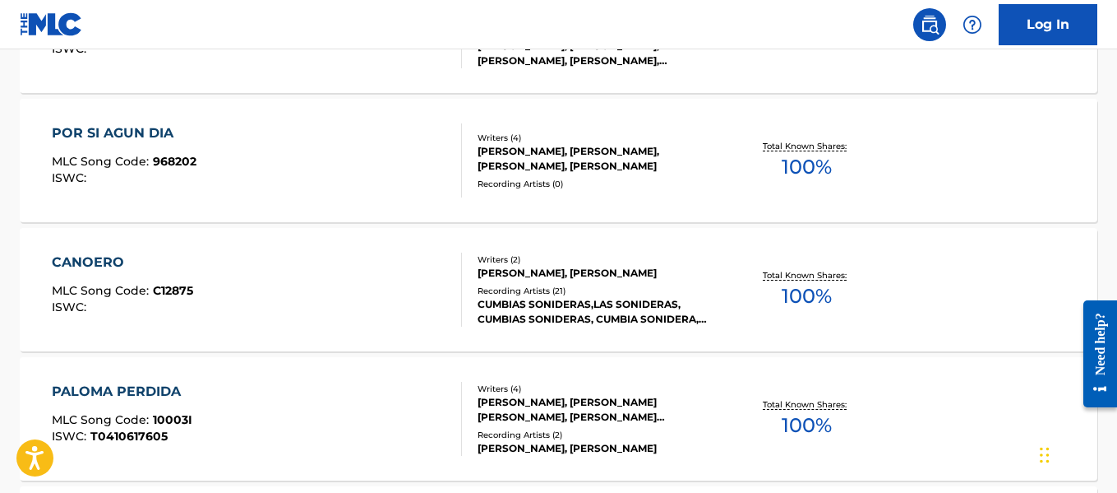
scroll to position [3685, 0]
click at [525, 298] on div "CUMBIAS SONIDERAS,LAS SONIDERAS, CUMBIAS SONIDERAS, CUMBIA SONIDERA, SONIDERO, …" at bounding box center [598, 311] width 240 height 30
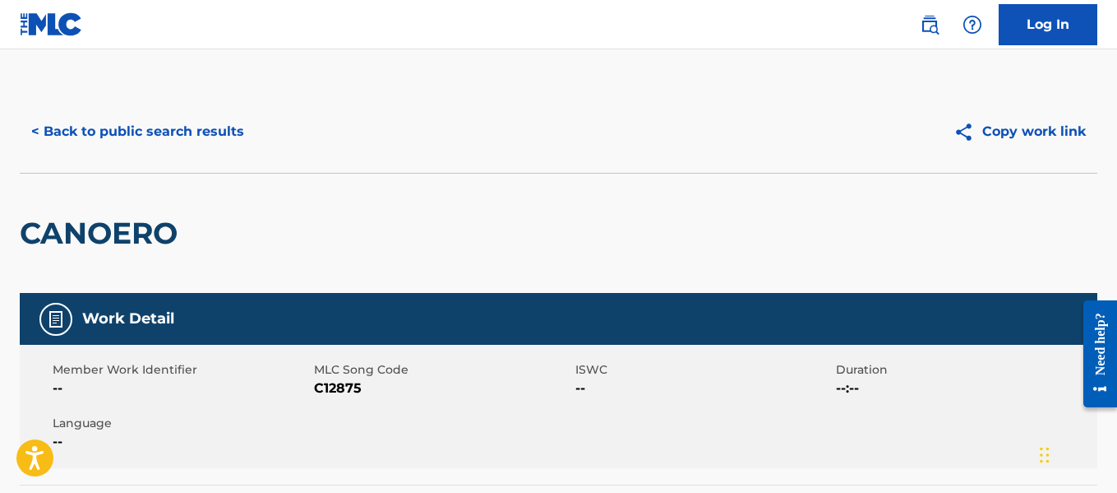
click at [99, 109] on div "< Back to public search results Copy work link" at bounding box center [559, 131] width 1078 height 82
click at [108, 125] on button "< Back to public search results" at bounding box center [138, 131] width 236 height 41
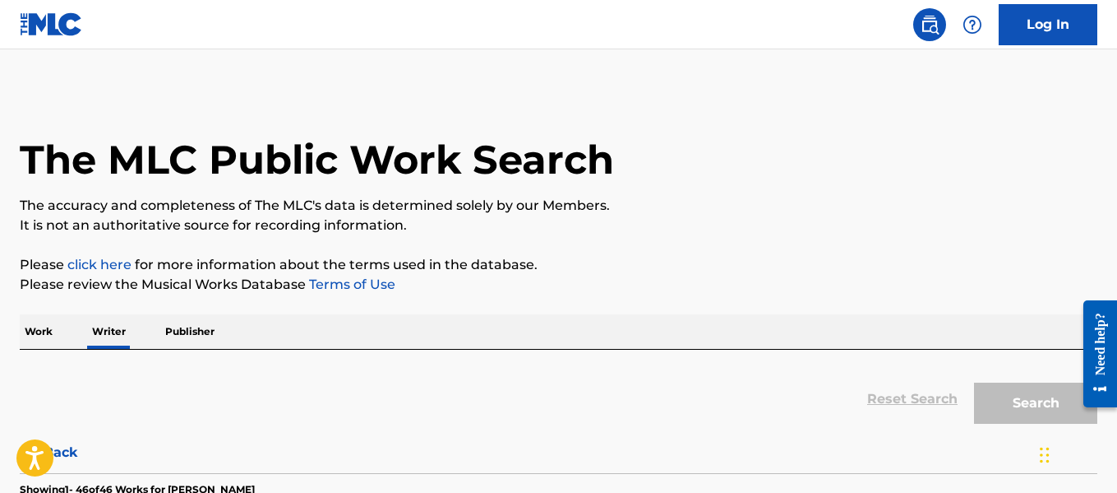
scroll to position [127, 0]
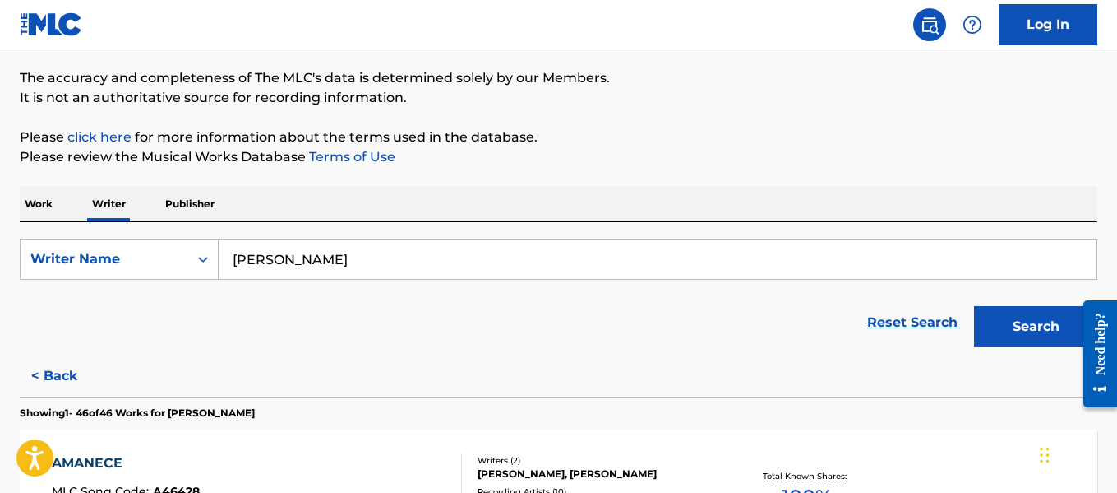
click at [437, 259] on input "[PERSON_NAME]" at bounding box center [658, 258] width 878 height 39
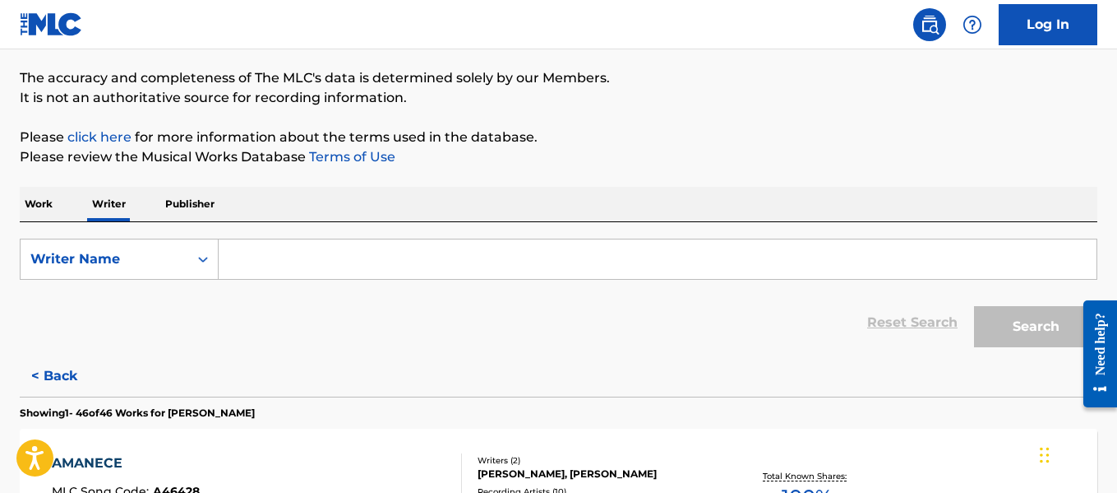
paste input "[PERSON_NAME]"
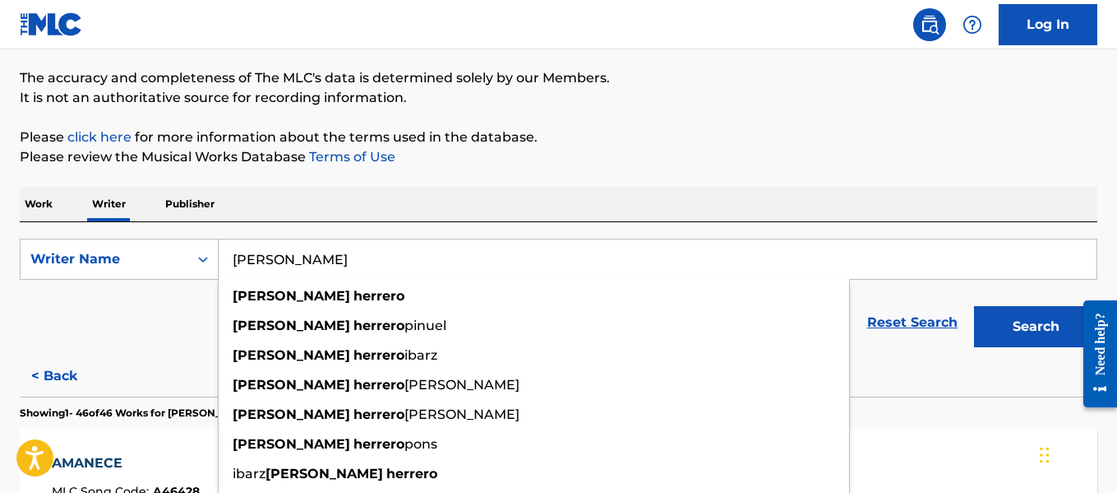
type input "[PERSON_NAME]"
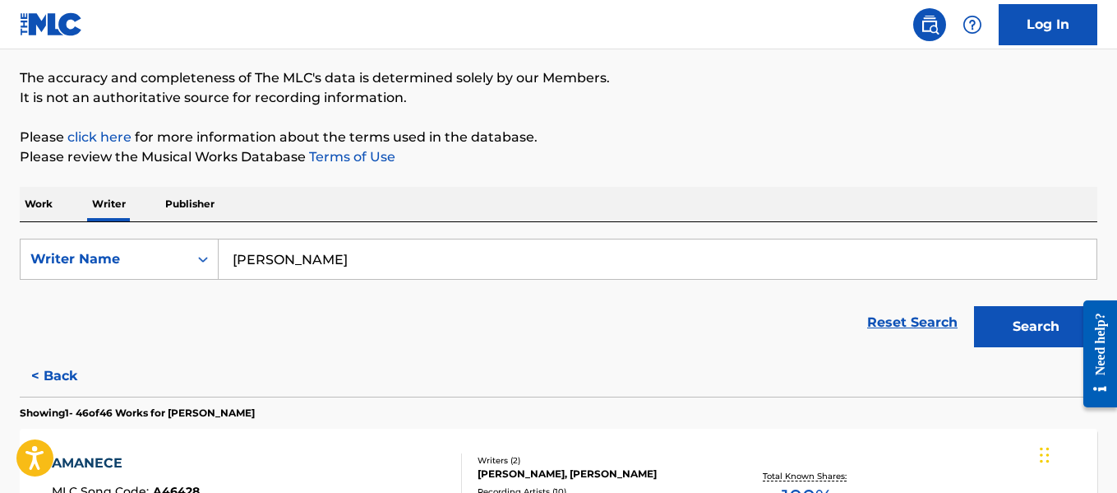
click at [1004, 298] on div "Search" at bounding box center [1032, 322] width 132 height 66
click at [1016, 325] on button "Search" at bounding box center [1035, 326] width 123 height 41
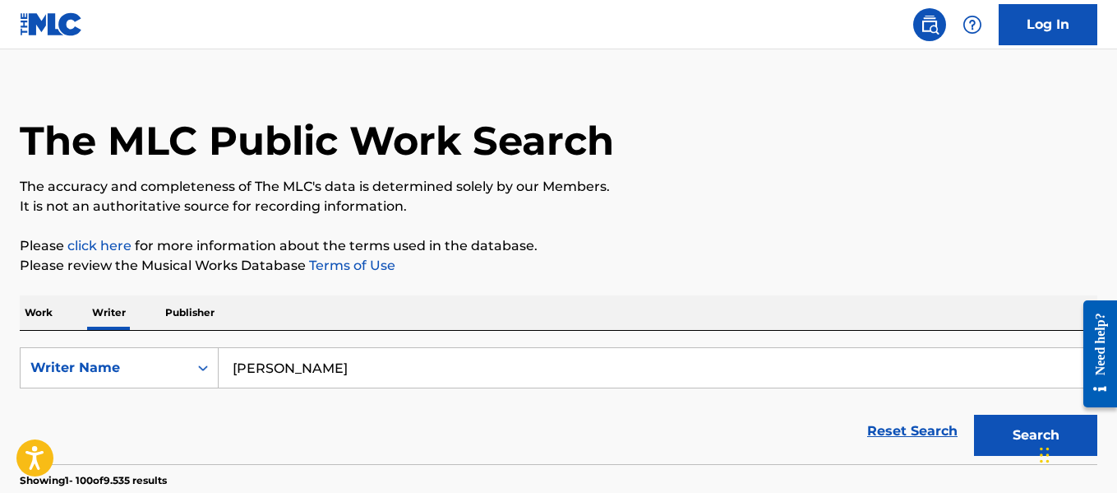
scroll to position [422, 0]
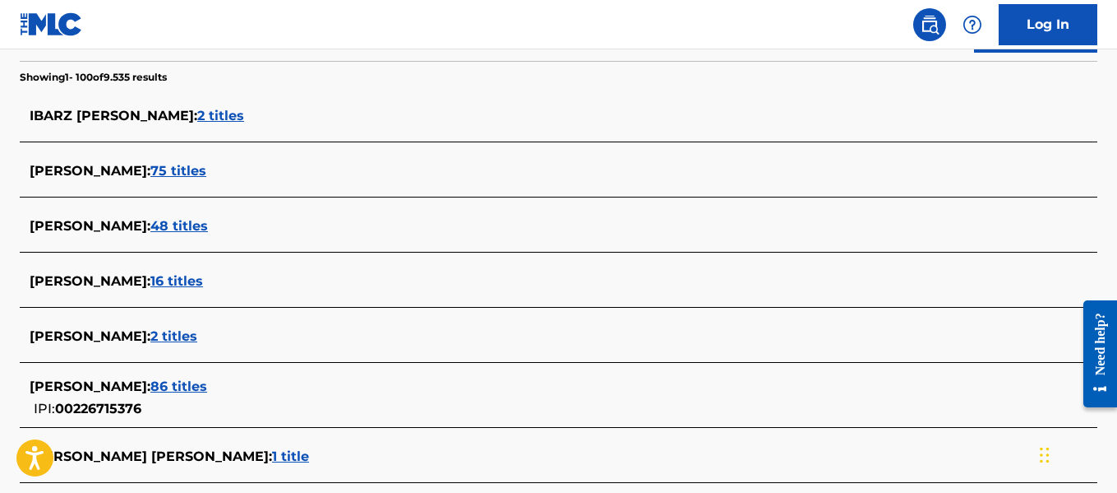
click at [206, 173] on span "75 titles" at bounding box center [178, 171] width 56 height 16
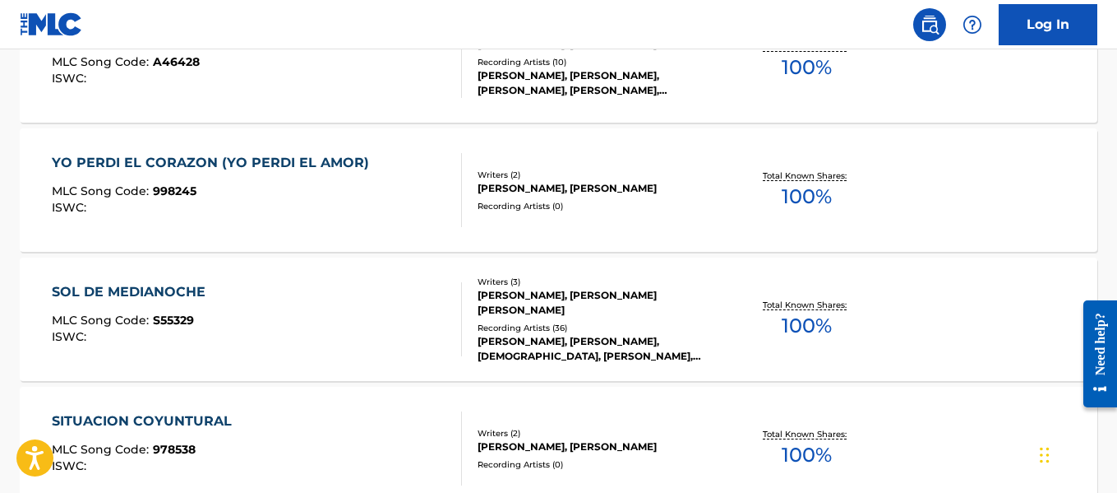
scroll to position [532, 0]
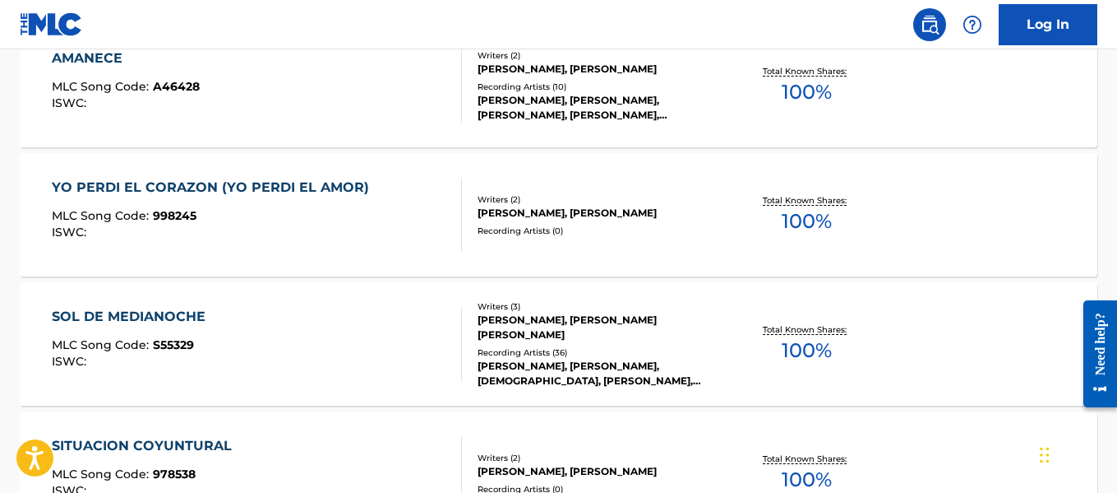
click at [658, 234] on div "Recording Artists ( 0 )" at bounding box center [598, 230] width 240 height 12
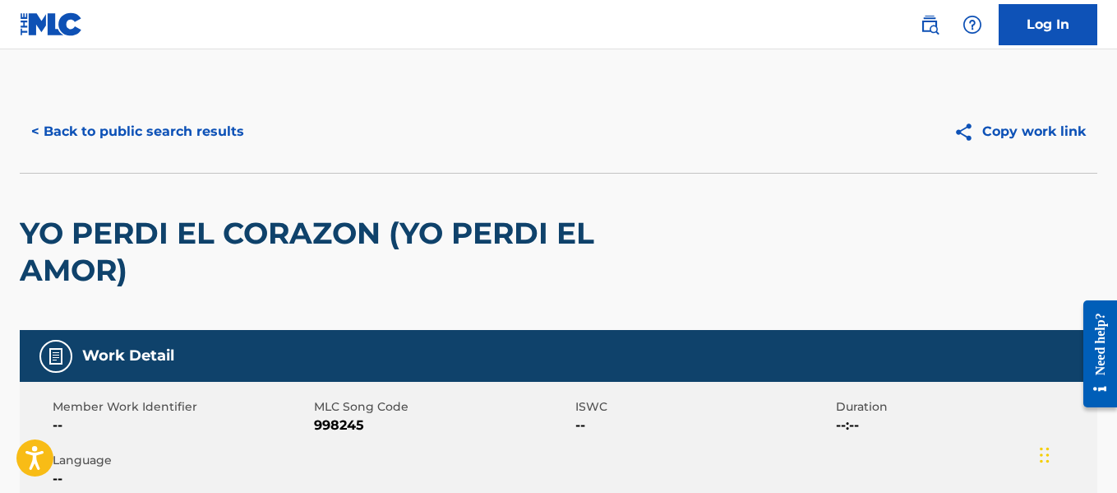
click at [116, 132] on button "< Back to public search results" at bounding box center [138, 131] width 236 height 41
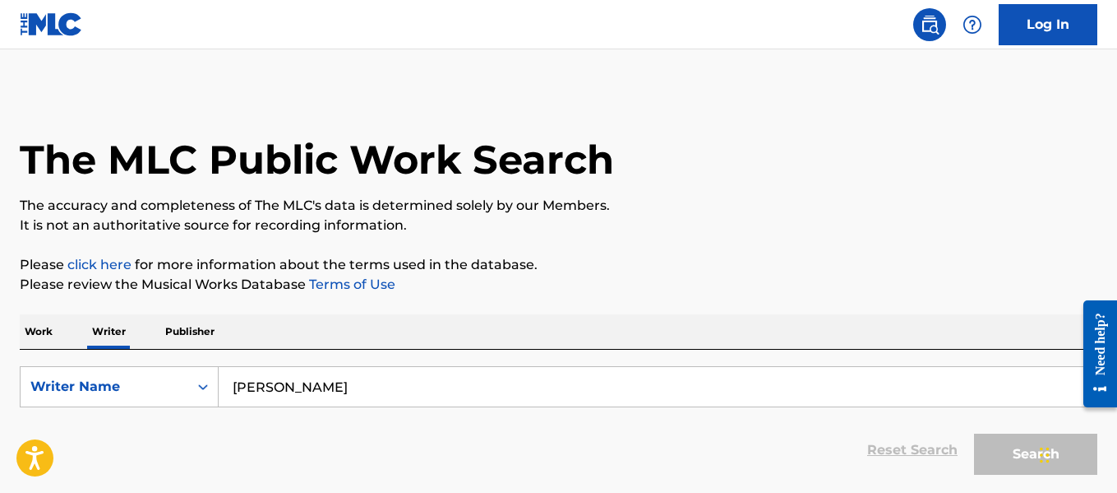
scroll to position [127, 0]
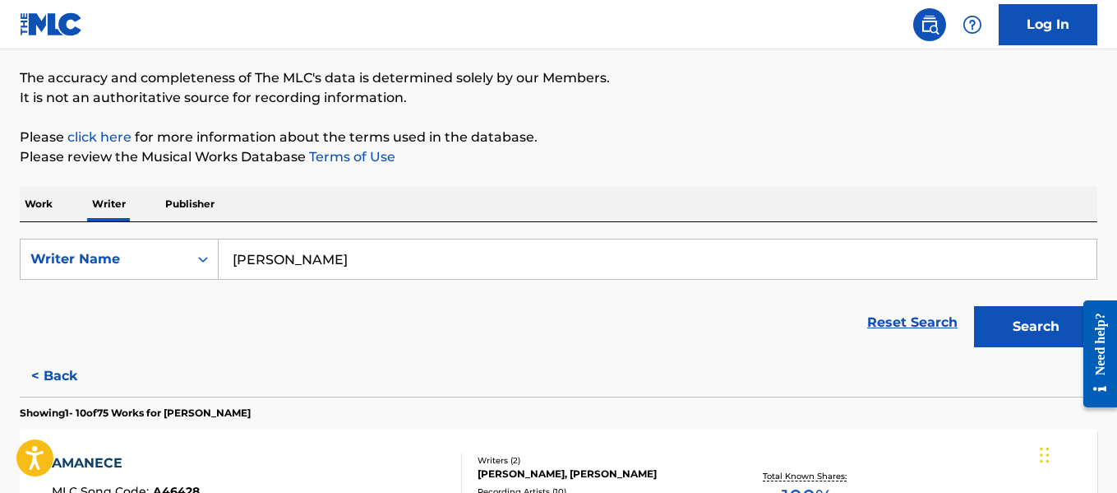
click at [537, 253] on input "[PERSON_NAME]" at bounding box center [658, 258] width 878 height 39
click at [536, 253] on input "[PERSON_NAME]" at bounding box center [658, 258] width 878 height 39
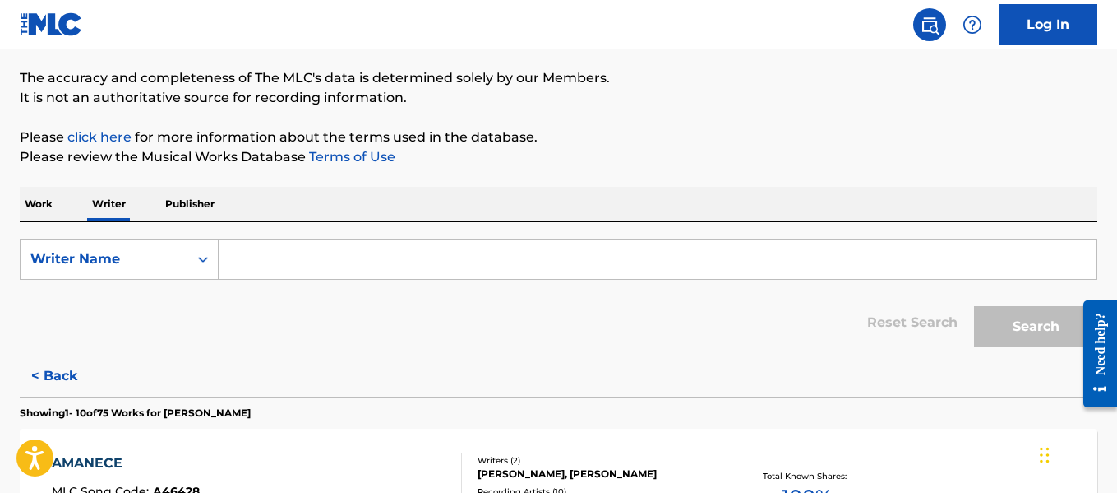
paste input "[PERSON_NAME]"
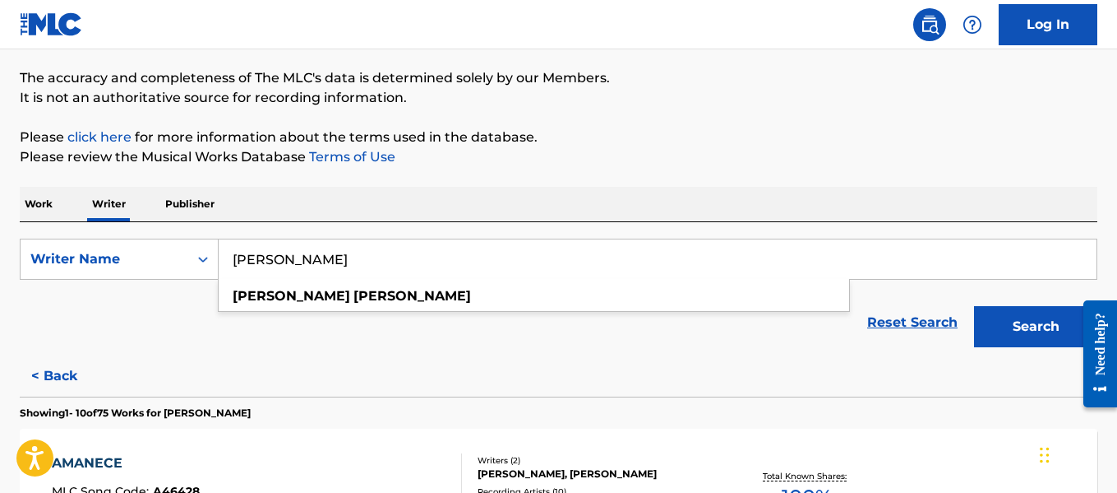
type input "[PERSON_NAME]"
click at [993, 311] on button "Search" at bounding box center [1035, 326] width 123 height 41
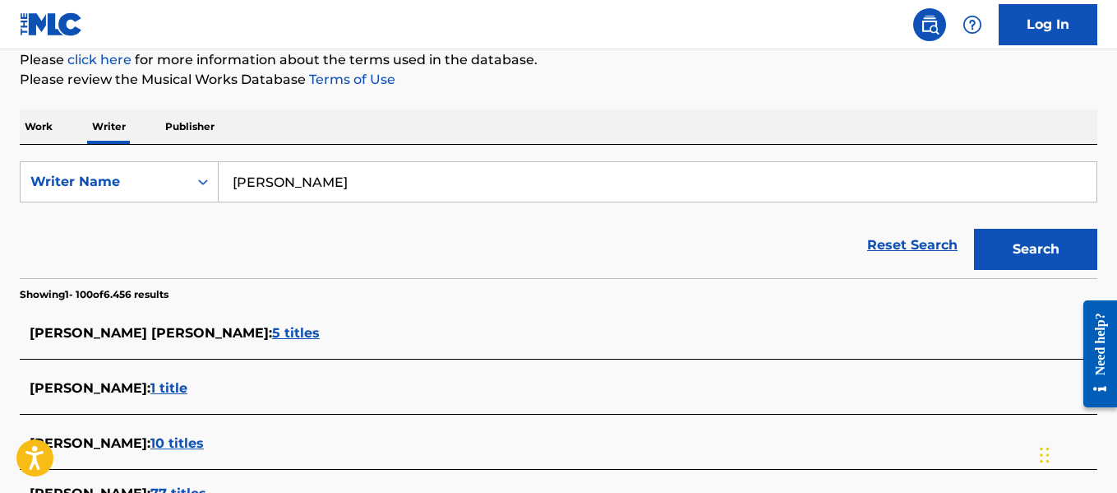
scroll to position [206, 0]
click at [389, 160] on div "SearchWithCriteria9f7ade99-a3ca-47a3-b7da-781bc6f4e0ed Writer Name [PERSON_NAME…" at bounding box center [559, 210] width 1078 height 133
click at [385, 187] on input "[PERSON_NAME]" at bounding box center [658, 180] width 878 height 39
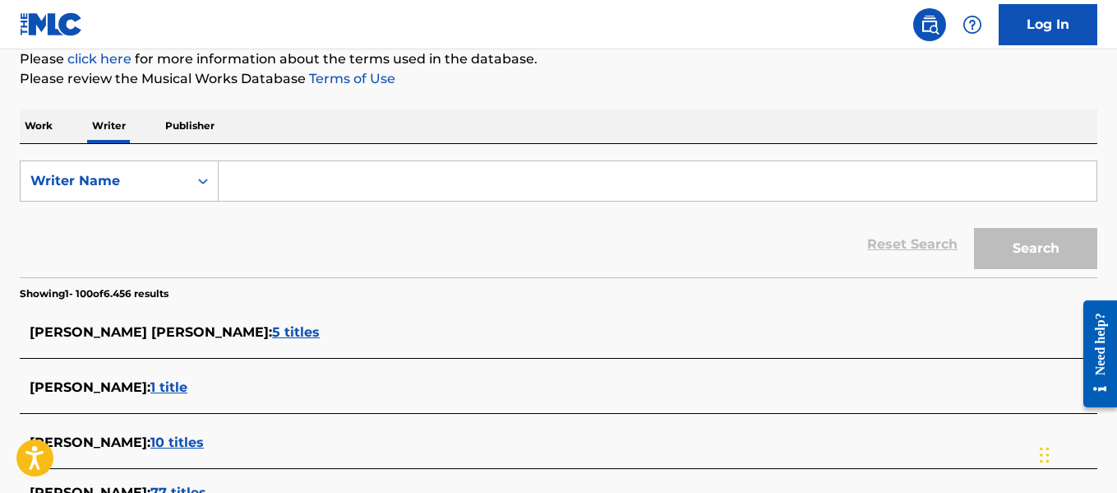
paste input "[PERSON_NAME]"
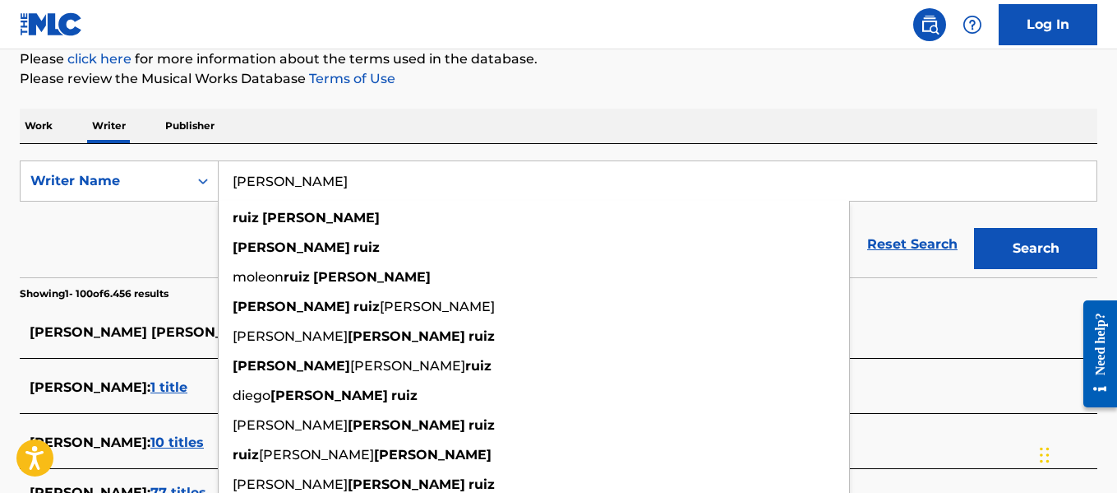
type input "[PERSON_NAME]"
click at [974, 228] on button "Search" at bounding box center [1035, 248] width 123 height 41
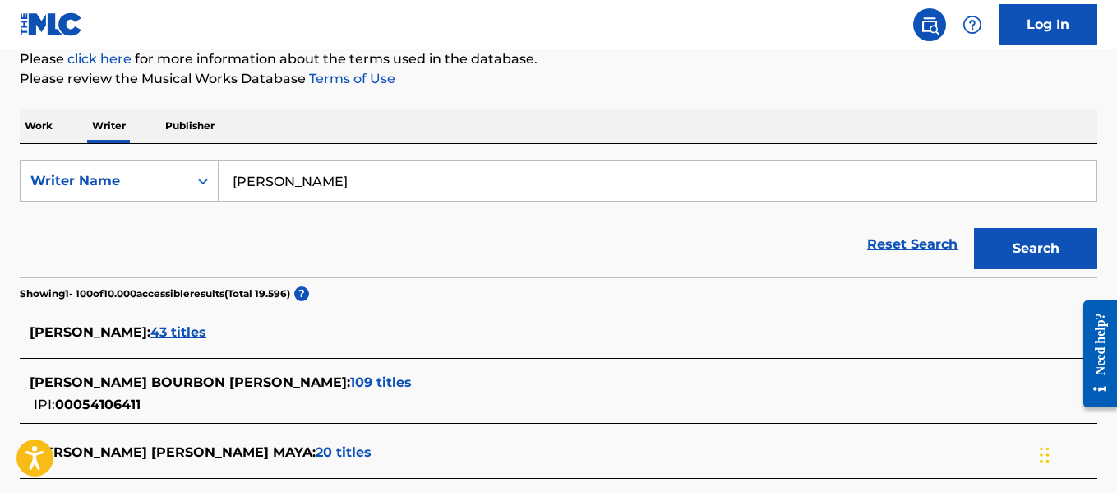
scroll to position [4876, 0]
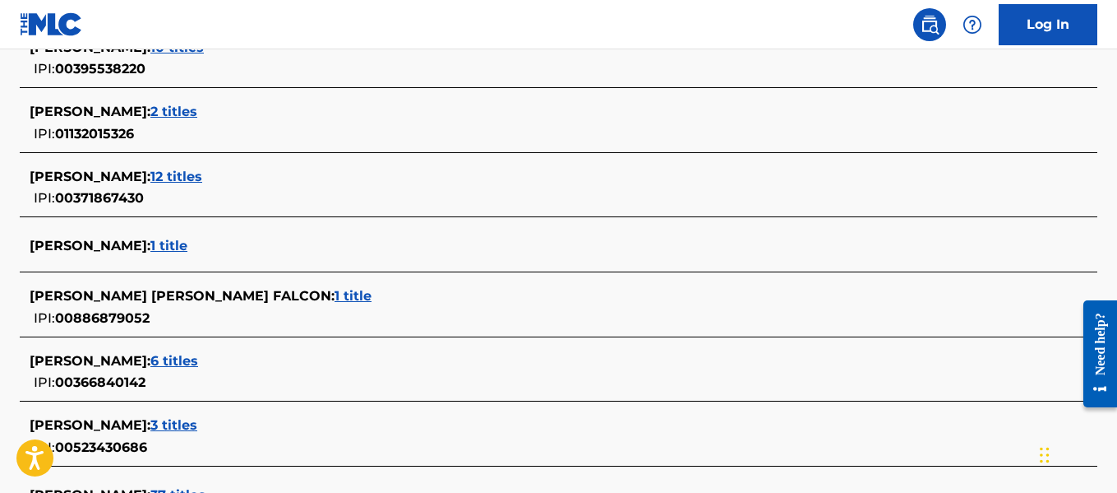
click at [160, 244] on span "1 title" at bounding box center [168, 246] width 37 height 16
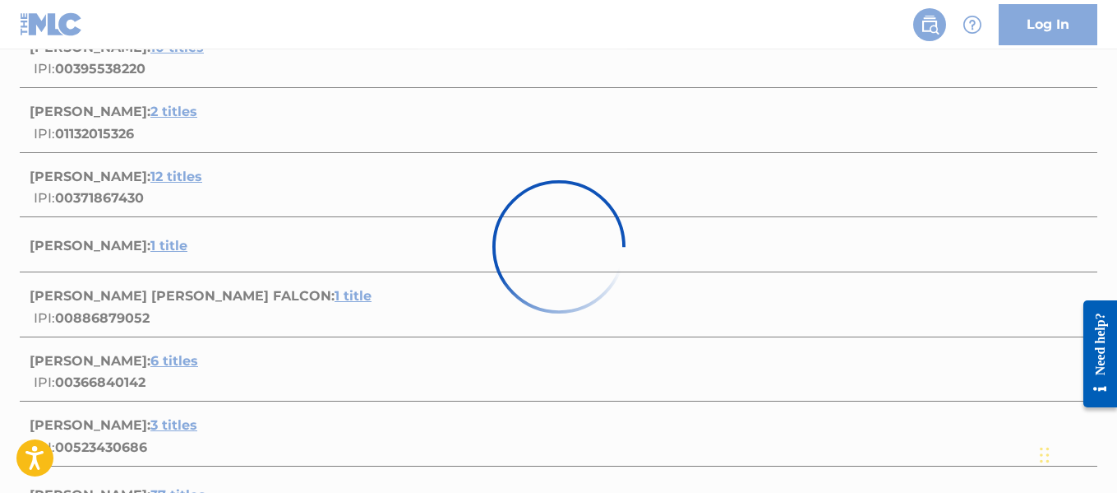
scroll to position [351, 0]
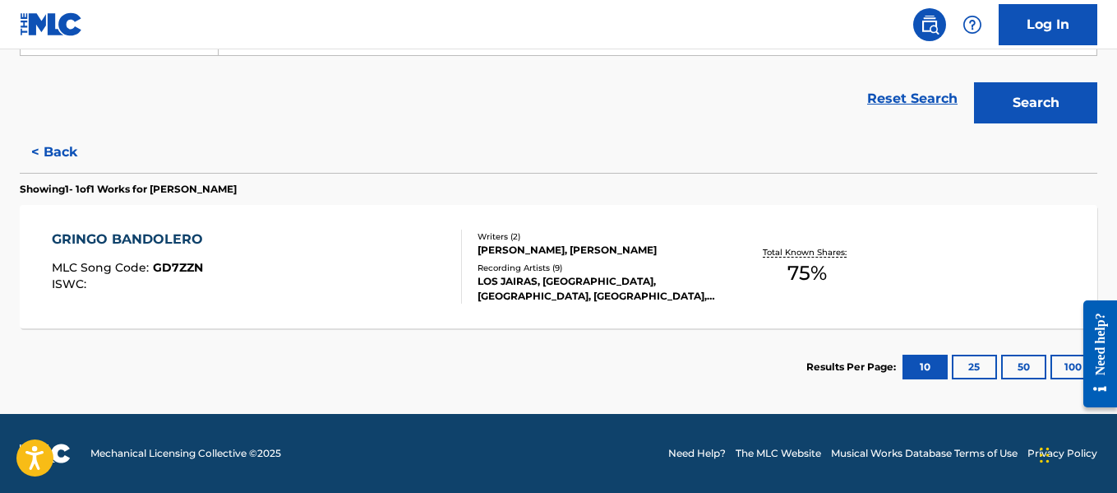
click at [1070, 360] on button "100" at bounding box center [1073, 366] width 45 height 25
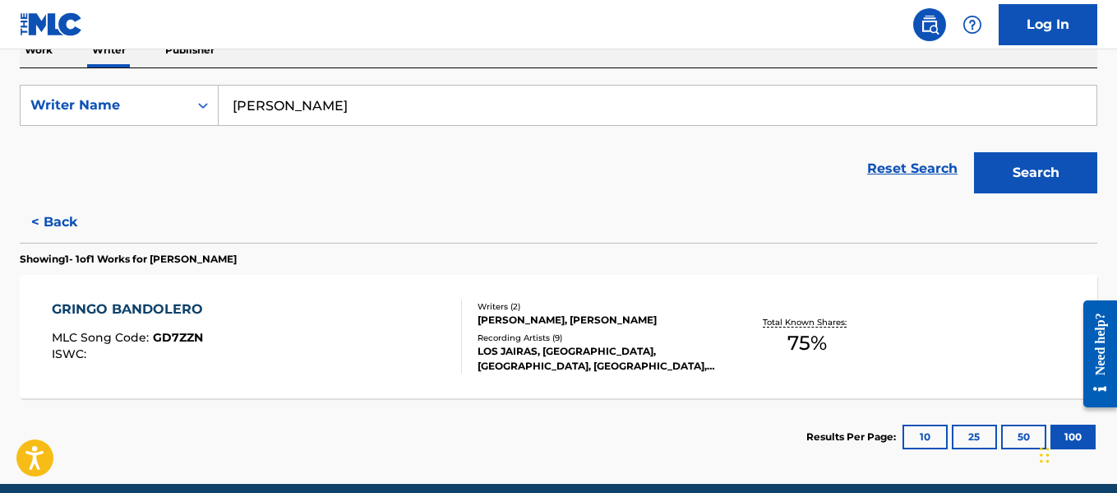
scroll to position [280, 0]
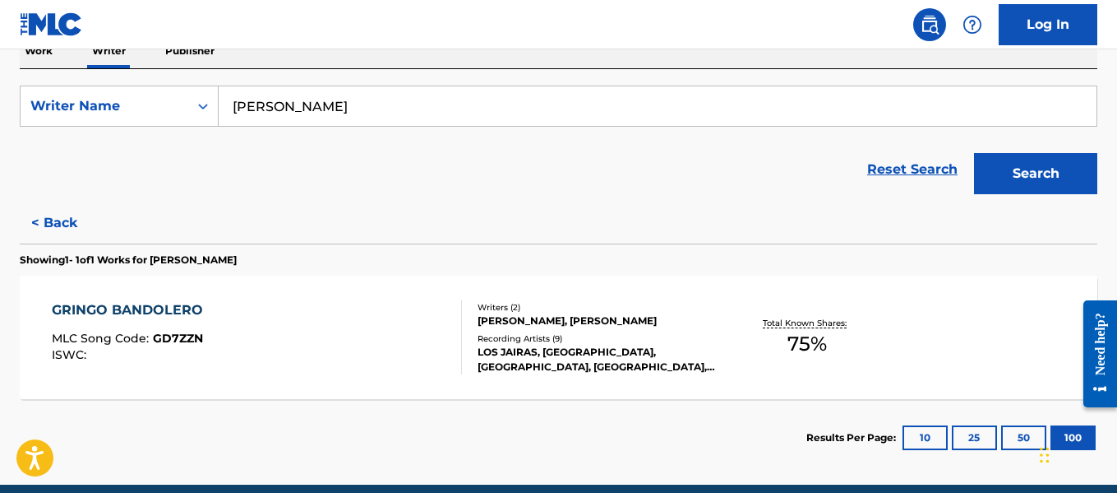
click at [50, 221] on button "< Back" at bounding box center [69, 222] width 99 height 41
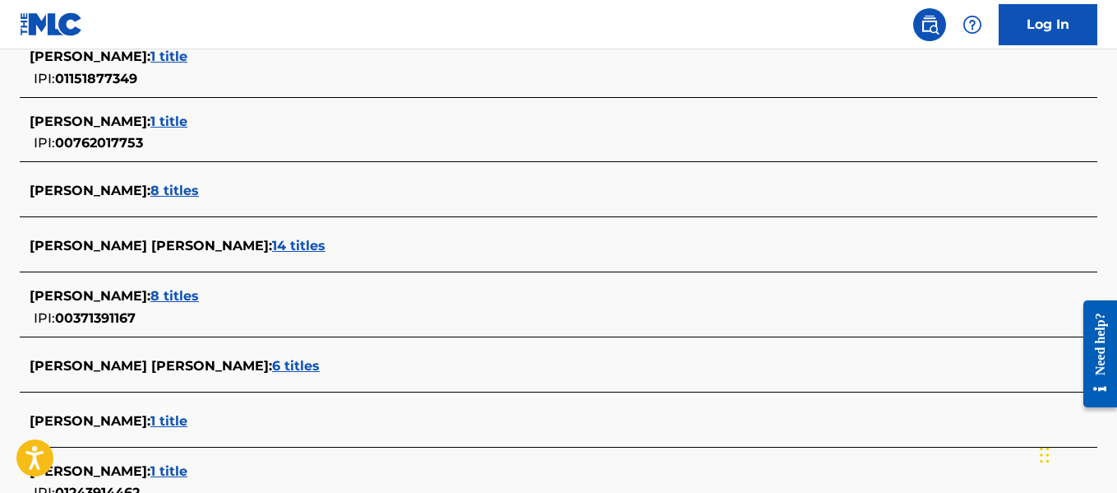
scroll to position [141, 0]
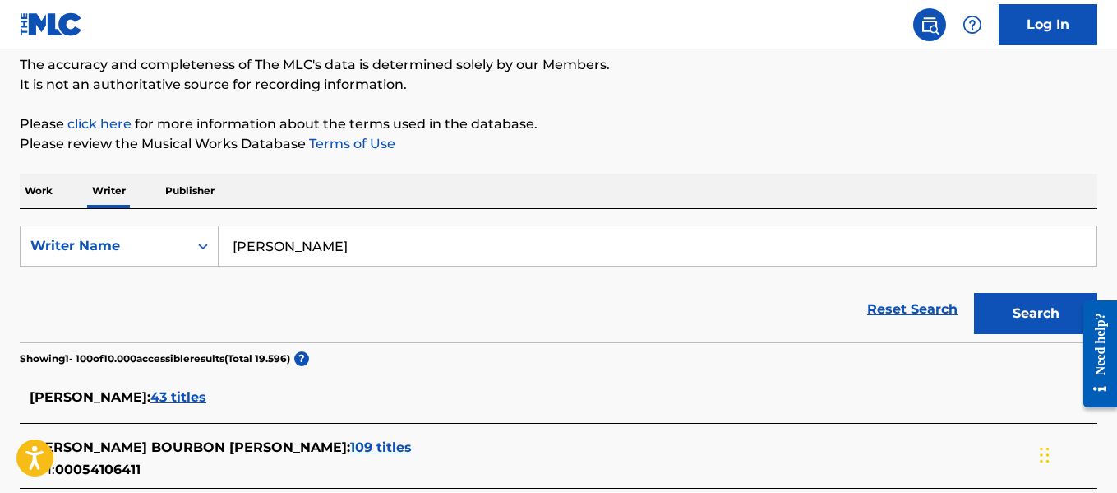
click at [338, 251] on input "[PERSON_NAME]" at bounding box center [658, 245] width 878 height 39
click at [338, 250] on input "[PERSON_NAME]" at bounding box center [658, 245] width 878 height 39
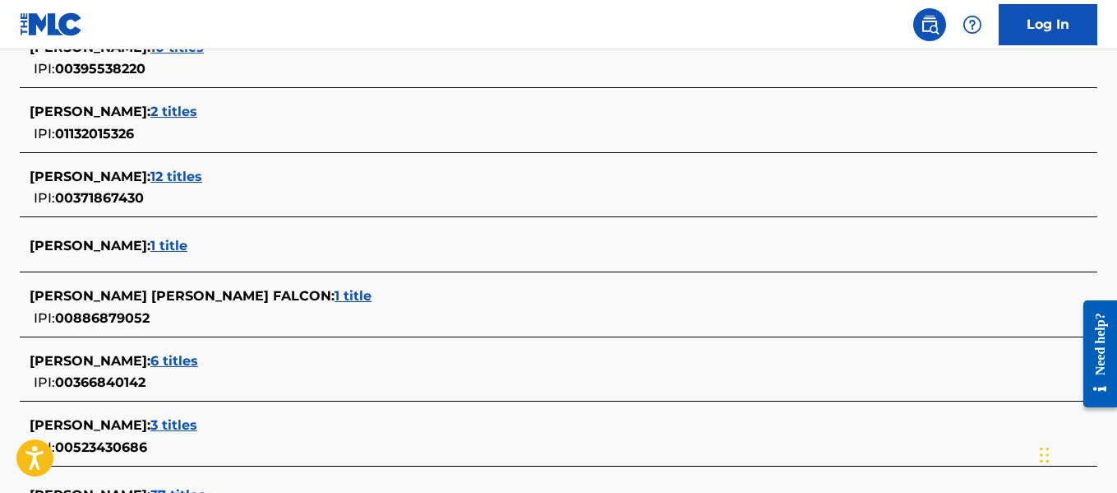
click at [155, 240] on span "1 title" at bounding box center [168, 246] width 37 height 16
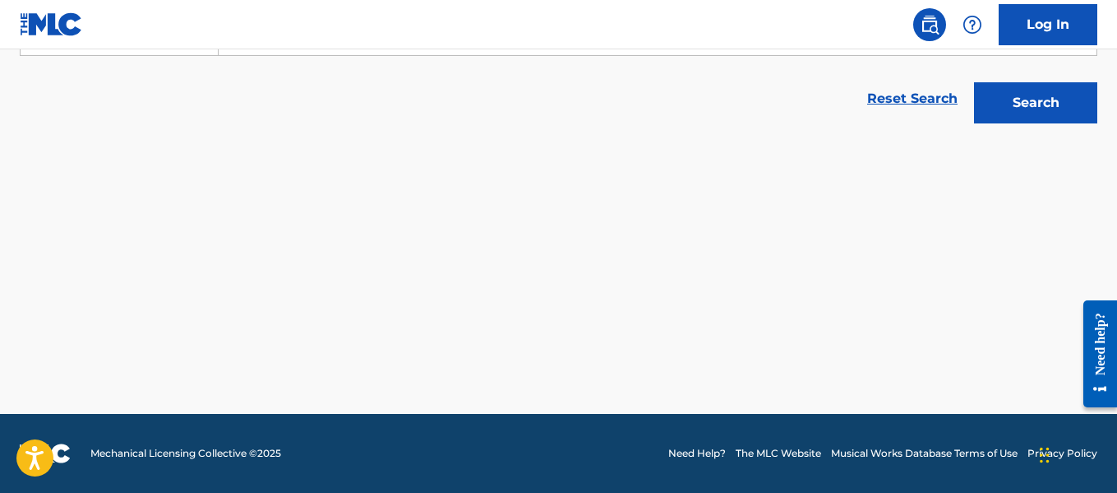
scroll to position [351, 0]
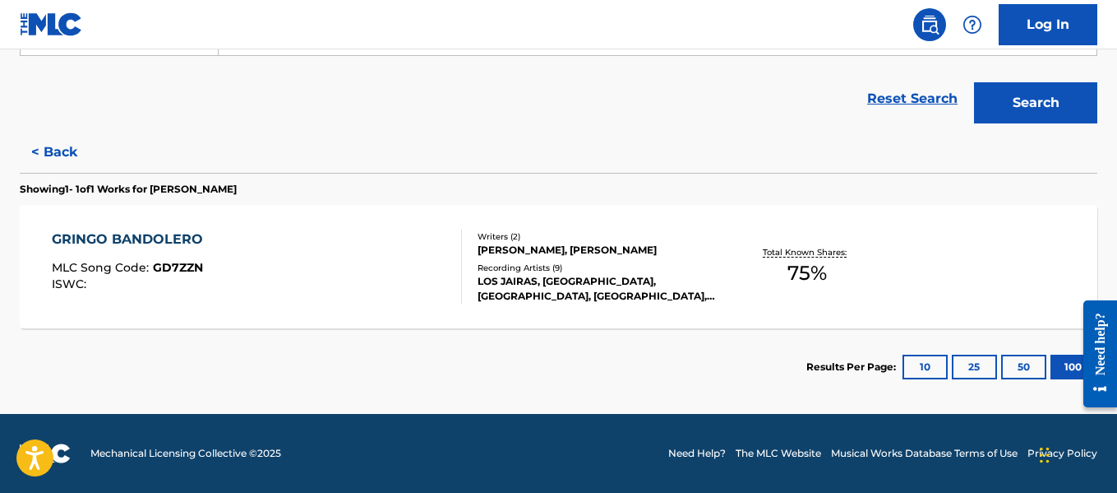
click at [554, 241] on div "Writers ( 2 )" at bounding box center [598, 236] width 240 height 12
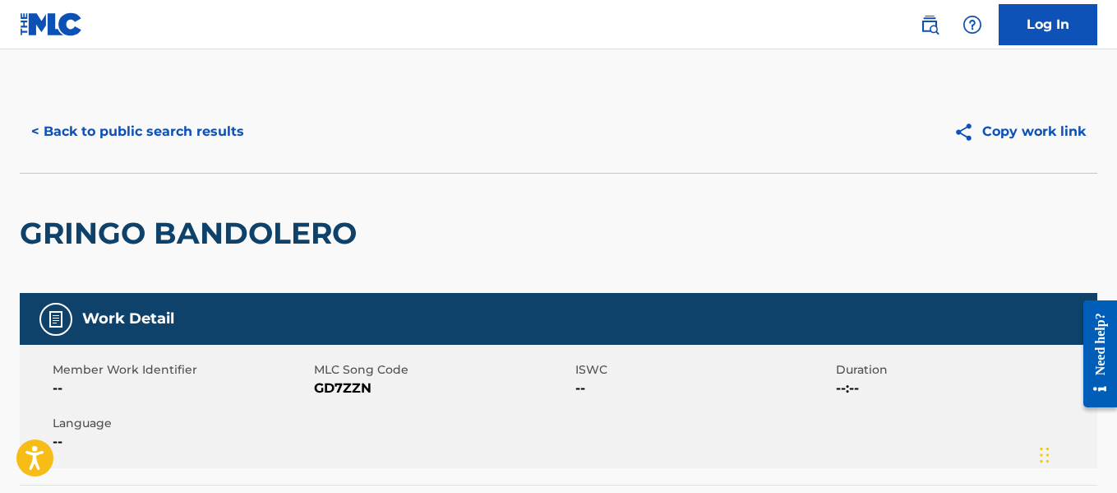
click at [191, 141] on button "< Back to public search results" at bounding box center [138, 131] width 236 height 41
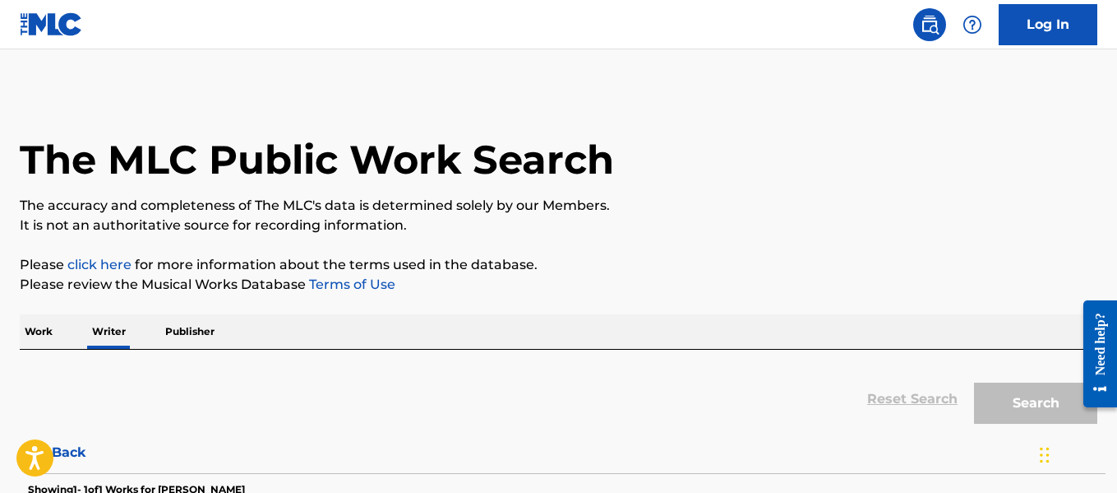
scroll to position [127, 0]
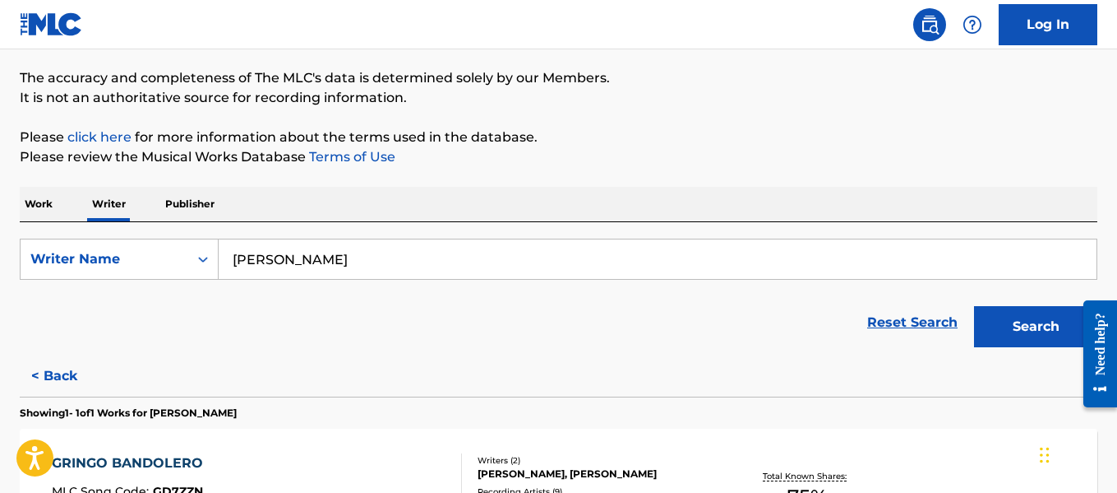
click at [367, 259] on input "[PERSON_NAME]" at bounding box center [658, 258] width 878 height 39
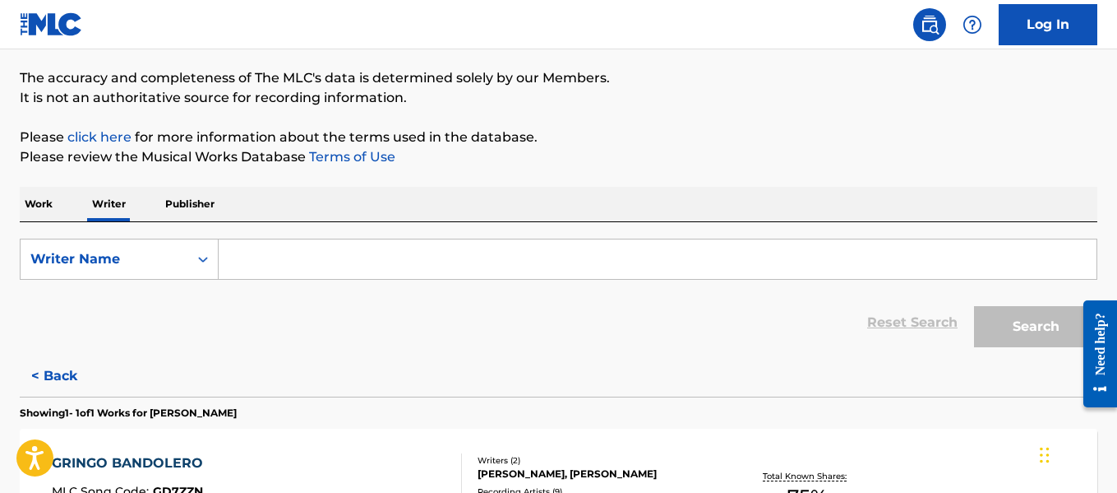
paste input "[PERSON_NAME] [PERSON_NAME]"
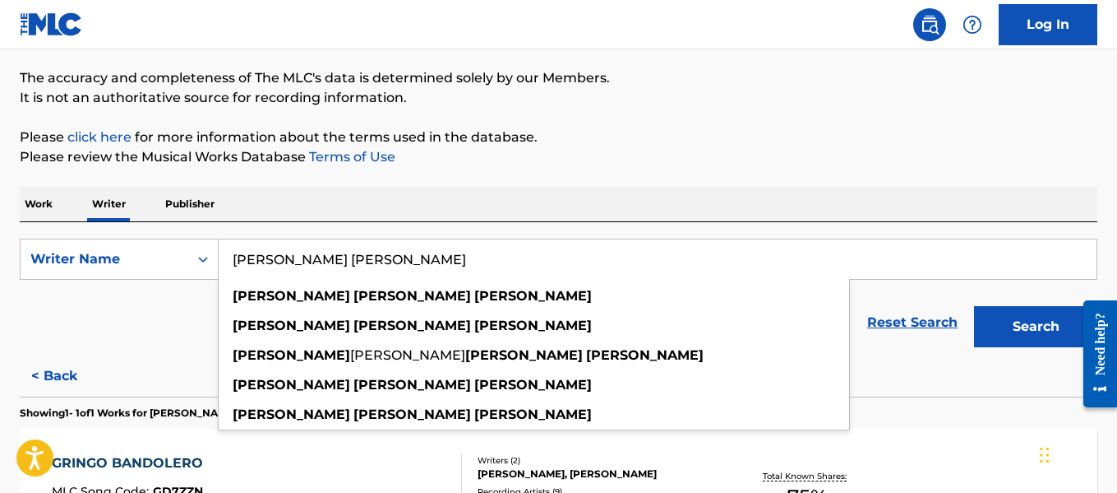
type input "[PERSON_NAME] [PERSON_NAME]"
click at [985, 326] on button "Search" at bounding box center [1035, 326] width 123 height 41
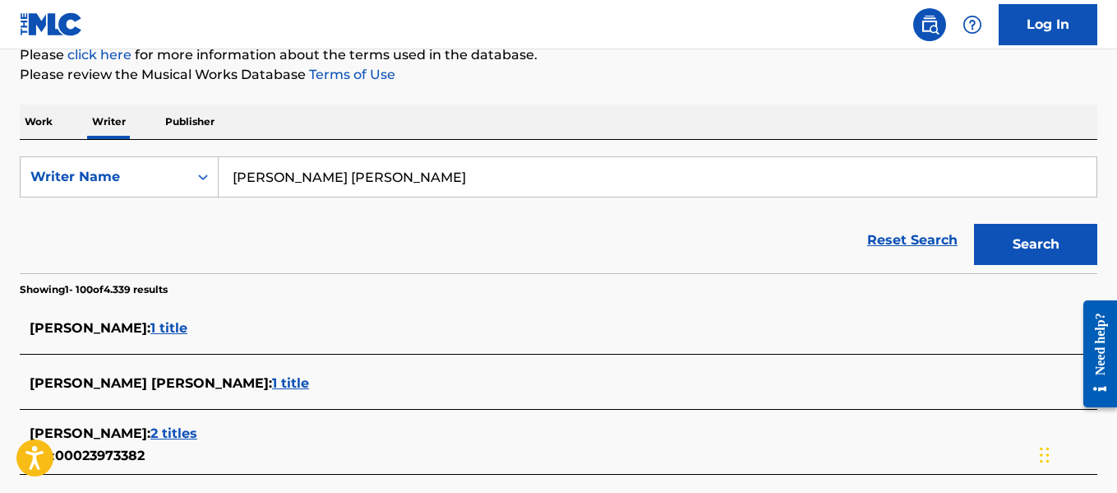
scroll to position [3958, 0]
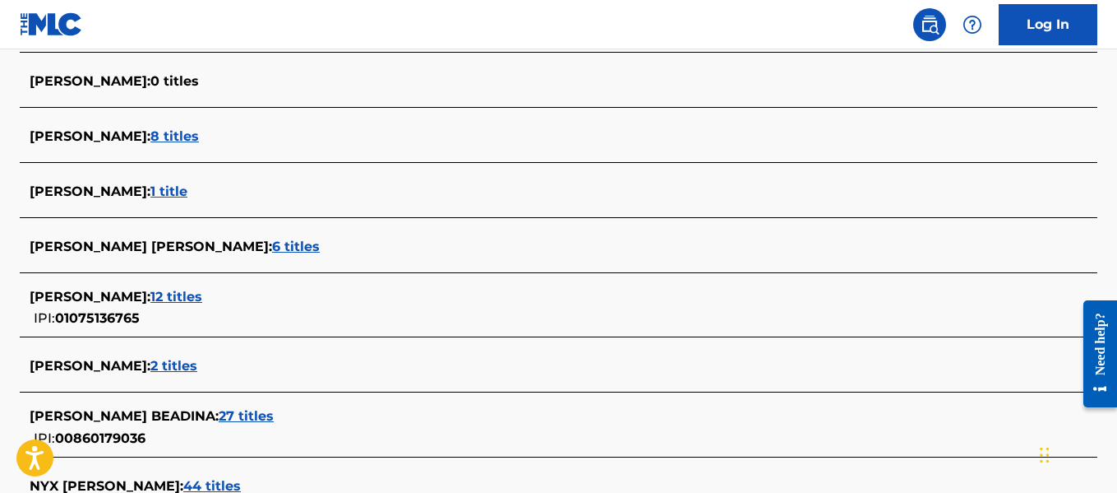
click at [272, 245] on span "6 titles" at bounding box center [296, 246] width 48 height 16
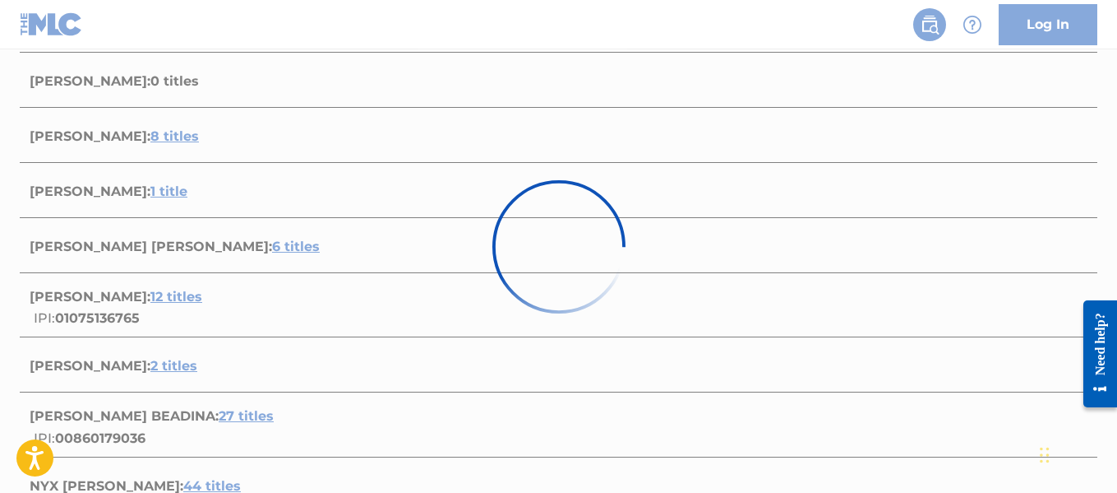
scroll to position [997, 0]
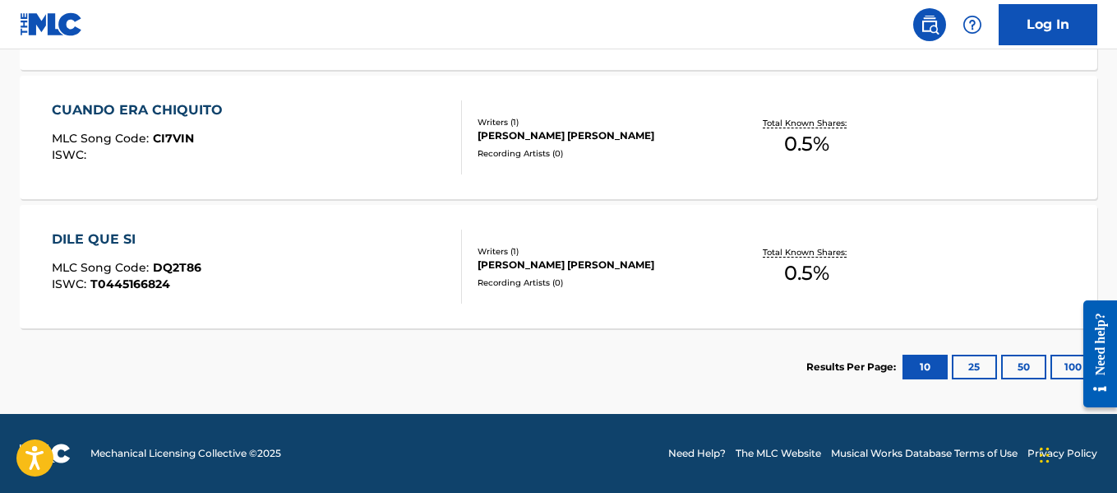
click at [1062, 367] on button "100" at bounding box center [1073, 366] width 45 height 25
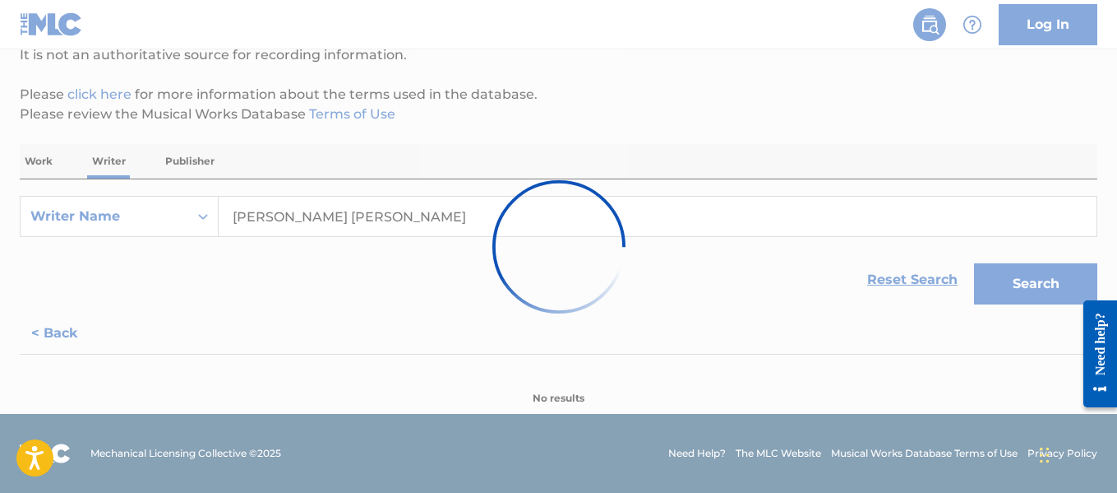
scroll to position [170, 0]
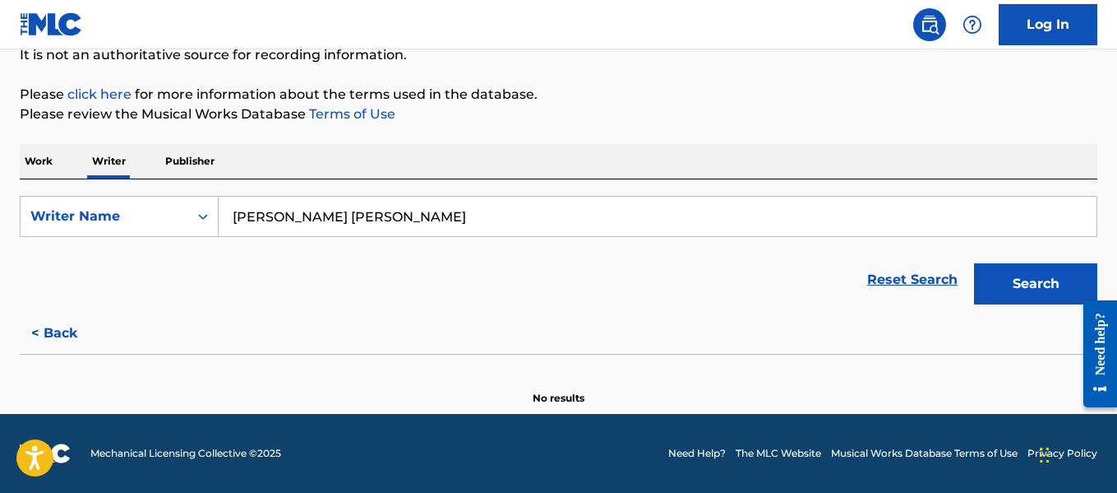
click at [1057, 277] on button "Search" at bounding box center [1035, 283] width 123 height 41
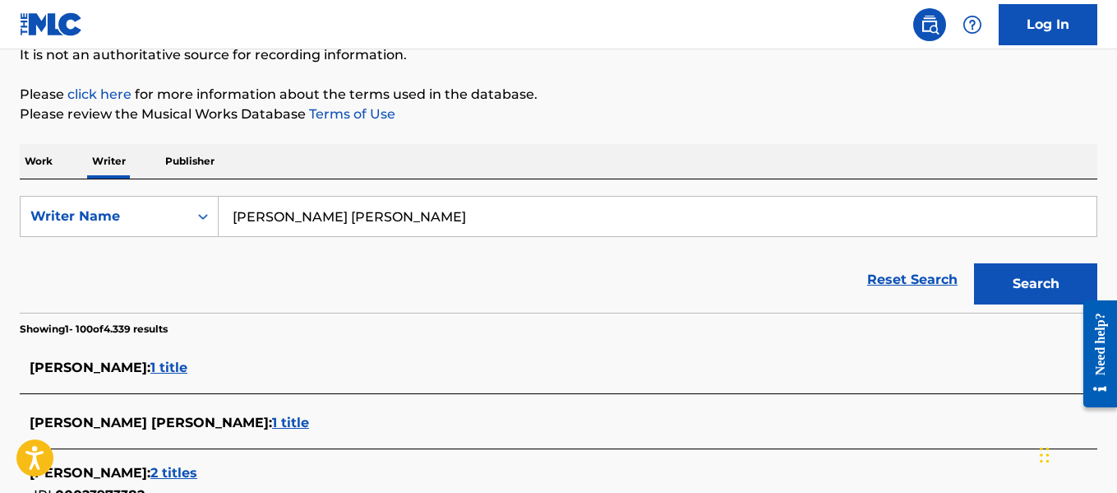
scroll to position [3958, 0]
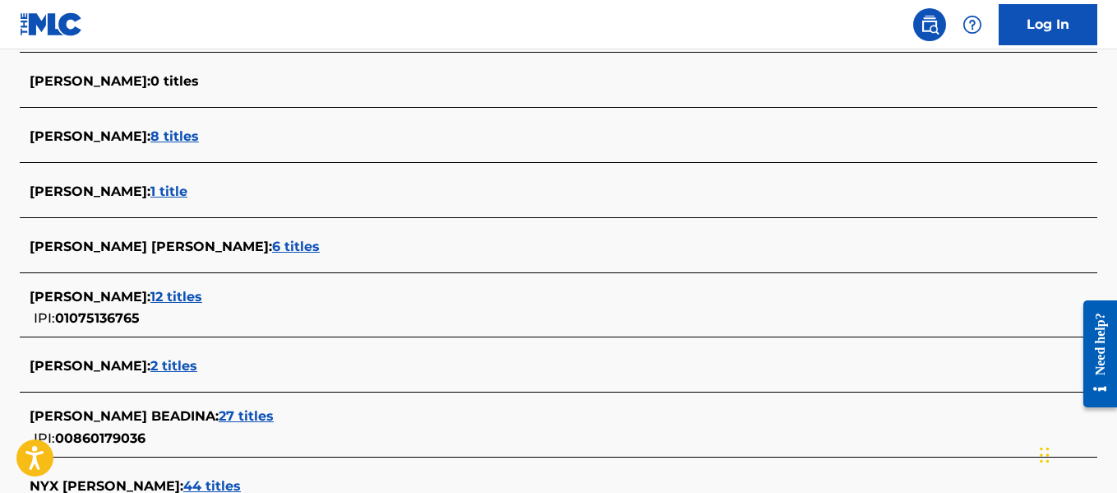
click at [272, 243] on span "6 titles" at bounding box center [296, 246] width 48 height 16
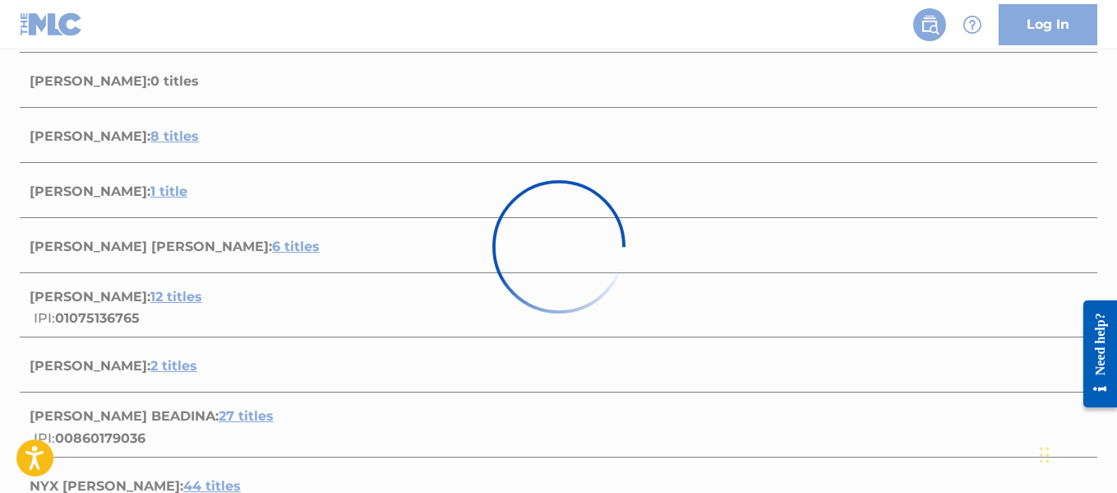
scroll to position [997, 0]
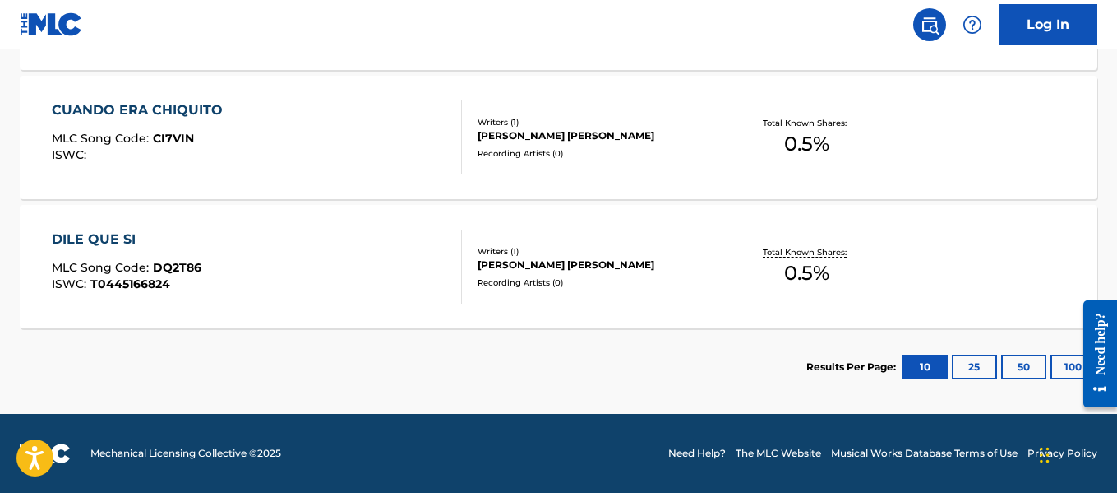
click at [1064, 369] on button "100" at bounding box center [1073, 366] width 45 height 25
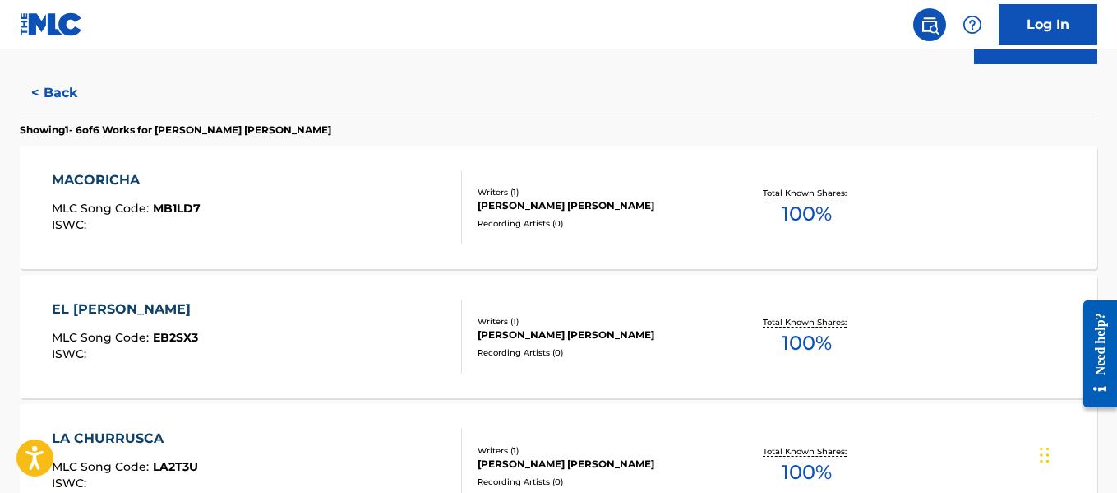
scroll to position [406, 0]
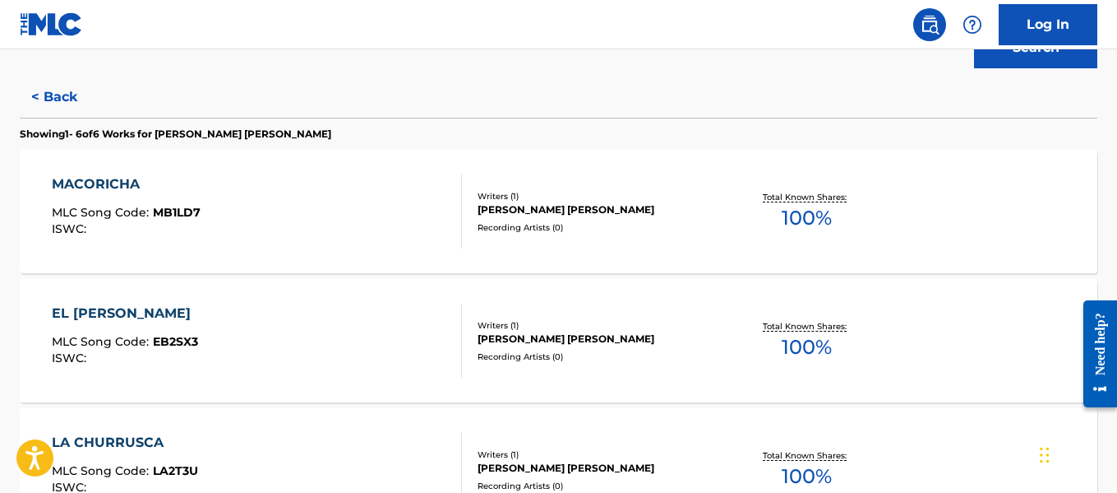
click at [544, 347] on div "Writers ( 1 ) [PERSON_NAME] [PERSON_NAME] Recording Artists ( 0 )" at bounding box center [590, 341] width 256 height 44
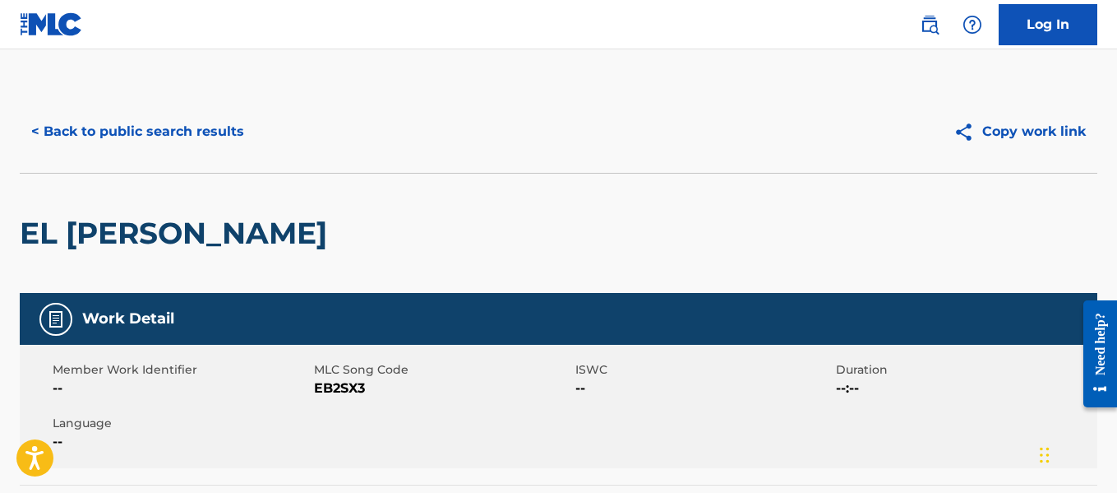
click at [93, 121] on button "< Back to public search results" at bounding box center [138, 131] width 236 height 41
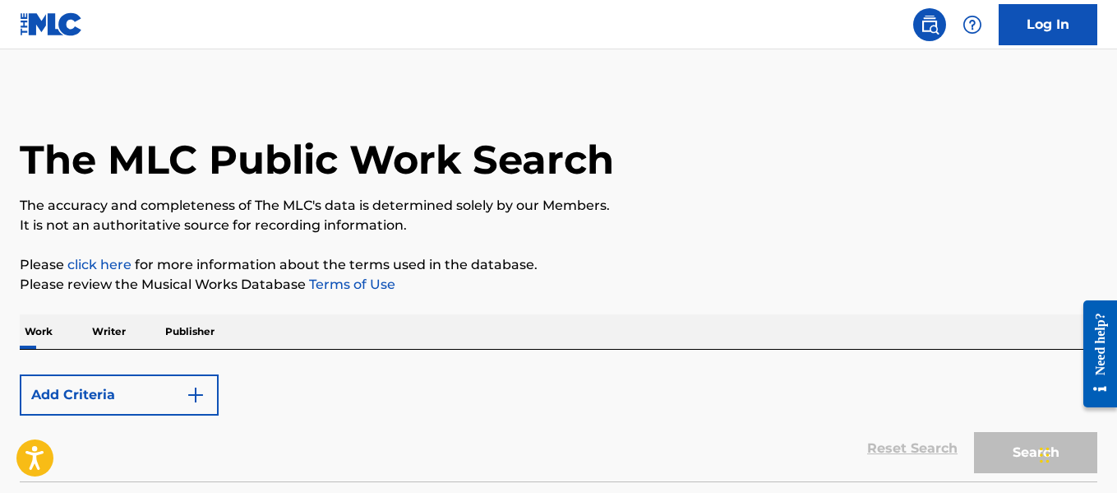
scroll to position [127, 0]
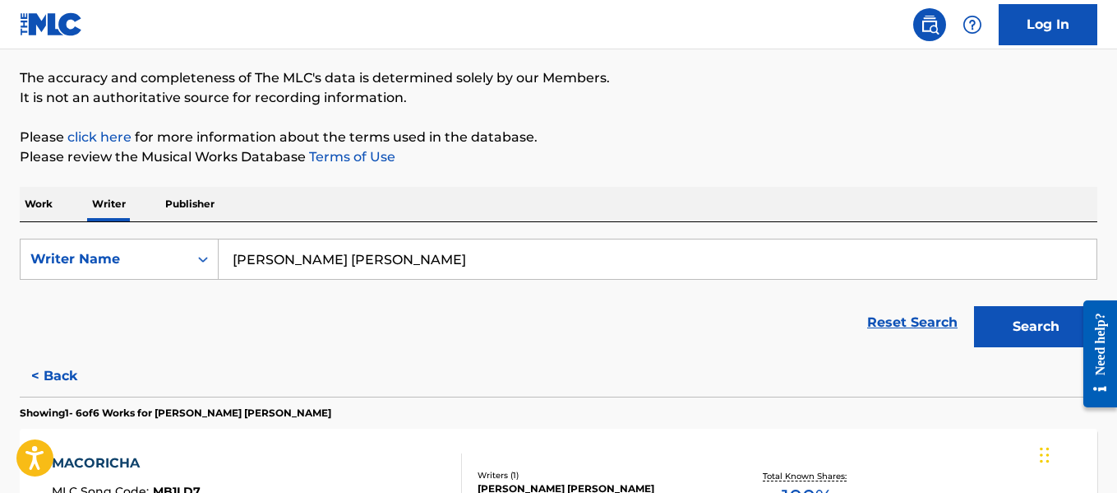
click at [677, 259] on input "[PERSON_NAME] [PERSON_NAME]" at bounding box center [658, 258] width 878 height 39
click at [678, 261] on input "[PERSON_NAME] [PERSON_NAME]" at bounding box center [658, 258] width 878 height 39
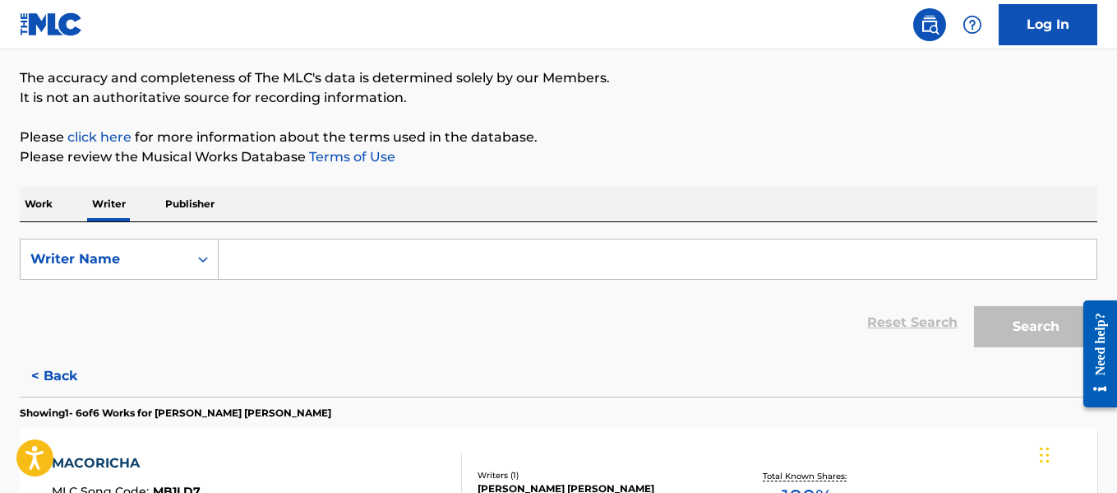
paste input "[PERSON_NAME]"
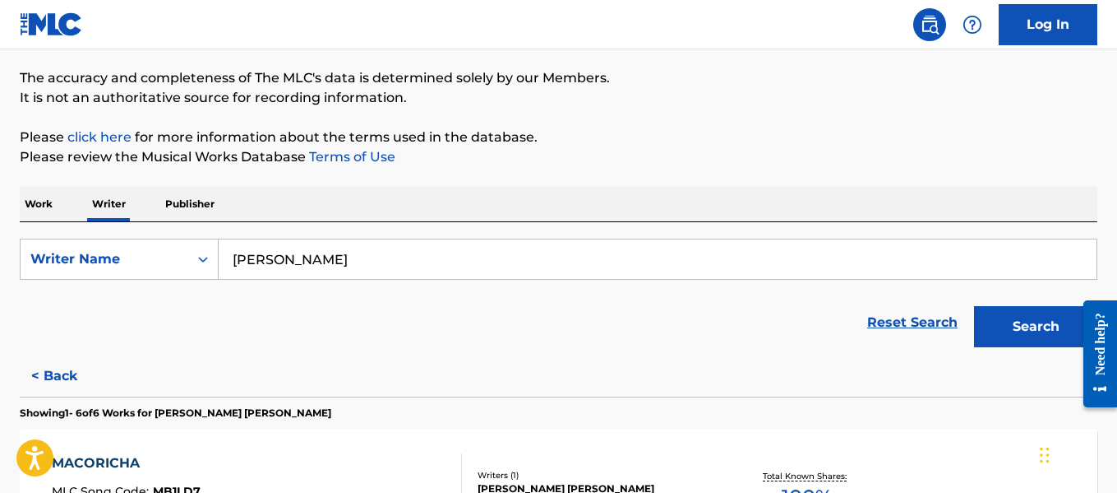
type input "[PERSON_NAME]"
click at [1053, 332] on button "Search" at bounding box center [1035, 326] width 123 height 41
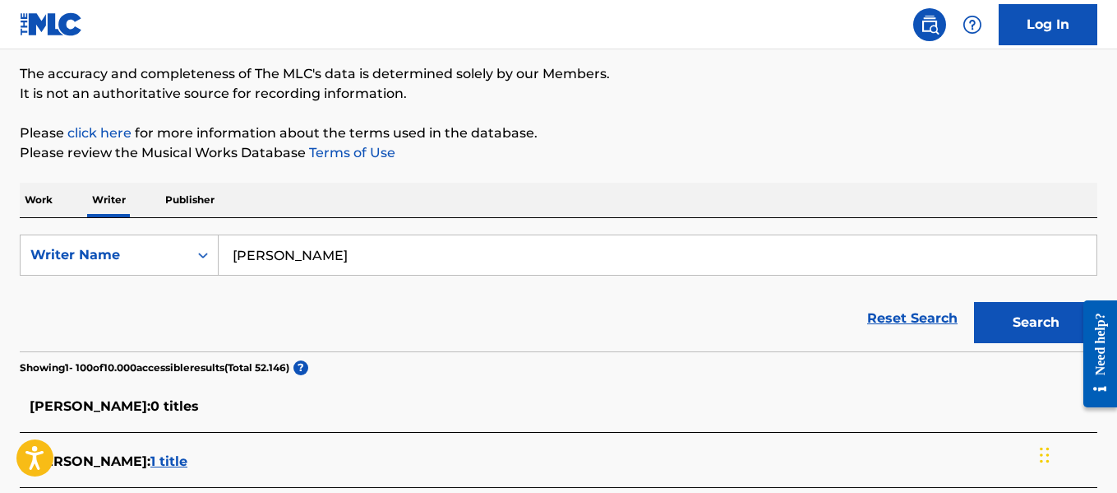
scroll to position [0, 0]
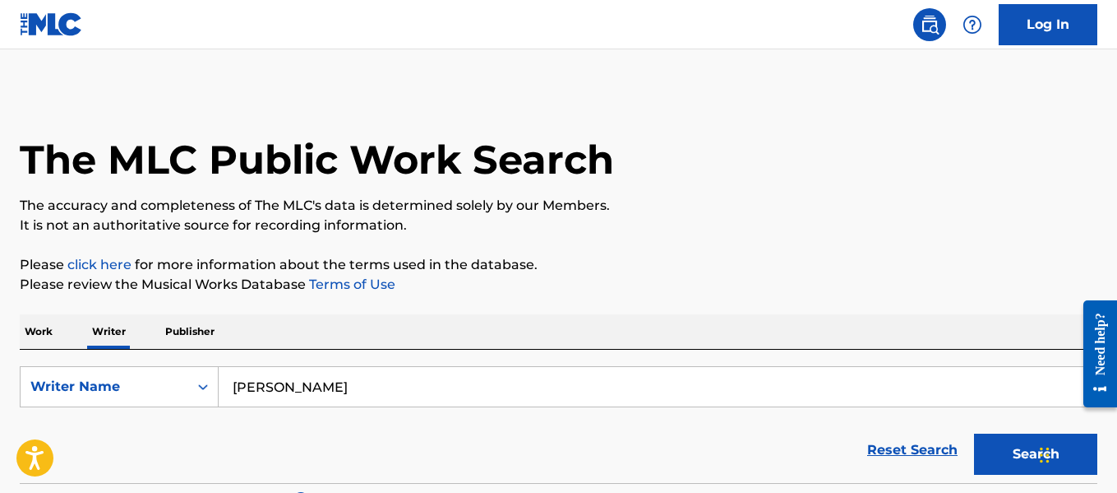
click at [463, 287] on p "Please review the Musical Works Database Terms of Use" at bounding box center [559, 285] width 1078 height 20
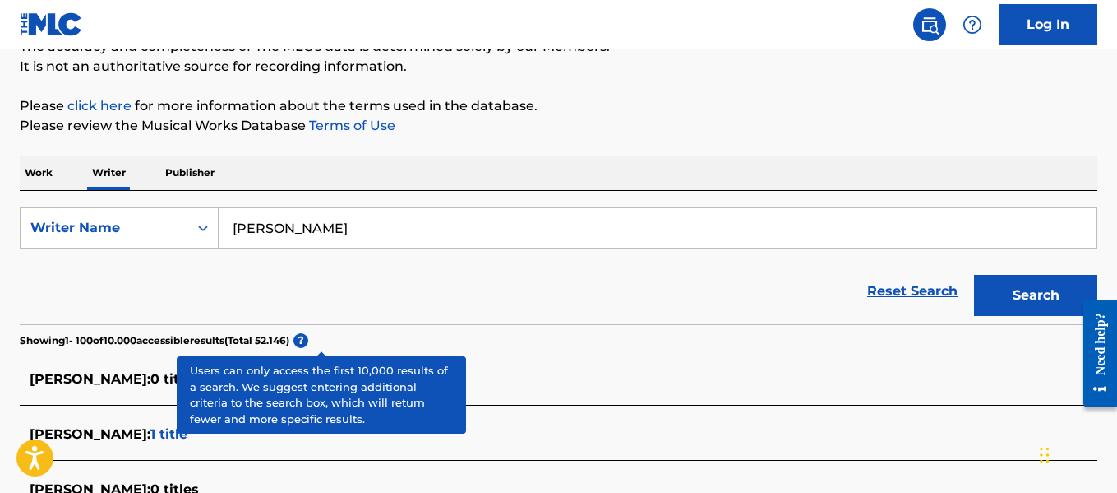
scroll to position [247, 0]
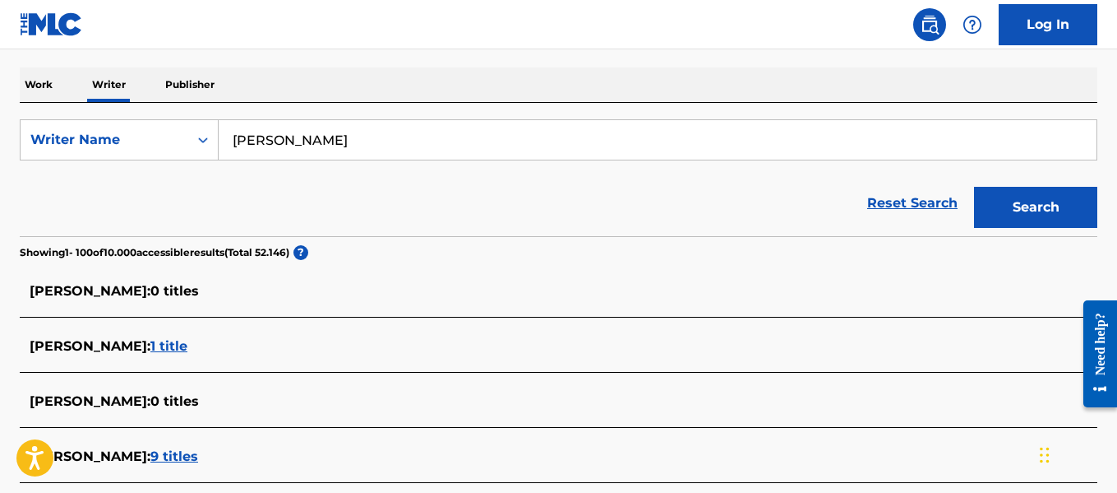
click at [327, 156] on input "[PERSON_NAME]" at bounding box center [658, 139] width 878 height 39
click at [328, 160] on div "[PERSON_NAME]" at bounding box center [658, 139] width 879 height 41
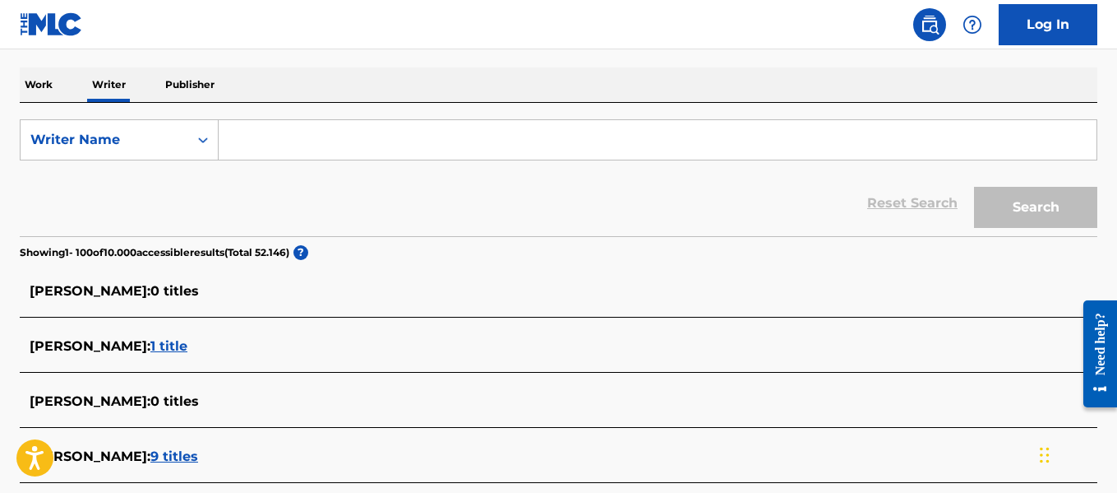
paste input "[PERSON_NAME]"
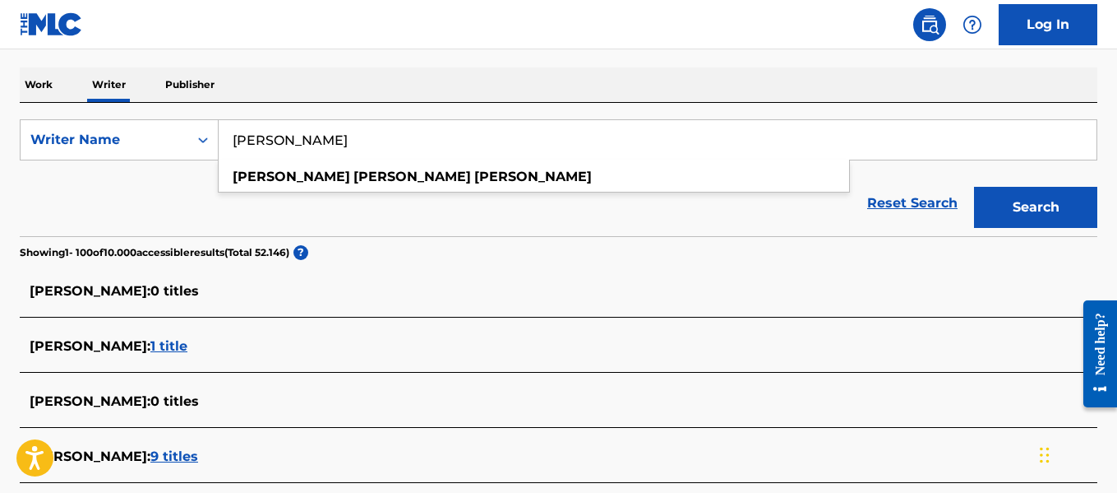
type input "[PERSON_NAME]"
click at [1013, 198] on button "Search" at bounding box center [1035, 207] width 123 height 41
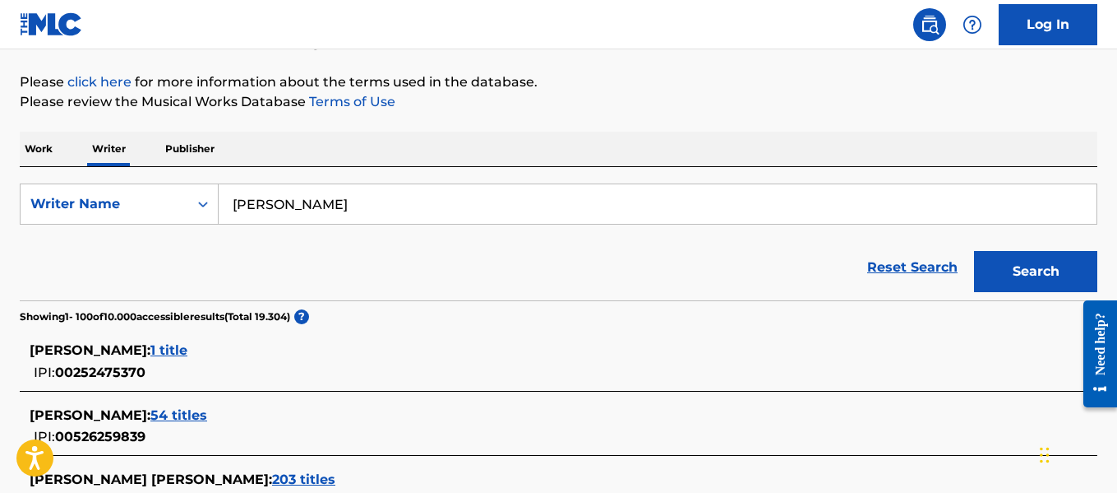
scroll to position [2592, 0]
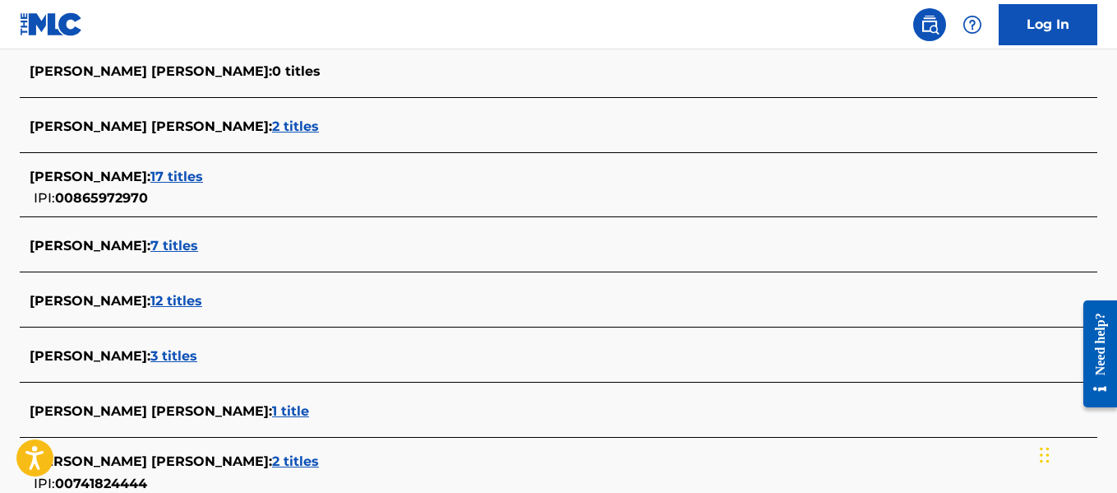
click at [198, 244] on span "7 titles" at bounding box center [174, 246] width 48 height 16
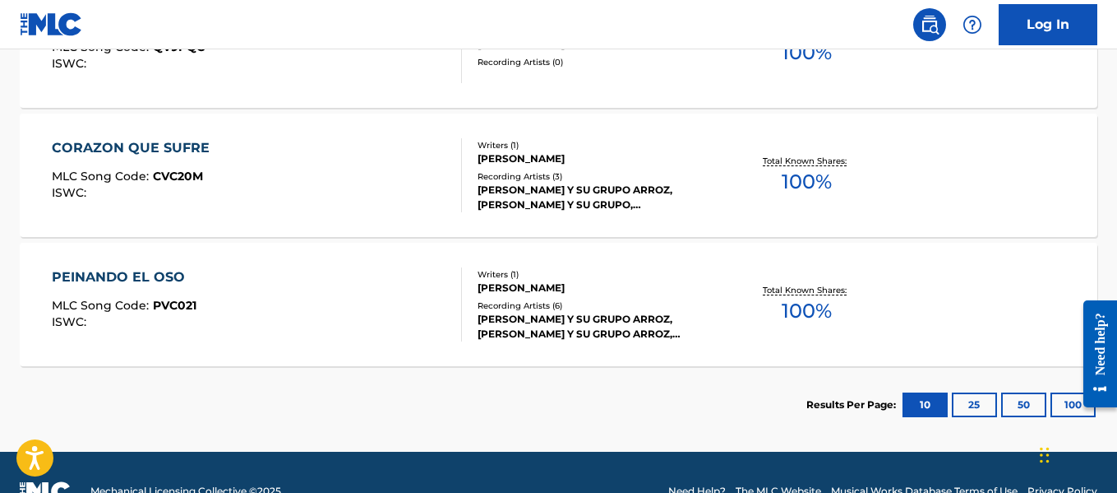
scroll to position [1083, 0]
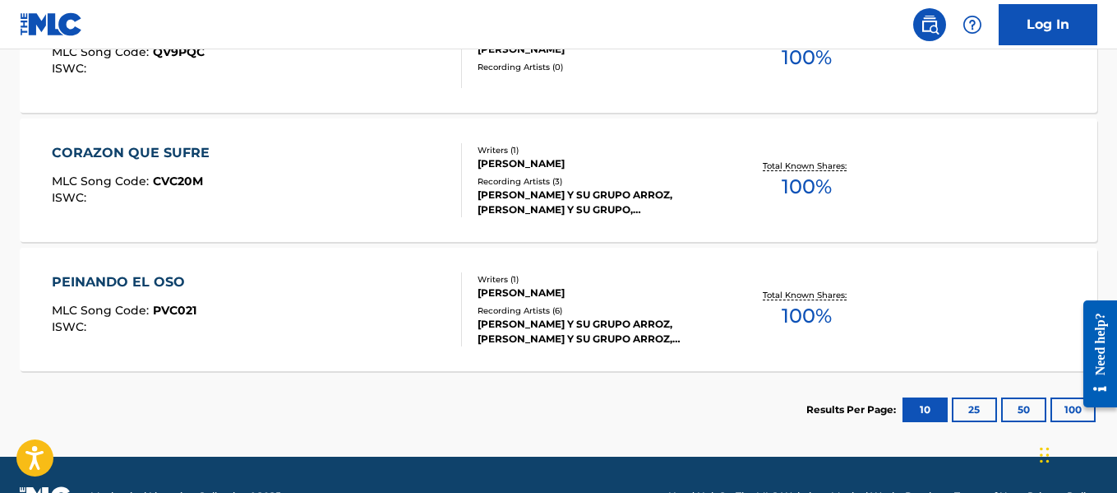
click at [1065, 401] on button "100" at bounding box center [1073, 409] width 45 height 25
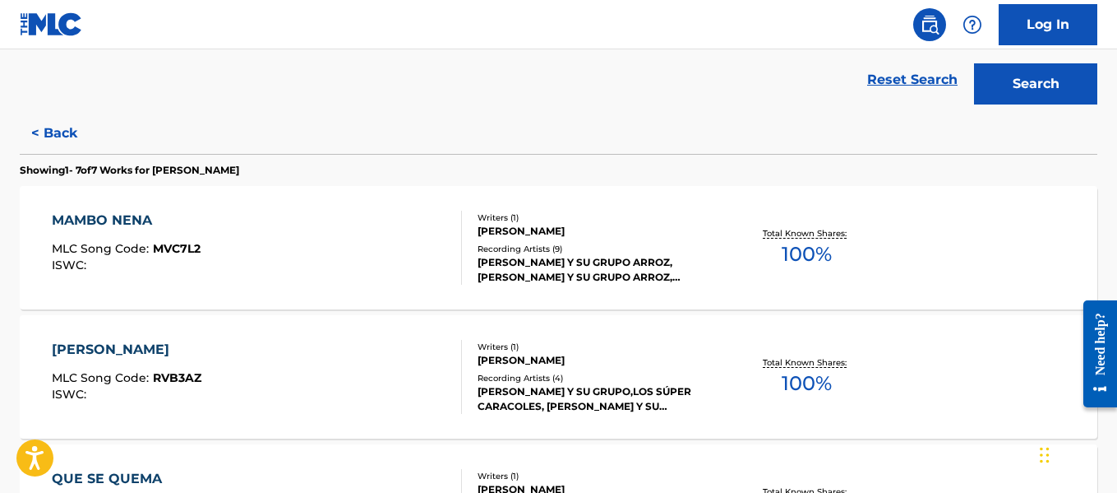
scroll to position [352, 0]
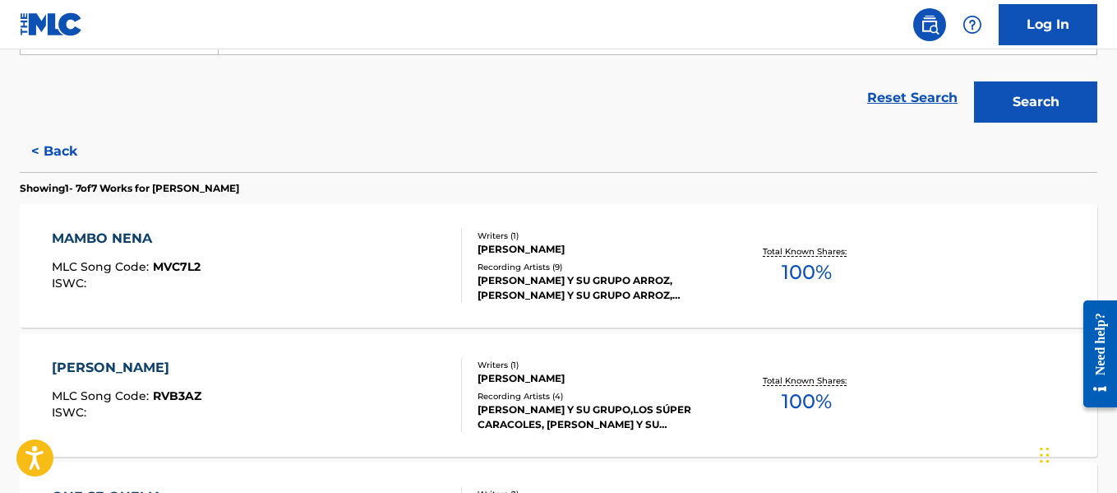
click at [601, 256] on div "[PERSON_NAME]" at bounding box center [598, 249] width 240 height 15
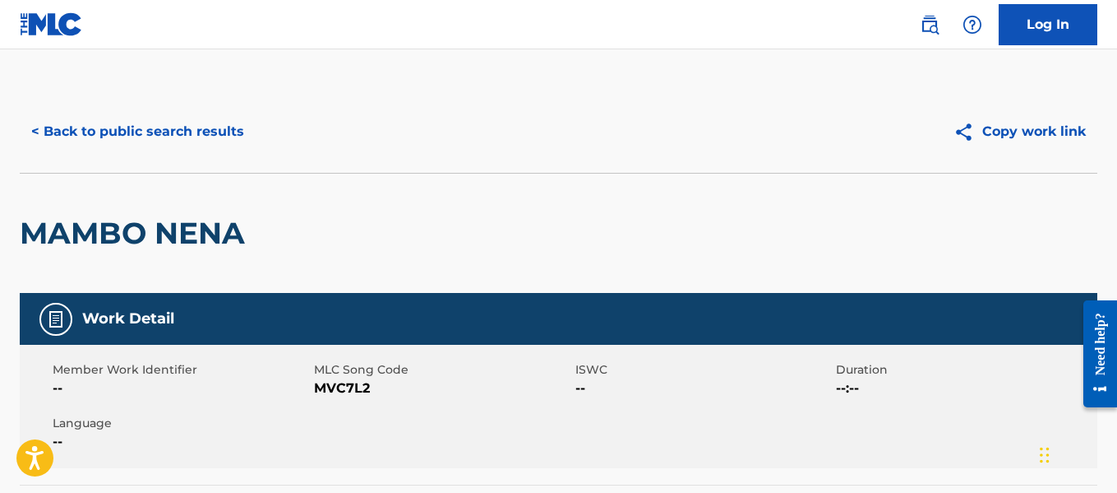
click at [136, 123] on button "< Back to public search results" at bounding box center [138, 131] width 236 height 41
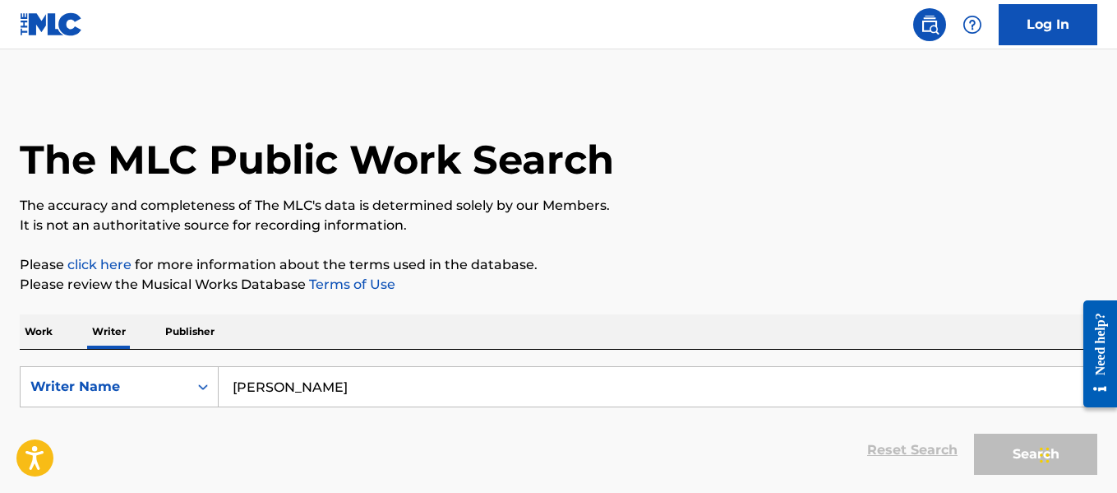
scroll to position [127, 0]
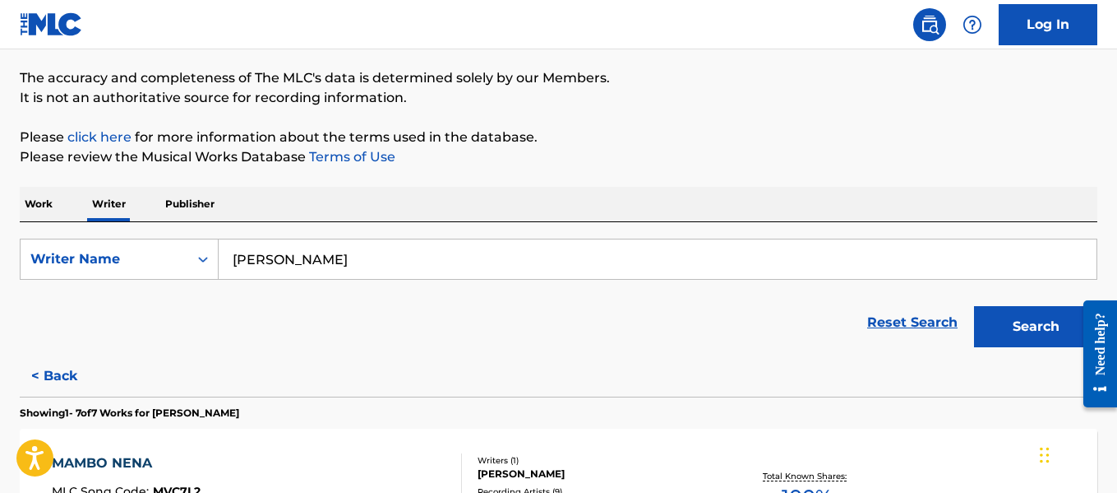
click at [500, 257] on input "[PERSON_NAME]" at bounding box center [658, 258] width 878 height 39
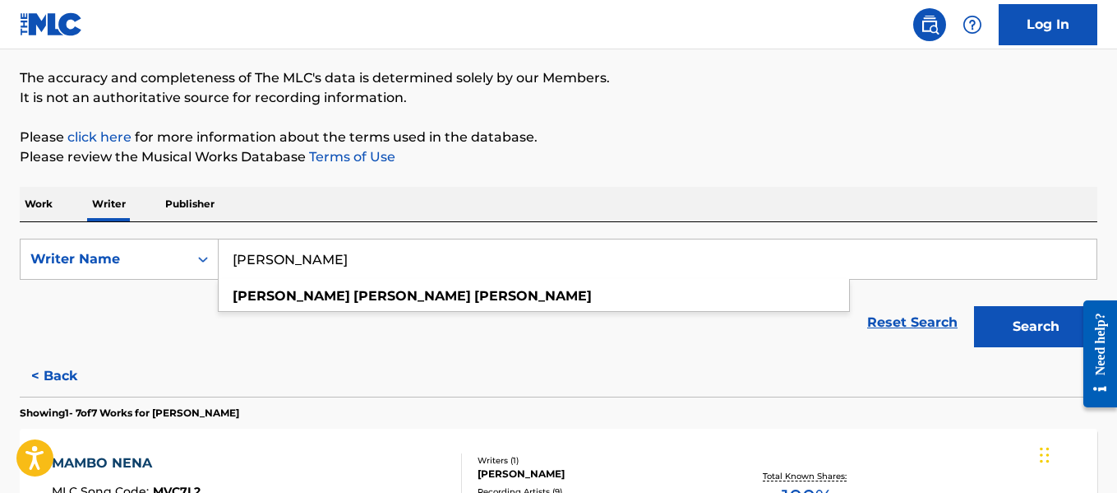
click at [500, 257] on input "[PERSON_NAME]" at bounding box center [658, 258] width 878 height 39
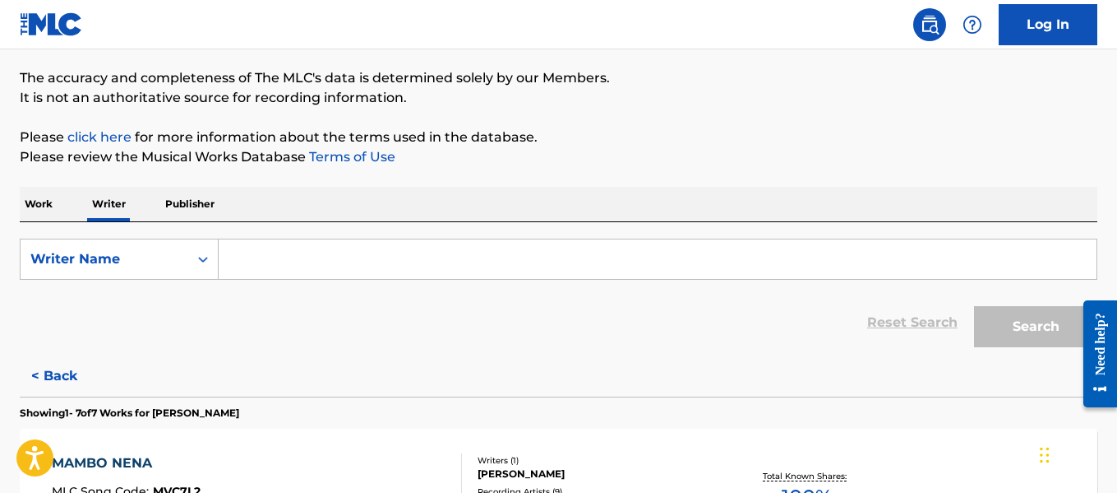
paste input "[PERSON_NAME] [PERSON_NAME]"
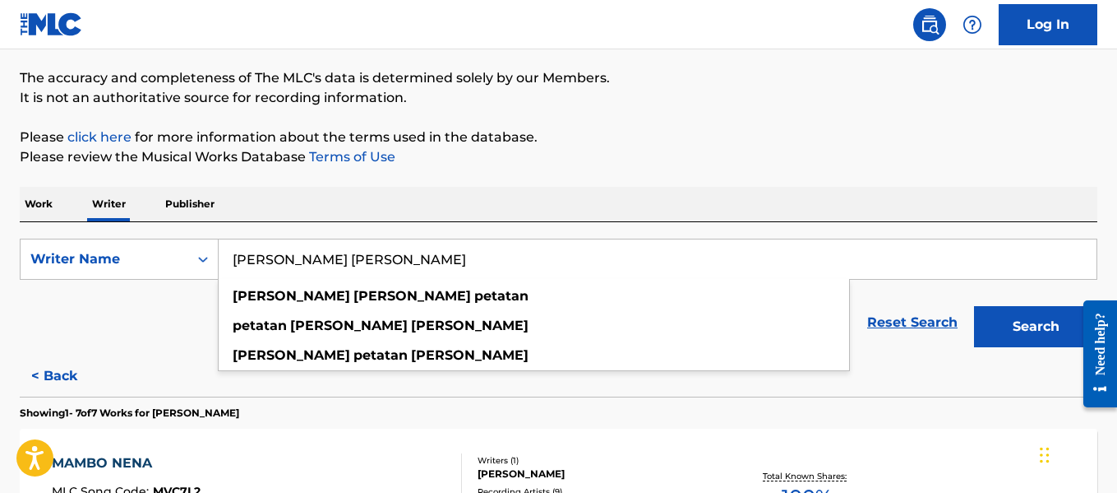
type input "[PERSON_NAME] [PERSON_NAME]"
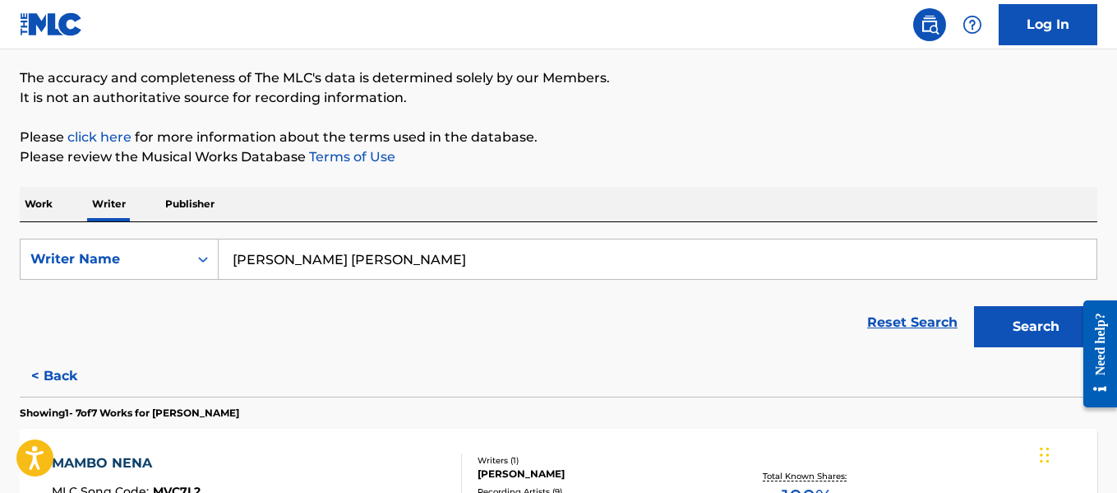
click at [989, 321] on button "Search" at bounding box center [1035, 326] width 123 height 41
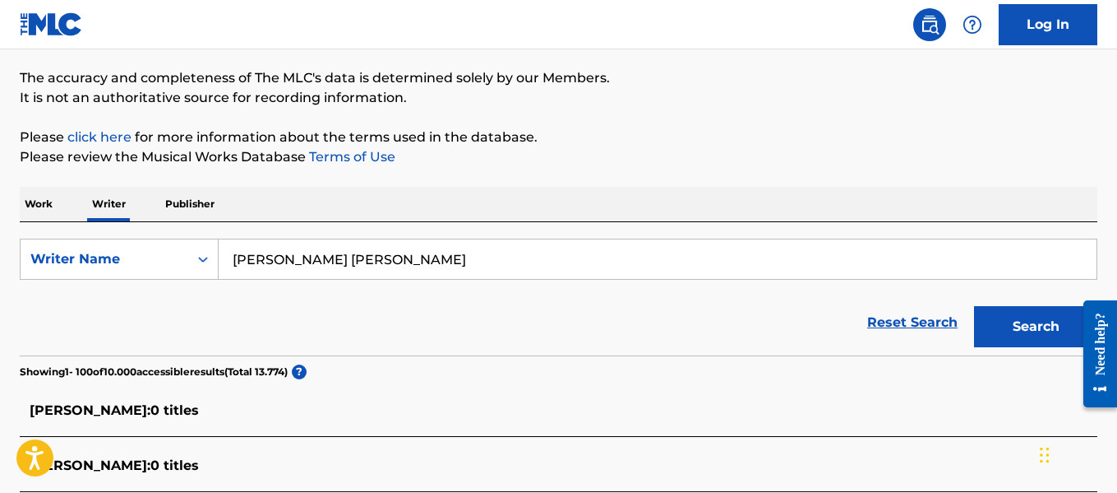
scroll to position [1840, 0]
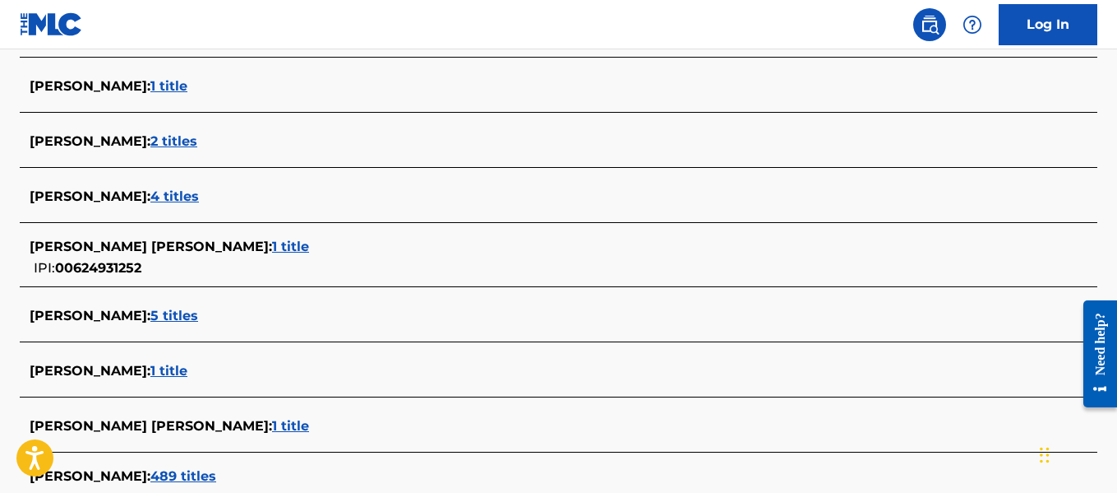
click at [279, 247] on span "1 title" at bounding box center [290, 246] width 37 height 16
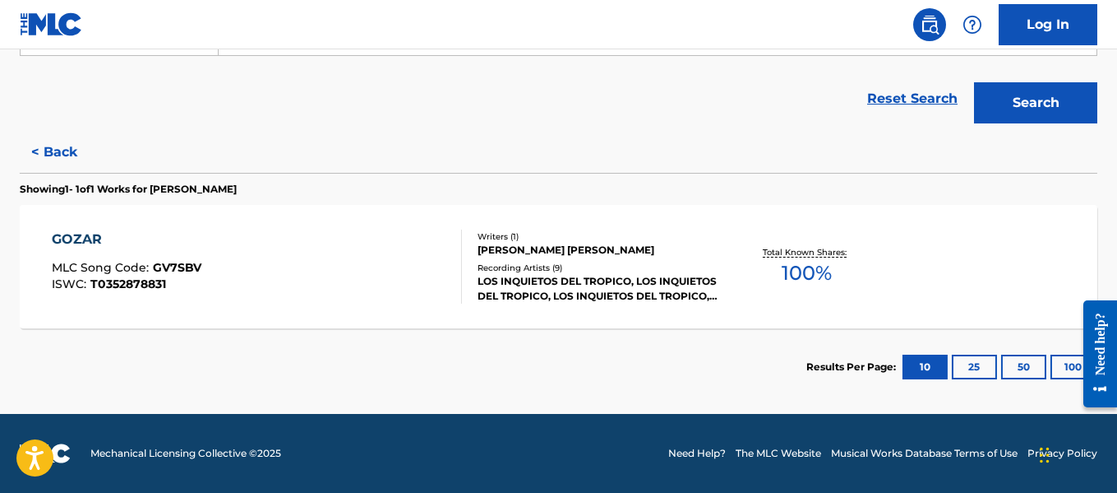
scroll to position [351, 0]
click at [1057, 362] on button "100" at bounding box center [1073, 366] width 45 height 25
click at [368, 255] on div "GOZAR MLC Song Code : GV7SBV ISWC : T0352878831" at bounding box center [256, 266] width 409 height 74
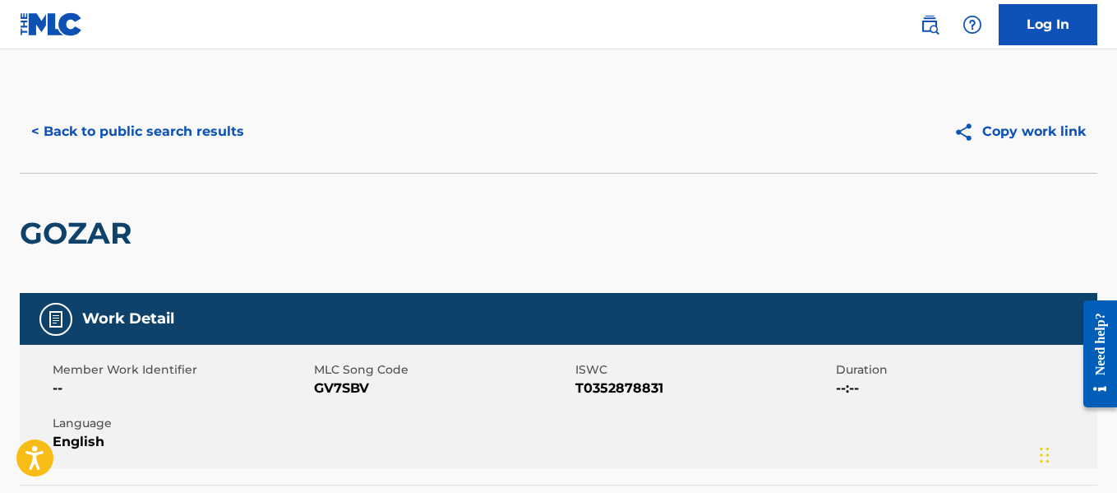
click at [211, 114] on button "< Back to public search results" at bounding box center [138, 131] width 236 height 41
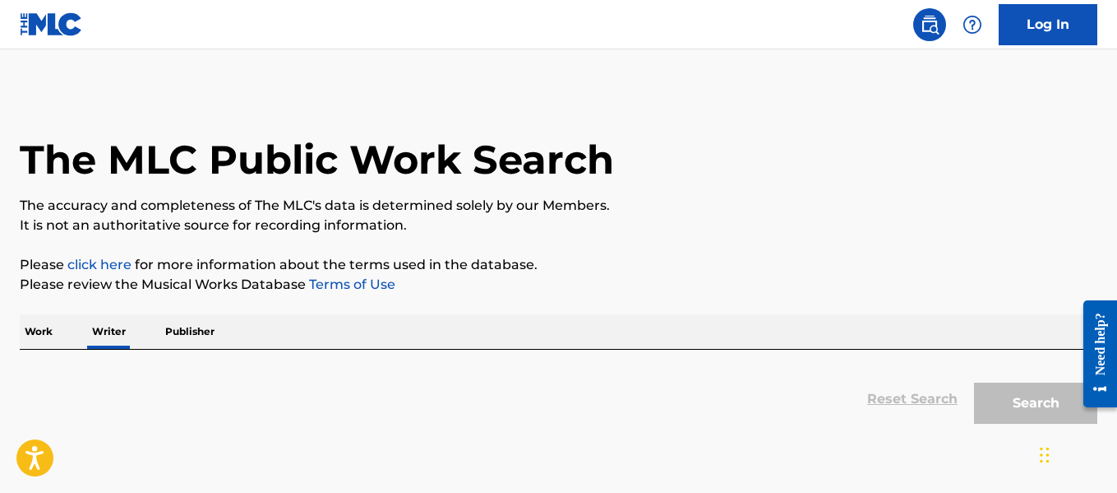
scroll to position [127, 0]
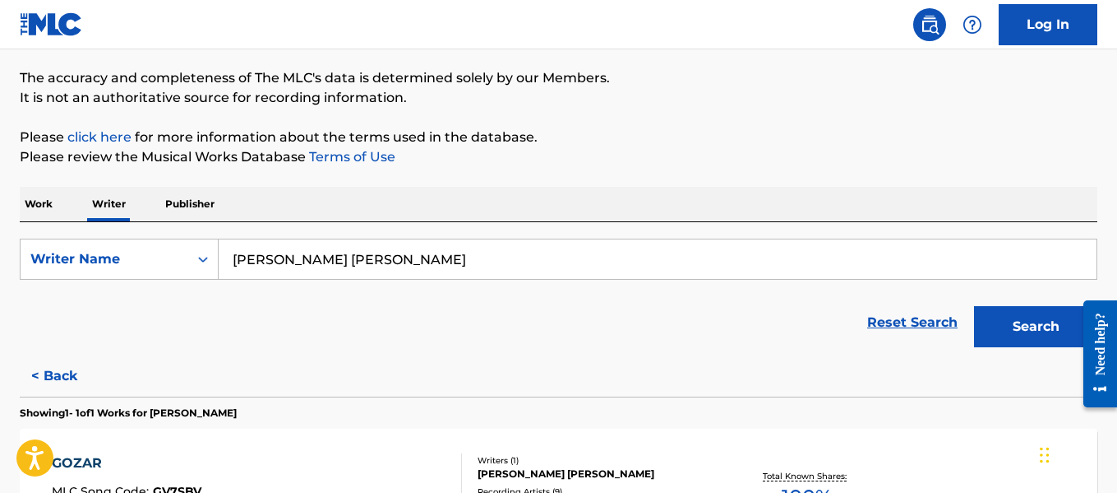
click at [437, 265] on input "[PERSON_NAME] [PERSON_NAME]" at bounding box center [658, 258] width 878 height 39
click at [436, 264] on input "[PERSON_NAME] [PERSON_NAME]" at bounding box center [658, 258] width 878 height 39
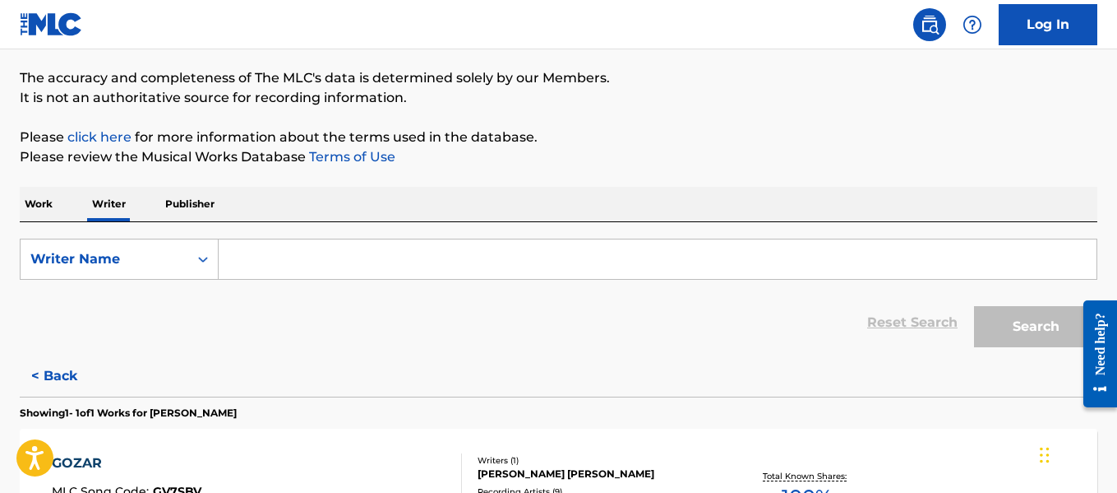
paste input "[PERSON_NAME]"
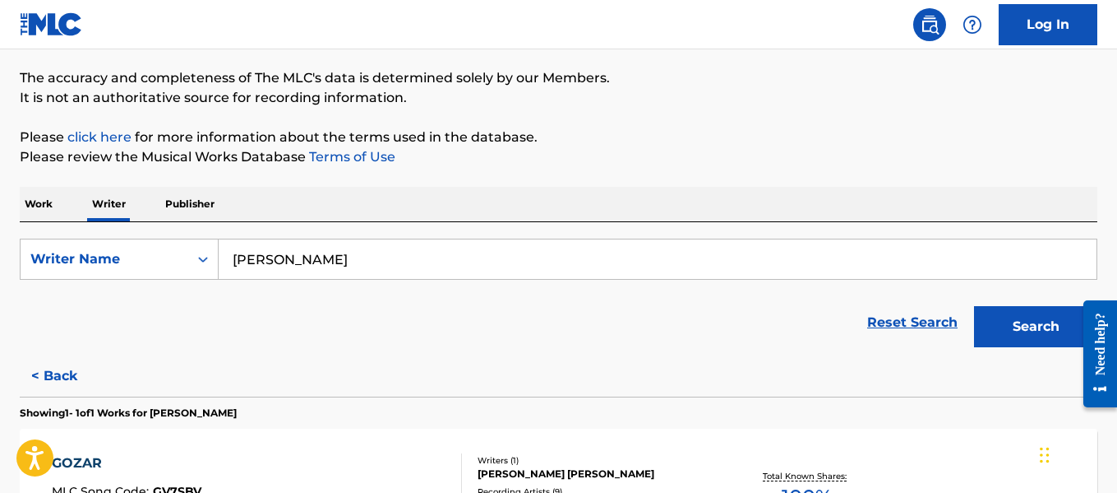
type input "[PERSON_NAME]"
click at [1038, 336] on button "Search" at bounding box center [1035, 326] width 123 height 41
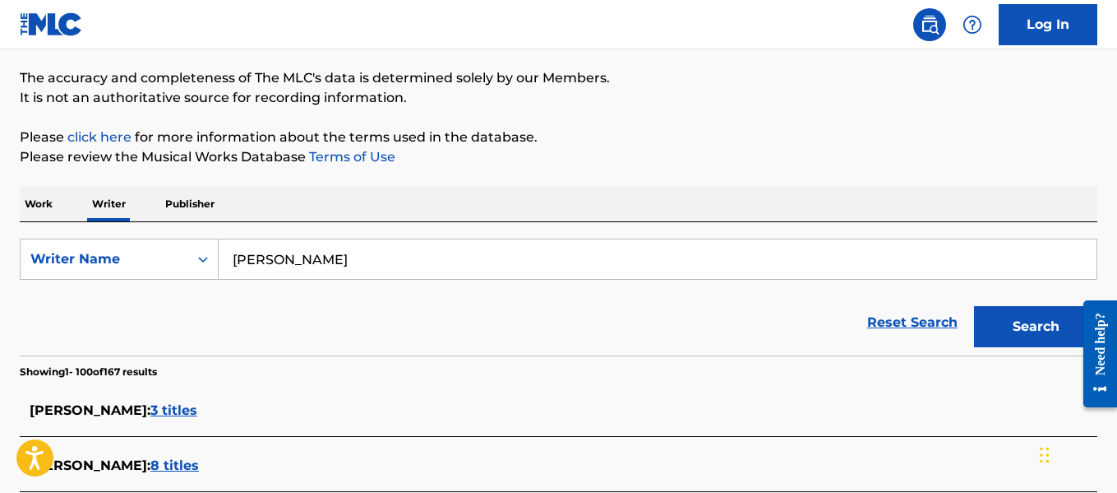
click at [175, 405] on span "3 titles" at bounding box center [173, 410] width 47 height 16
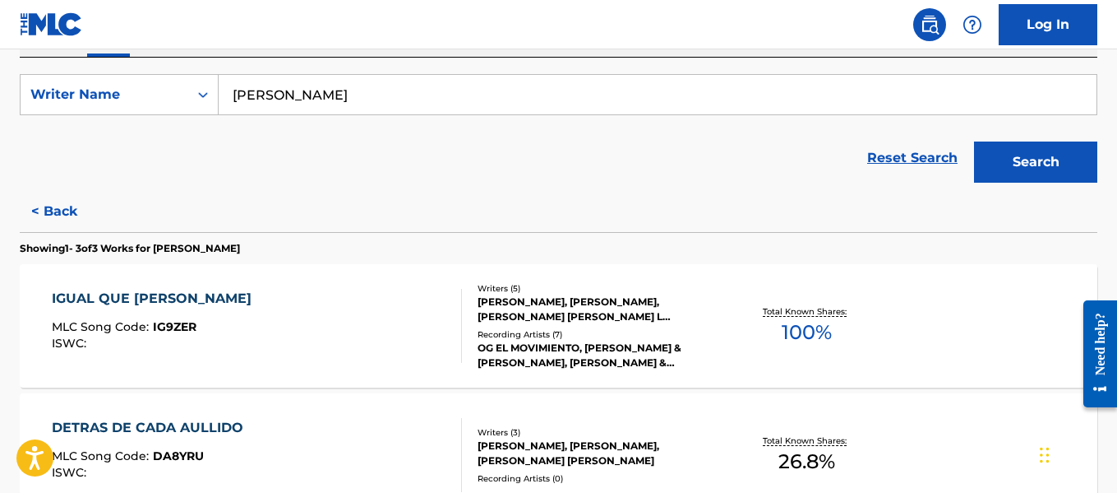
scroll to position [609, 0]
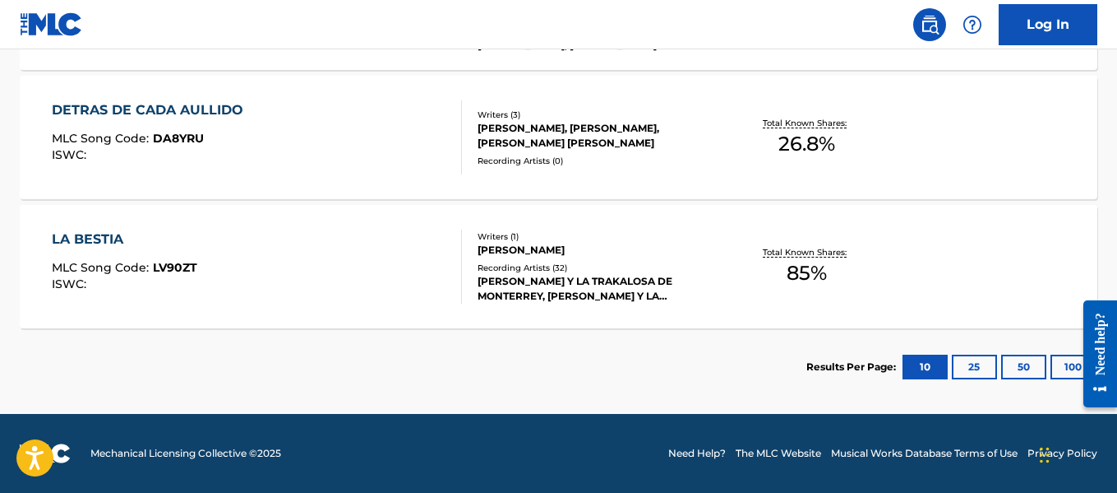
click at [1071, 364] on button "100" at bounding box center [1073, 366] width 45 height 25
click at [610, 262] on div "Recording Artists ( 32 )" at bounding box center [598, 267] width 240 height 12
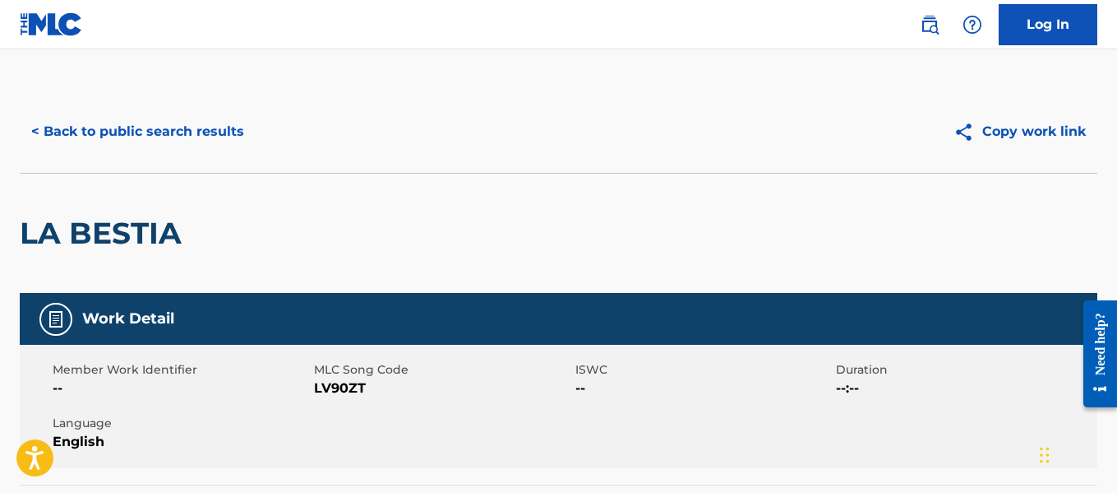
click at [156, 141] on button "< Back to public search results" at bounding box center [138, 131] width 236 height 41
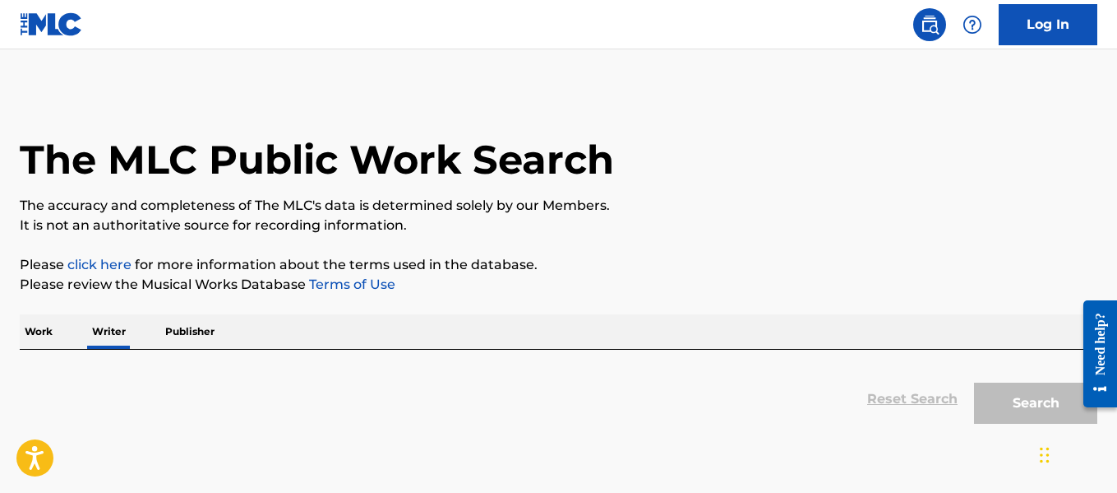
scroll to position [127, 0]
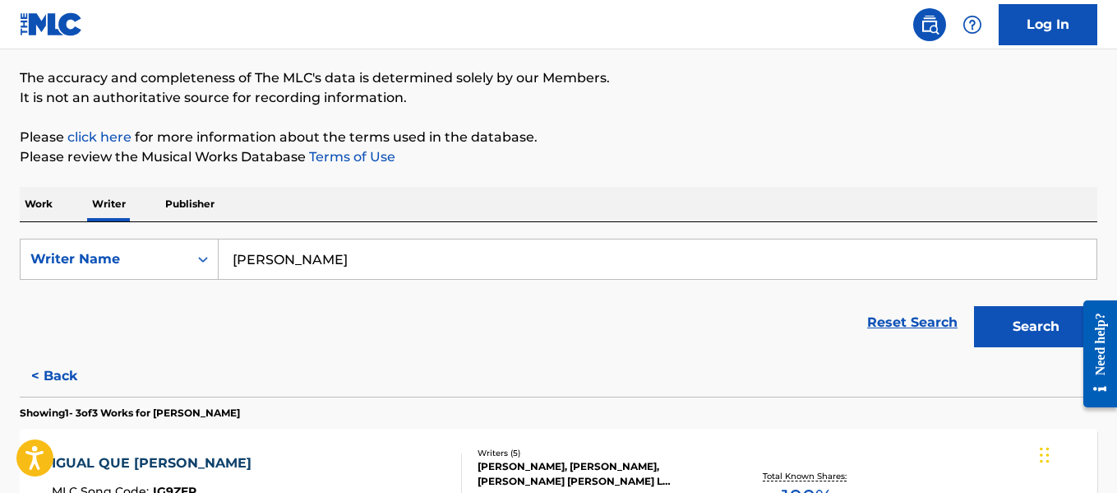
click at [622, 261] on input "[PERSON_NAME]" at bounding box center [658, 258] width 878 height 39
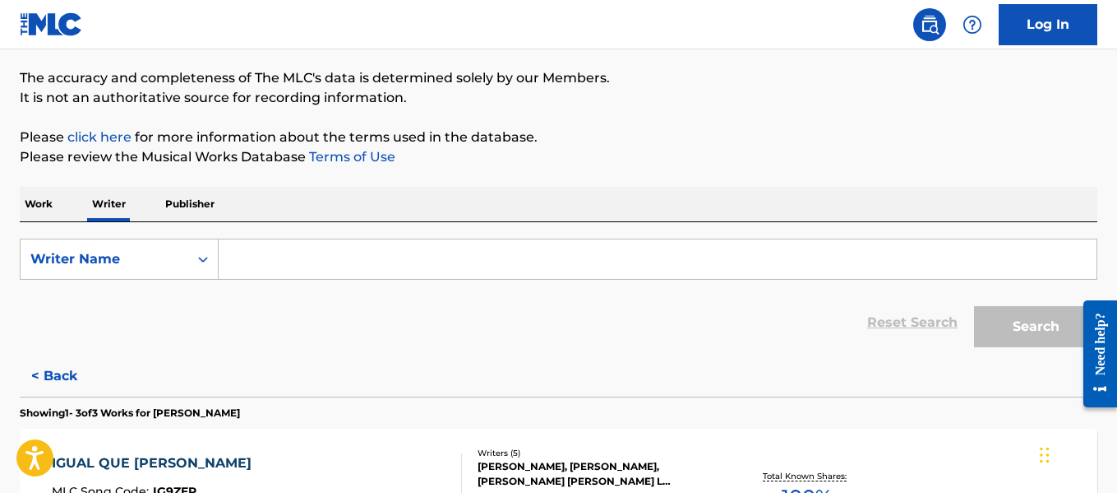
paste input "[PERSON_NAME]"
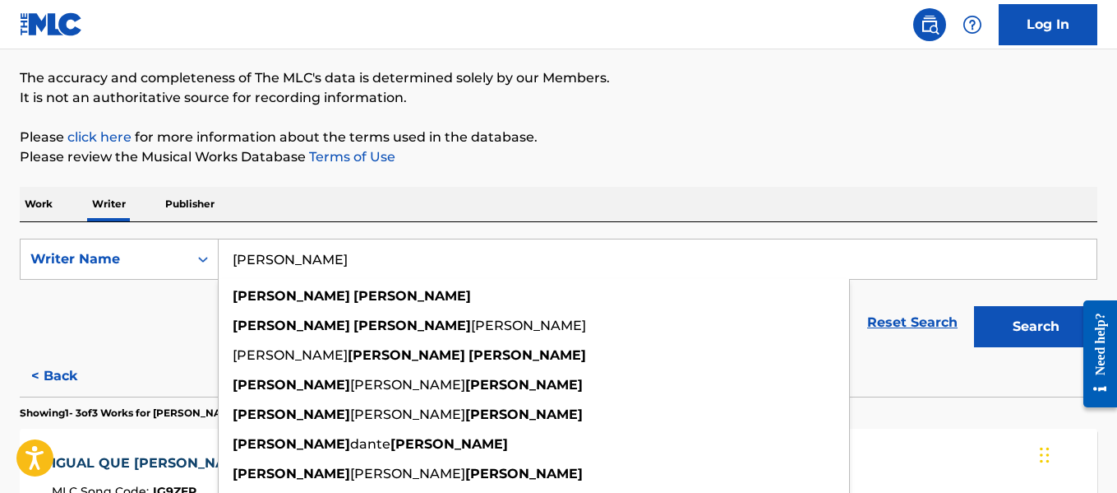
type input "[PERSON_NAME]"
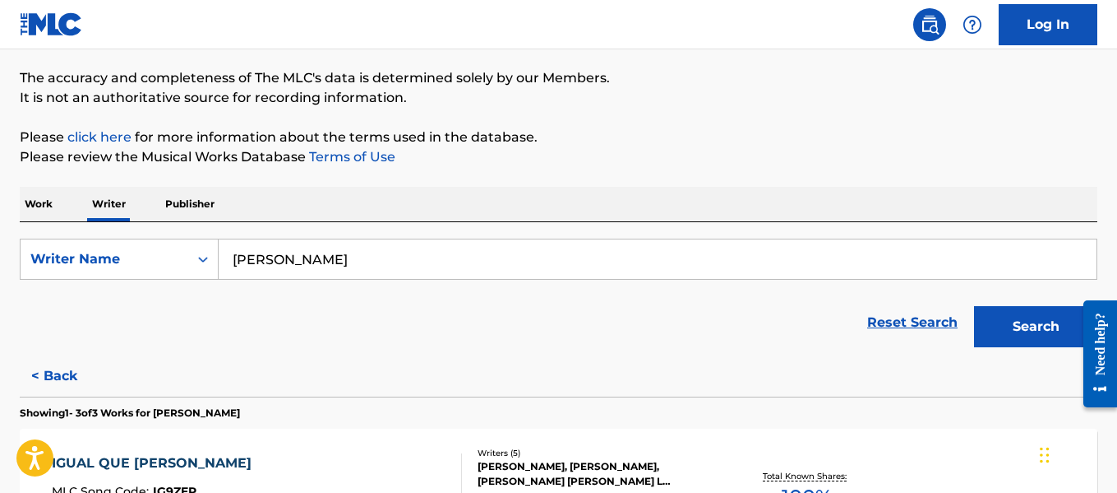
click at [1048, 317] on button "Search" at bounding box center [1035, 326] width 123 height 41
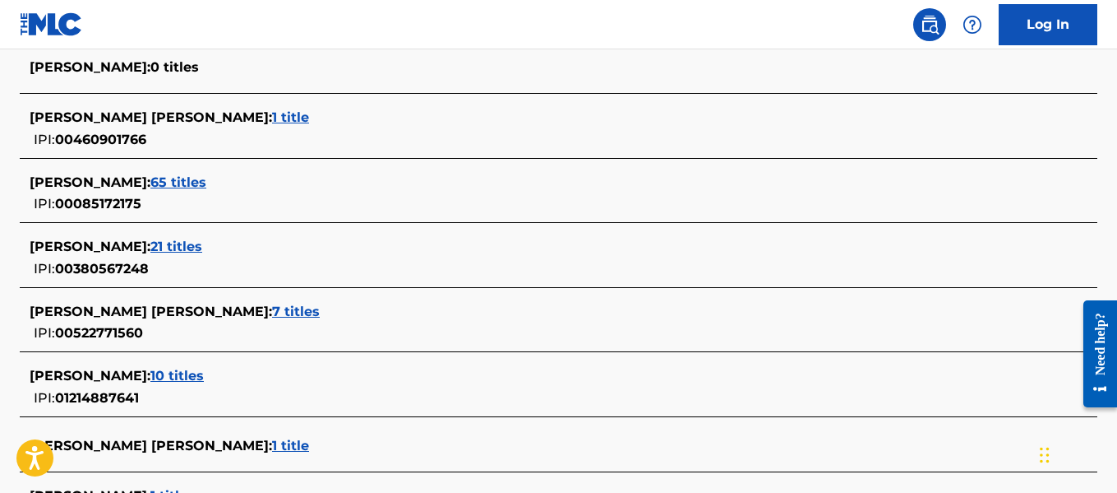
scroll to position [141, 0]
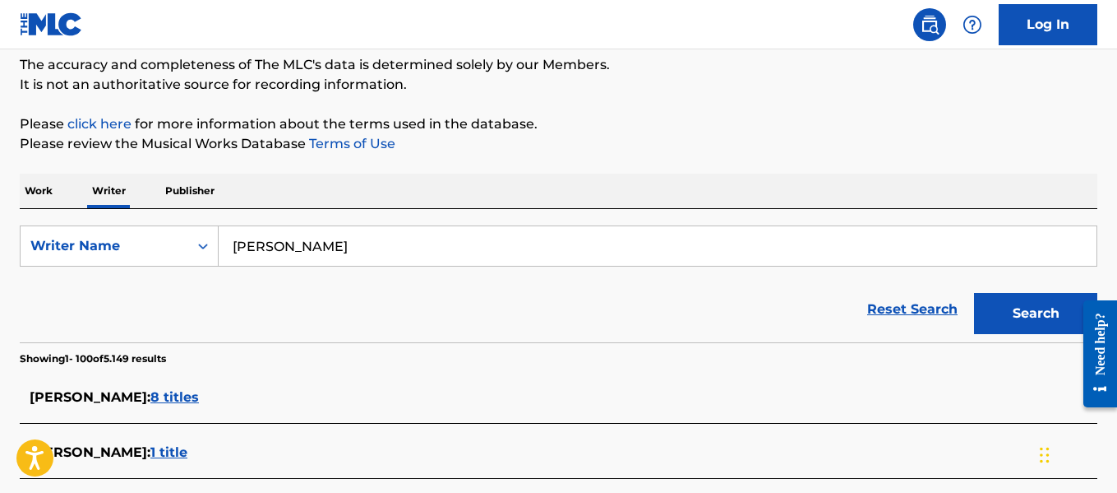
click at [160, 387] on div "[PERSON_NAME] : 8 titles" at bounding box center [538, 397] width 1016 height 20
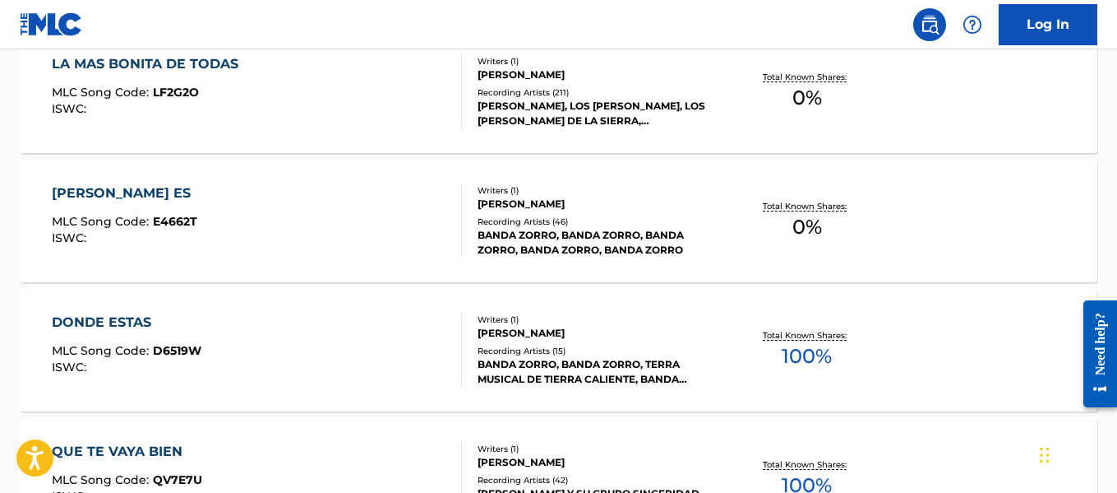
scroll to position [784, 0]
click at [624, 123] on div "[PERSON_NAME], LOS [PERSON_NAME], LOS [PERSON_NAME] DE LA SIERRA, [GEOGRAPHIC_D…" at bounding box center [598, 114] width 240 height 30
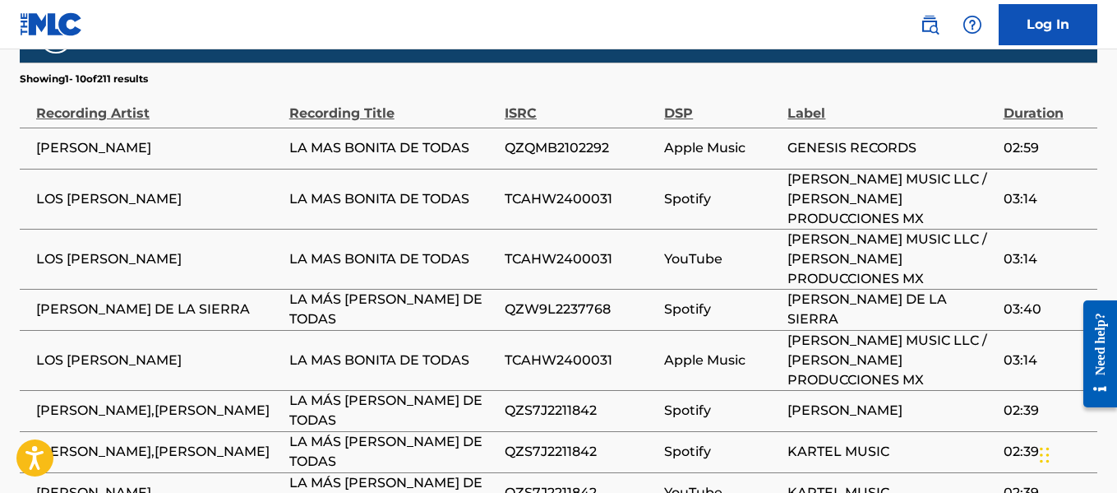
scroll to position [849, 0]
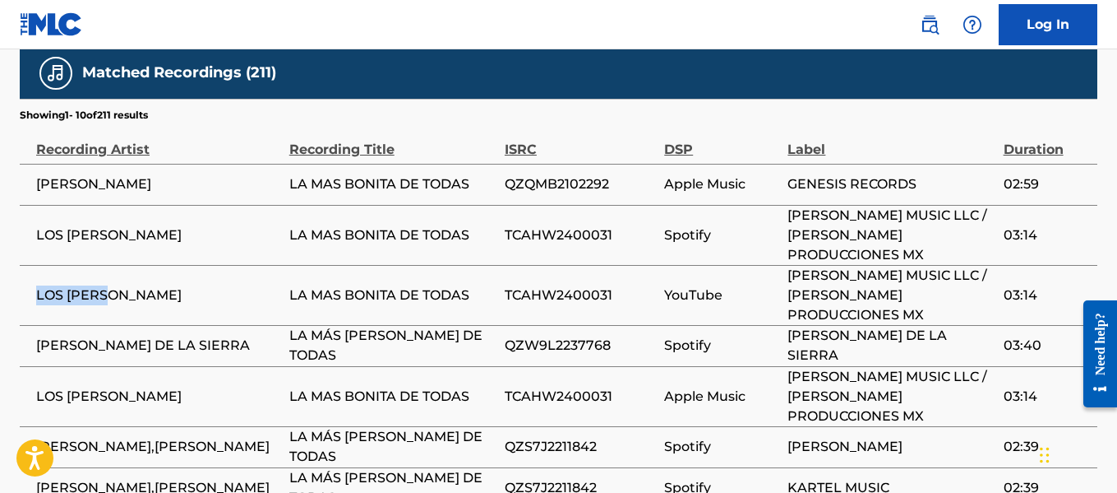
drag, startPoint x: 33, startPoint y: 256, endPoint x: 123, endPoint y: 256, distance: 89.6
click at [121, 265] on td "LOS [PERSON_NAME]" at bounding box center [155, 295] width 270 height 60
copy span "LOS [PERSON_NAME]"
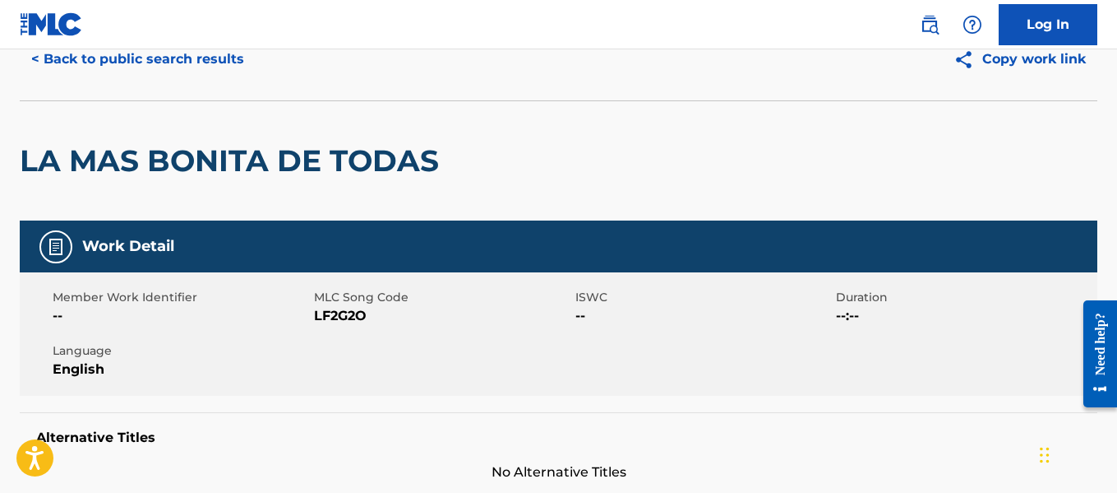
scroll to position [0, 0]
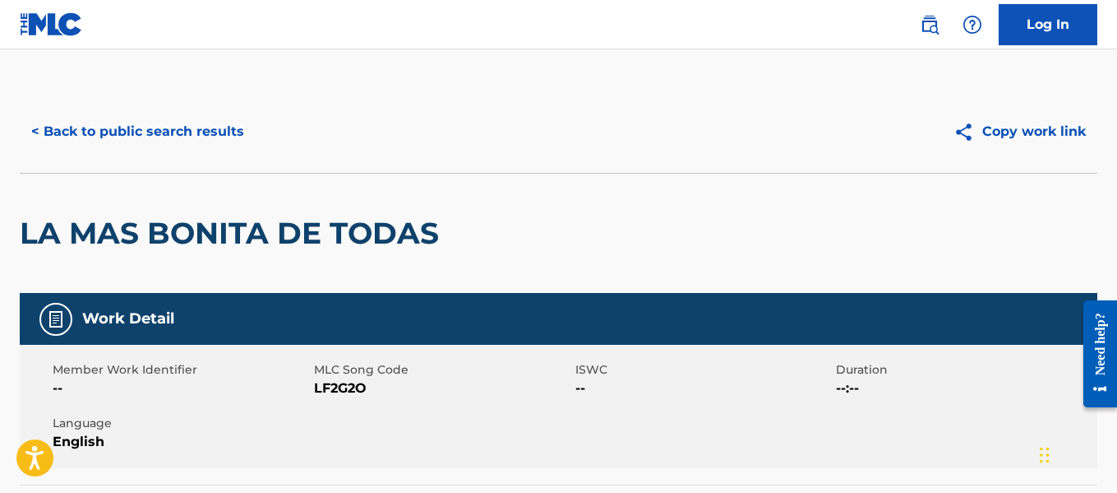
click at [181, 138] on button "< Back to public search results" at bounding box center [138, 131] width 236 height 41
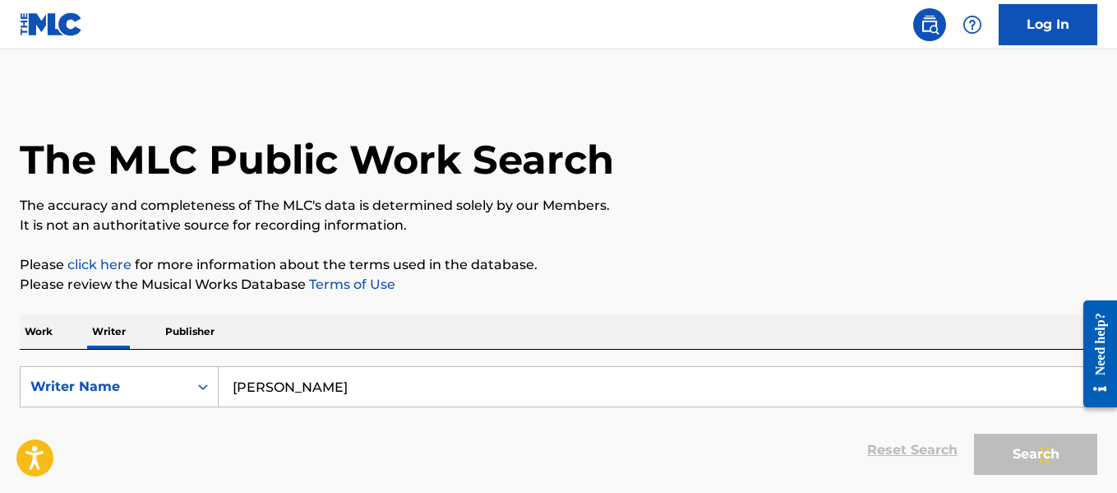
scroll to position [127, 0]
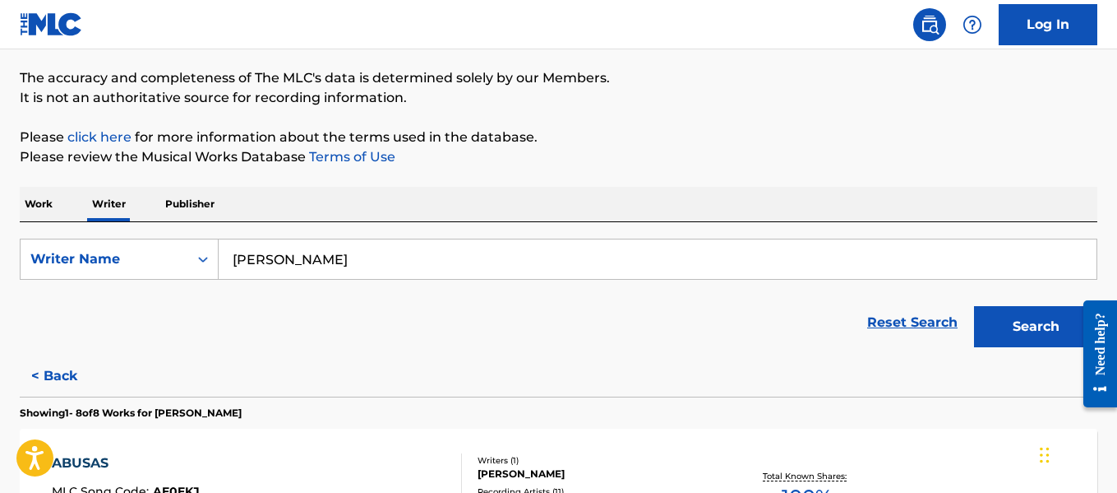
click at [410, 271] on input "[PERSON_NAME]" at bounding box center [658, 258] width 878 height 39
click at [409, 271] on input "[PERSON_NAME]" at bounding box center [658, 258] width 878 height 39
paste input "[PERSON_NAME]"
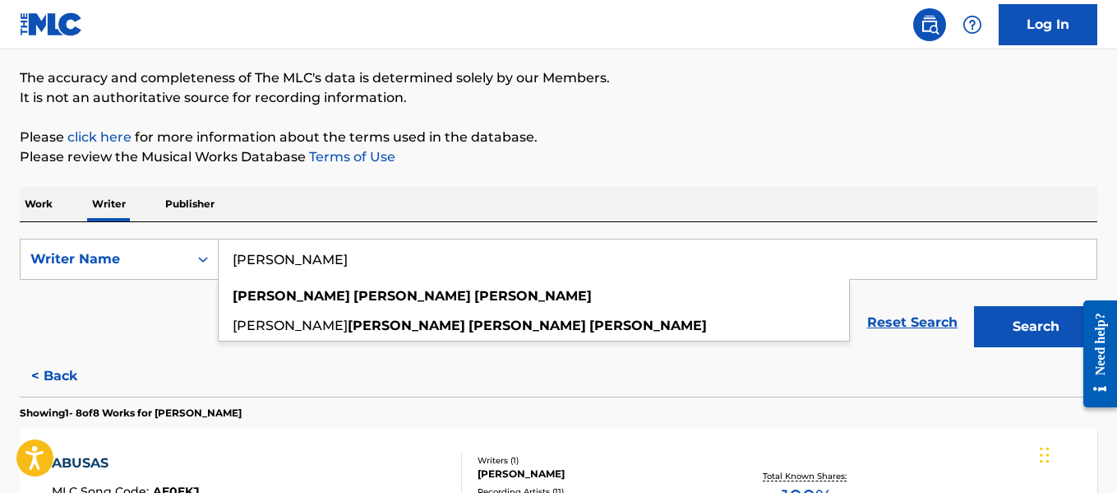
type input "[PERSON_NAME]"
click at [1031, 339] on button "Search" at bounding box center [1035, 326] width 123 height 41
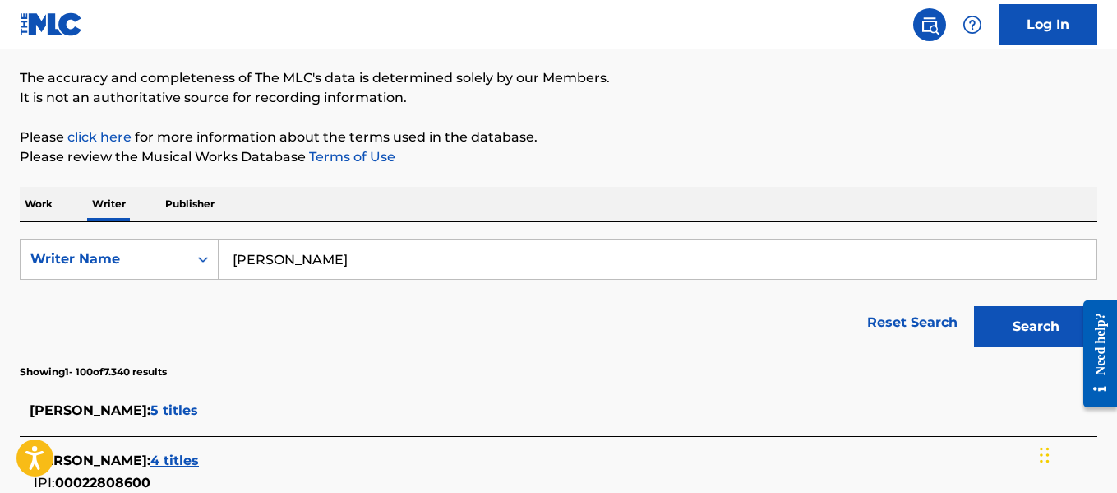
scroll to position [3640, 0]
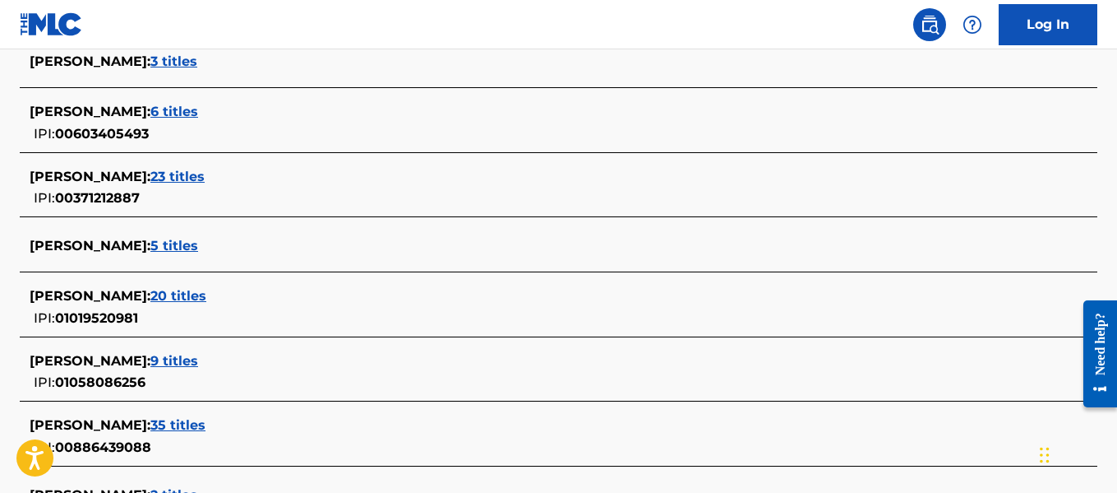
click at [198, 246] on span "5 titles" at bounding box center [174, 246] width 48 height 16
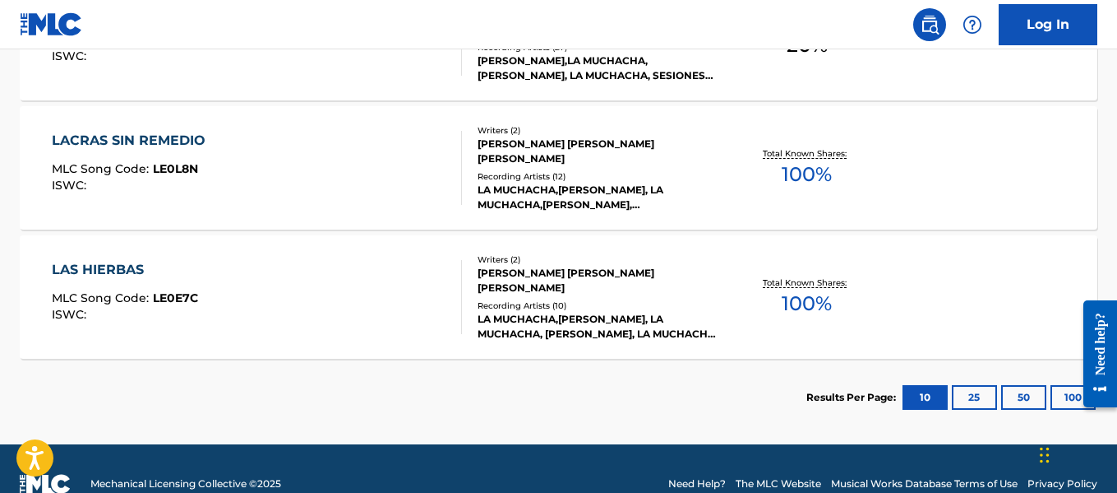
scroll to position [785, 0]
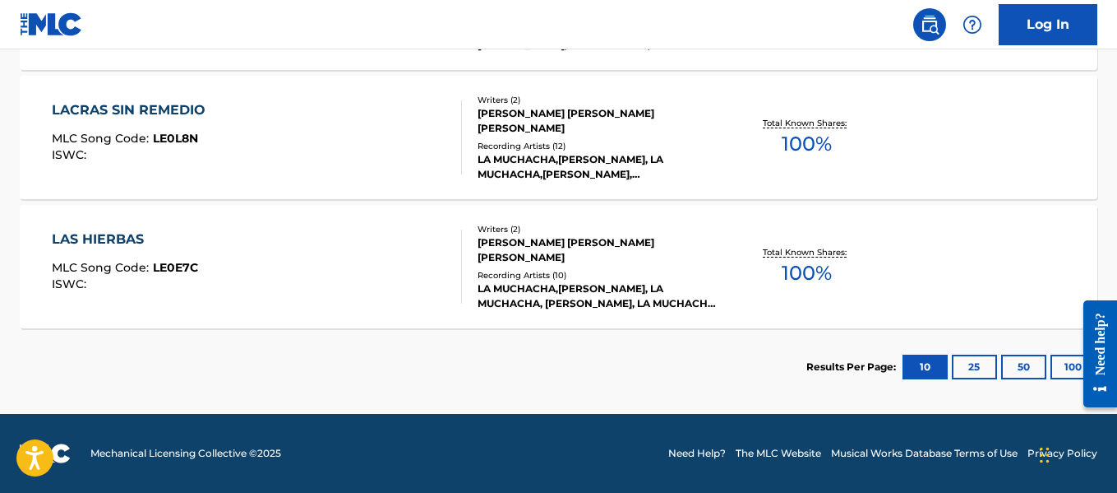
click at [1057, 368] on button "100" at bounding box center [1073, 366] width 45 height 25
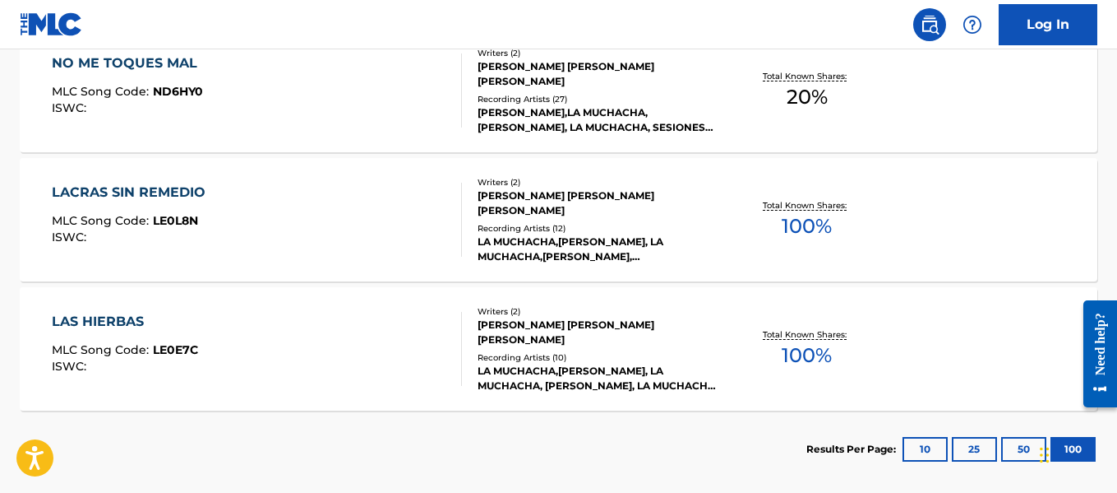
click at [538, 243] on div "LA MUCHACHA,[PERSON_NAME], LA MUCHACHA,[PERSON_NAME], [PERSON_NAME], LA MUCHACH…" at bounding box center [598, 249] width 240 height 30
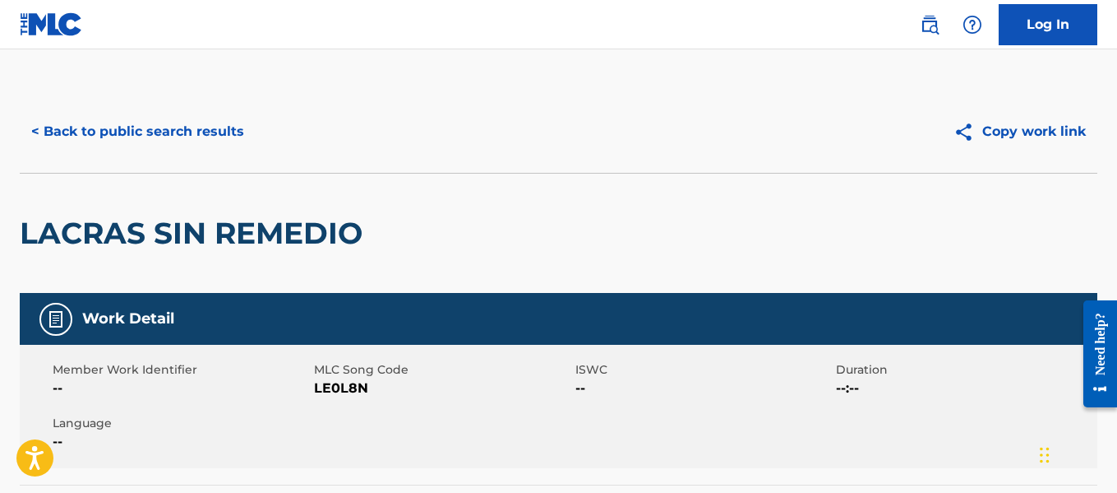
click at [224, 136] on button "< Back to public search results" at bounding box center [138, 131] width 236 height 41
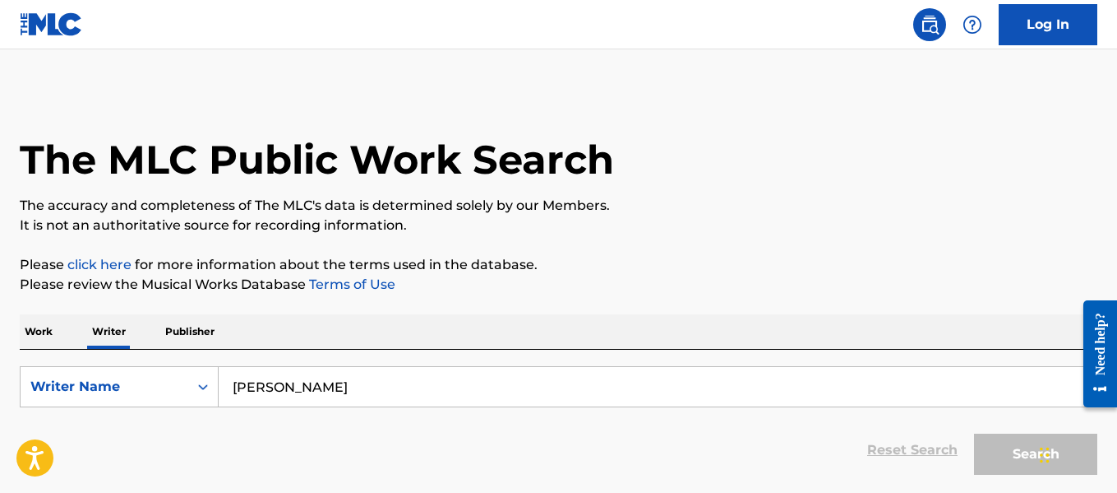
scroll to position [127, 0]
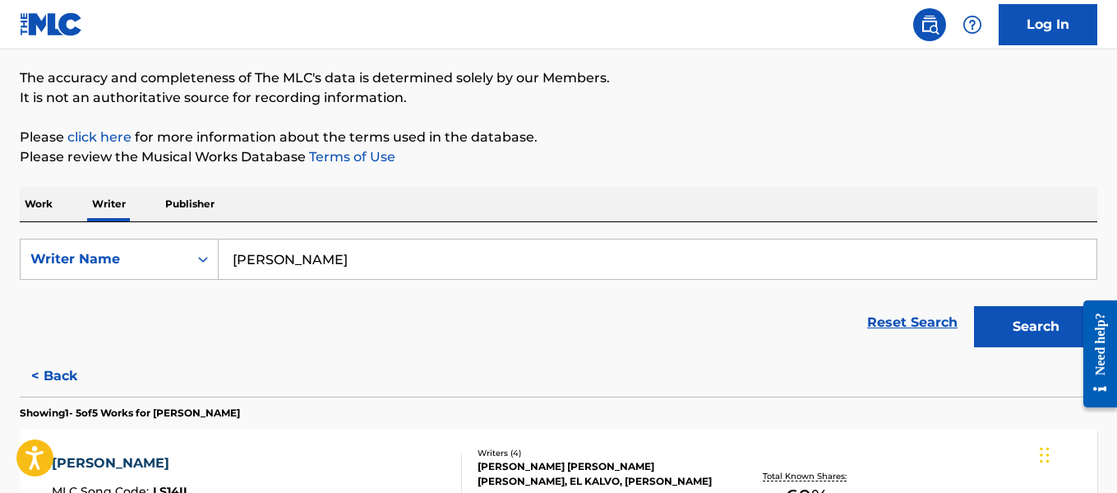
click at [408, 272] on input "[PERSON_NAME]" at bounding box center [658, 258] width 878 height 39
click at [1044, 326] on button "Search" at bounding box center [1035, 326] width 123 height 41
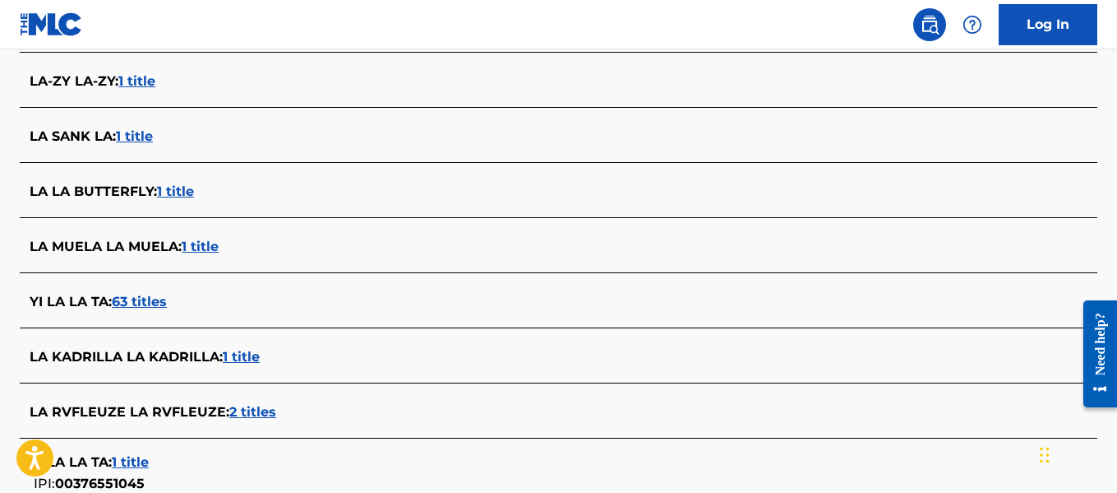
scroll to position [141, 0]
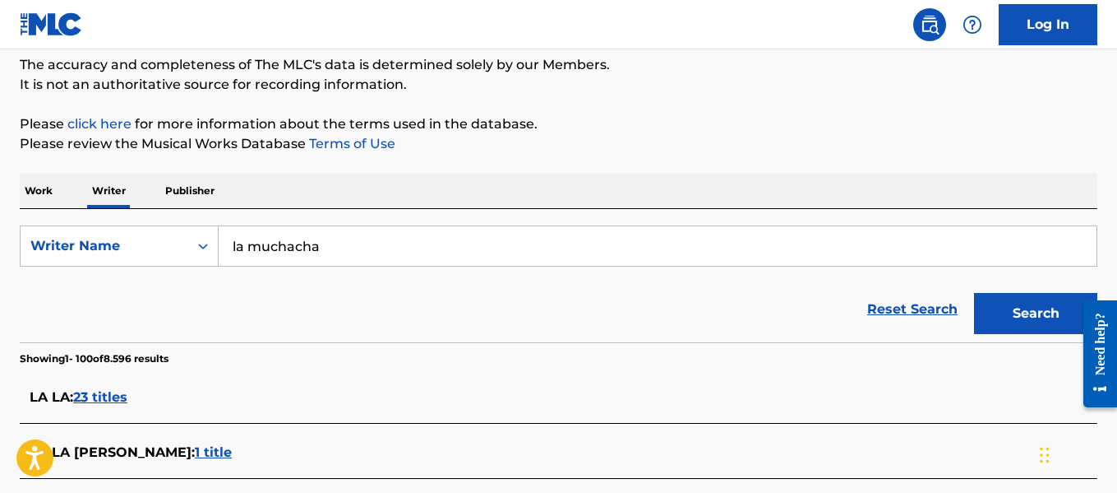
click at [333, 252] on input "la muchacha" at bounding box center [658, 245] width 878 height 39
click at [333, 251] on input "la muchacha" at bounding box center [658, 245] width 878 height 39
paste input "[PERSON_NAME] [PERSON_NAME]"
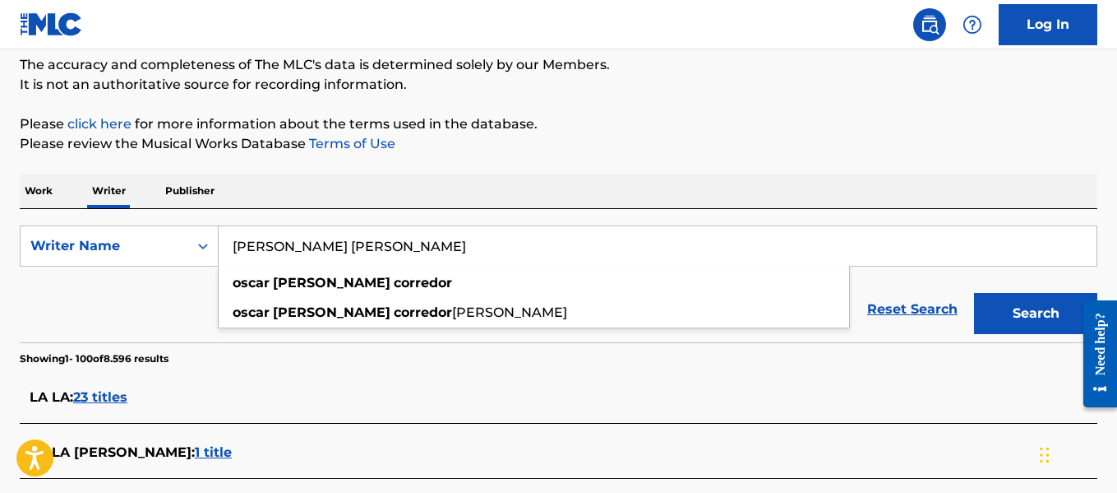
type input "[PERSON_NAME] [PERSON_NAME]"
click at [1025, 307] on button "Search" at bounding box center [1035, 313] width 123 height 41
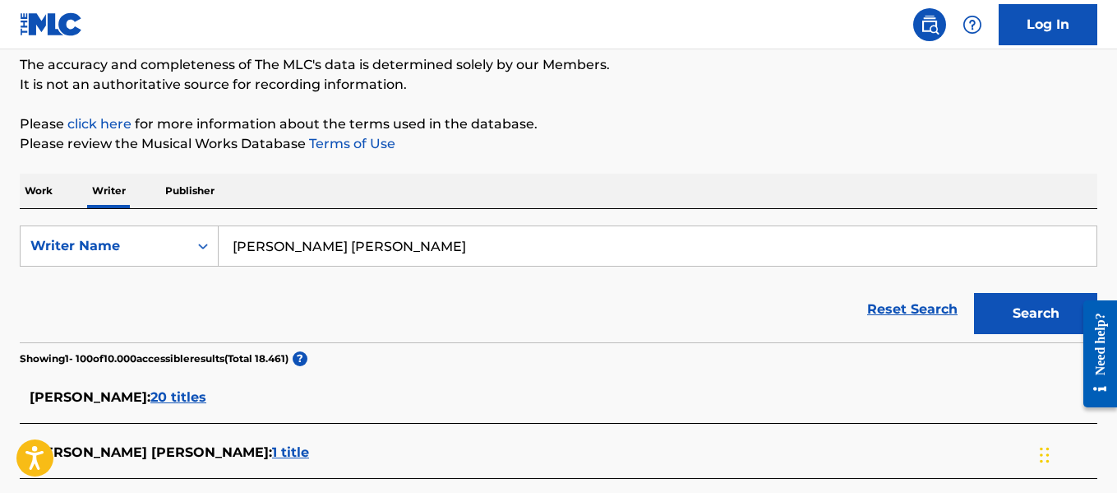
scroll to position [3446, 0]
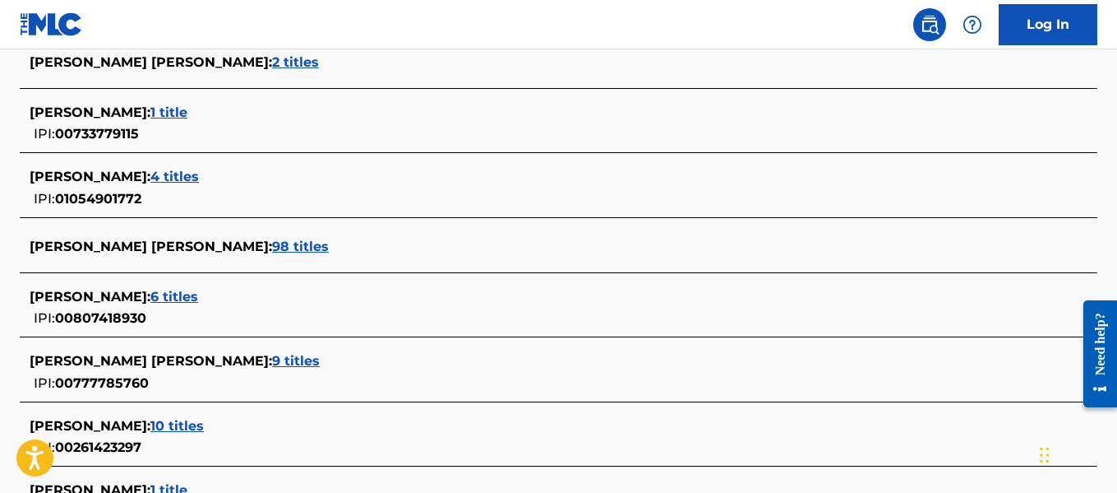
click at [329, 251] on span "98 titles" at bounding box center [300, 246] width 57 height 16
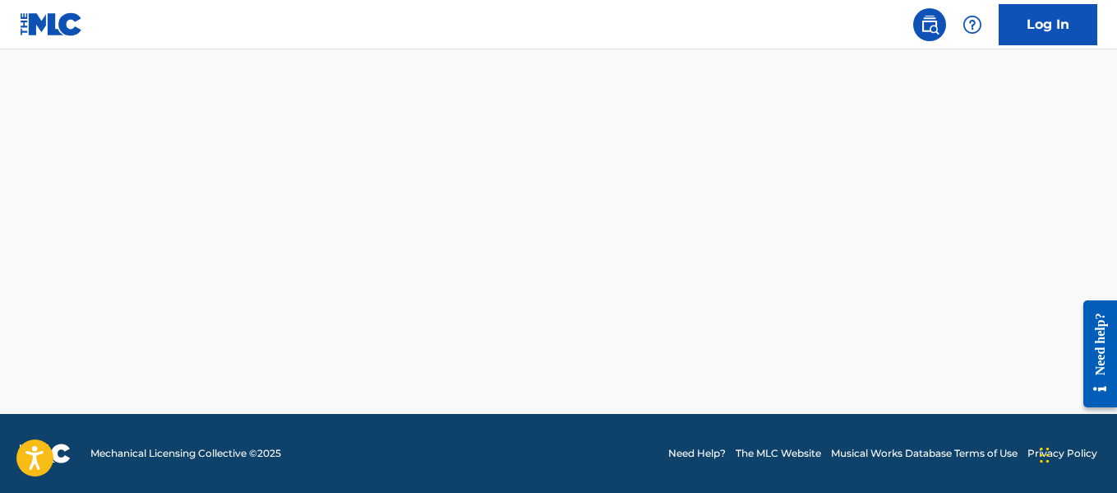
scroll to position [1520, 0]
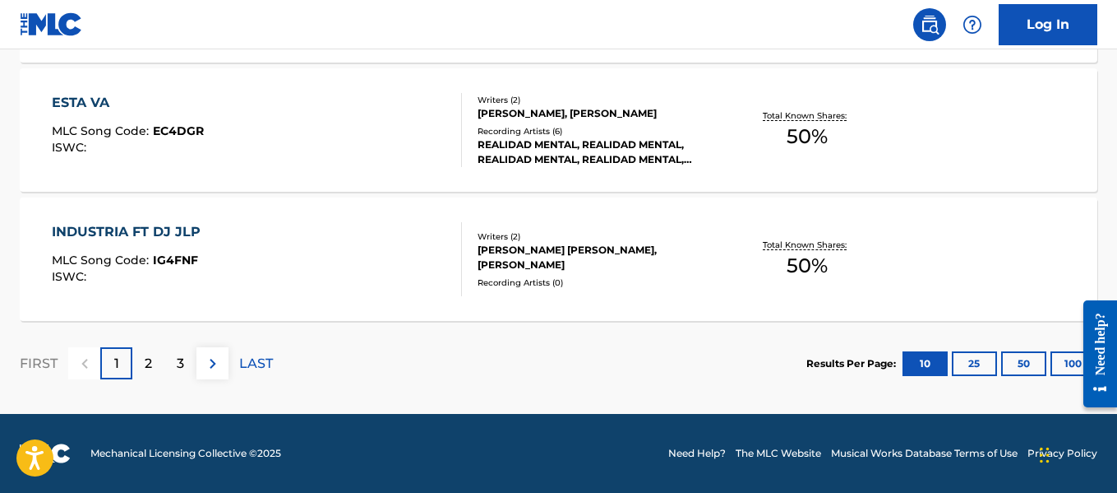
click at [1064, 368] on button "100" at bounding box center [1073, 363] width 45 height 25
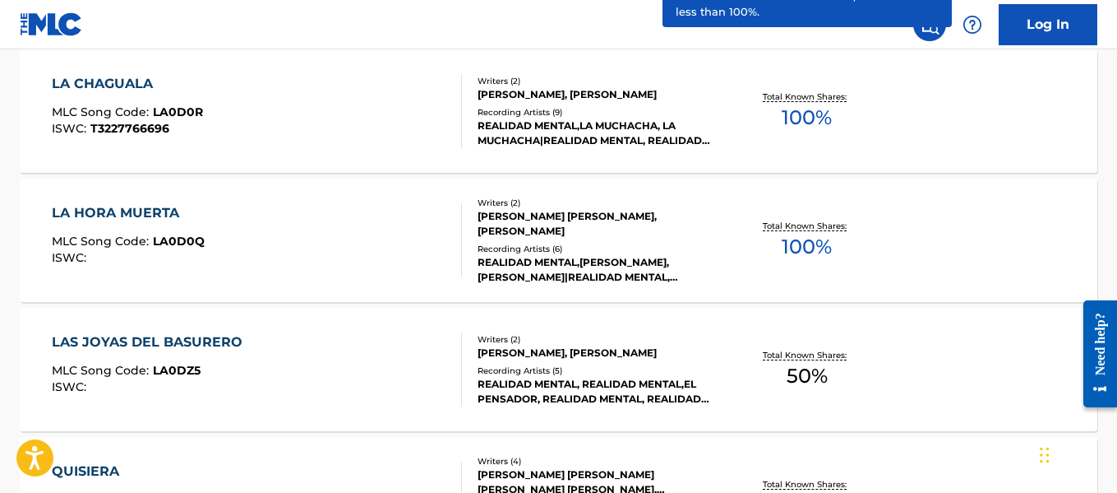
scroll to position [1927, 0]
click at [558, 137] on div "REALIDAD MENTAL,LA MUCHACHA, LA MUCHACHA|REALIDAD MENTAL, REALIDAD MENTAL & LA …" at bounding box center [598, 133] width 240 height 30
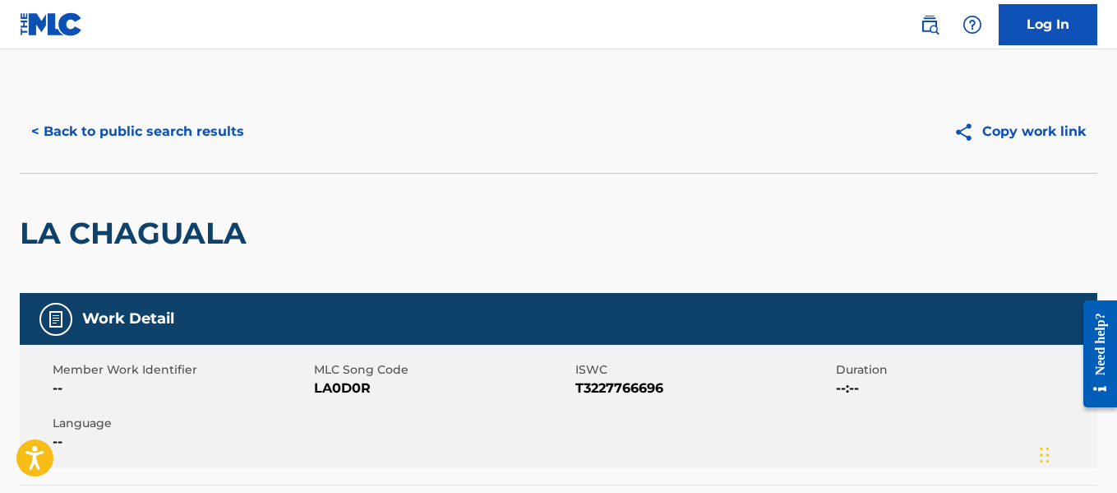
click at [88, 133] on button "< Back to public search results" at bounding box center [138, 131] width 236 height 41
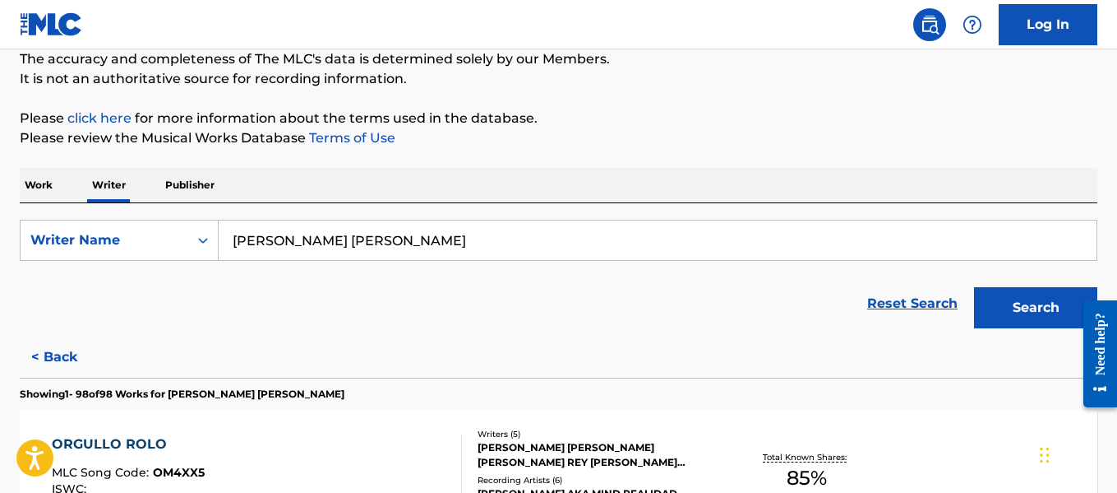
scroll to position [247, 0]
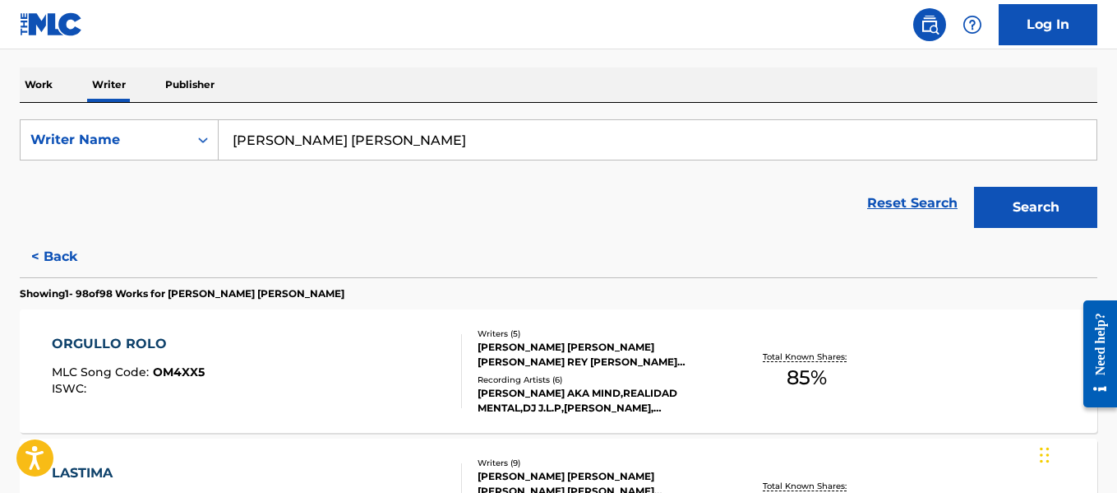
drag, startPoint x: 71, startPoint y: 265, endPoint x: 415, endPoint y: 147, distance: 364.0
click at [72, 267] on button "< Back" at bounding box center [69, 256] width 99 height 41
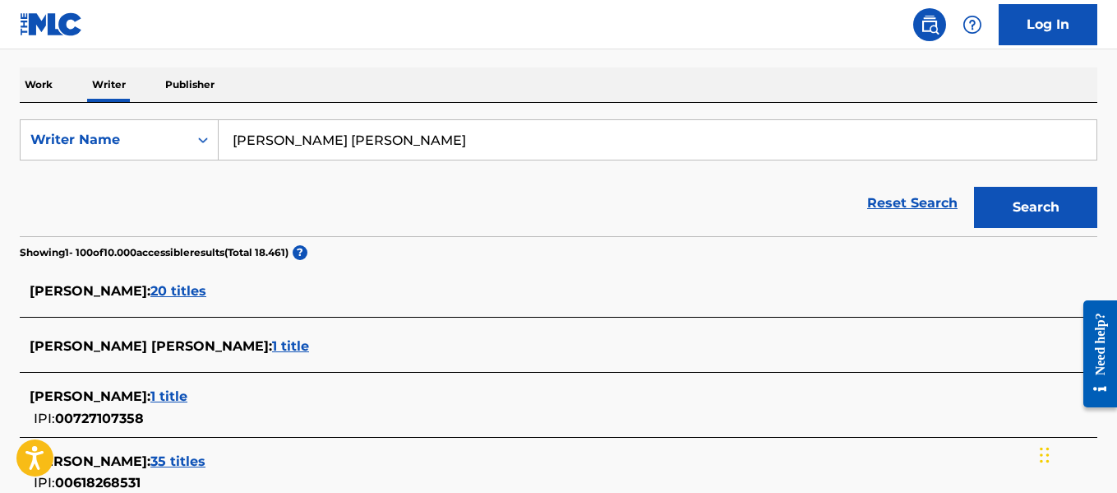
click at [416, 134] on input "[PERSON_NAME] [PERSON_NAME]" at bounding box center [658, 139] width 878 height 39
click at [415, 134] on input "[PERSON_NAME] [PERSON_NAME]" at bounding box center [658, 139] width 878 height 39
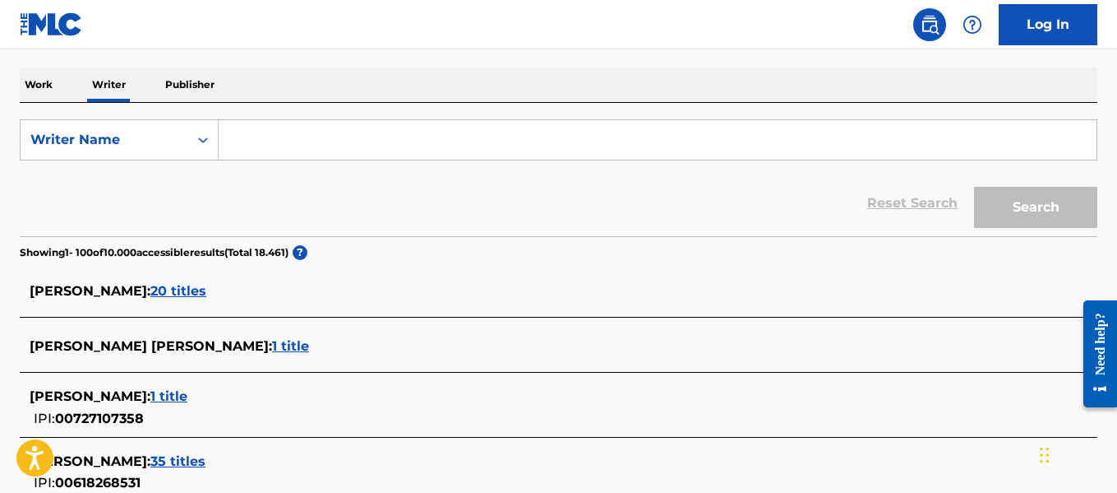
paste input "[PERSON_NAME]"
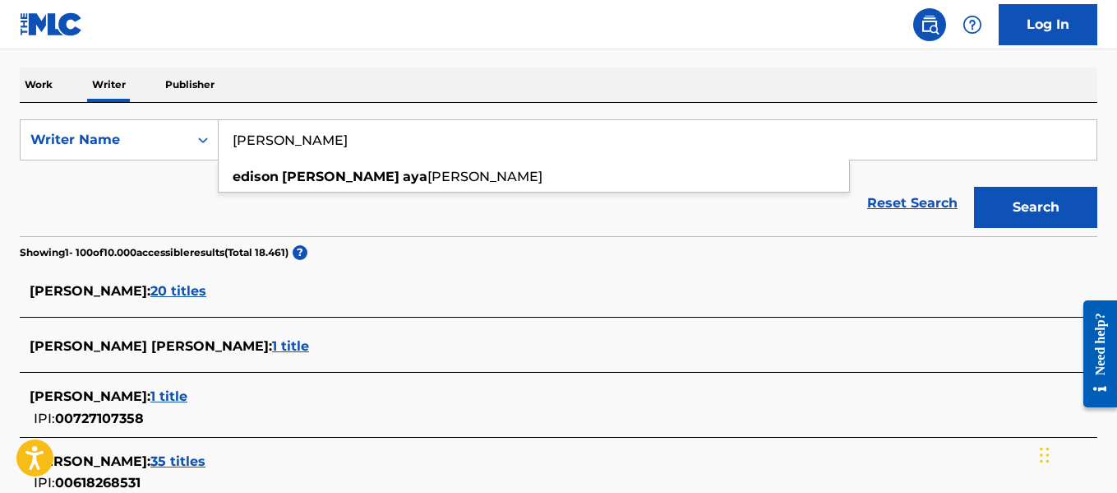
type input "[PERSON_NAME]"
click at [1027, 193] on button "Search" at bounding box center [1035, 207] width 123 height 41
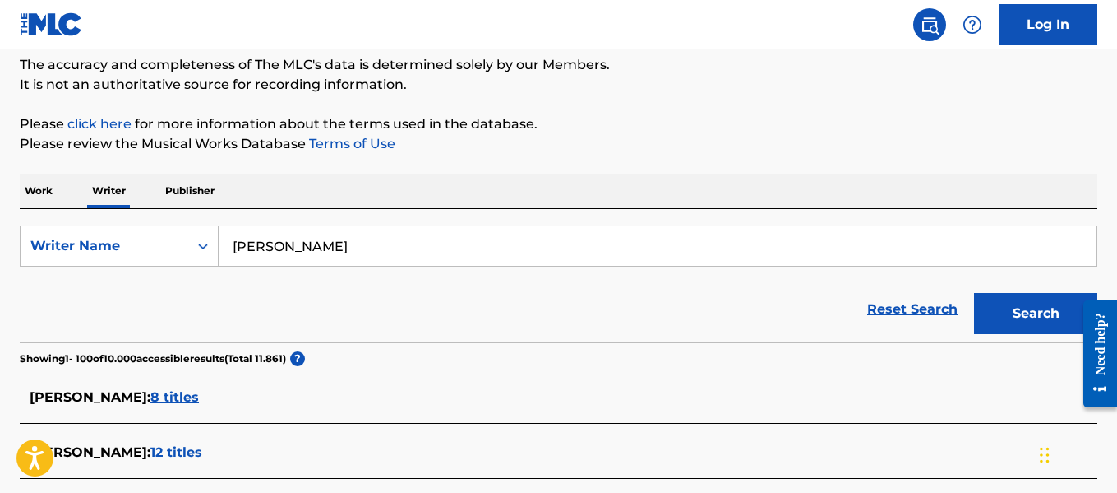
scroll to position [4430, 0]
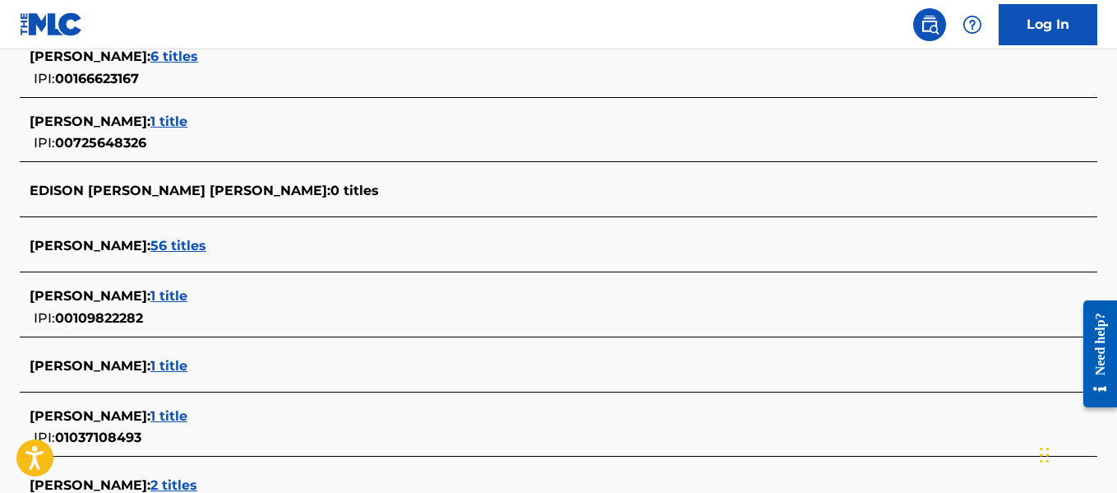
click at [206, 248] on span "56 titles" at bounding box center [178, 246] width 56 height 16
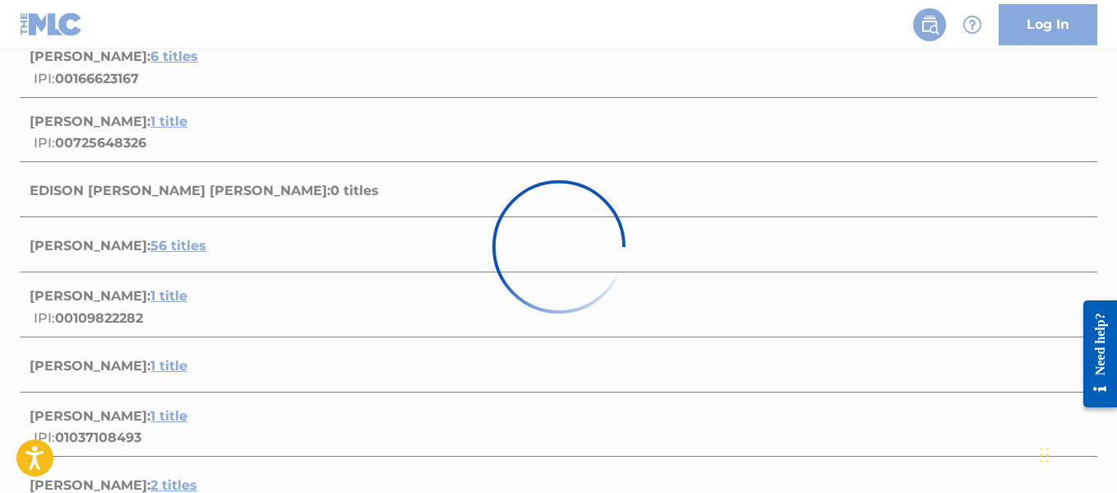
scroll to position [1520, 0]
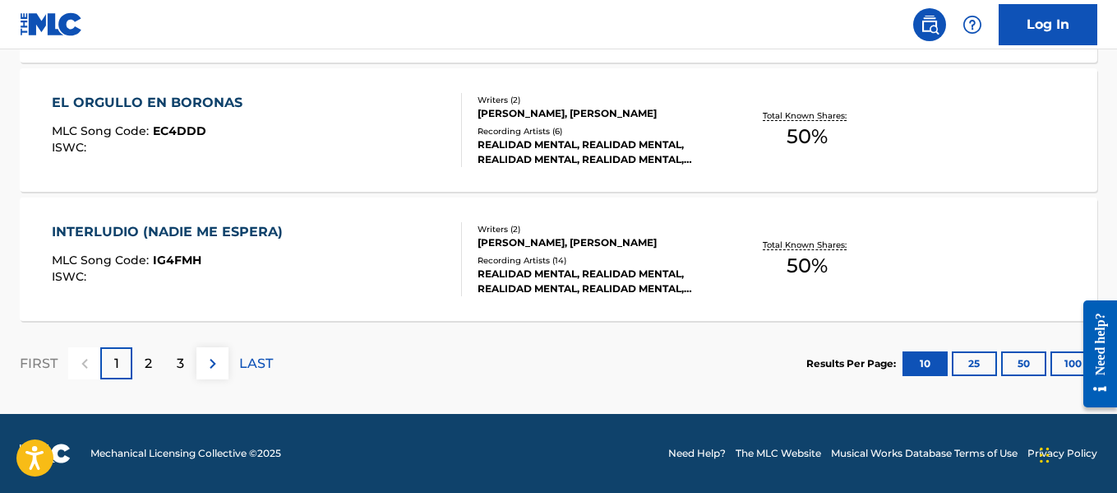
click at [1072, 368] on div at bounding box center [1094, 353] width 46 height 132
click at [1063, 366] on button "100" at bounding box center [1073, 363] width 45 height 25
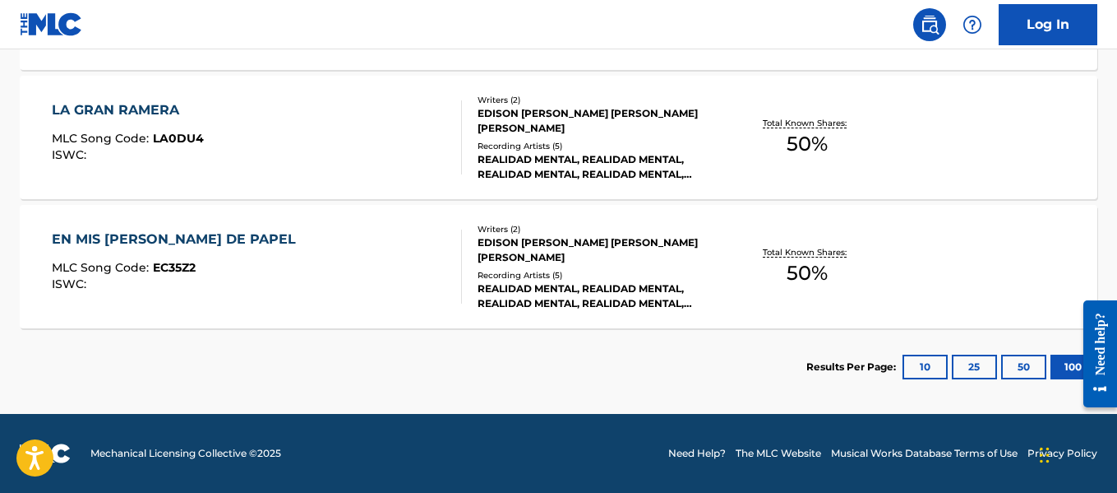
scroll to position [2538, 0]
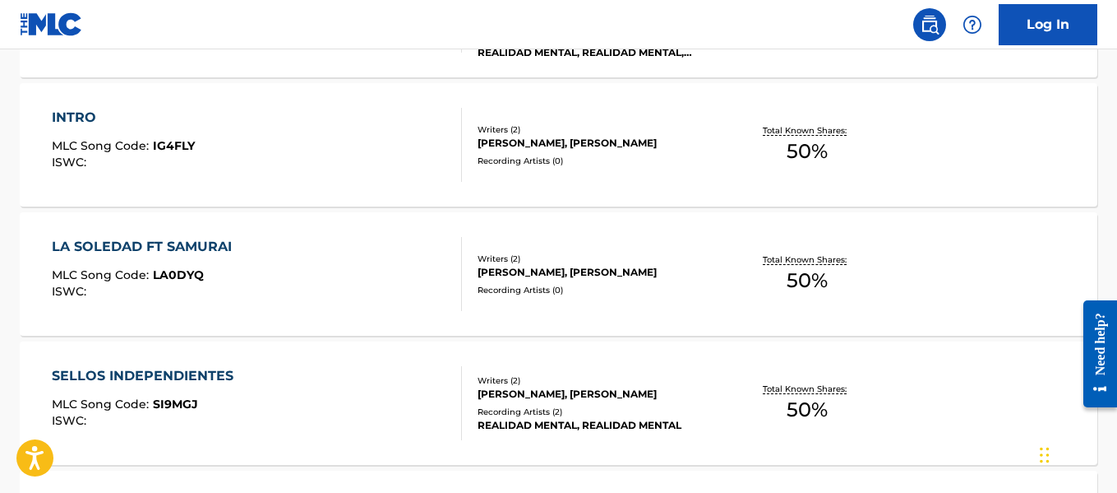
click at [704, 256] on div "Writers ( 2 )" at bounding box center [598, 258] width 240 height 12
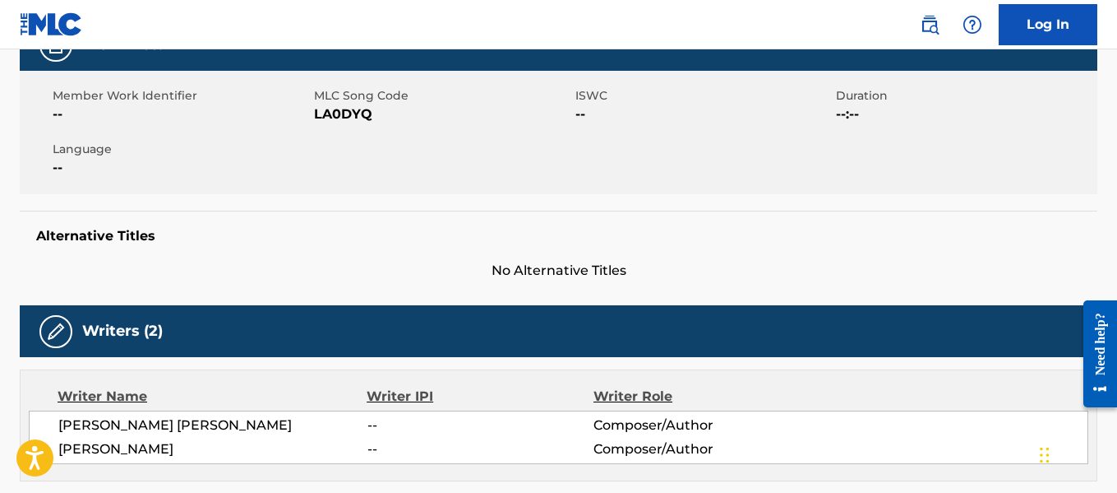
scroll to position [493, 0]
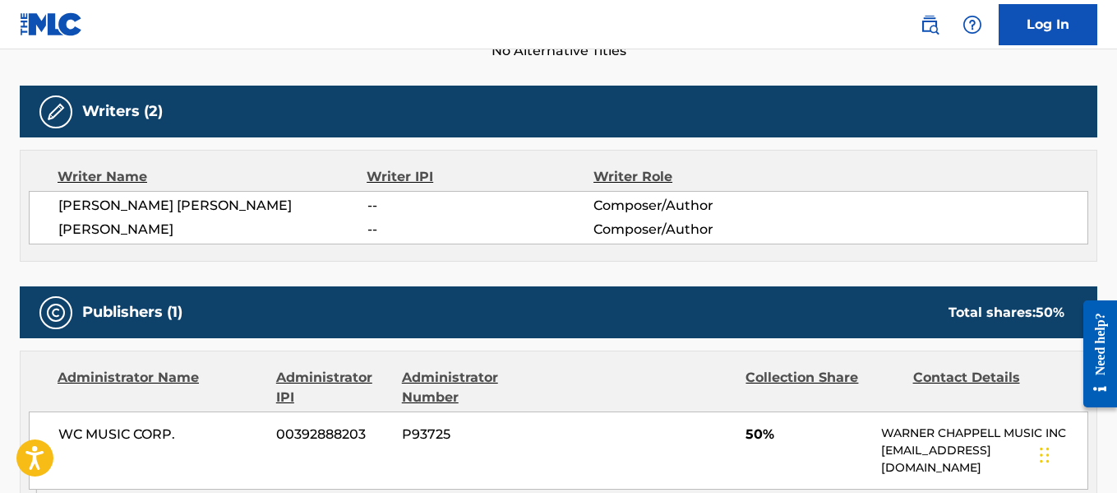
drag, startPoint x: 44, startPoint y: 227, endPoint x: 261, endPoint y: 238, distance: 217.3
click at [261, 238] on div "[PERSON_NAME] [PERSON_NAME] -- Composer/Author EDISON [PERSON_NAME] [PERSON_NAM…" at bounding box center [559, 217] width 1060 height 53
copy span "[PERSON_NAME]"
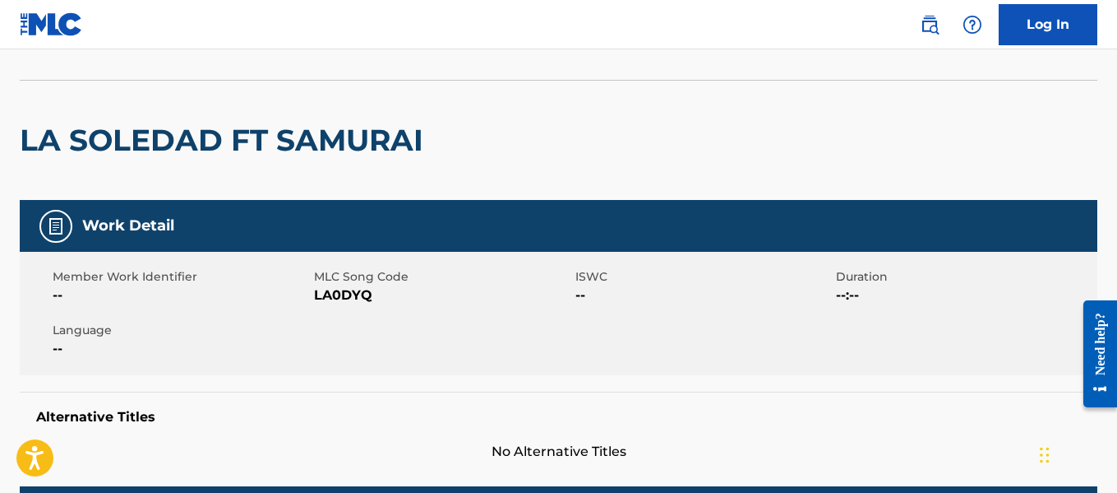
scroll to position [0, 0]
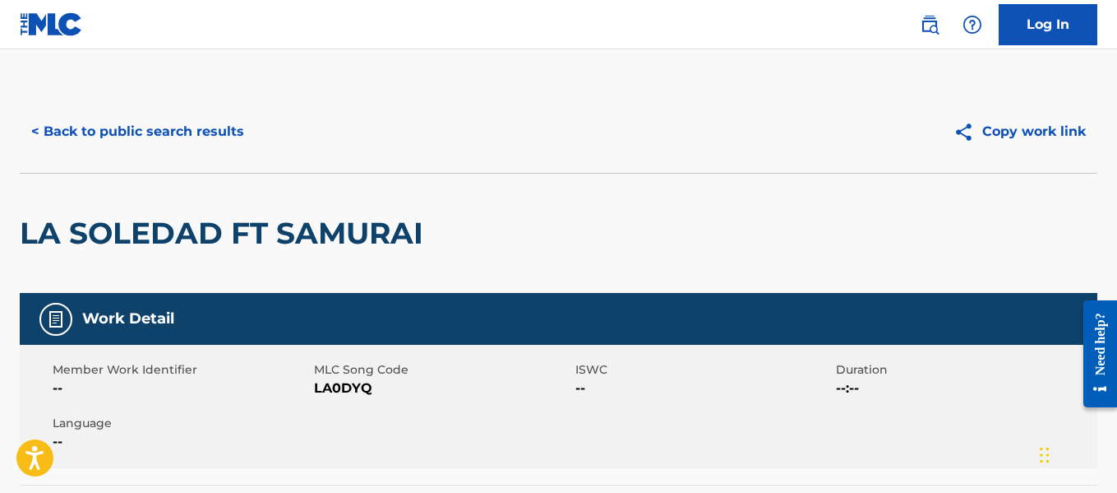
click at [213, 133] on button "< Back to public search results" at bounding box center [138, 131] width 236 height 41
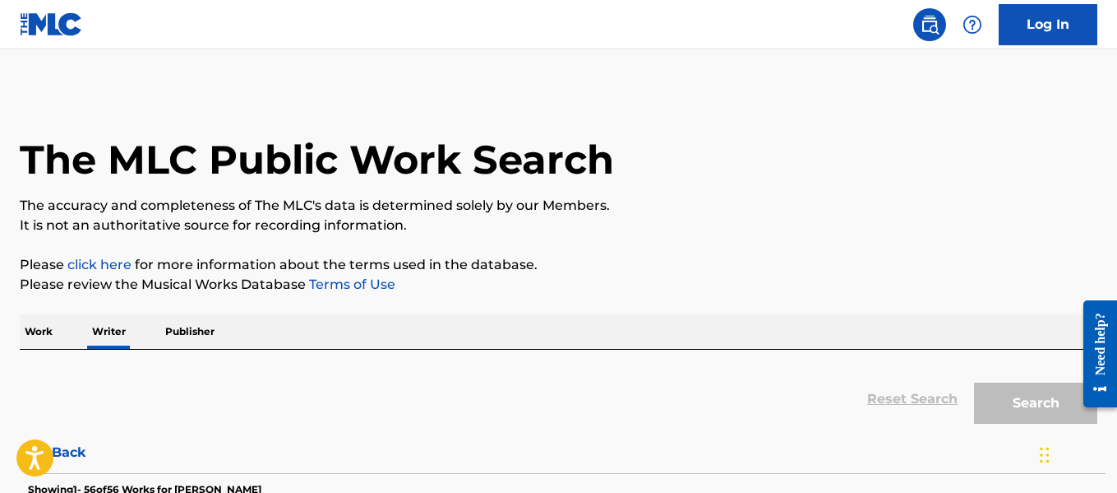
scroll to position [127, 0]
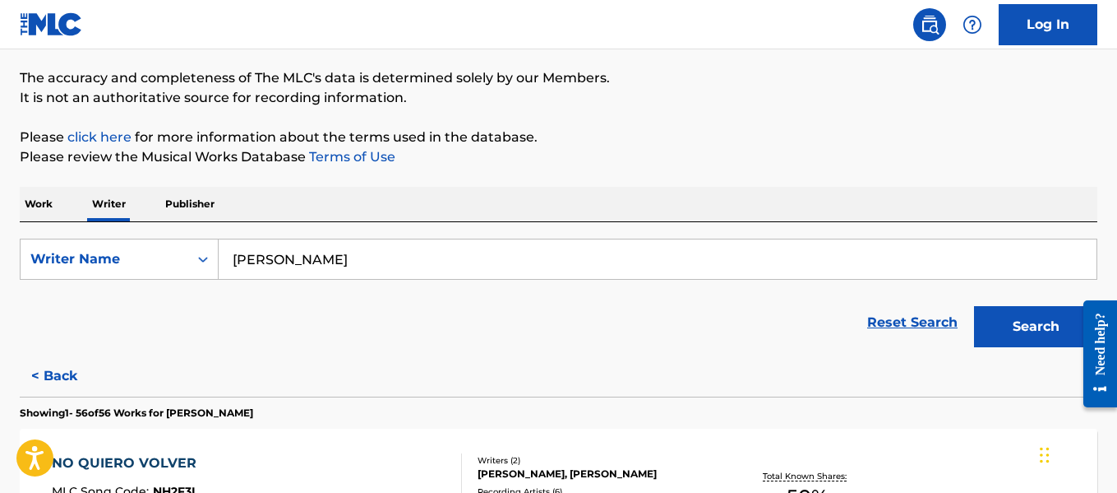
click at [501, 246] on input "[PERSON_NAME]" at bounding box center [658, 258] width 878 height 39
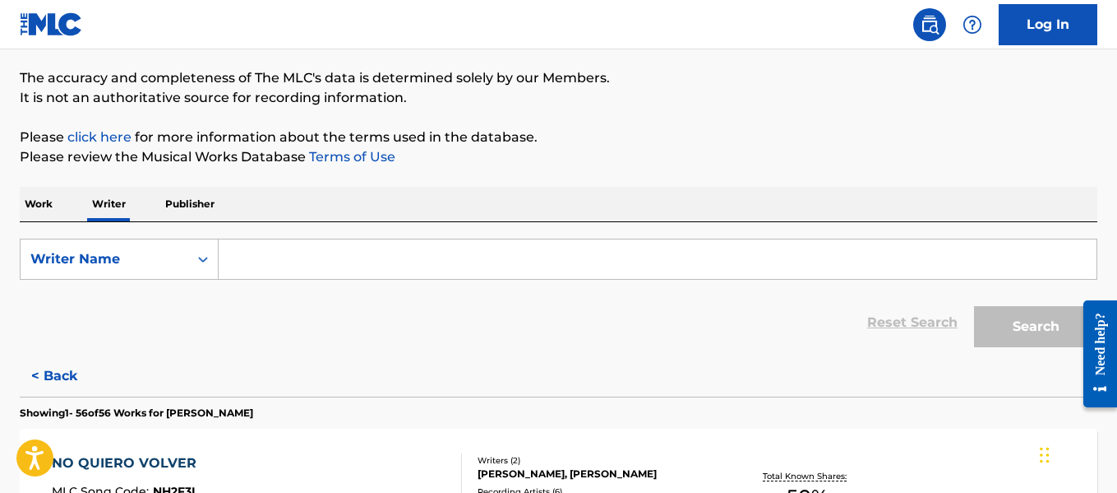
paste input "[PERSON_NAME] [PERSON_NAME]"
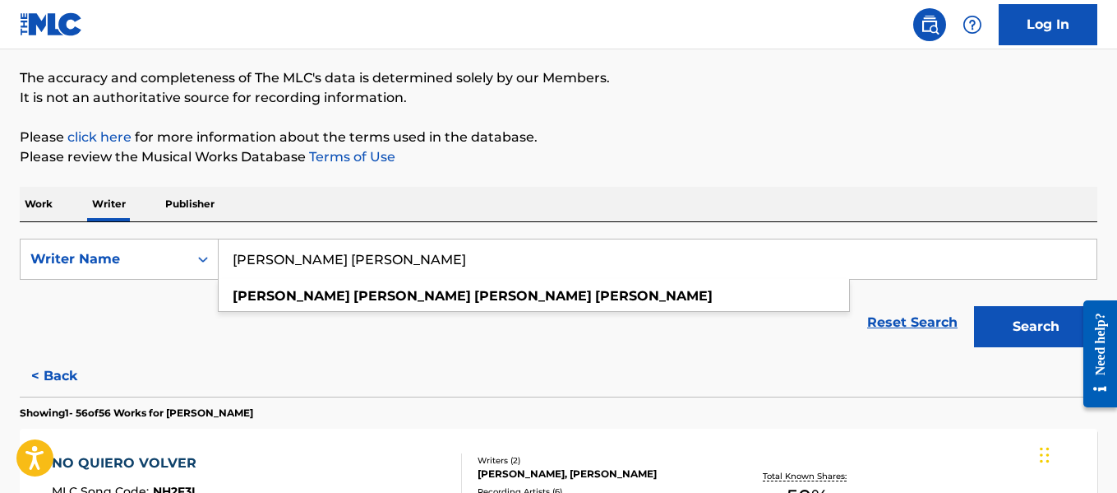
type input "[PERSON_NAME] [PERSON_NAME]"
click at [1019, 322] on button "Search" at bounding box center [1035, 326] width 123 height 41
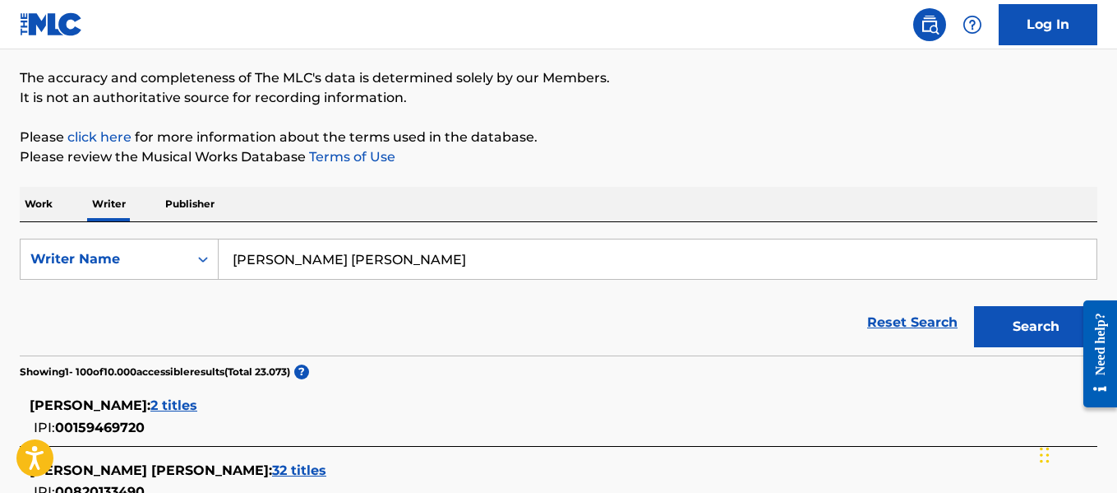
scroll to position [5028, 0]
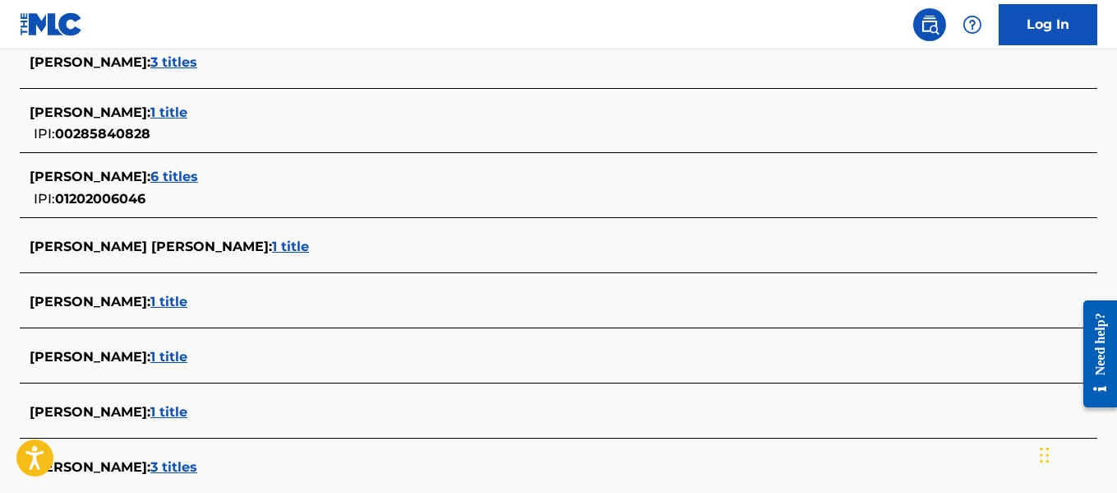
click at [272, 248] on span "1 title" at bounding box center [290, 246] width 37 height 16
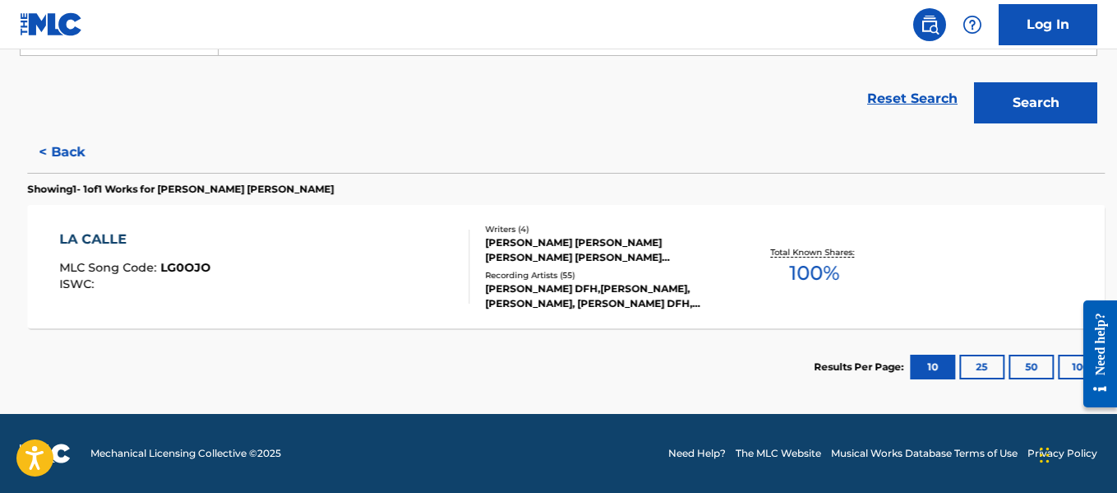
scroll to position [351, 0]
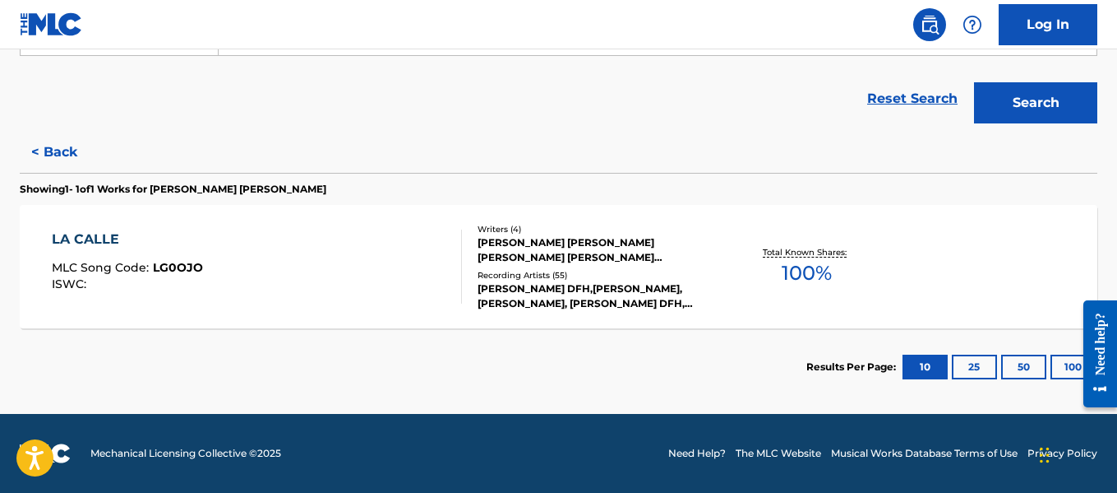
click at [71, 154] on button "< Back" at bounding box center [69, 152] width 99 height 41
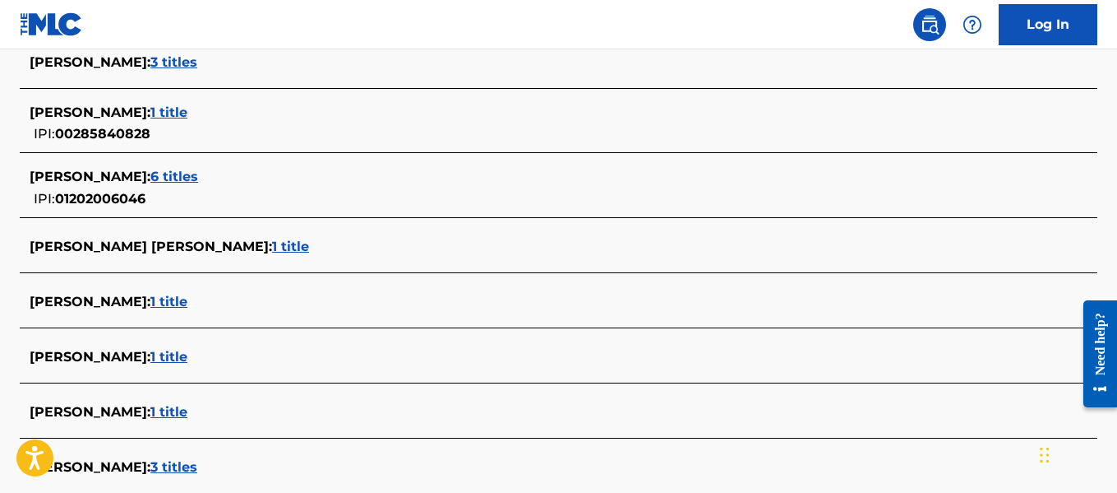
scroll to position [5859, 0]
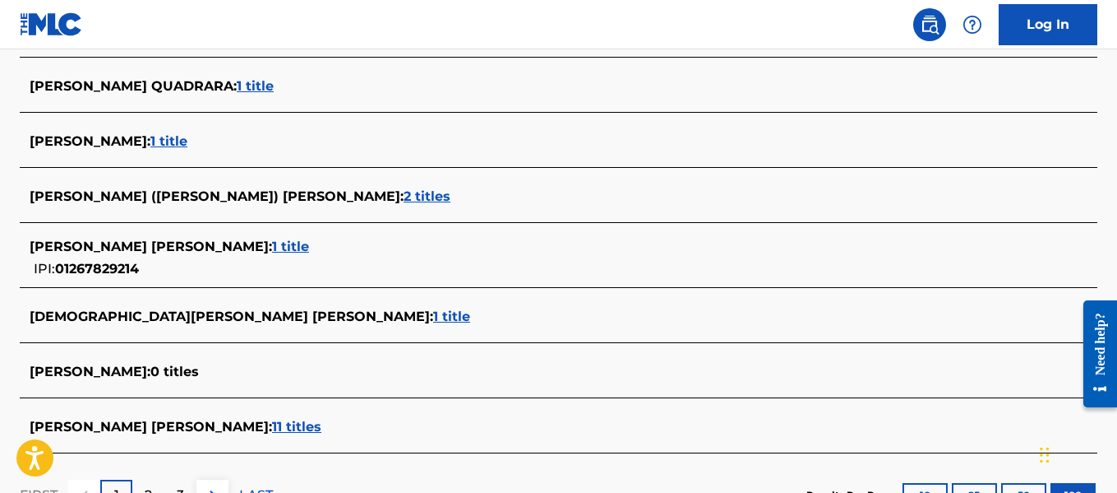
click at [272, 245] on span "1 title" at bounding box center [290, 246] width 37 height 16
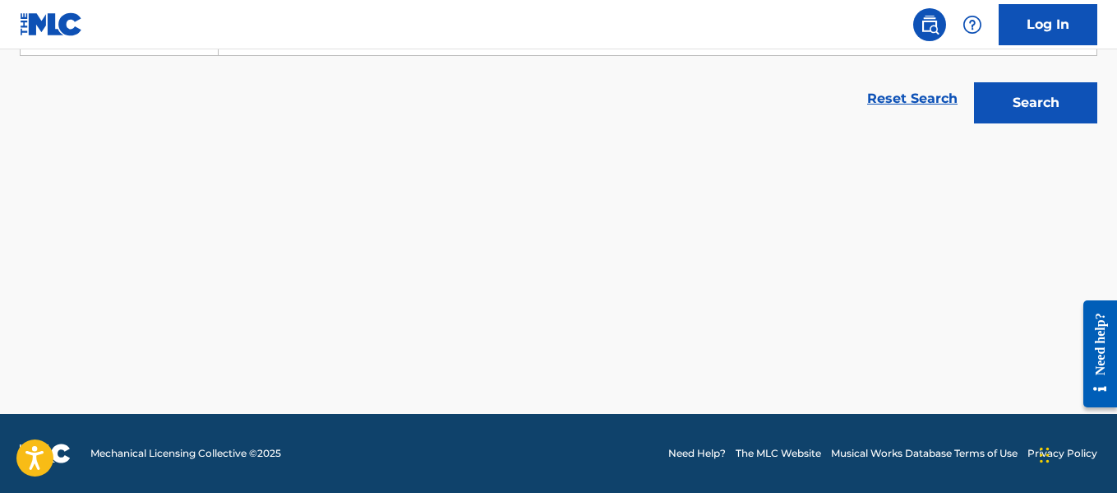
scroll to position [351, 0]
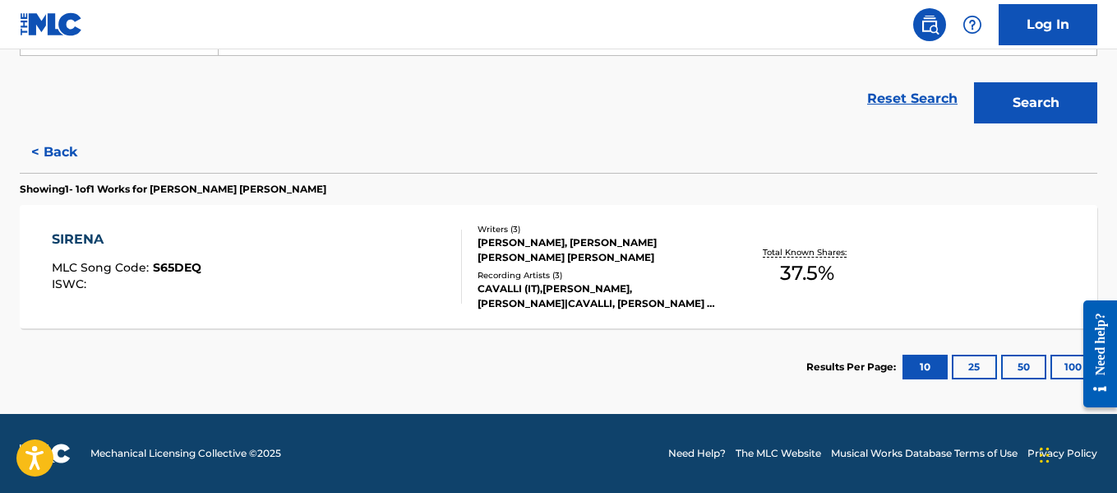
click at [1062, 368] on button "100" at bounding box center [1073, 366] width 45 height 25
